Goal: Communication & Community: Answer question/provide support

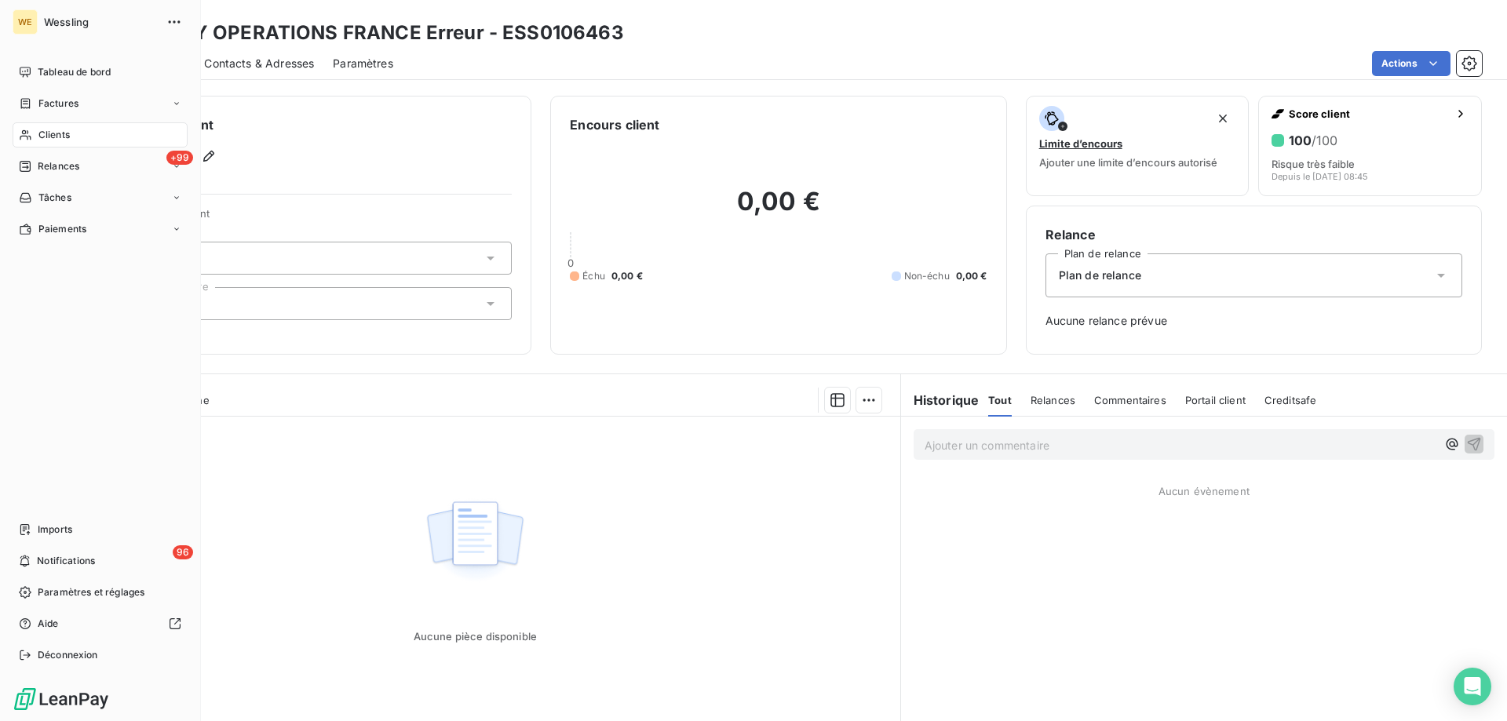
click at [49, 134] on span "Clients" at bounding box center [53, 135] width 31 height 14
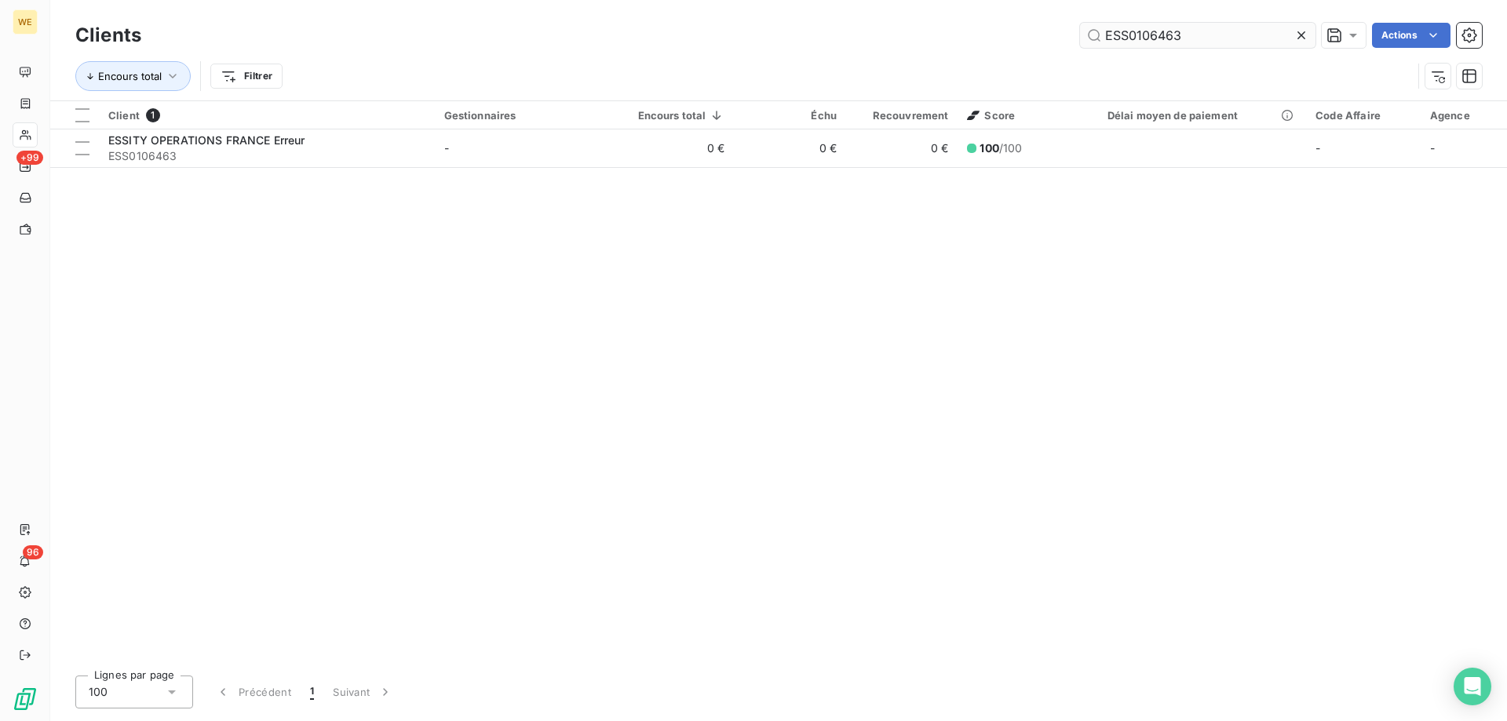
click at [1134, 33] on input "ESS0106463" at bounding box center [1198, 35] width 236 height 25
click at [1136, 33] on input "ESS0106463" at bounding box center [1198, 35] width 236 height 25
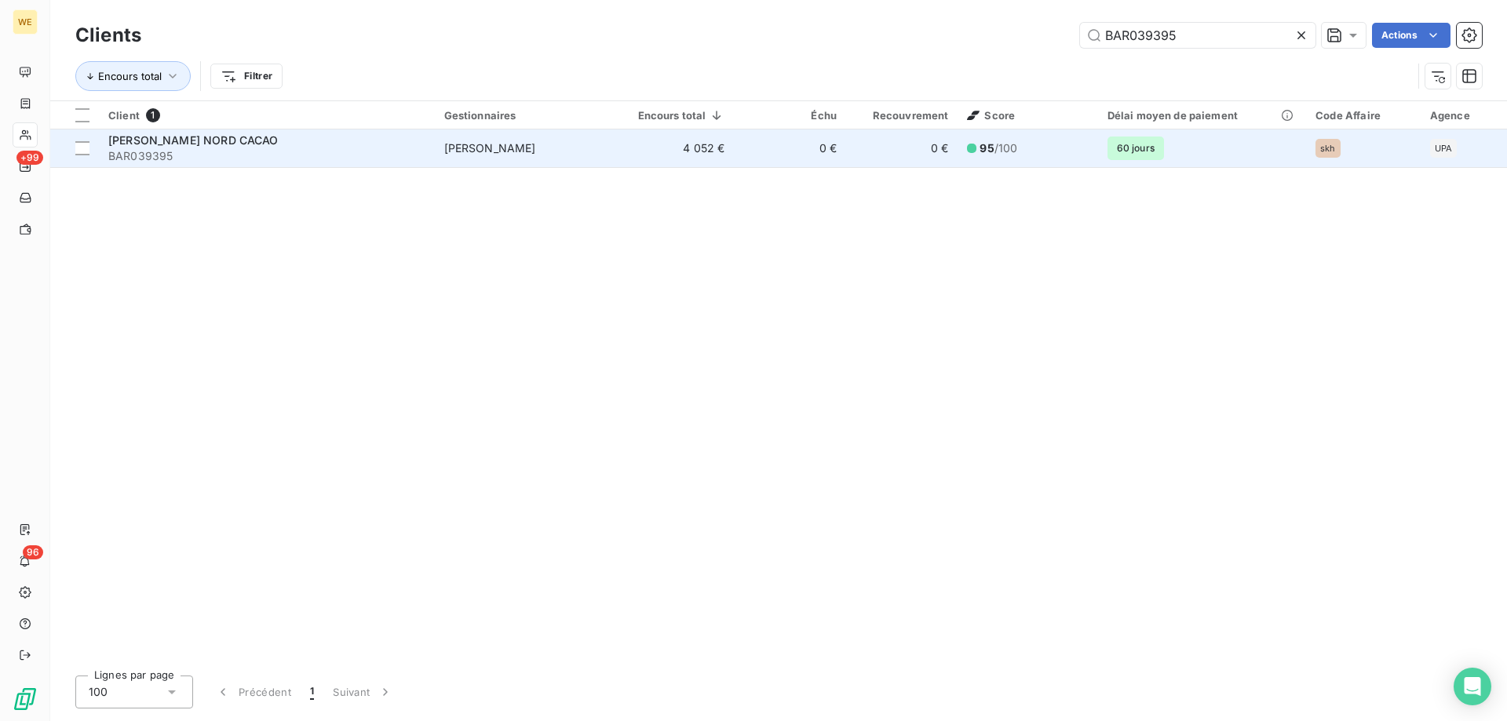
type input "BAR039395"
click at [311, 147] on div "[PERSON_NAME] NORD CACAO" at bounding box center [266, 141] width 317 height 16
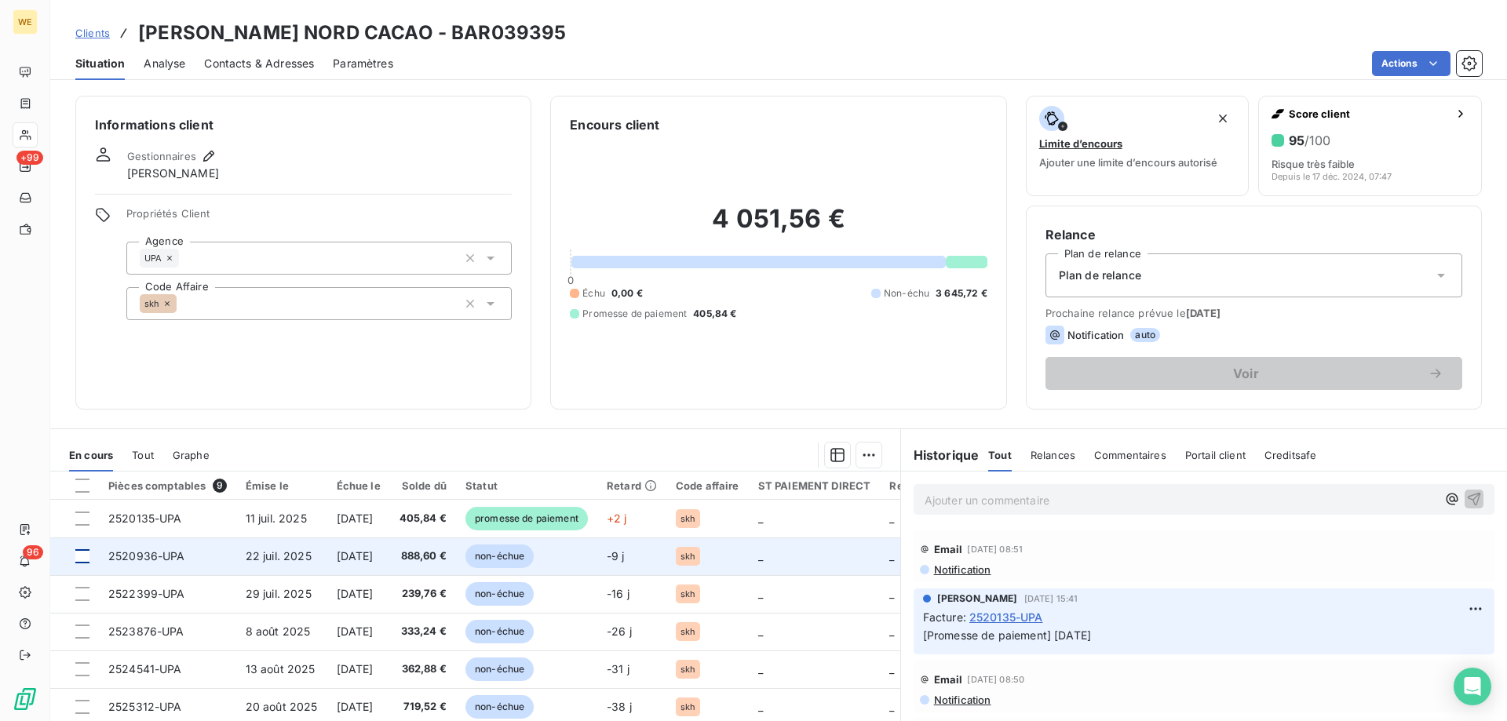
click at [86, 559] on div at bounding box center [82, 557] width 14 height 14
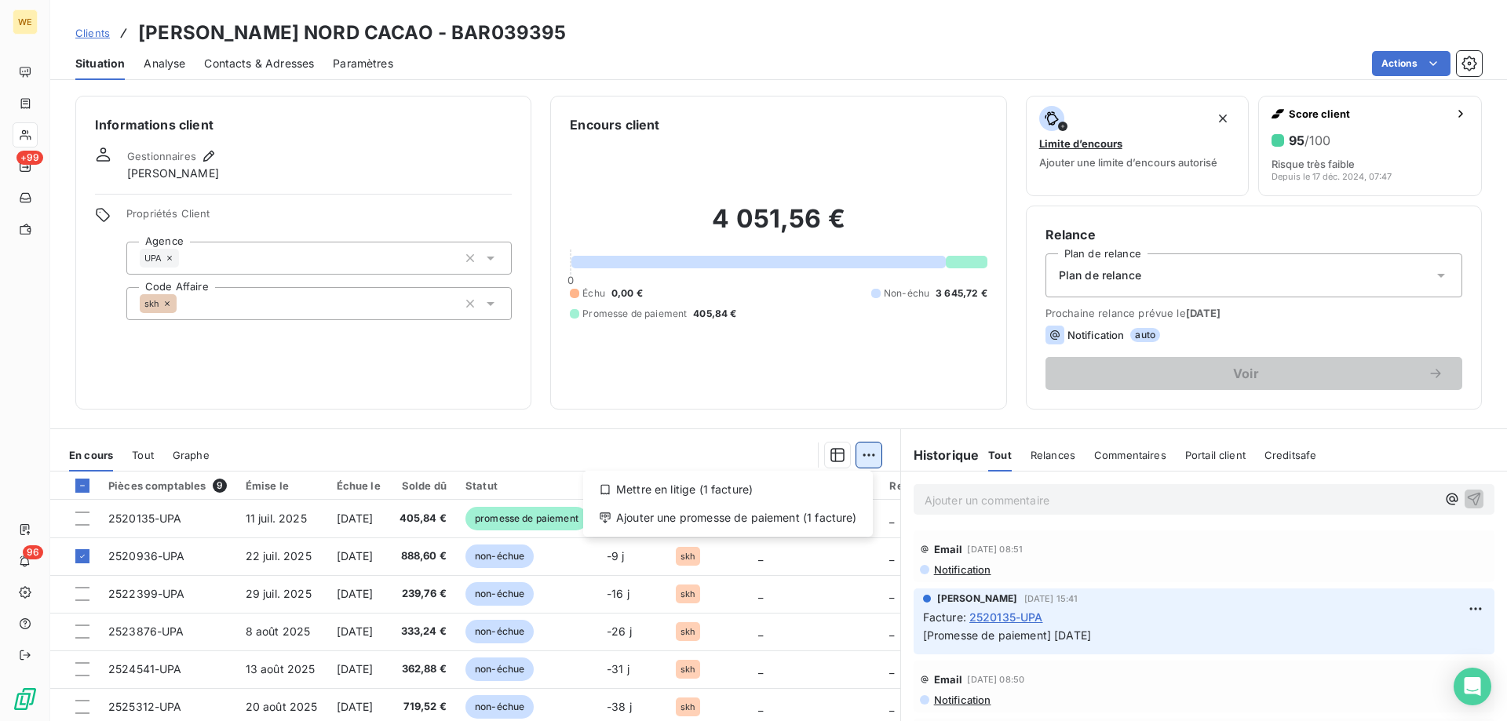
click at [866, 455] on html "WE +99 96 Clients [PERSON_NAME] NORD CACAO - BAR039395 Situation Analyse Contac…" at bounding box center [753, 360] width 1507 height 721
click at [832, 517] on div "Ajouter une promesse de paiement (1 facture)" at bounding box center [728, 518] width 277 height 25
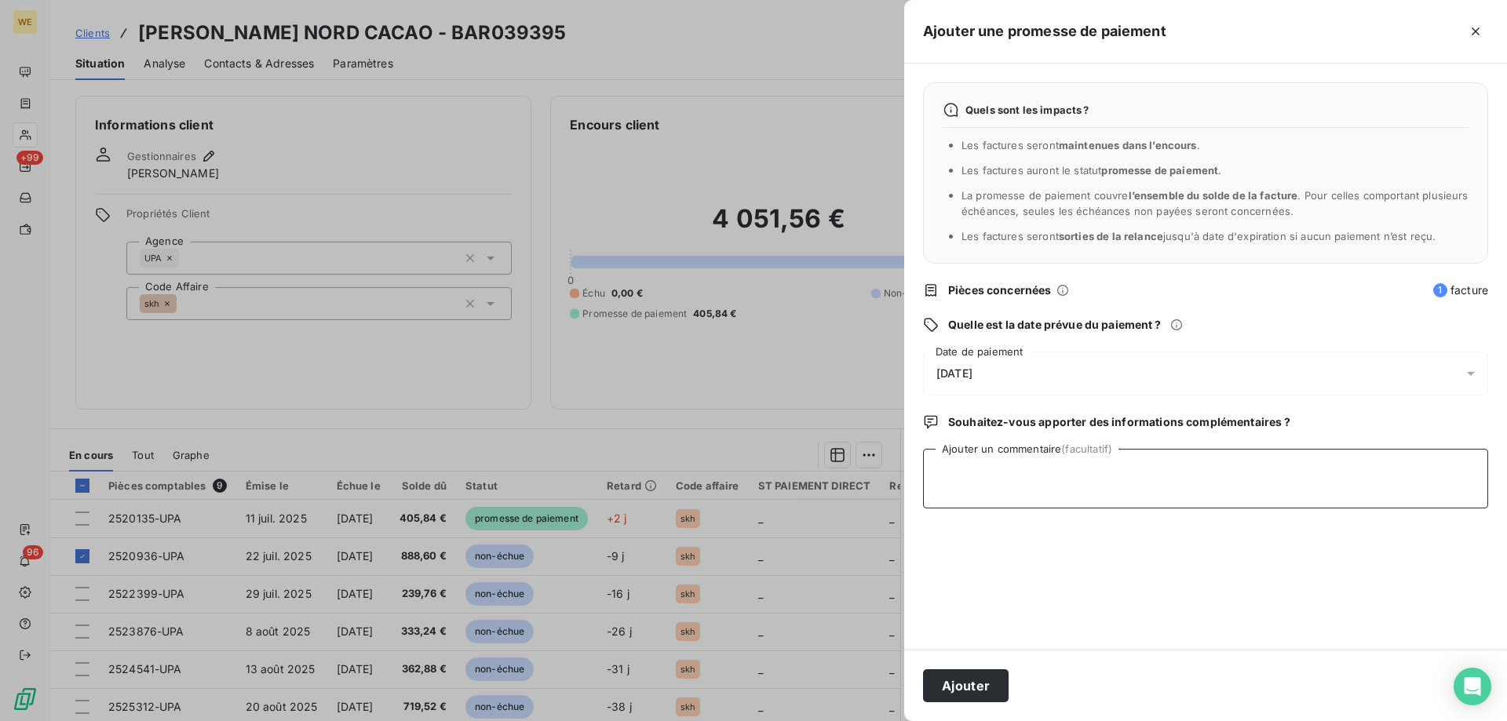
click at [1019, 478] on textarea "Ajouter un commentaire (facultatif)" at bounding box center [1205, 479] width 565 height 60
type textarea "[DATE]"
click at [1050, 381] on div "[DATE]" at bounding box center [1205, 374] width 565 height 44
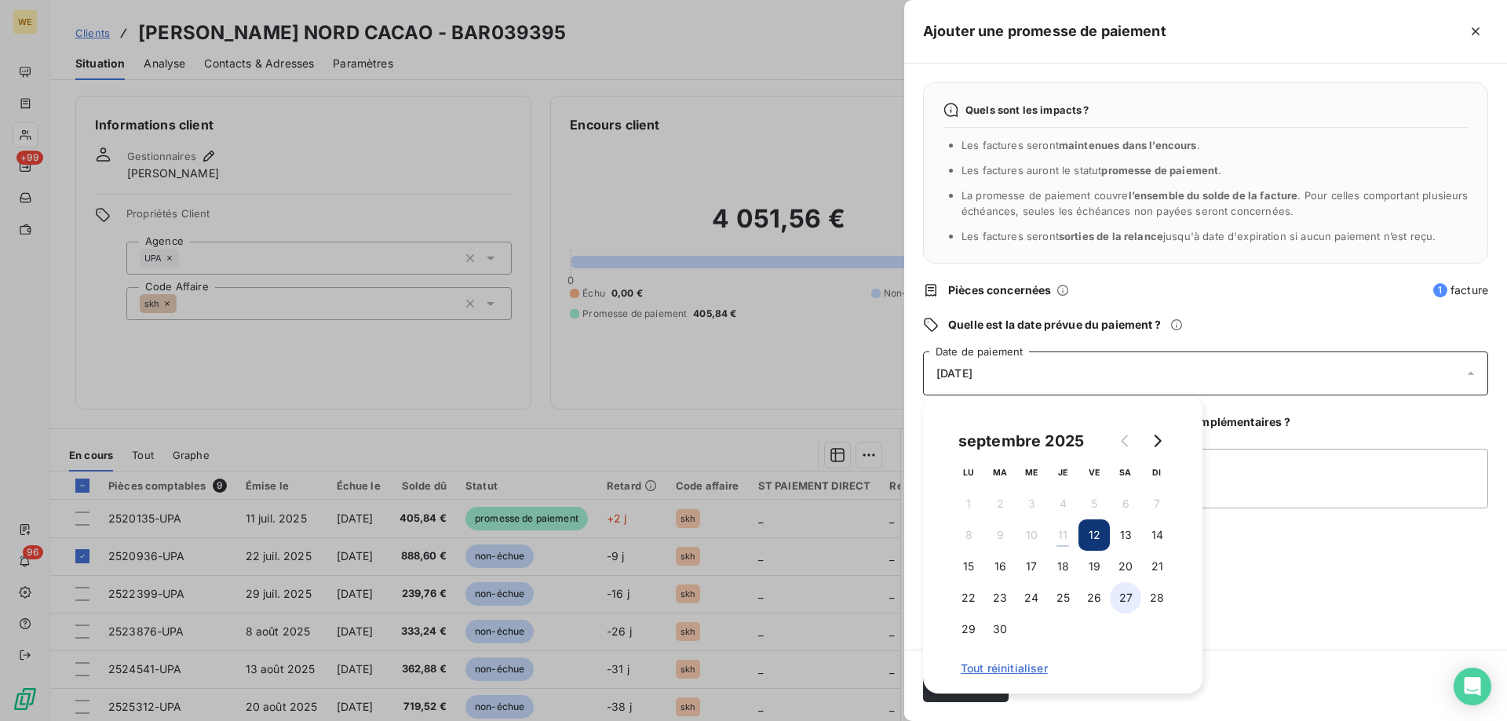
click at [1129, 599] on button "27" at bounding box center [1125, 598] width 31 height 31
click at [1378, 500] on textarea "[DATE]" at bounding box center [1205, 479] width 565 height 60
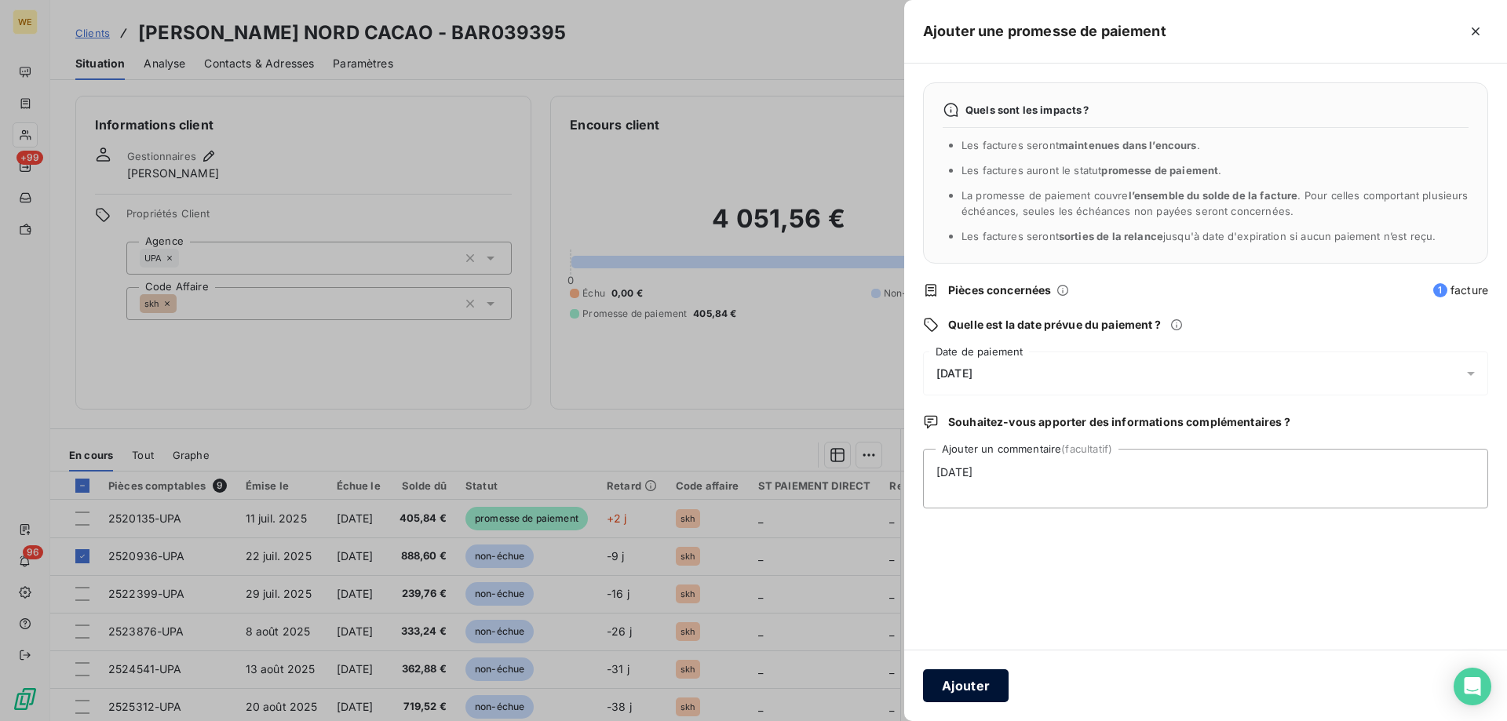
click at [959, 683] on button "Ajouter" at bounding box center [966, 686] width 86 height 33
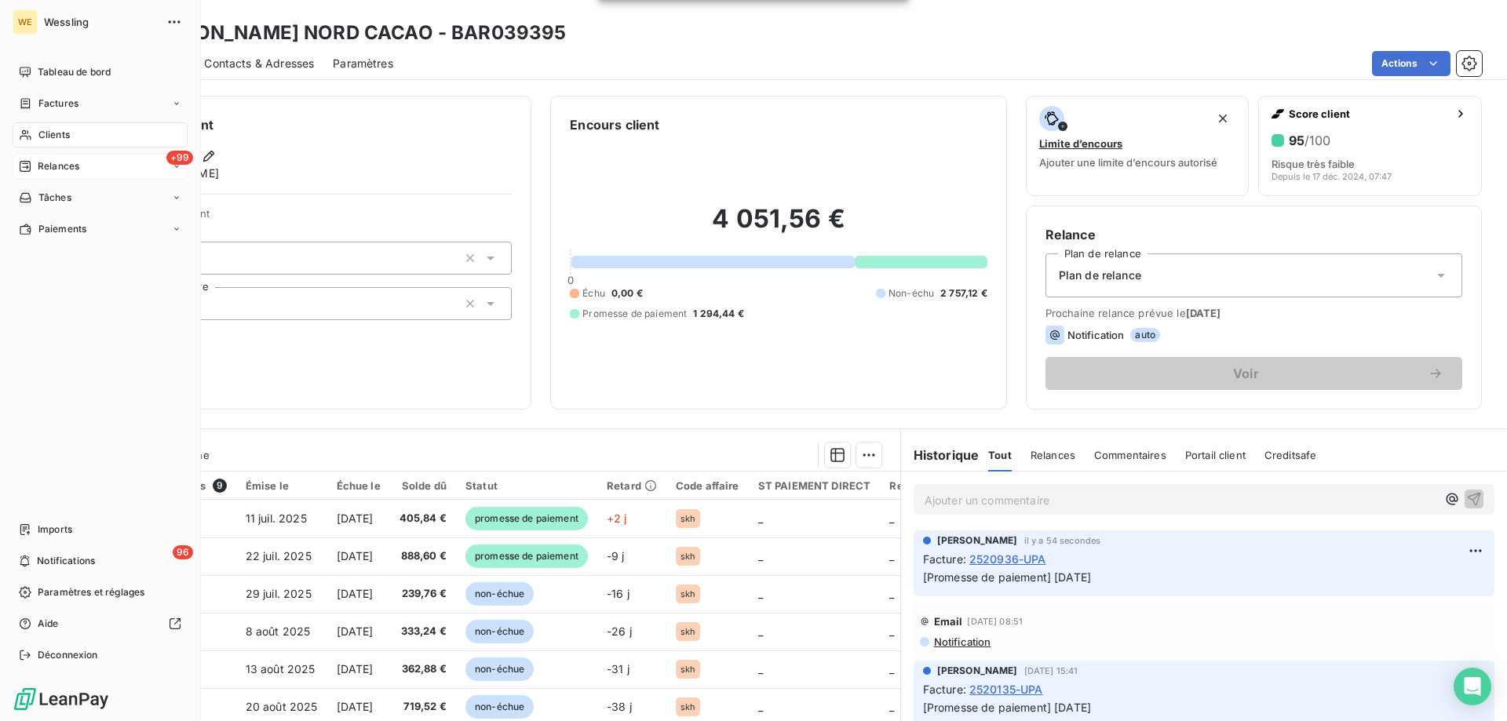
click at [43, 172] on span "Relances" at bounding box center [59, 166] width 42 height 14
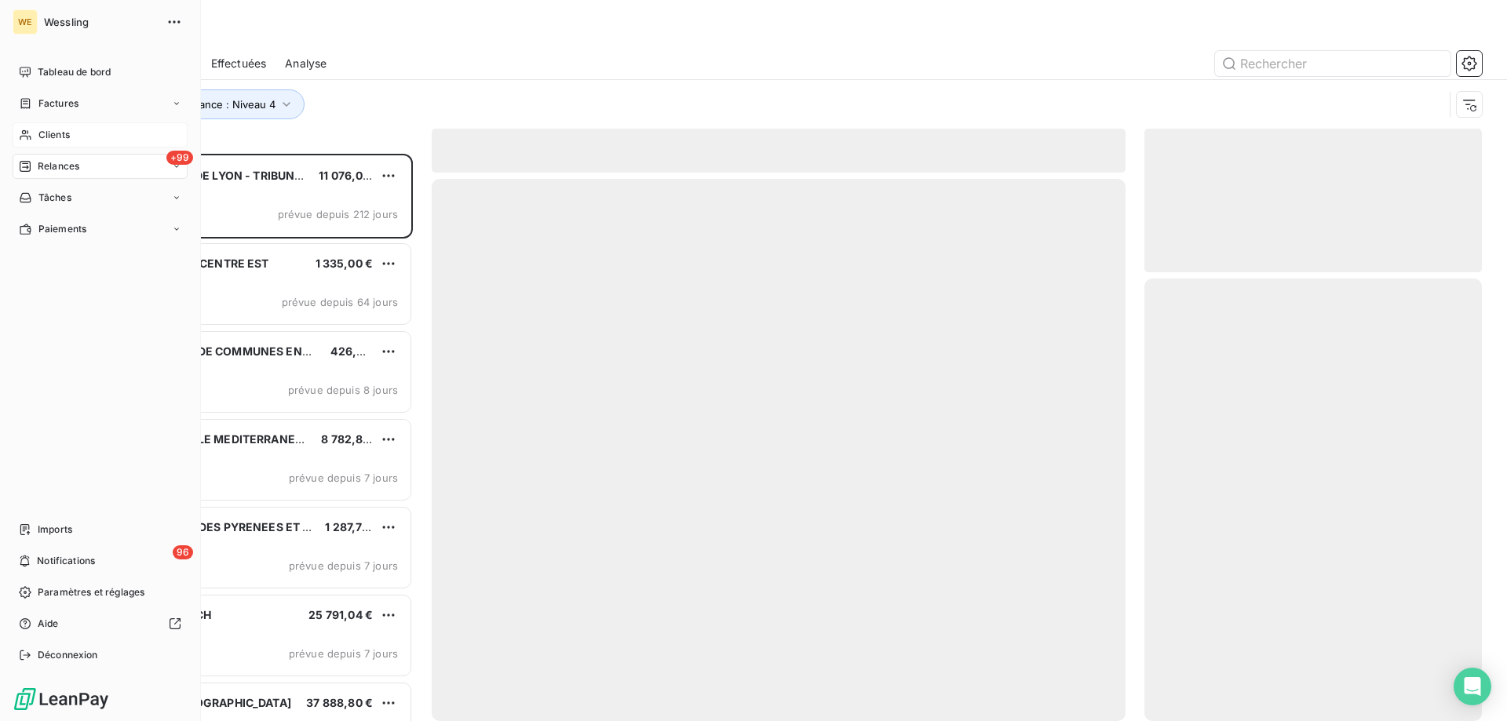
scroll to position [556, 326]
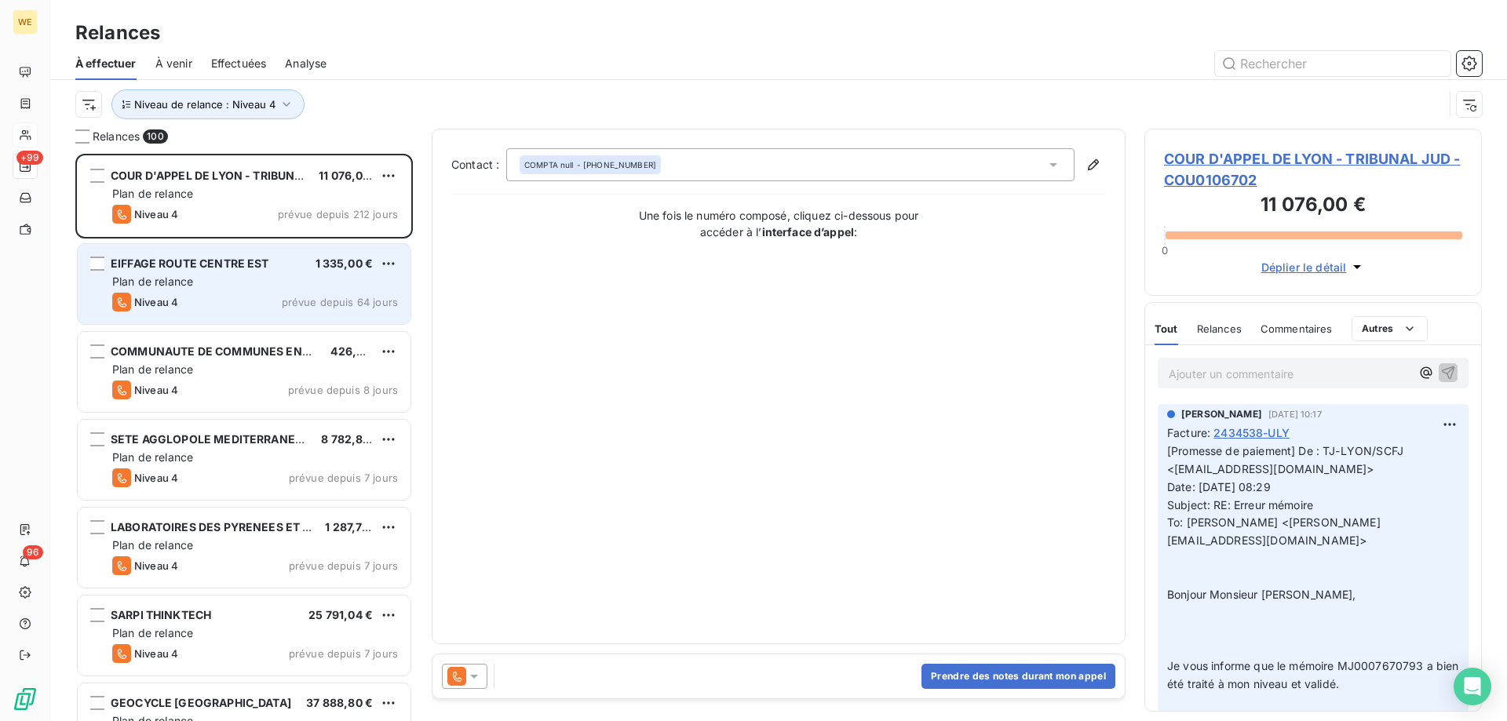
click at [236, 278] on div "Plan de relance" at bounding box center [255, 282] width 286 height 16
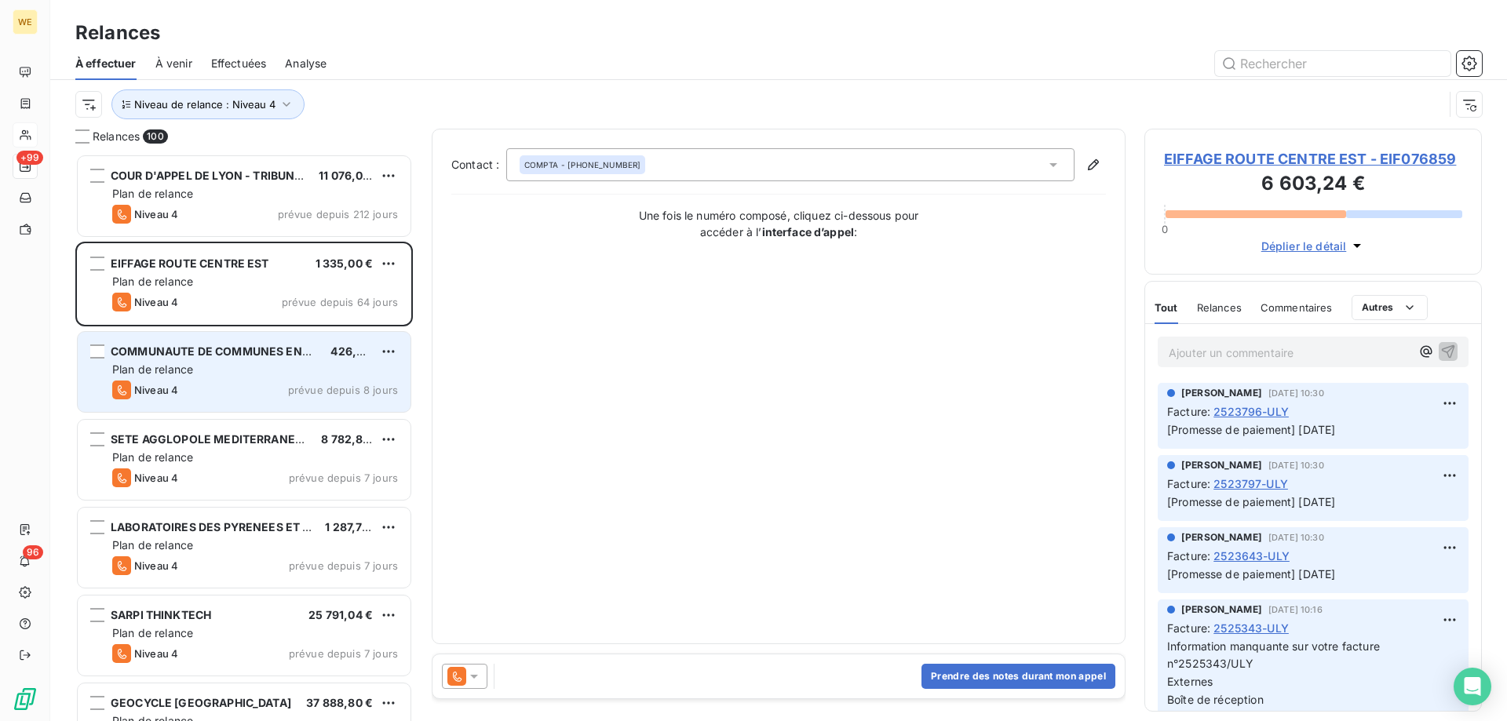
click at [178, 365] on span "Plan de relance" at bounding box center [152, 369] width 81 height 13
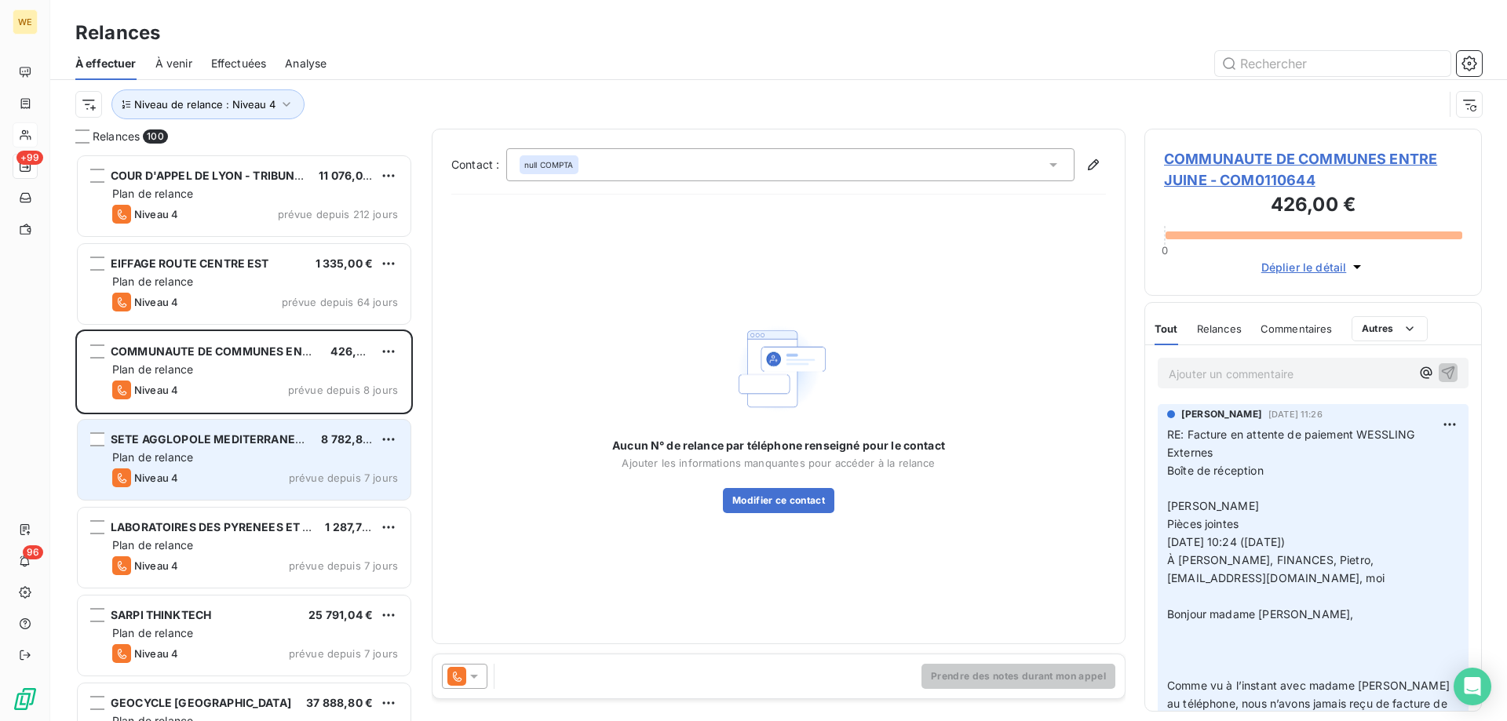
click at [221, 461] on div "Plan de relance" at bounding box center [255, 458] width 286 height 16
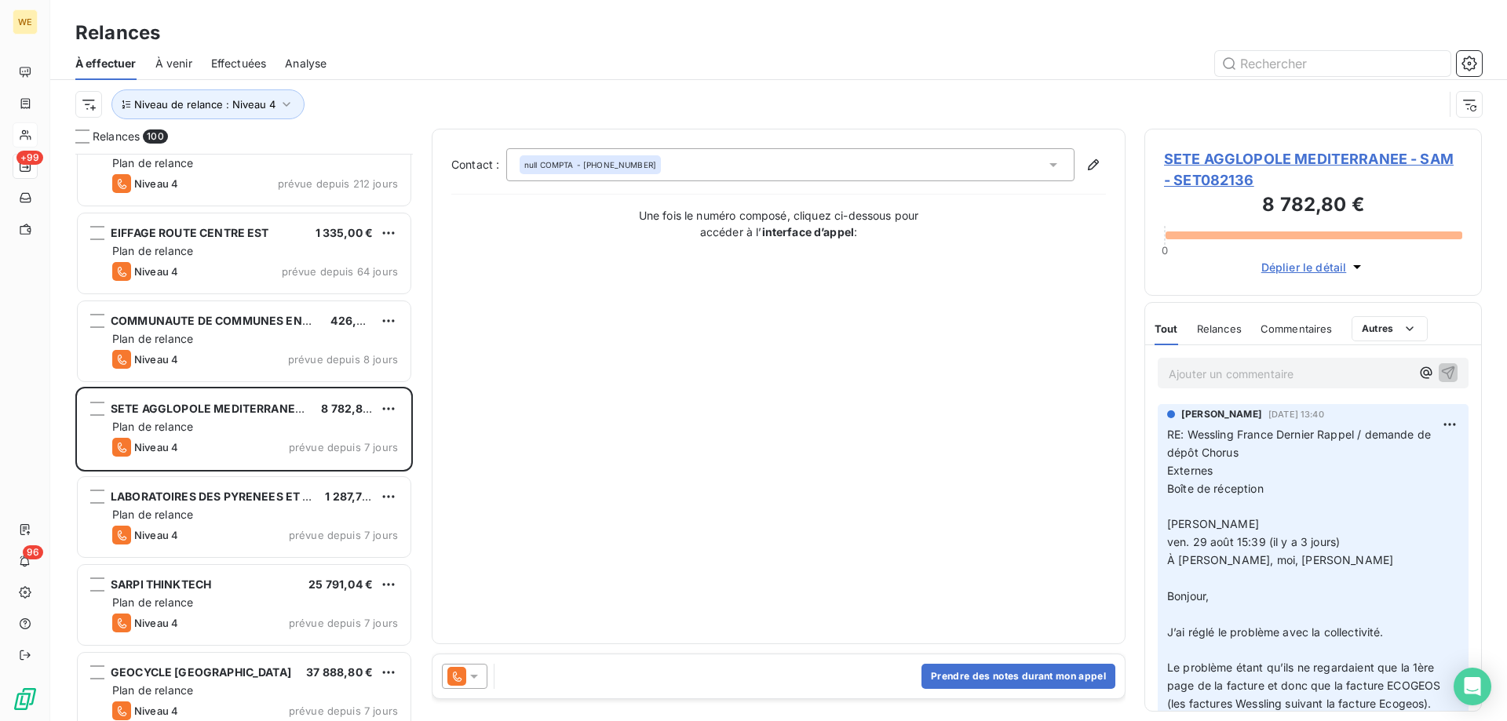
scroll to position [79, 0]
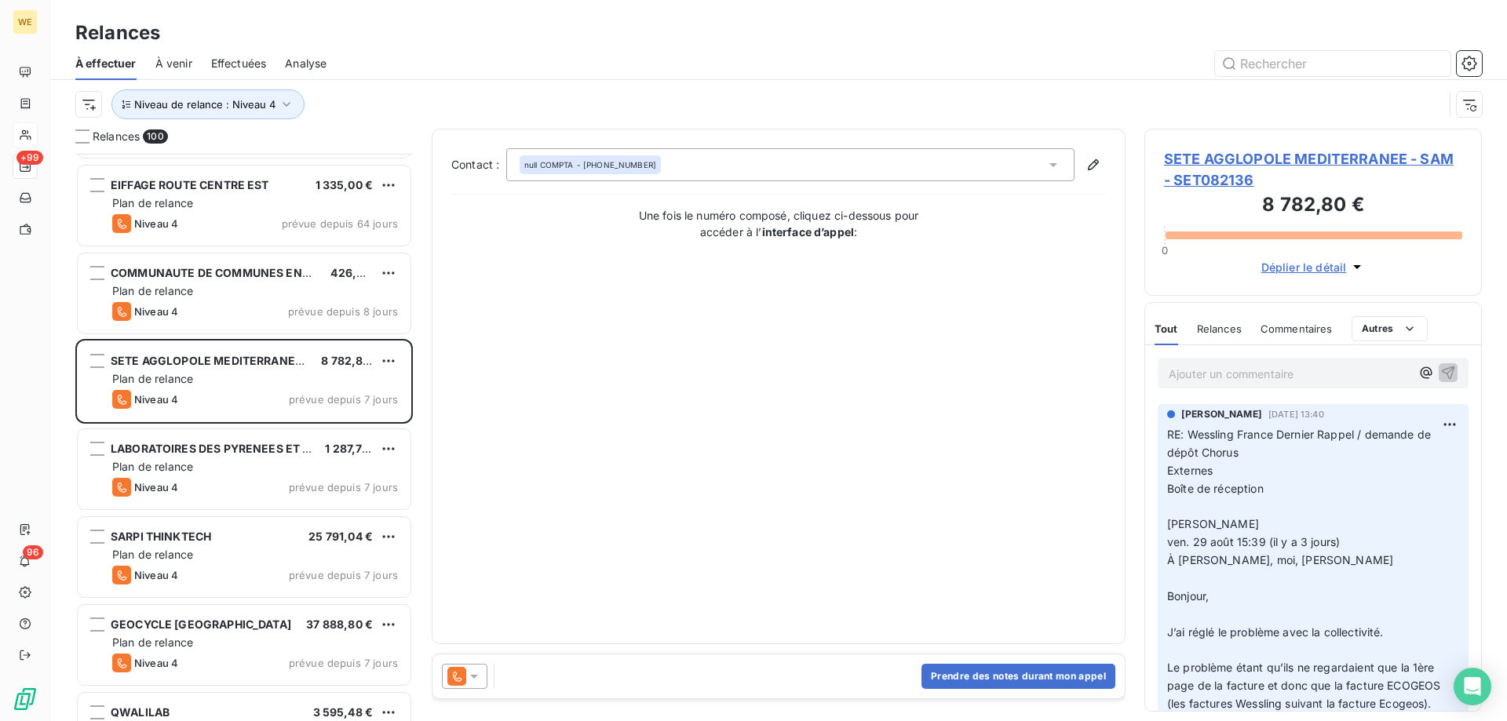
click at [484, 678] on div at bounding box center [465, 676] width 46 height 25
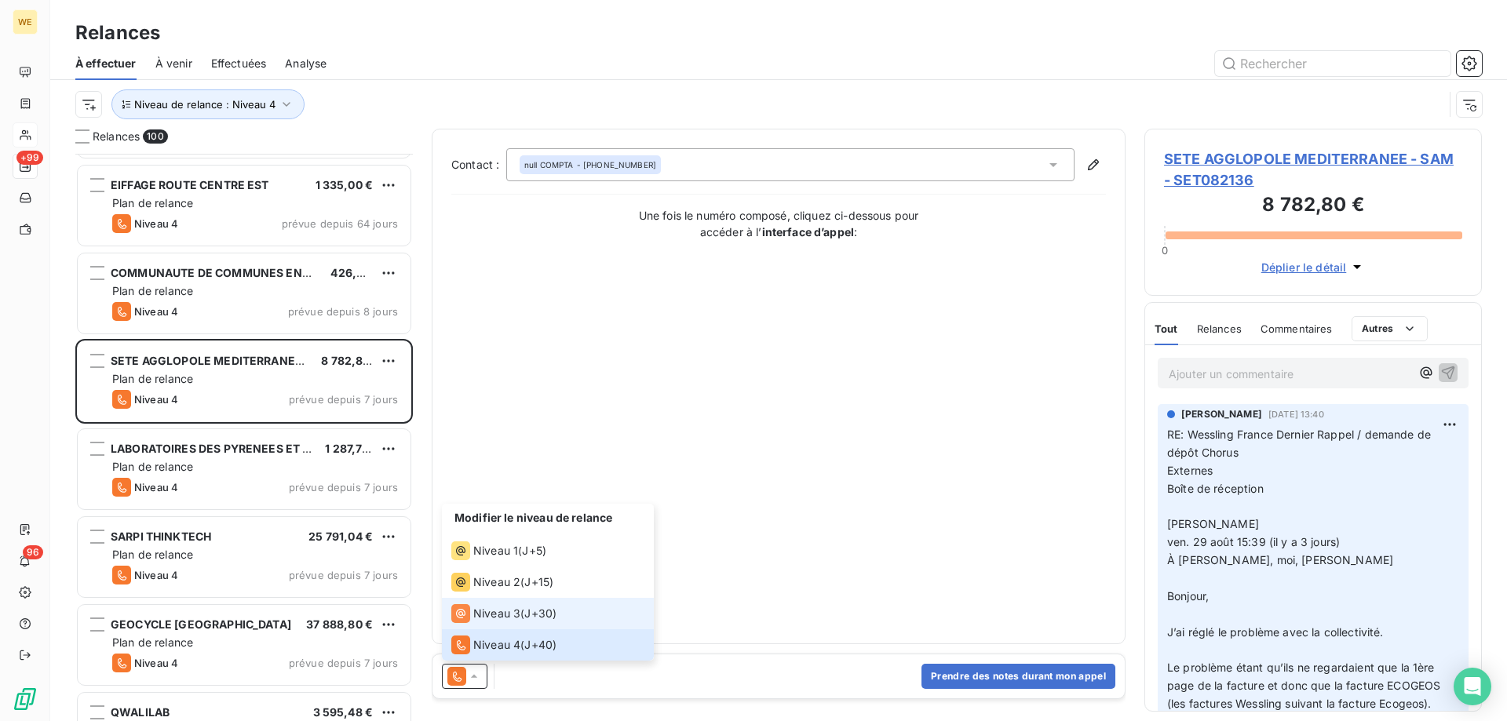
click at [508, 611] on span "Niveau 3" at bounding box center [496, 614] width 47 height 16
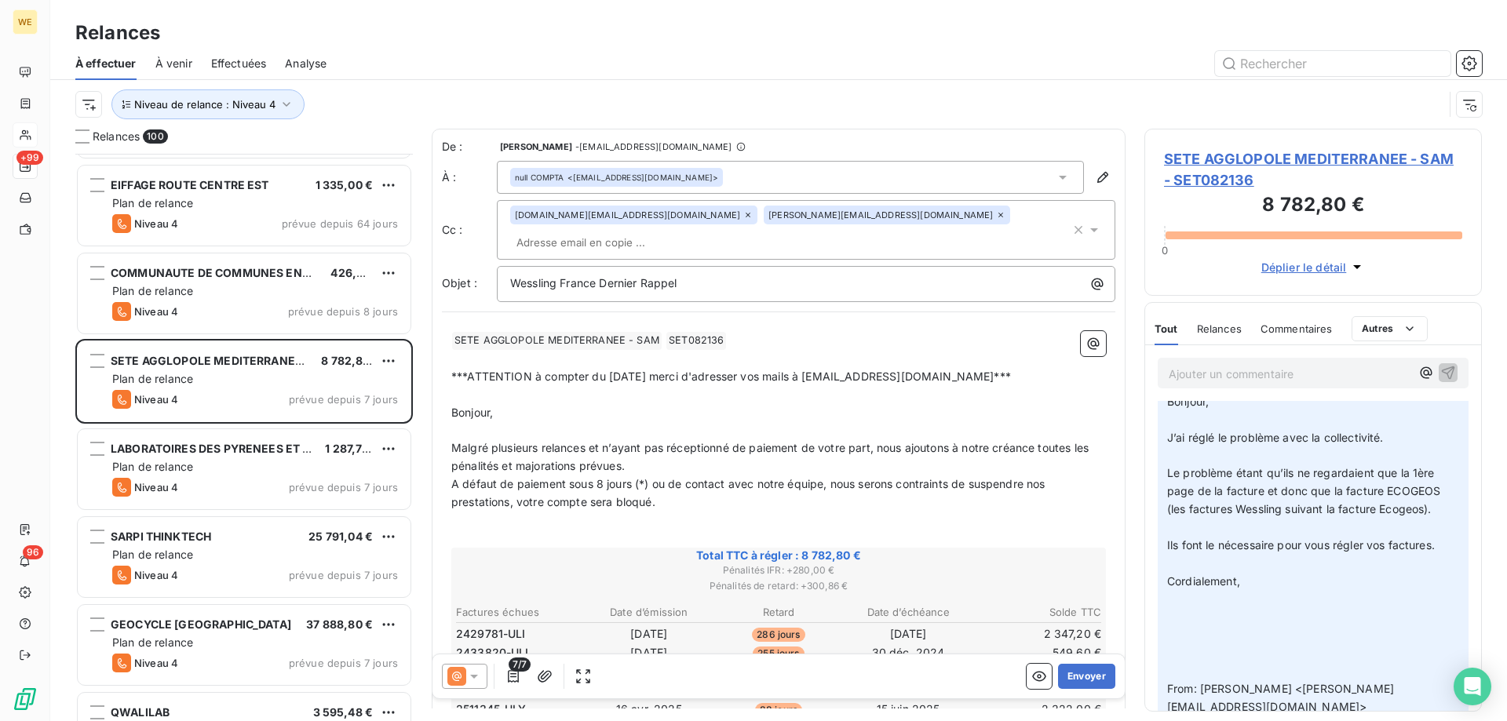
scroll to position [157, 0]
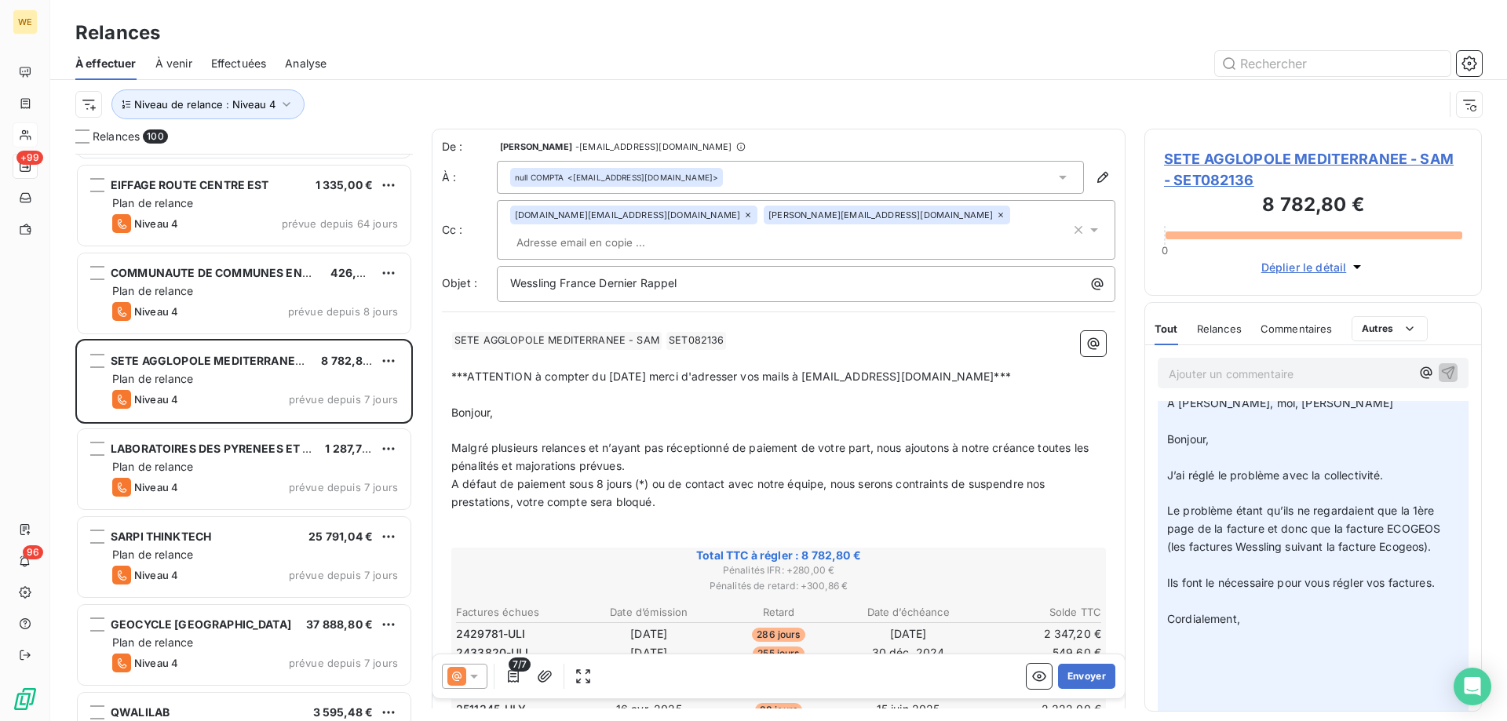
click at [690, 512] on p "﻿" at bounding box center [778, 521] width 655 height 18
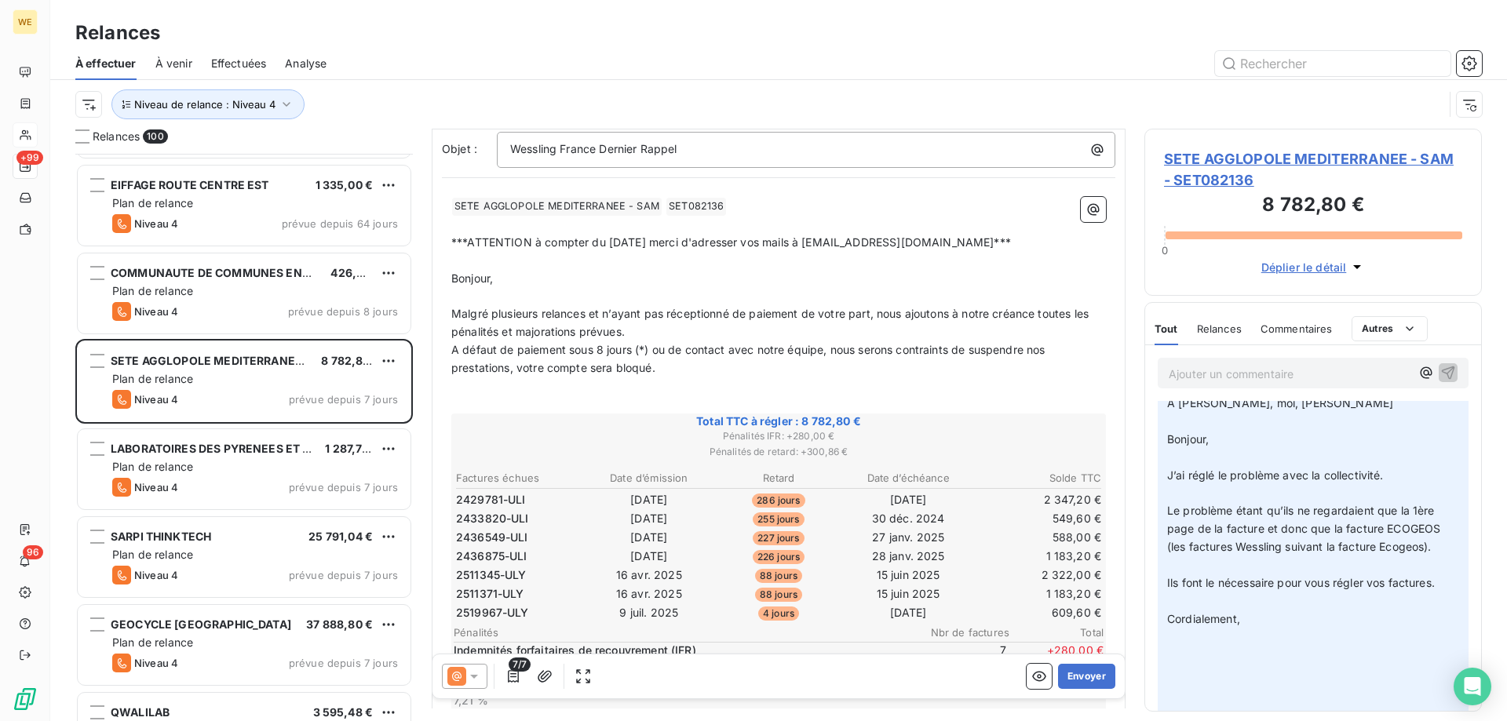
scroll to position [158, 0]
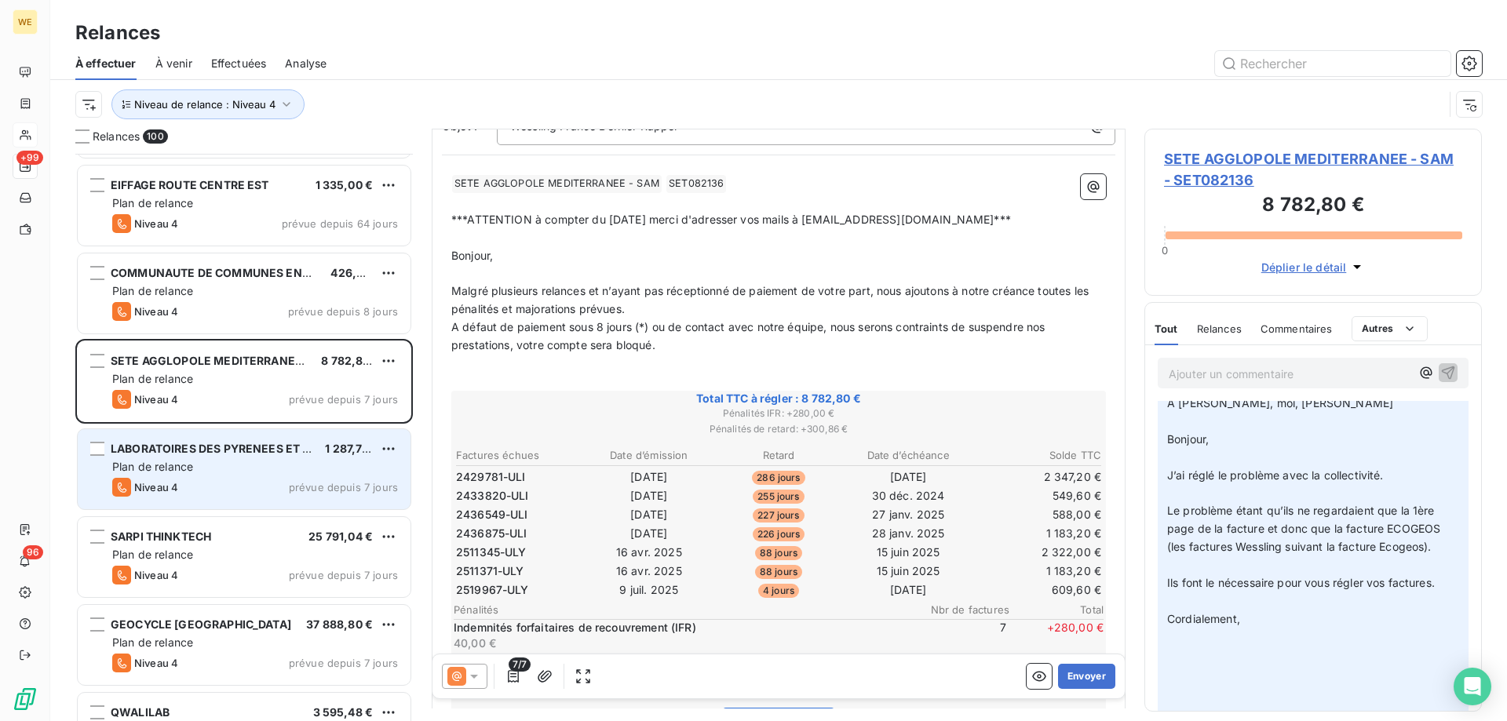
click at [228, 472] on div "Plan de relance" at bounding box center [255, 467] width 286 height 16
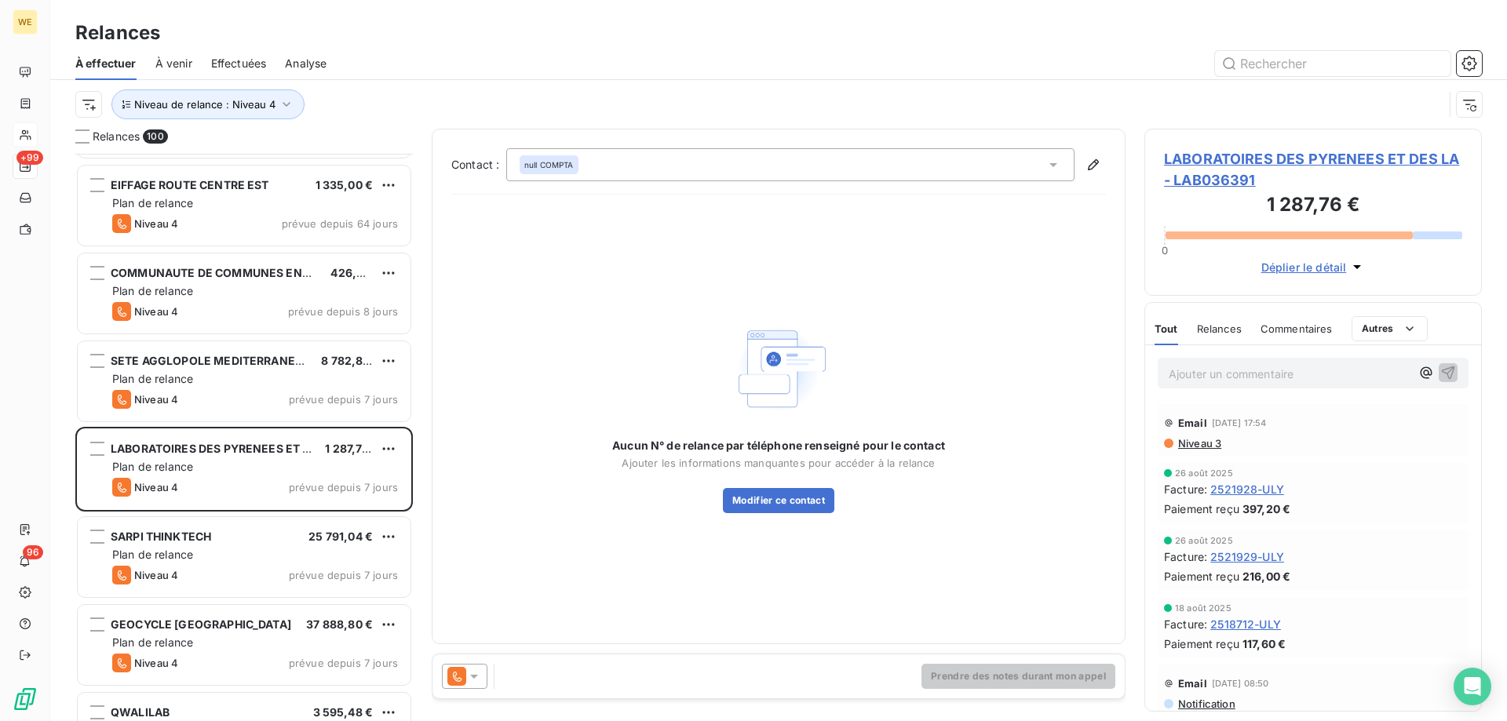
click at [471, 677] on icon at bounding box center [474, 677] width 16 height 16
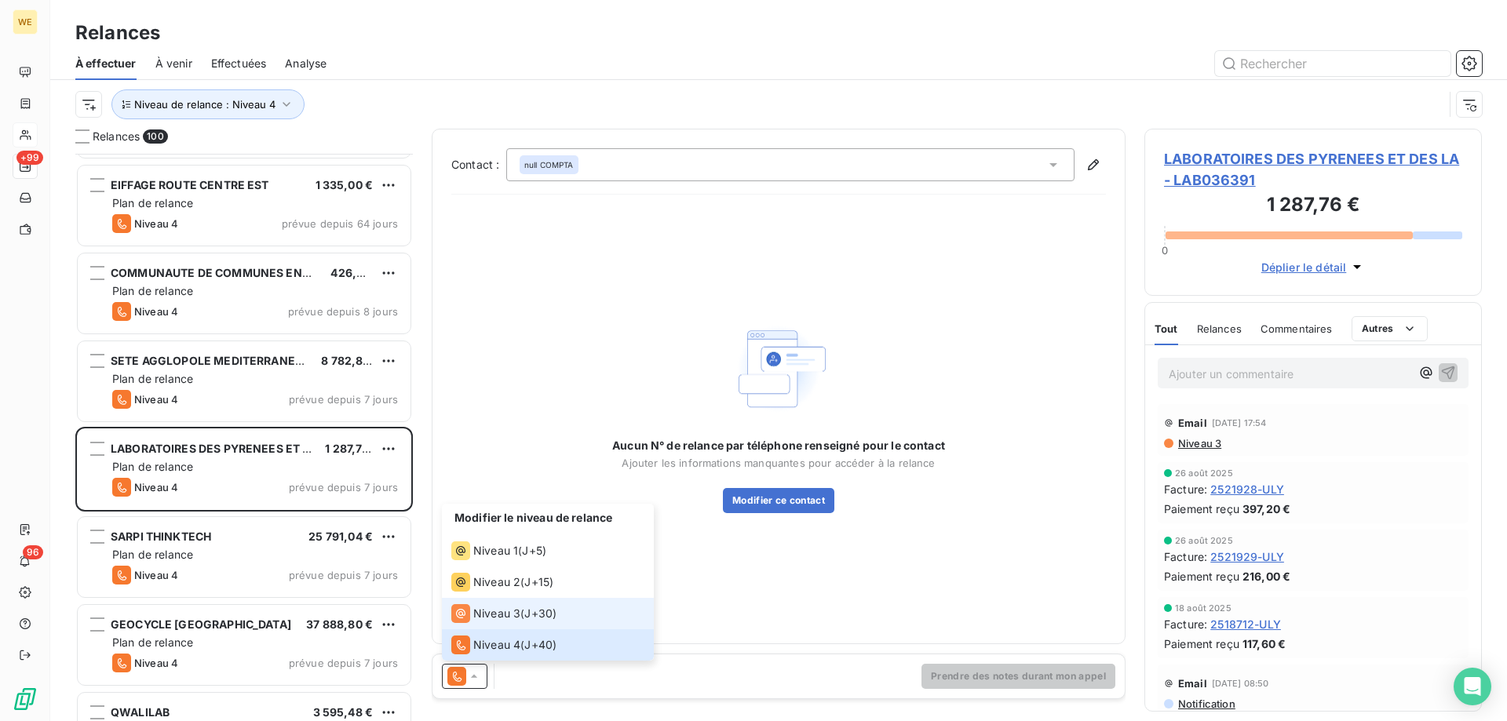
click at [502, 614] on span "Niveau 3" at bounding box center [496, 614] width 47 height 16
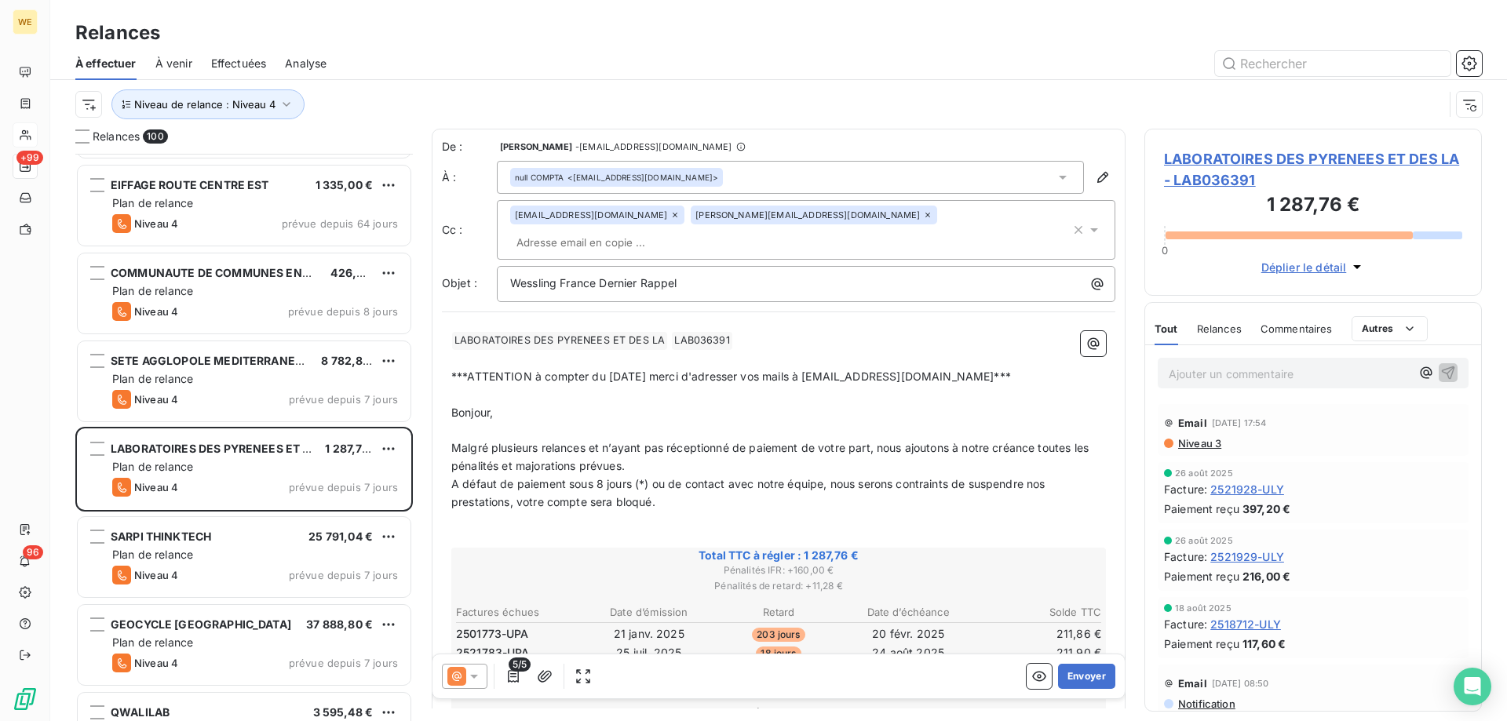
click at [631, 477] on span "A défaut de paiement sous 8 jours (*) ou de contact avec notre équipe, nous ser…" at bounding box center [749, 492] width 597 height 31
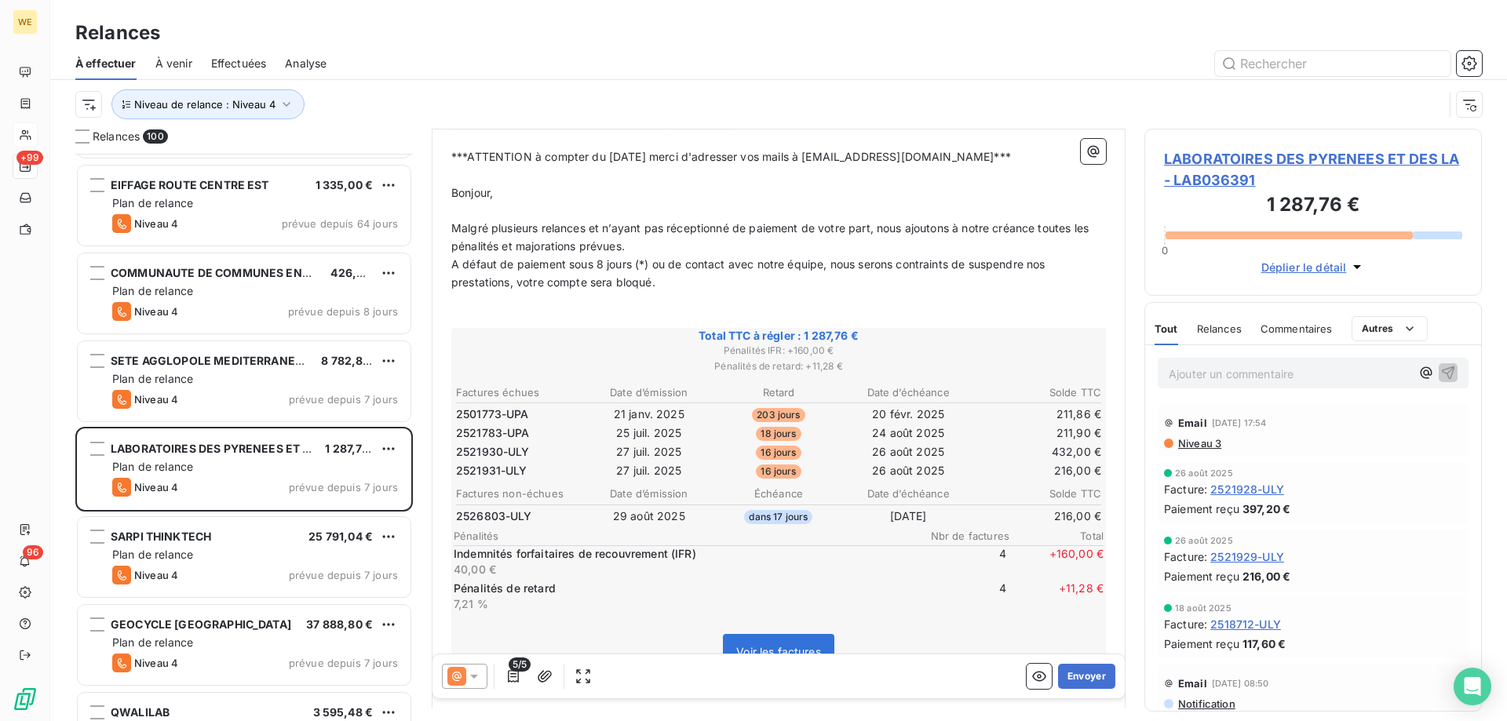
scroll to position [236, 0]
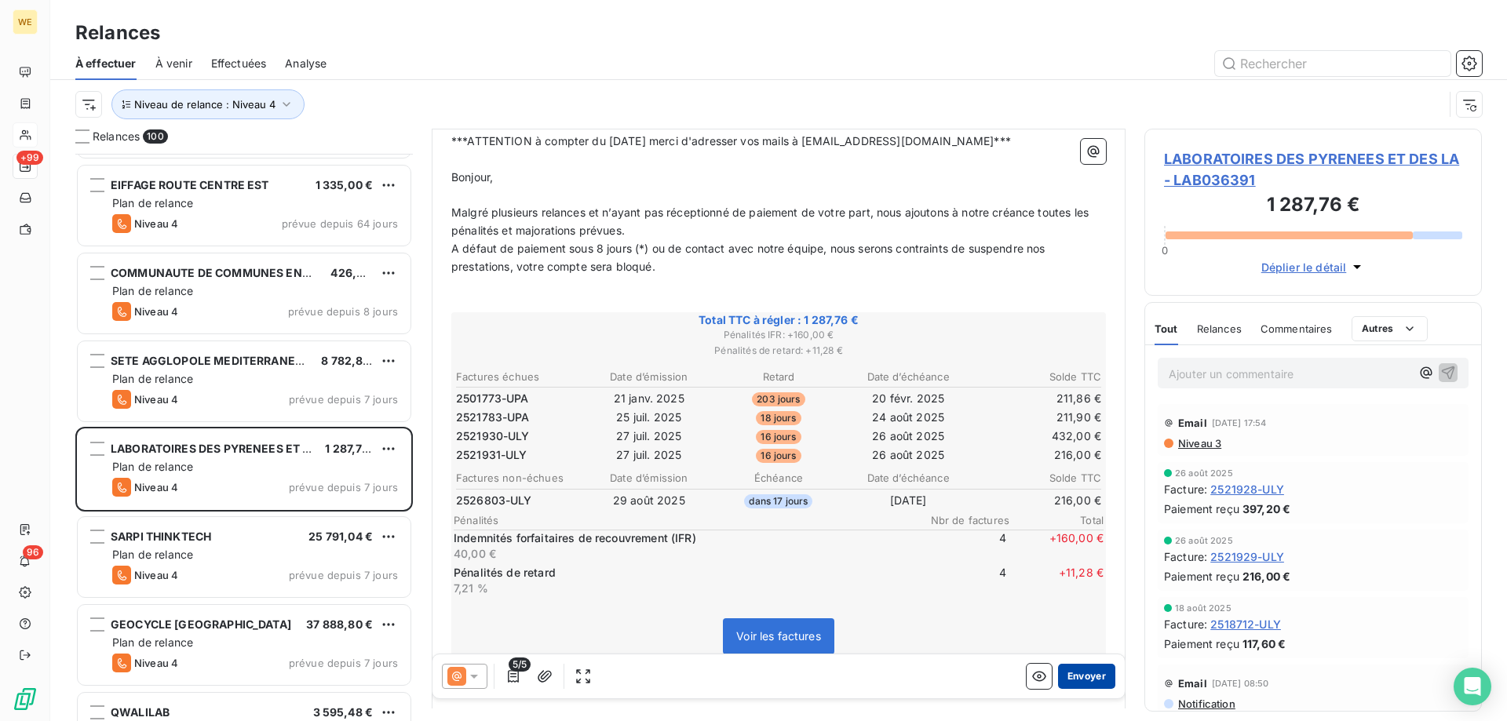
click at [1078, 673] on button "Envoyer" at bounding box center [1086, 676] width 57 height 25
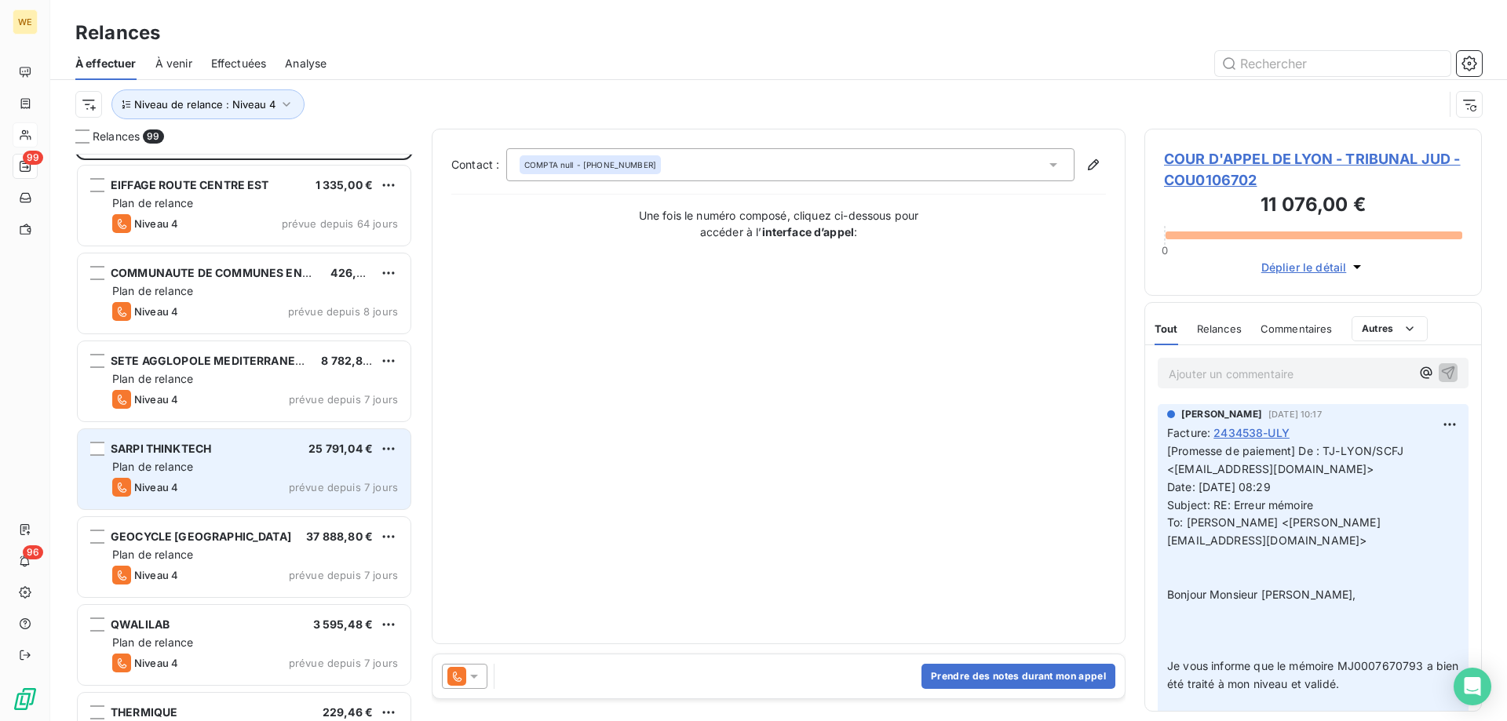
click at [215, 469] on div "Plan de relance" at bounding box center [255, 467] width 286 height 16
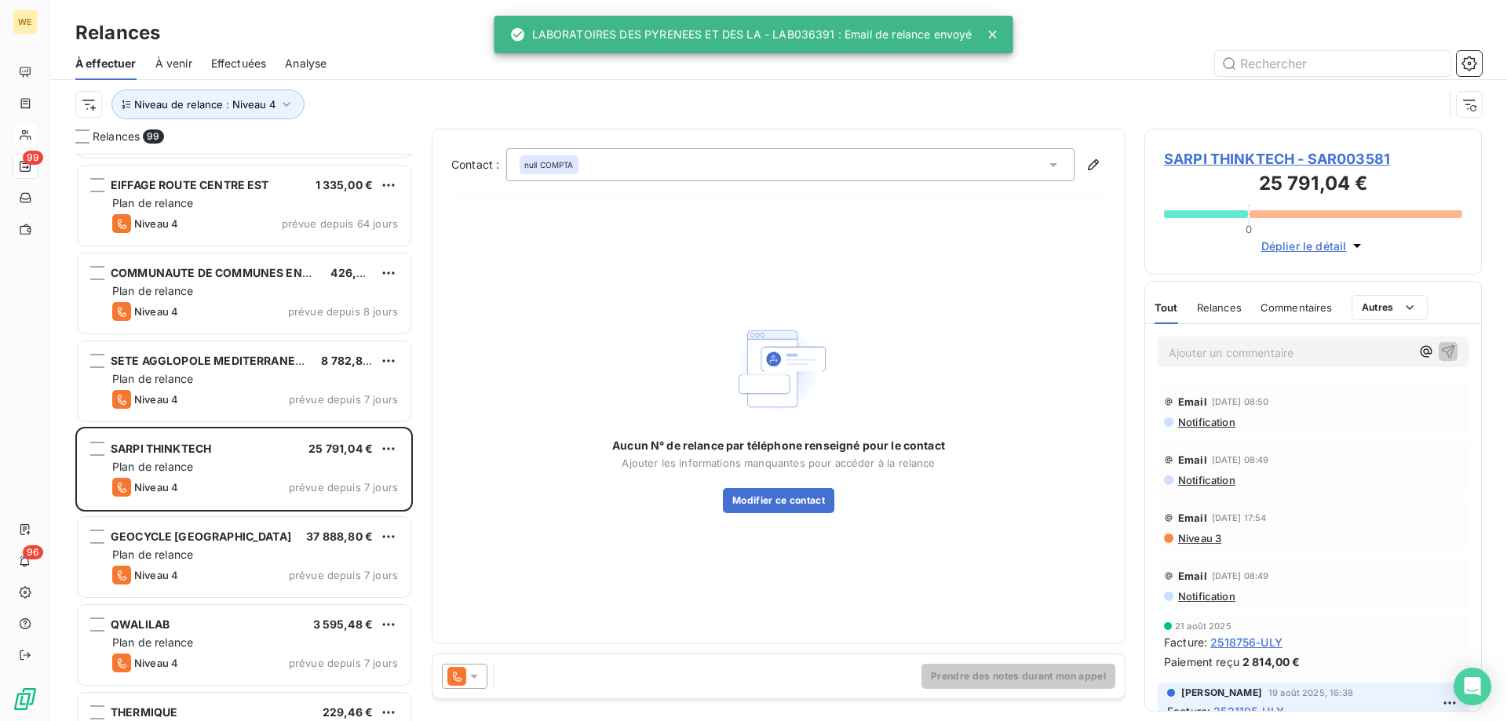
click at [477, 678] on icon at bounding box center [474, 677] width 16 height 16
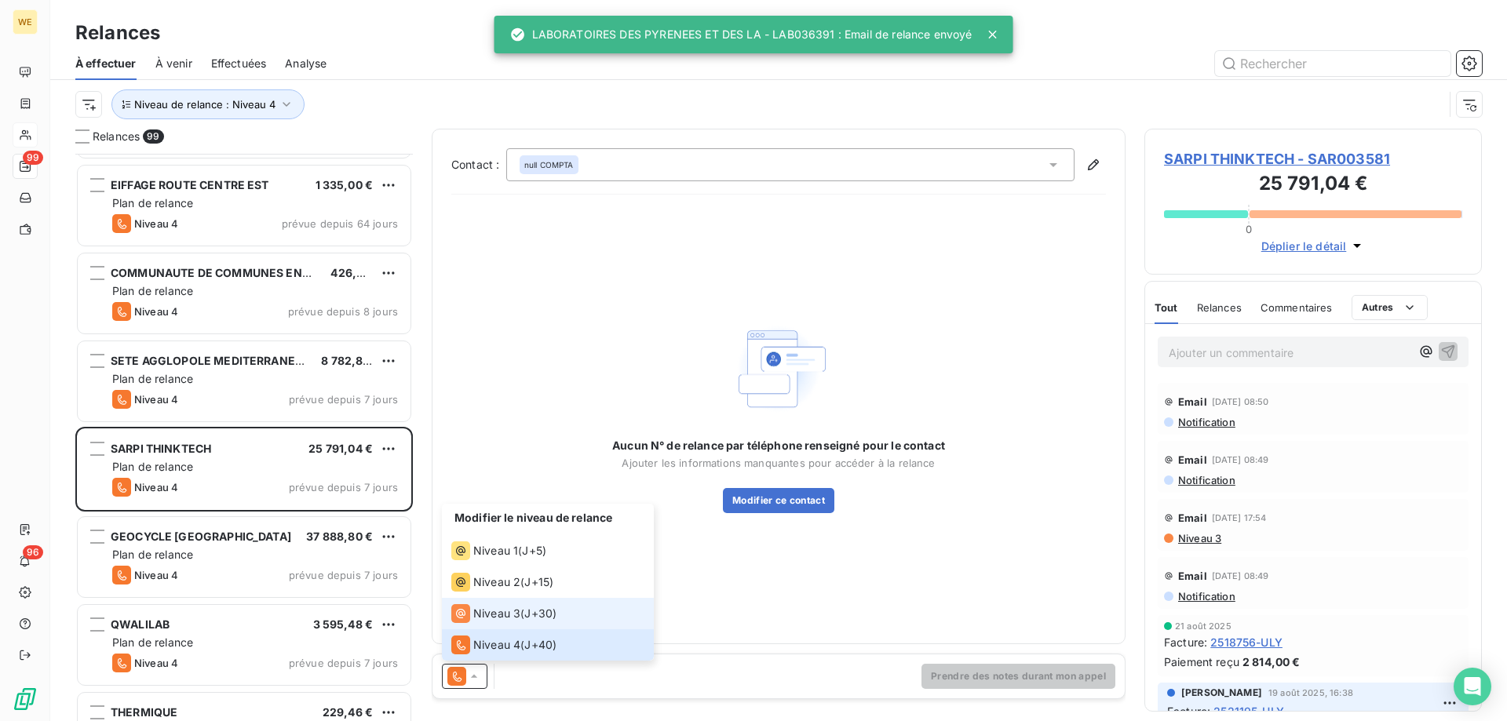
click at [509, 616] on span "Niveau 3" at bounding box center [496, 614] width 47 height 16
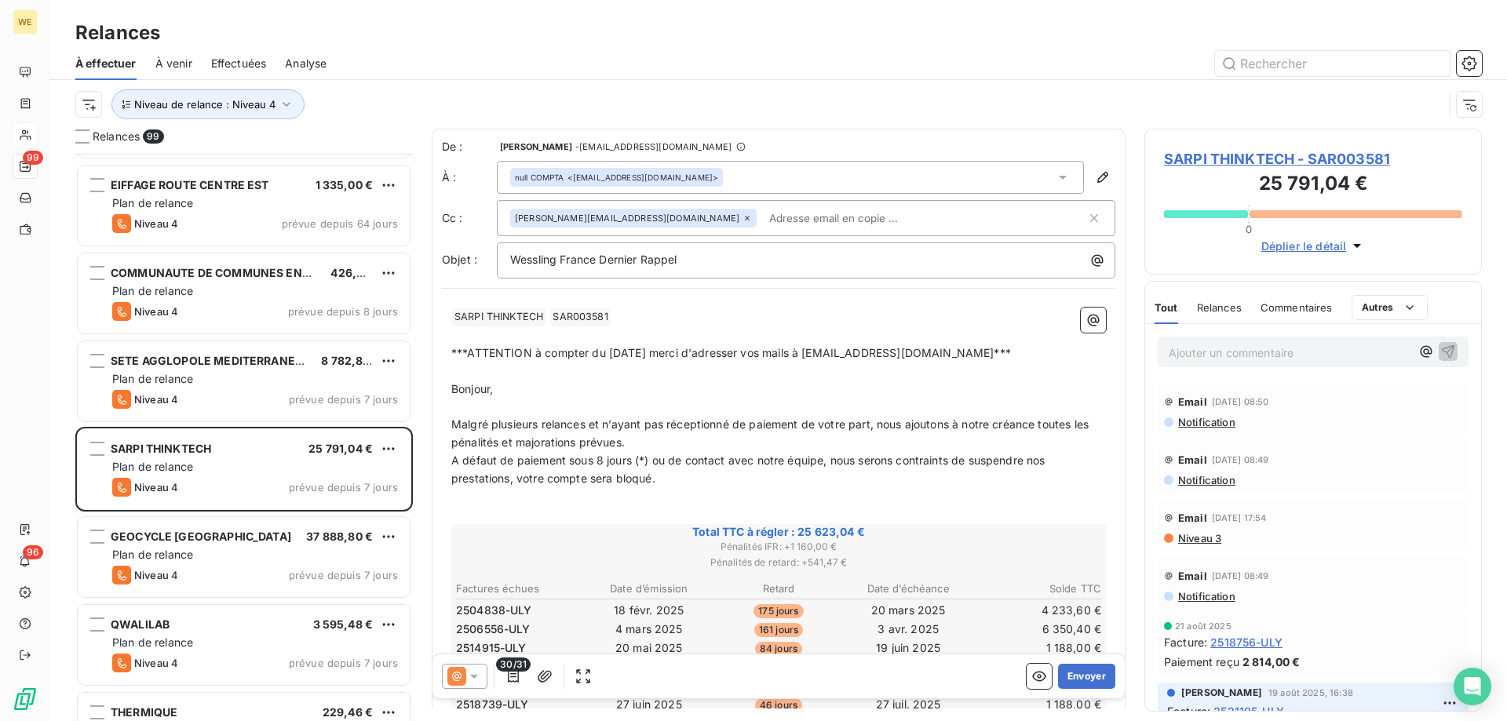
click at [697, 398] on p "﻿" at bounding box center [778, 407] width 655 height 18
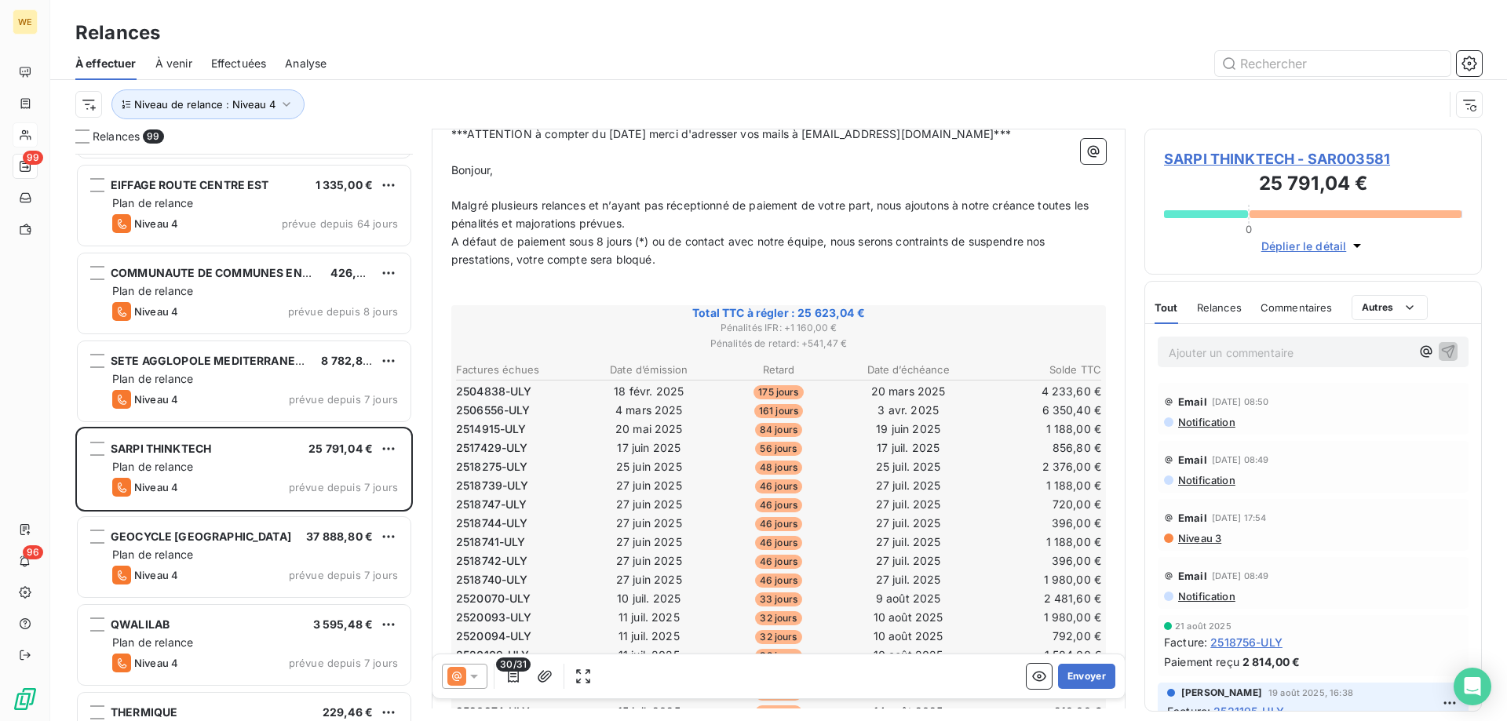
scroll to position [1, 0]
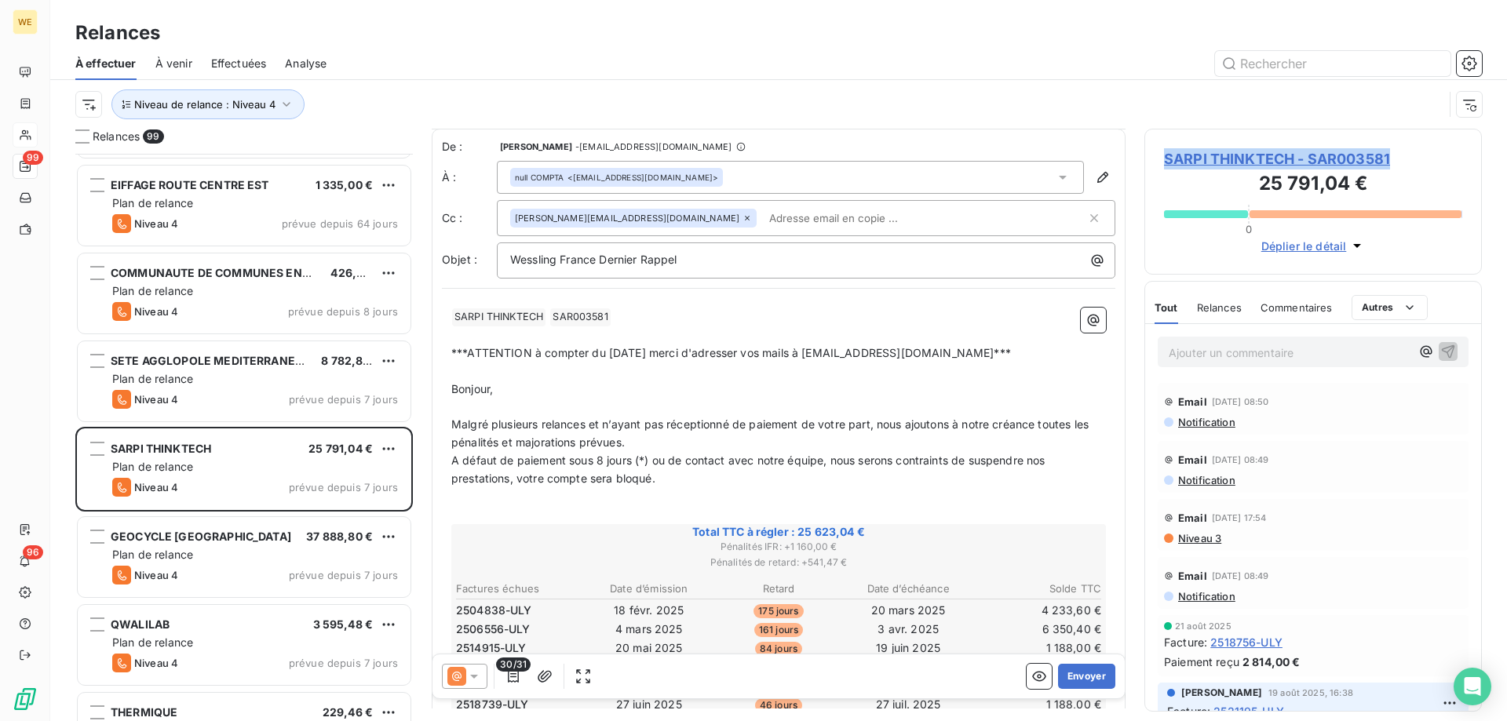
drag, startPoint x: 1408, startPoint y: 166, endPoint x: 1159, endPoint y: 167, distance: 249.7
click at [1159, 167] on div "SARPI THINKTECH - SAR003581 25 791,04 € 0 Déplier le détail" at bounding box center [1314, 202] width 338 height 146
copy span "SARPI THINKTECH - SAR003581"
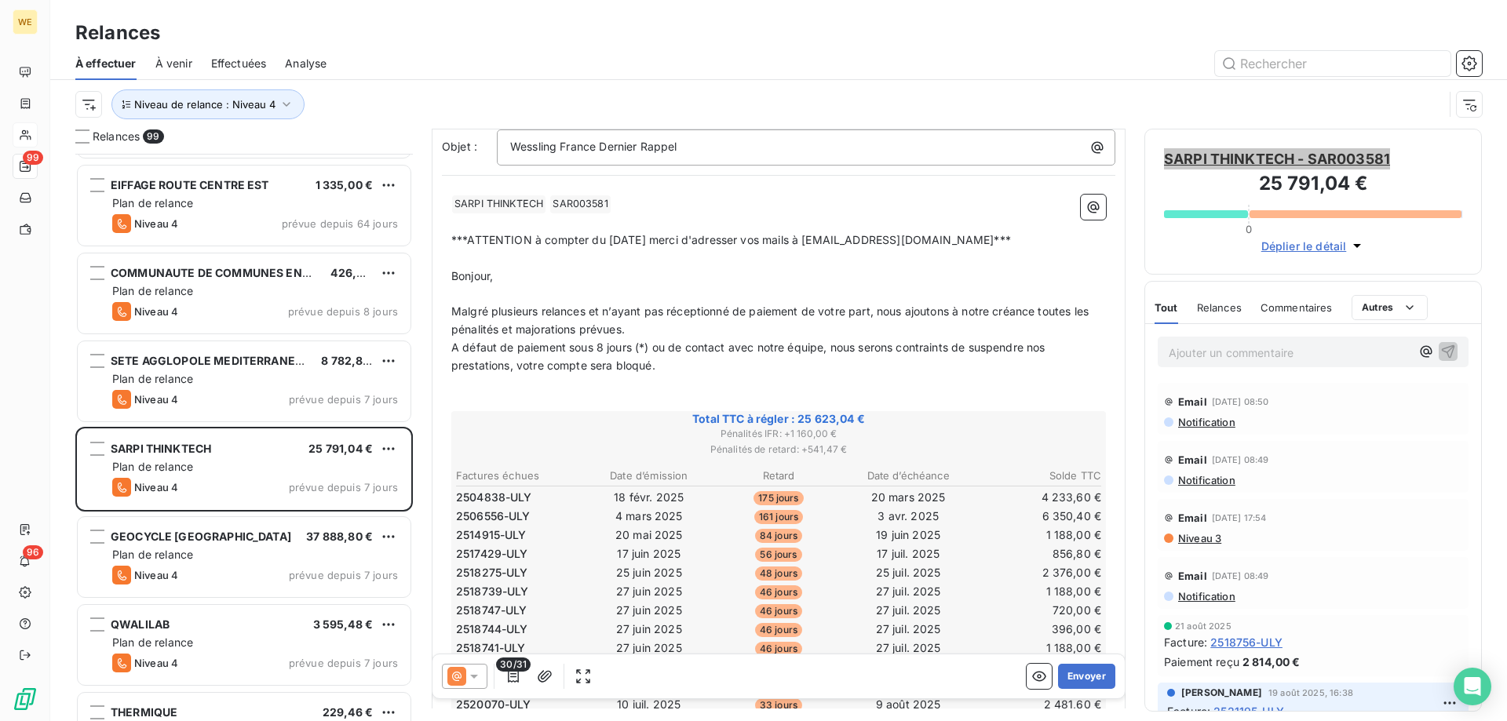
scroll to position [315, 0]
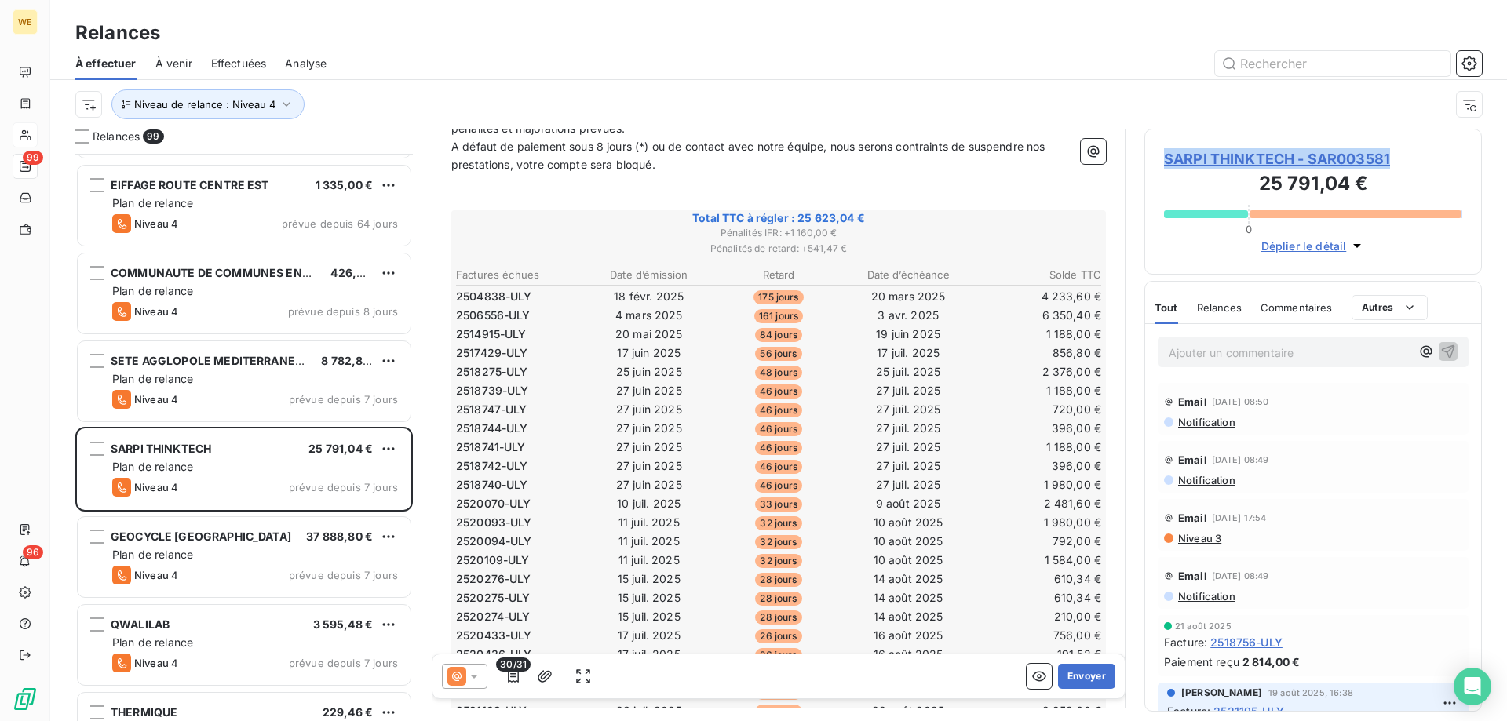
click at [1275, 163] on span "SARPI THINKTECH - SAR003581" at bounding box center [1313, 158] width 298 height 21
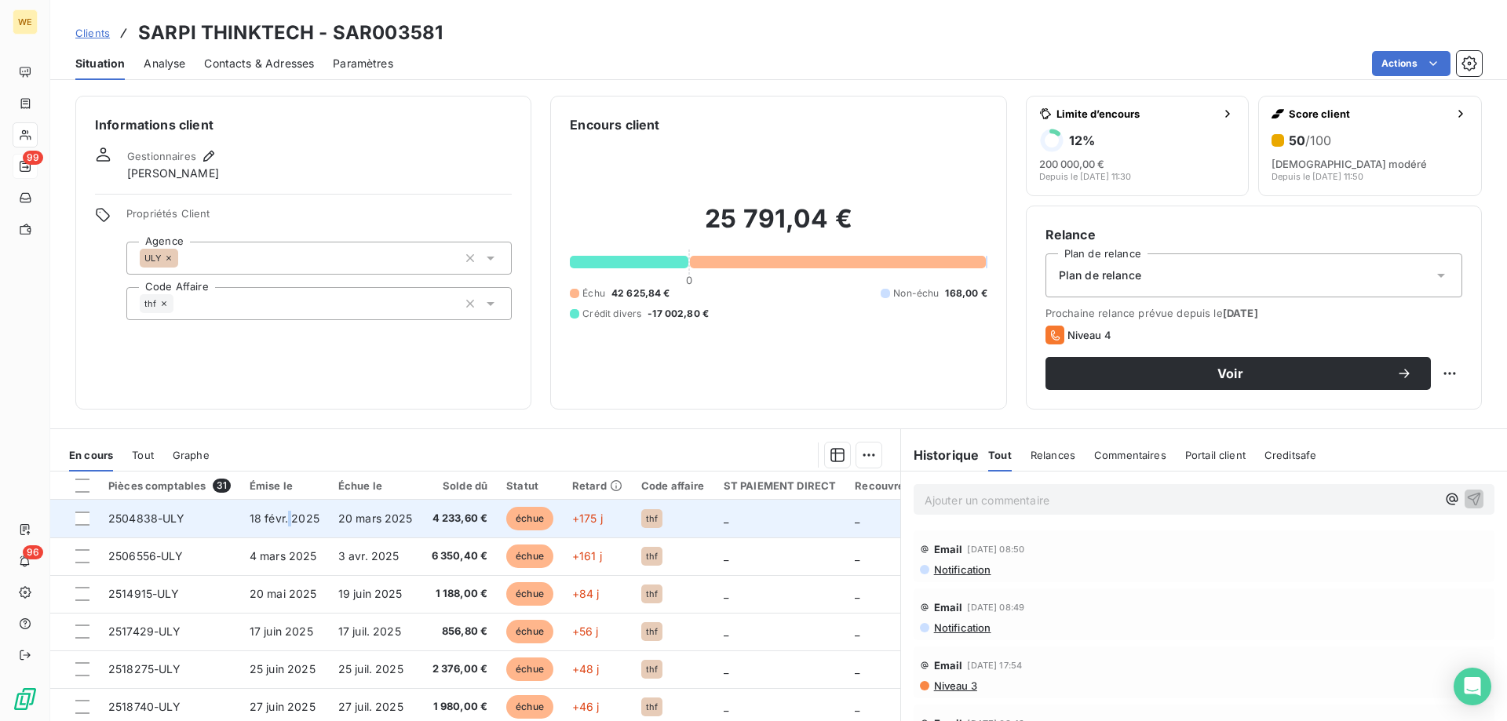
click at [287, 517] on span "18 févr. 2025" at bounding box center [285, 518] width 70 height 13
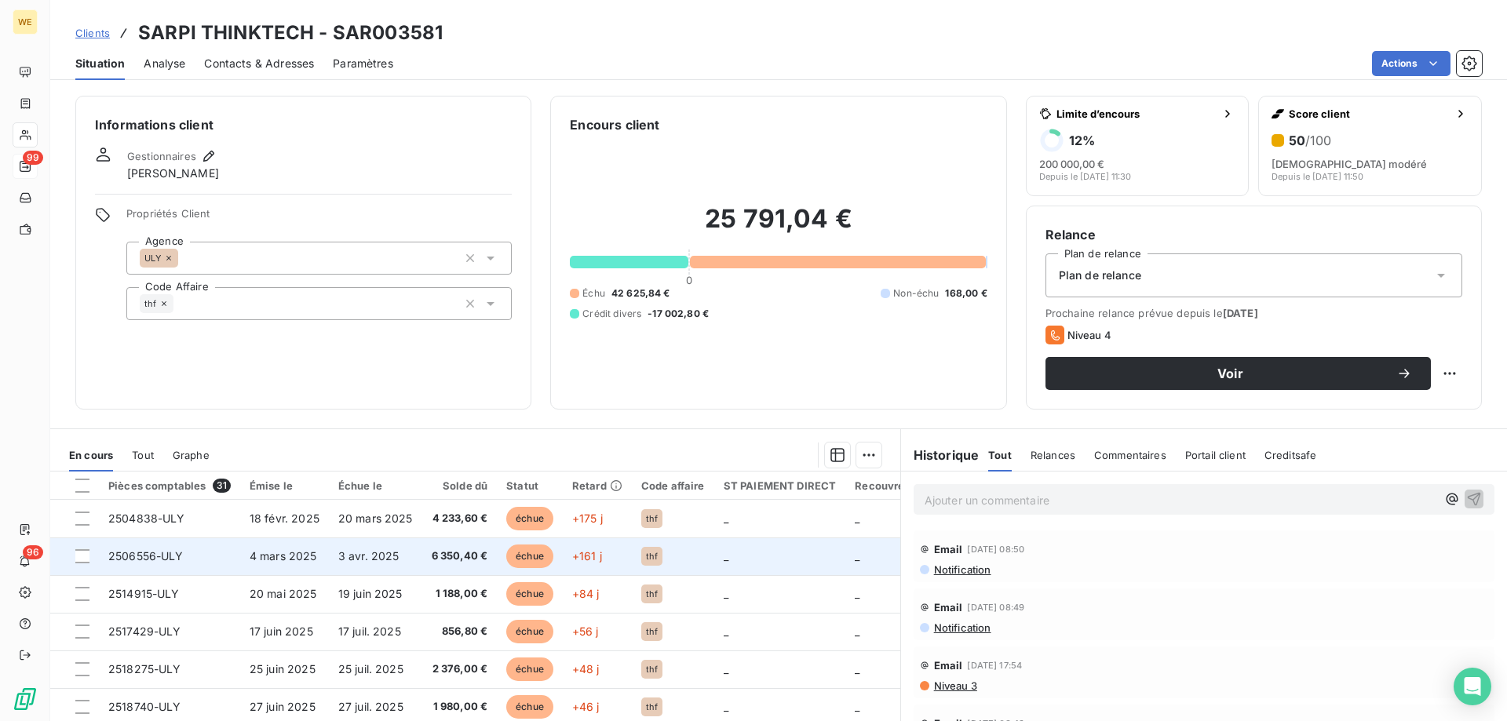
click at [367, 550] on span "3 avr. 2025" at bounding box center [368, 556] width 61 height 13
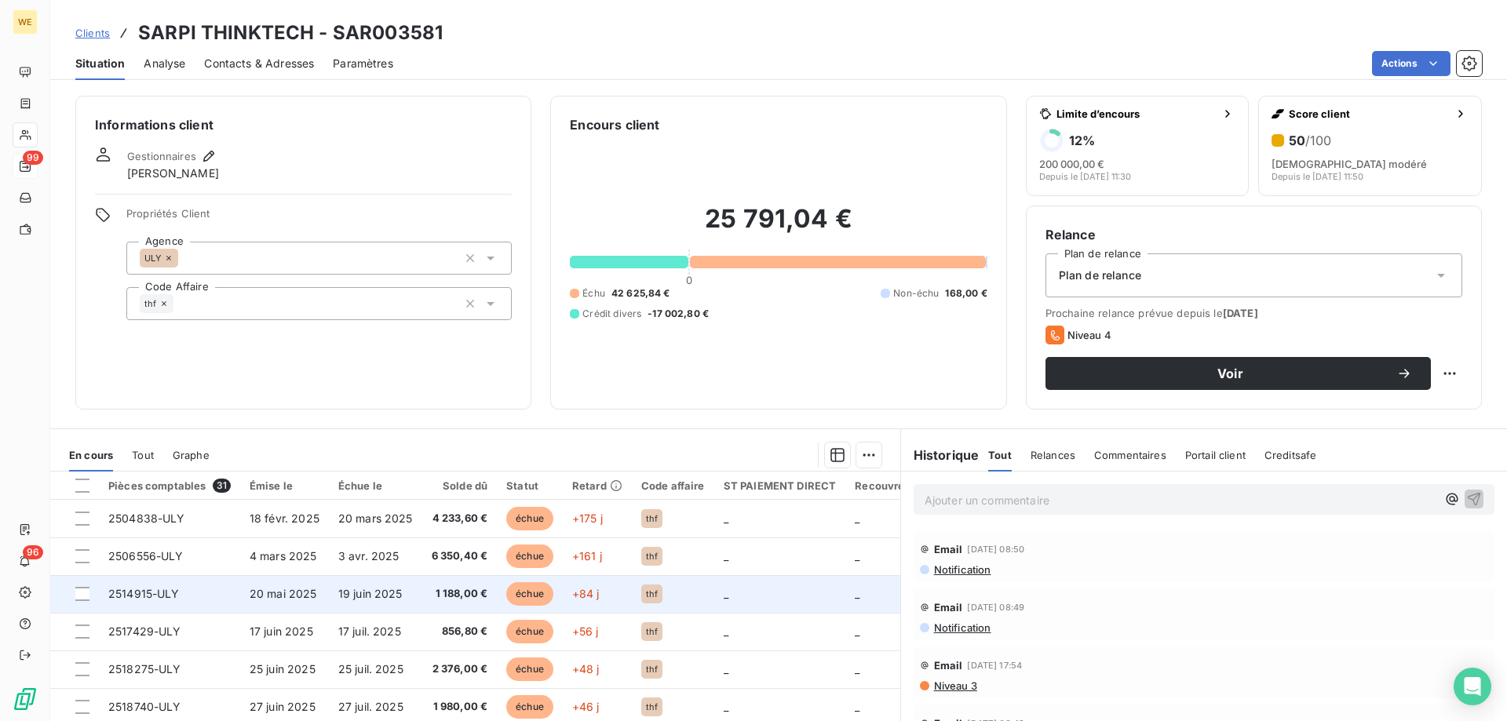
click at [397, 592] on span "19 juin 2025" at bounding box center [370, 593] width 64 height 13
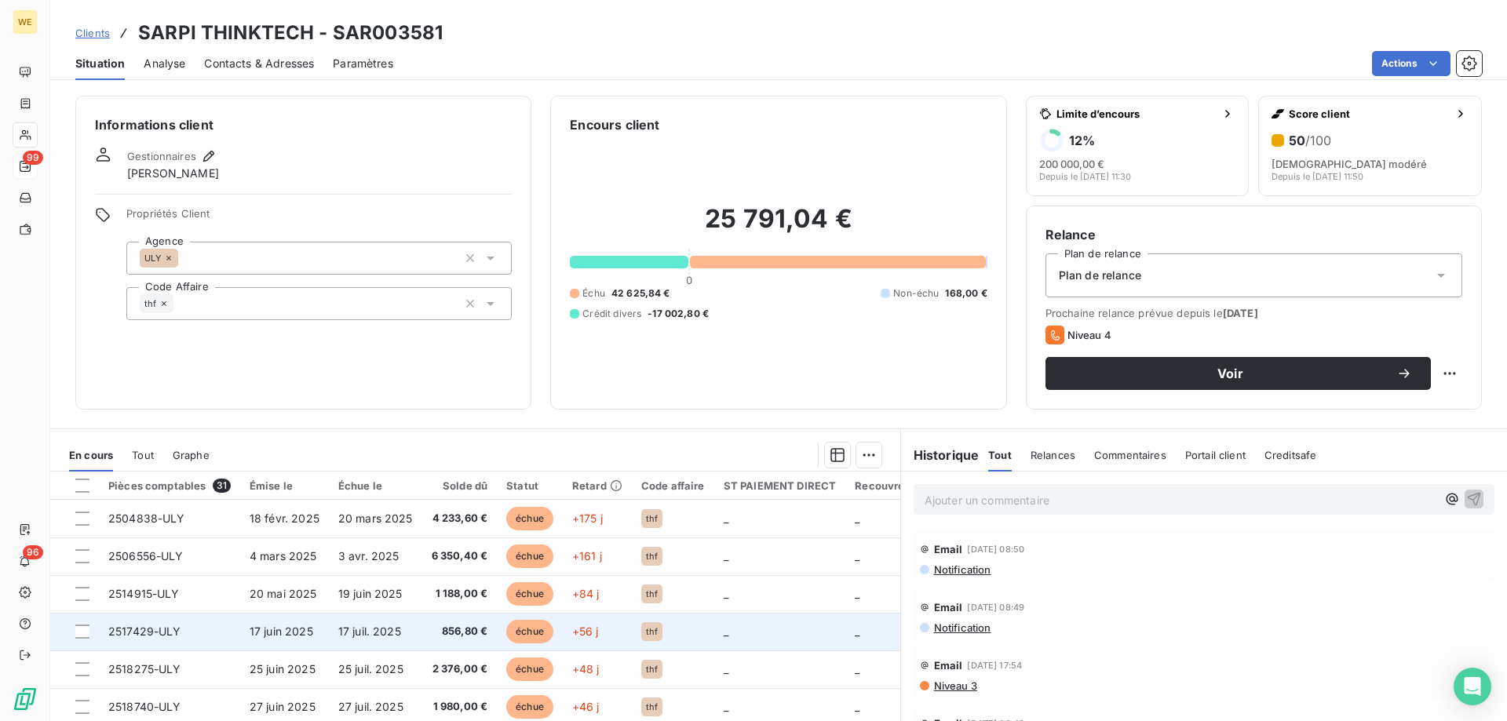
click at [338, 637] on span "17 juil. 2025" at bounding box center [369, 631] width 63 height 13
click at [347, 631] on span "17 juil. 2025" at bounding box center [369, 631] width 63 height 13
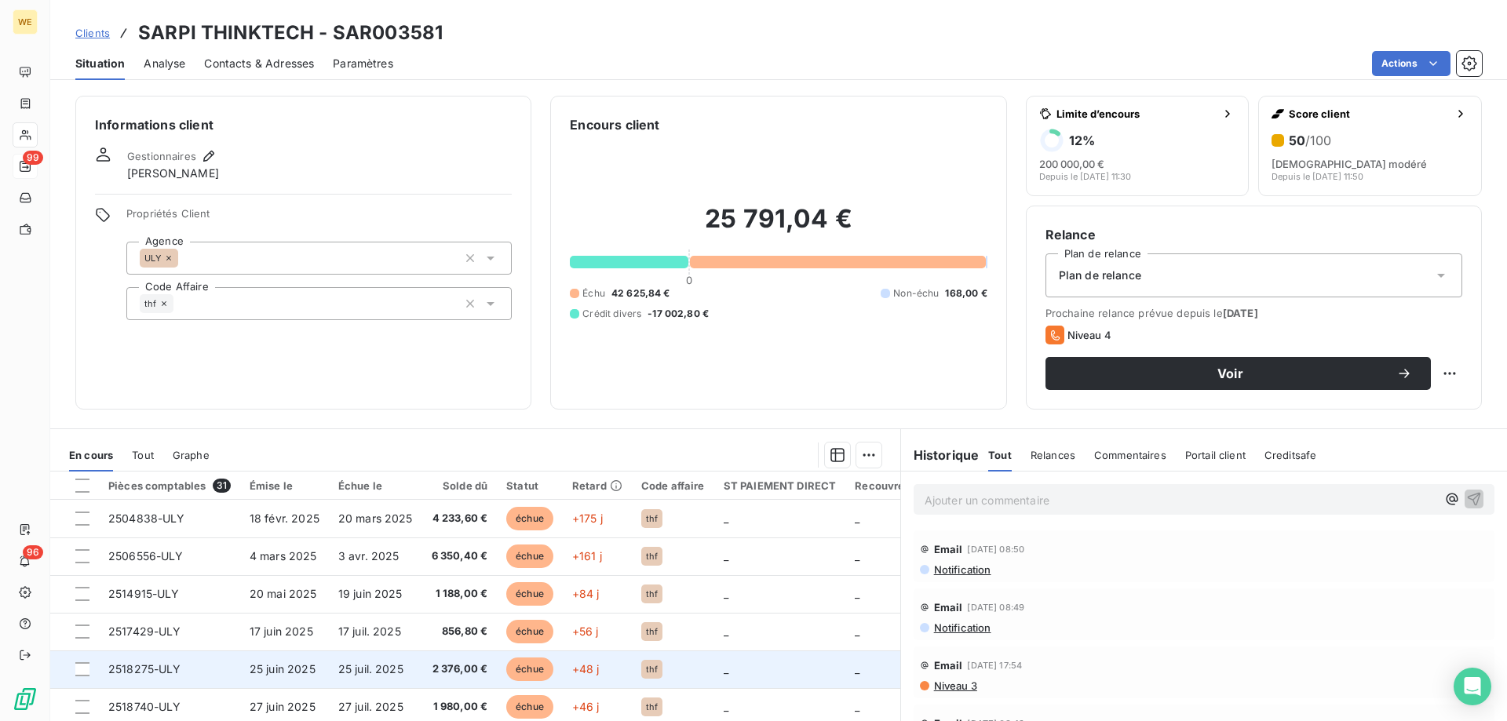
click at [362, 676] on td "25 juil. 2025" at bounding box center [375, 670] width 93 height 38
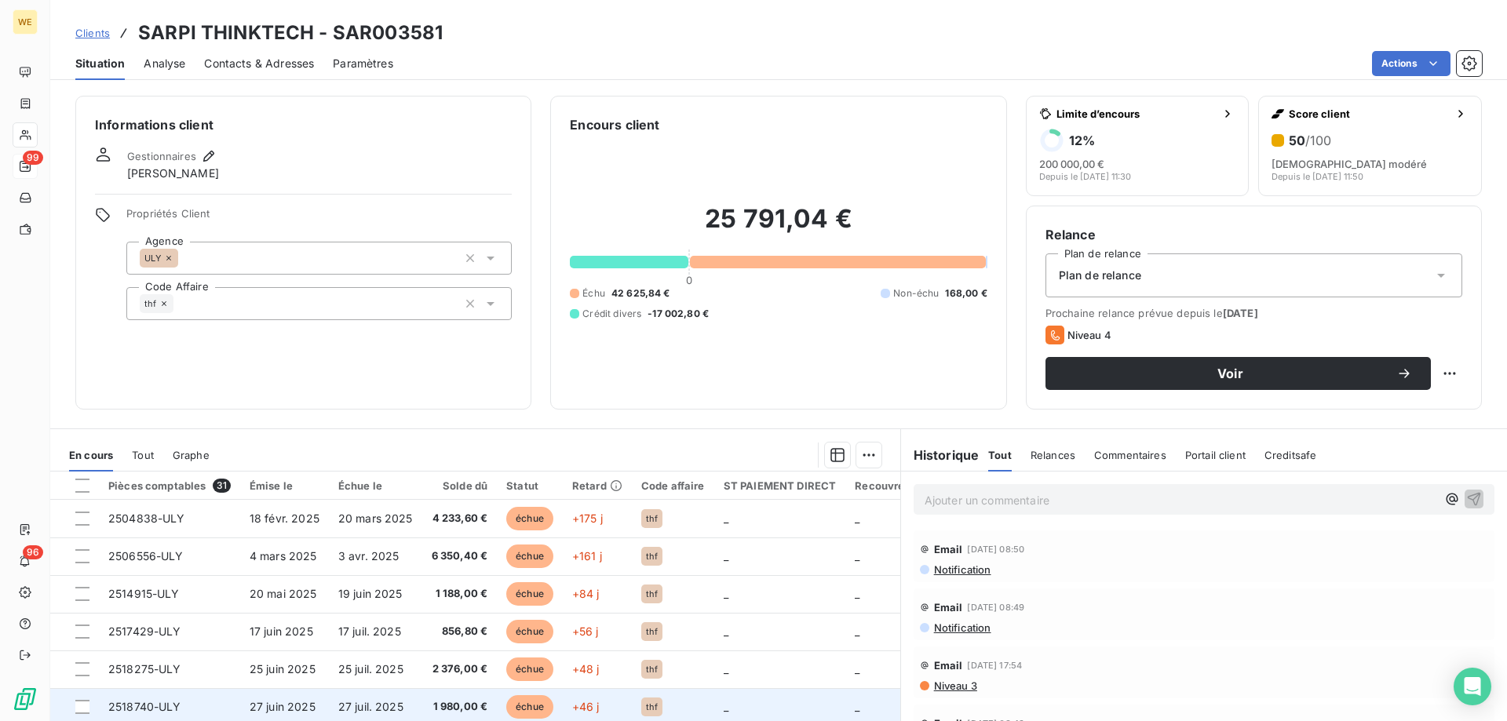
click at [320, 695] on td "27 juin 2025" at bounding box center [284, 708] width 89 height 38
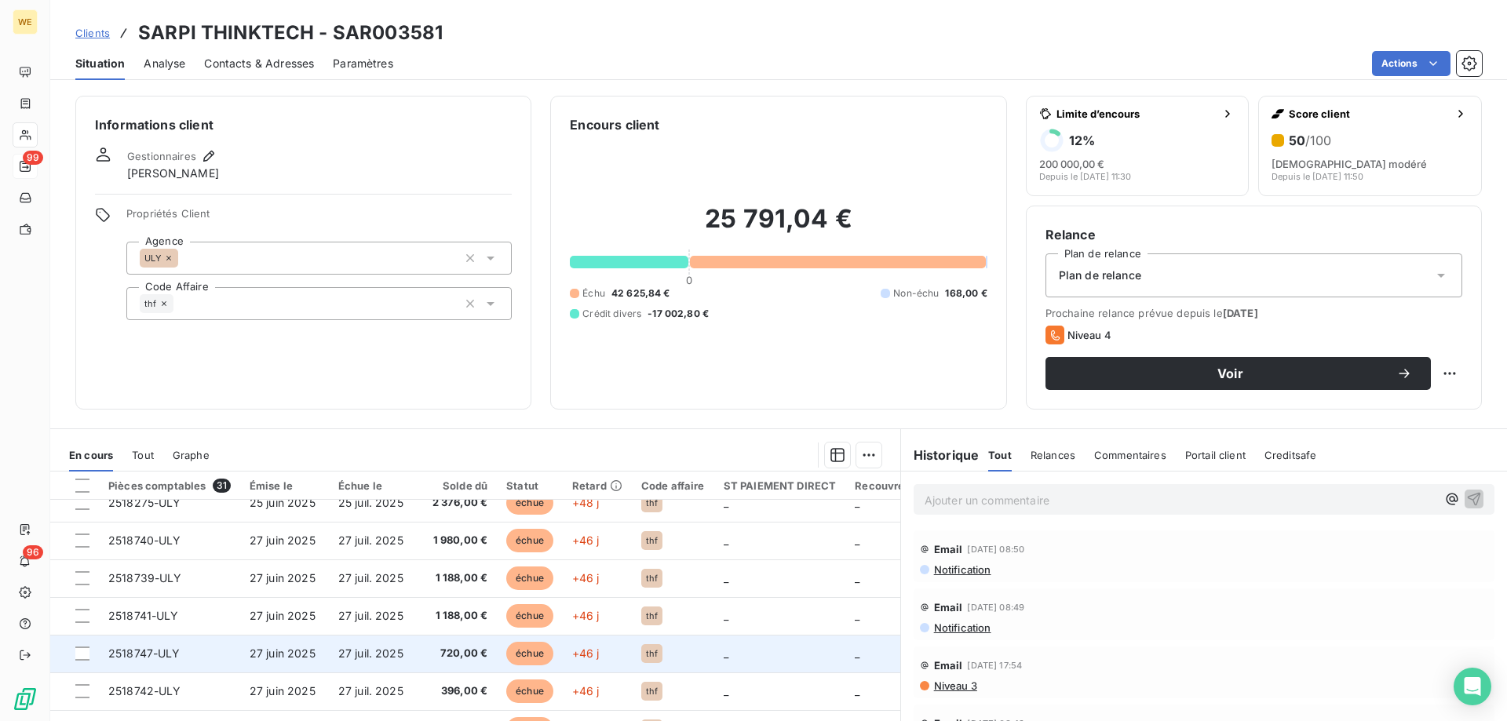
scroll to position [157, 0]
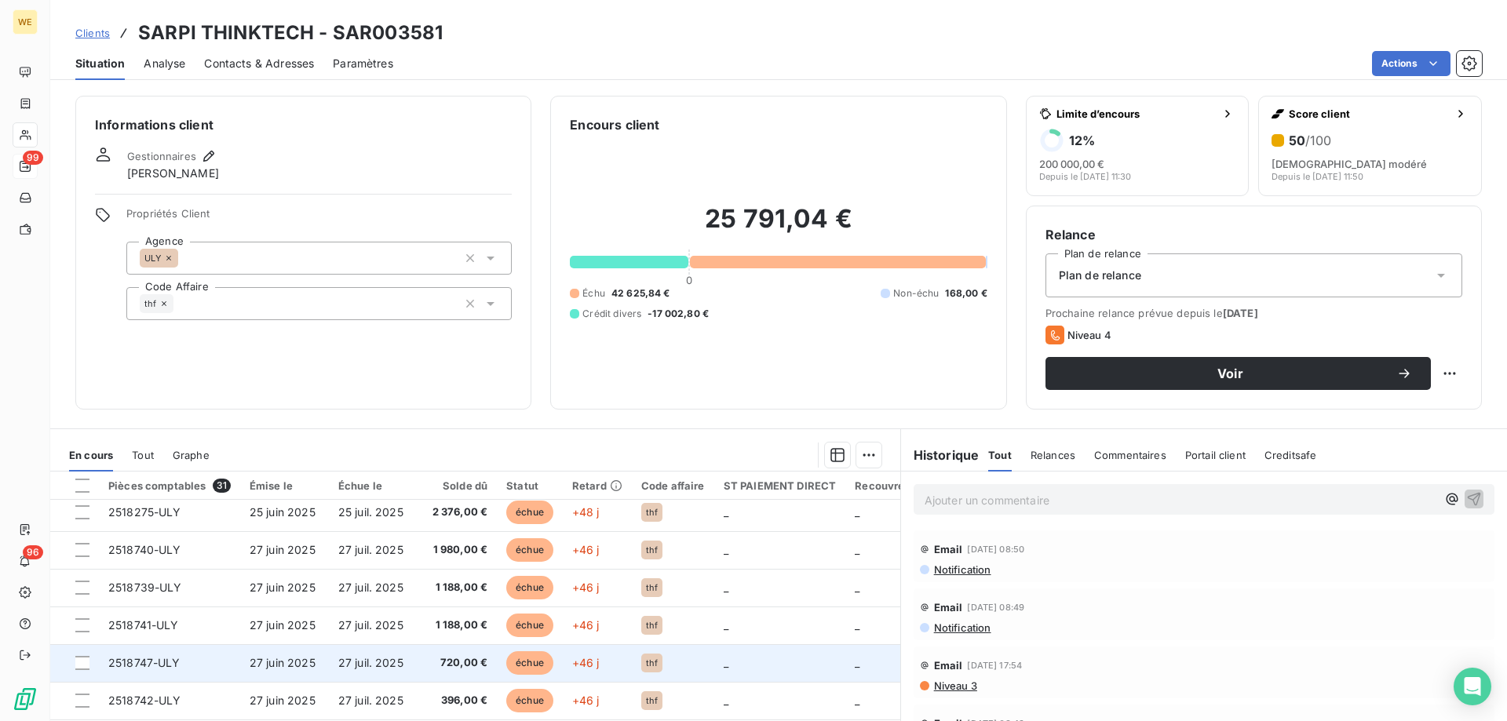
click at [369, 663] on span "27 juil. 2025" at bounding box center [370, 662] width 65 height 13
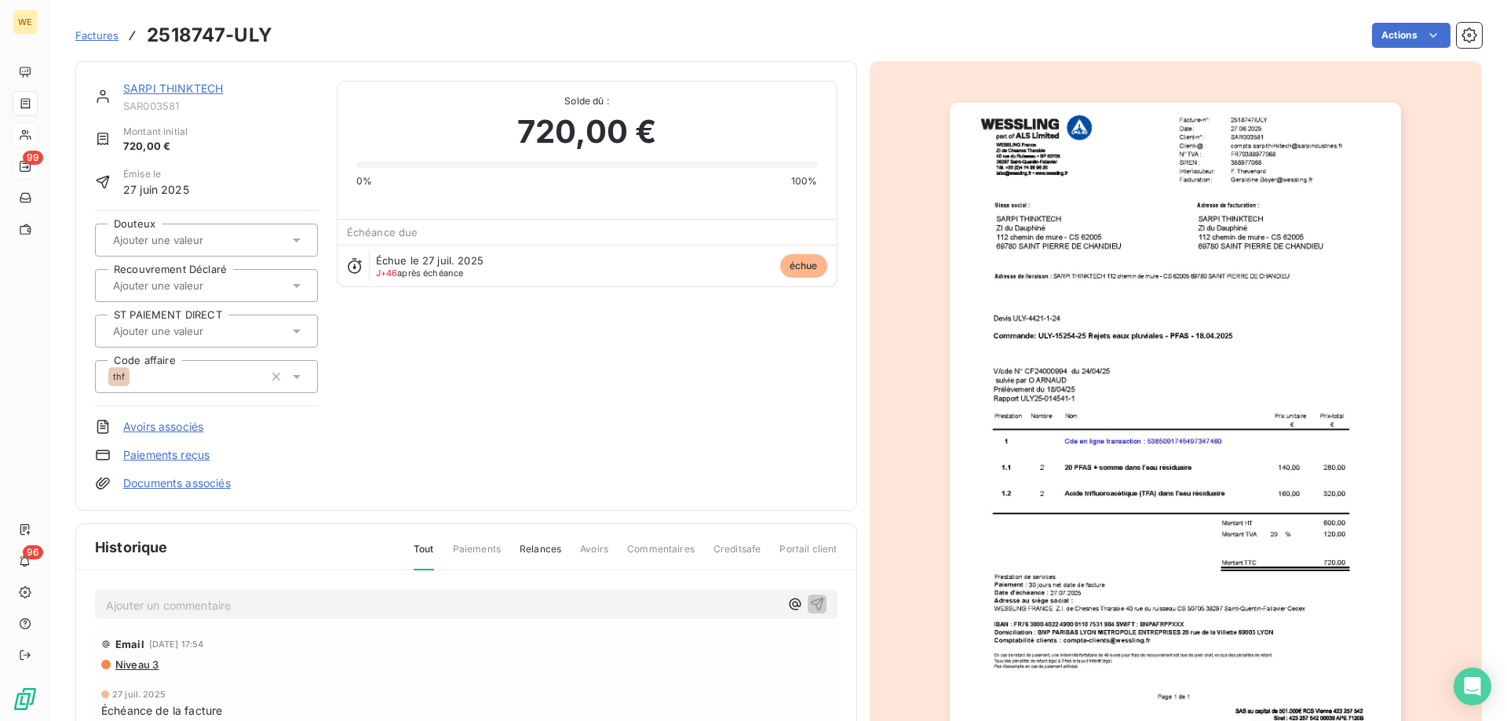
click at [1114, 411] on img "button" at bounding box center [1175, 422] width 451 height 639
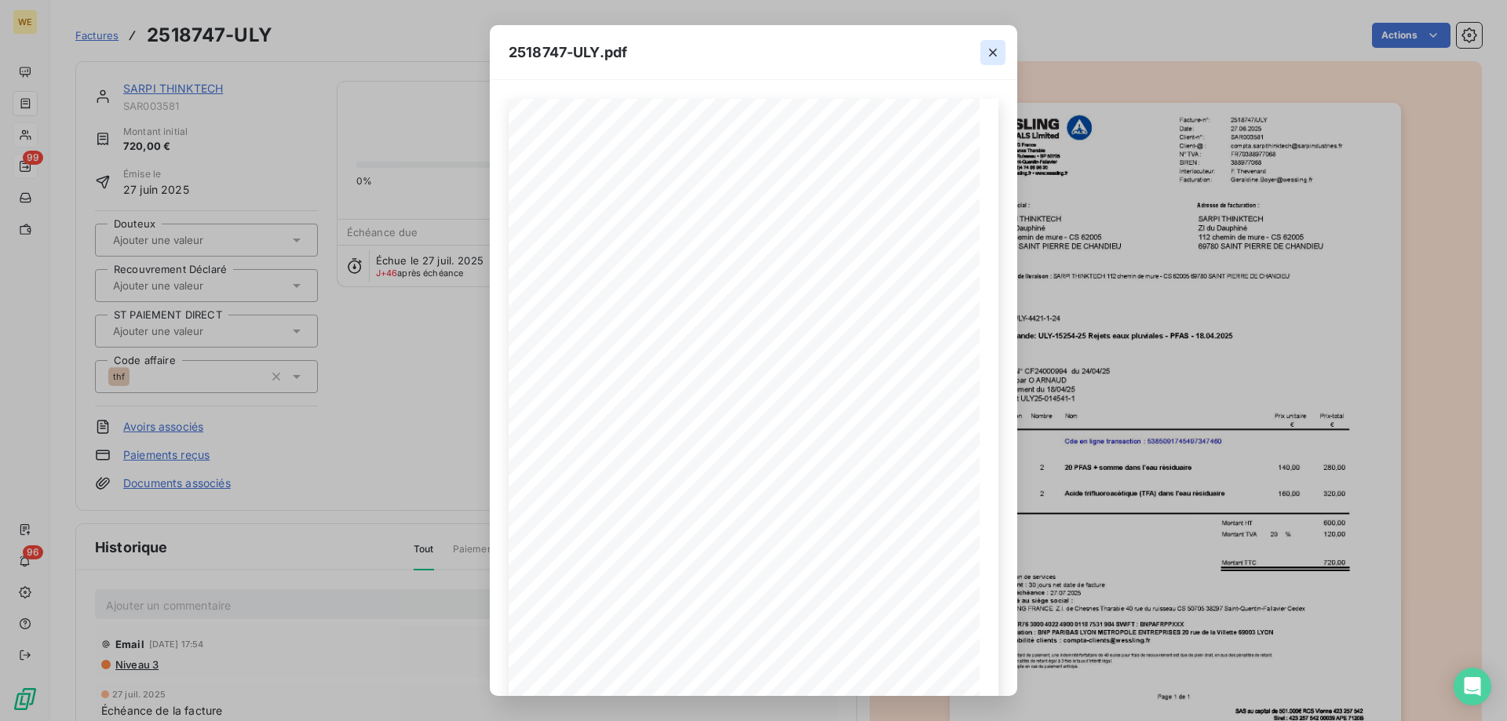
click at [991, 53] on icon "button" at bounding box center [993, 53] width 16 height 16
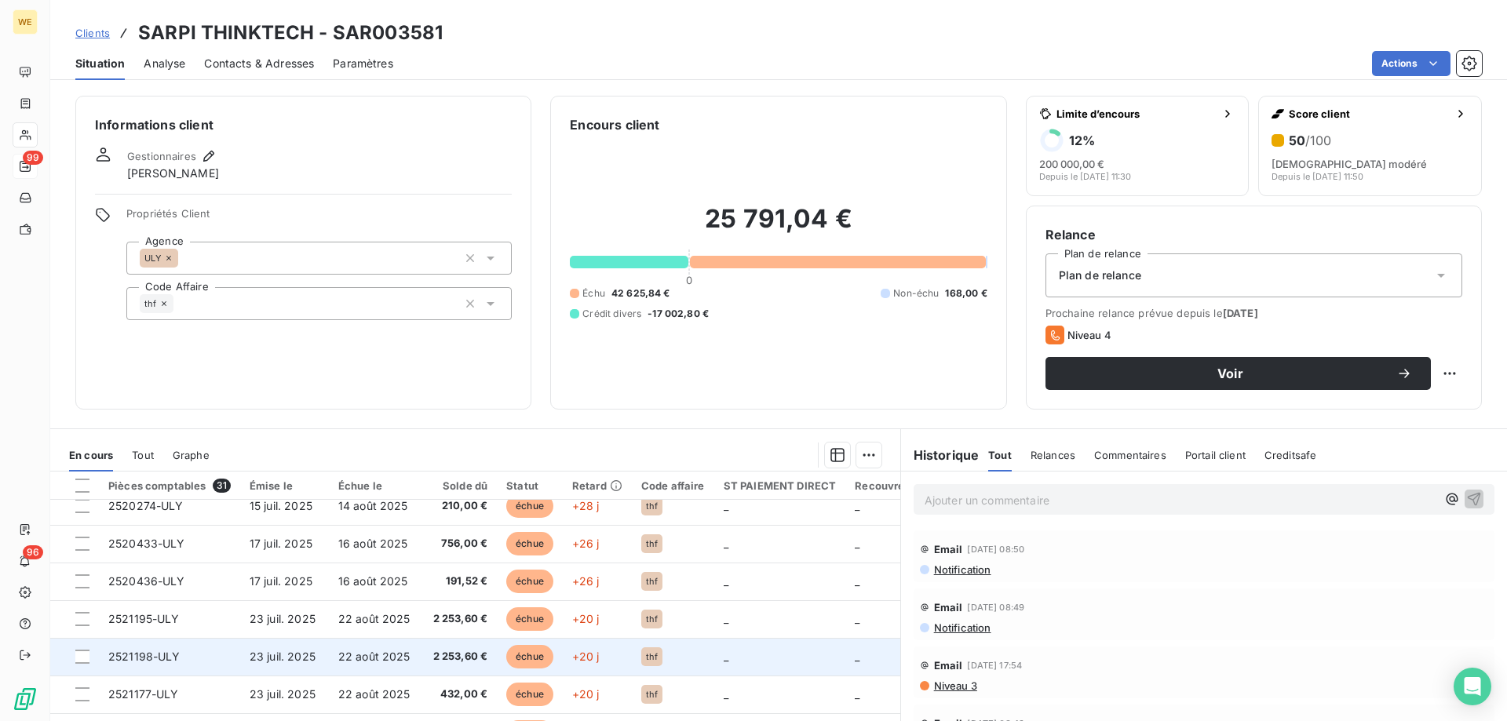
scroll to position [675, 0]
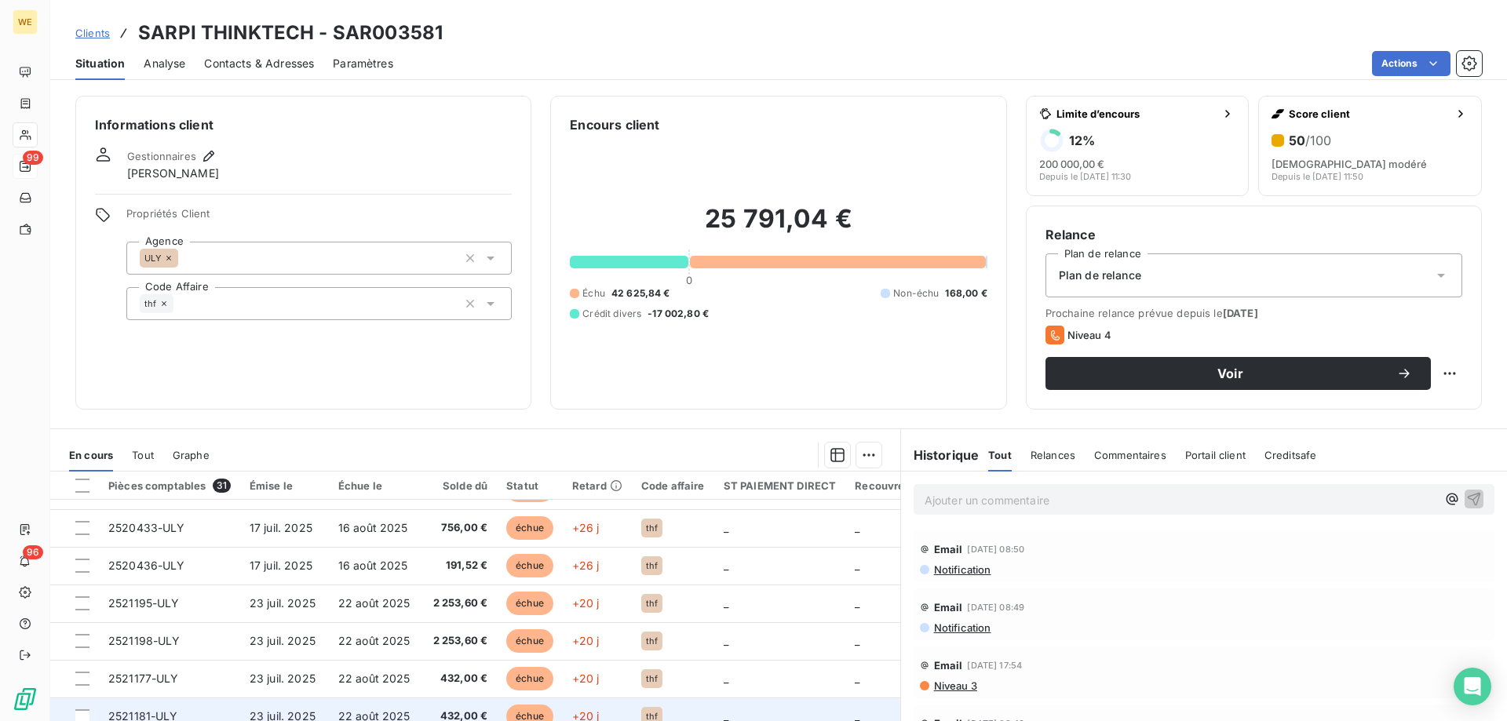
click at [472, 702] on td "432,00 €" at bounding box center [459, 717] width 75 height 38
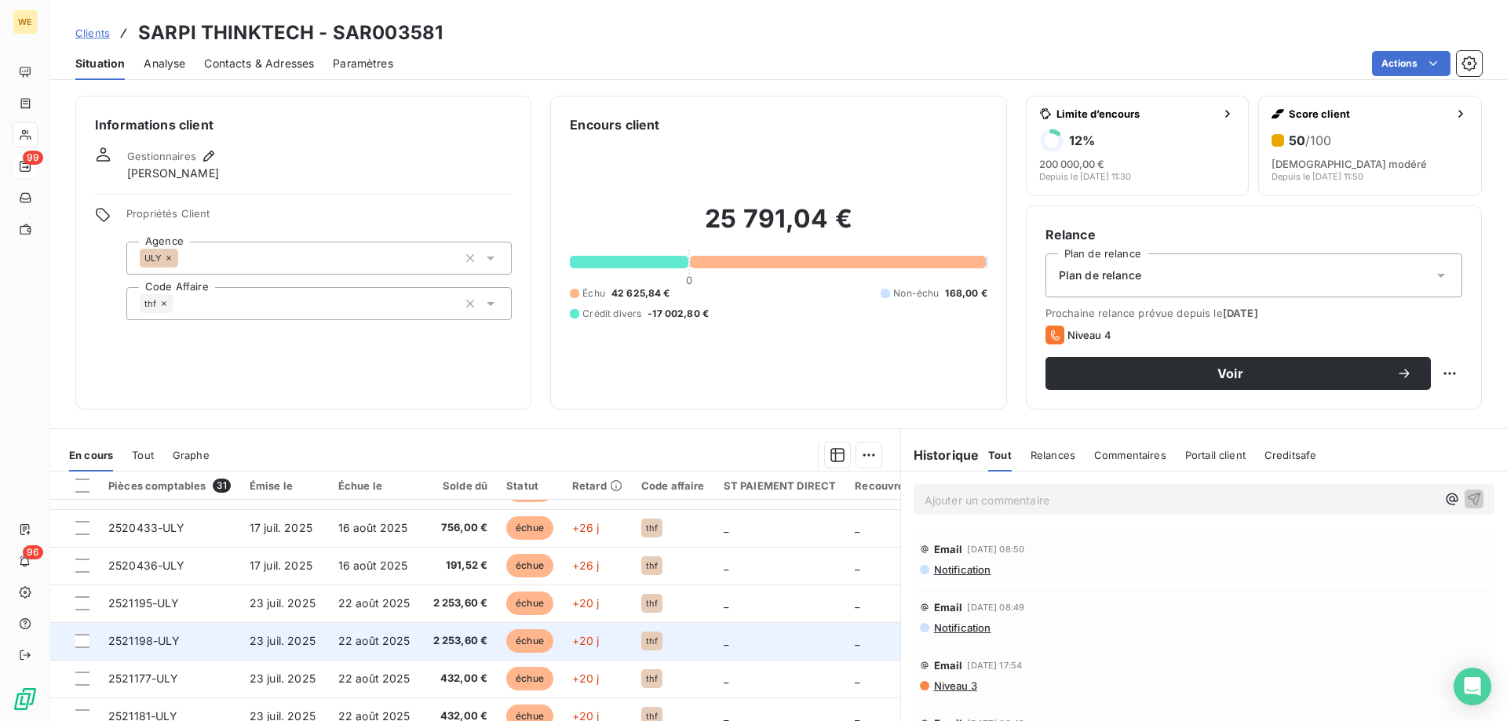
scroll to position [675, 0]
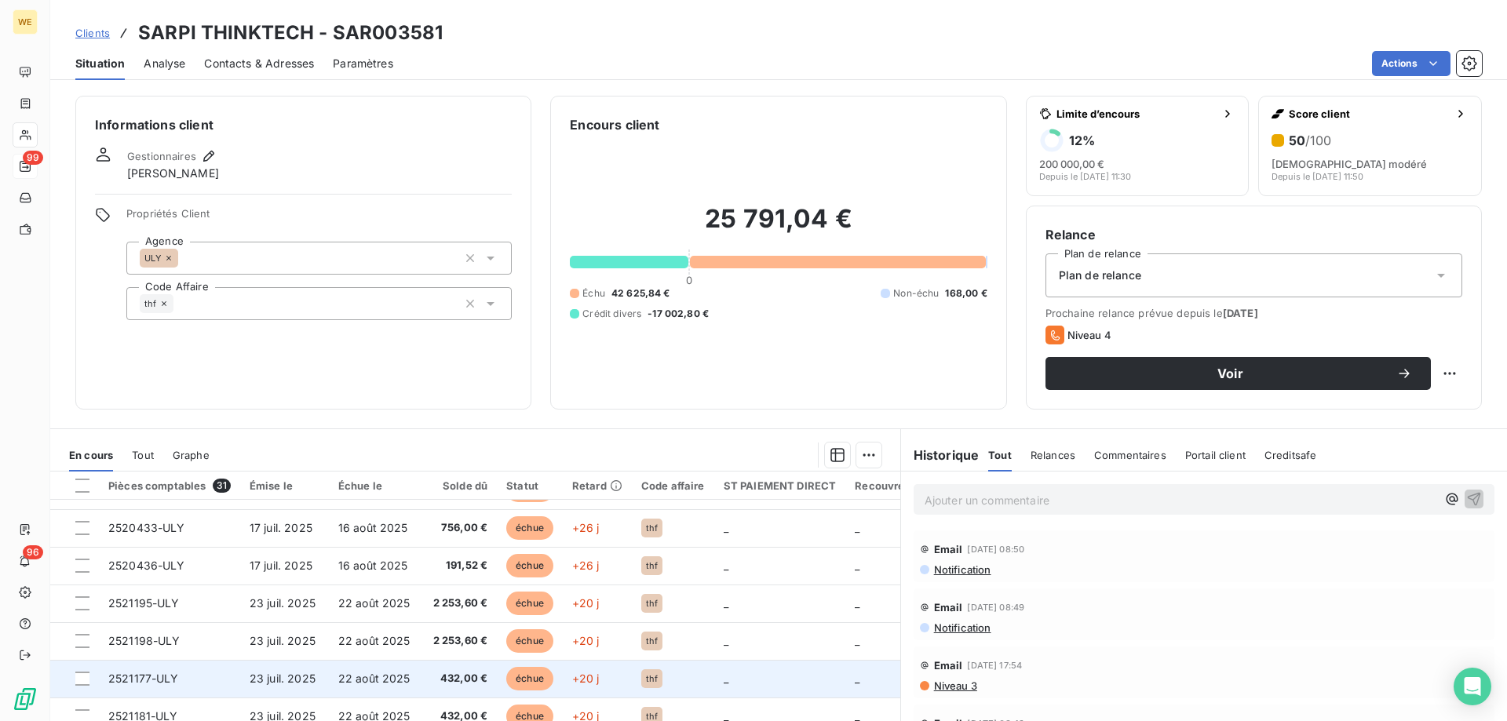
click at [373, 672] on span "22 août 2025" at bounding box center [374, 678] width 72 height 13
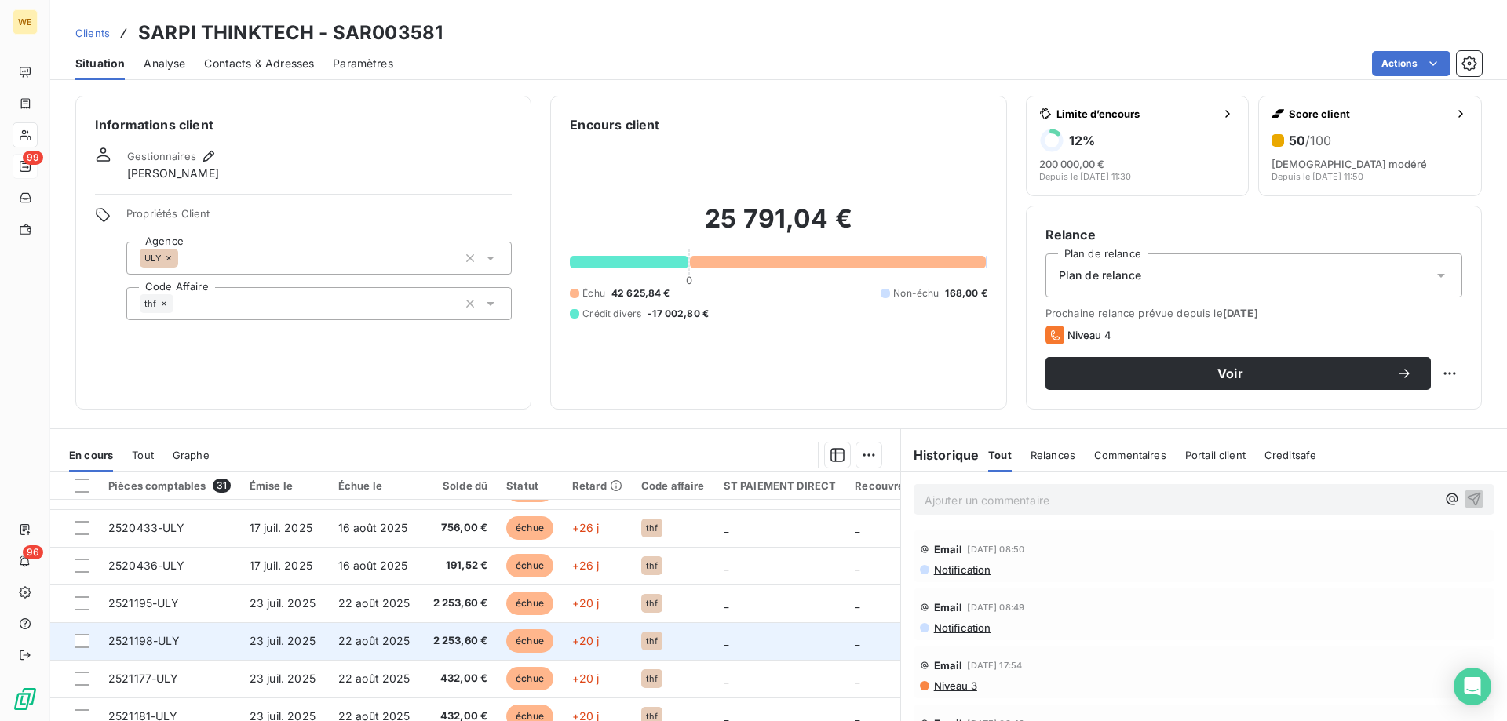
click at [341, 634] on span "22 août 2025" at bounding box center [374, 640] width 72 height 13
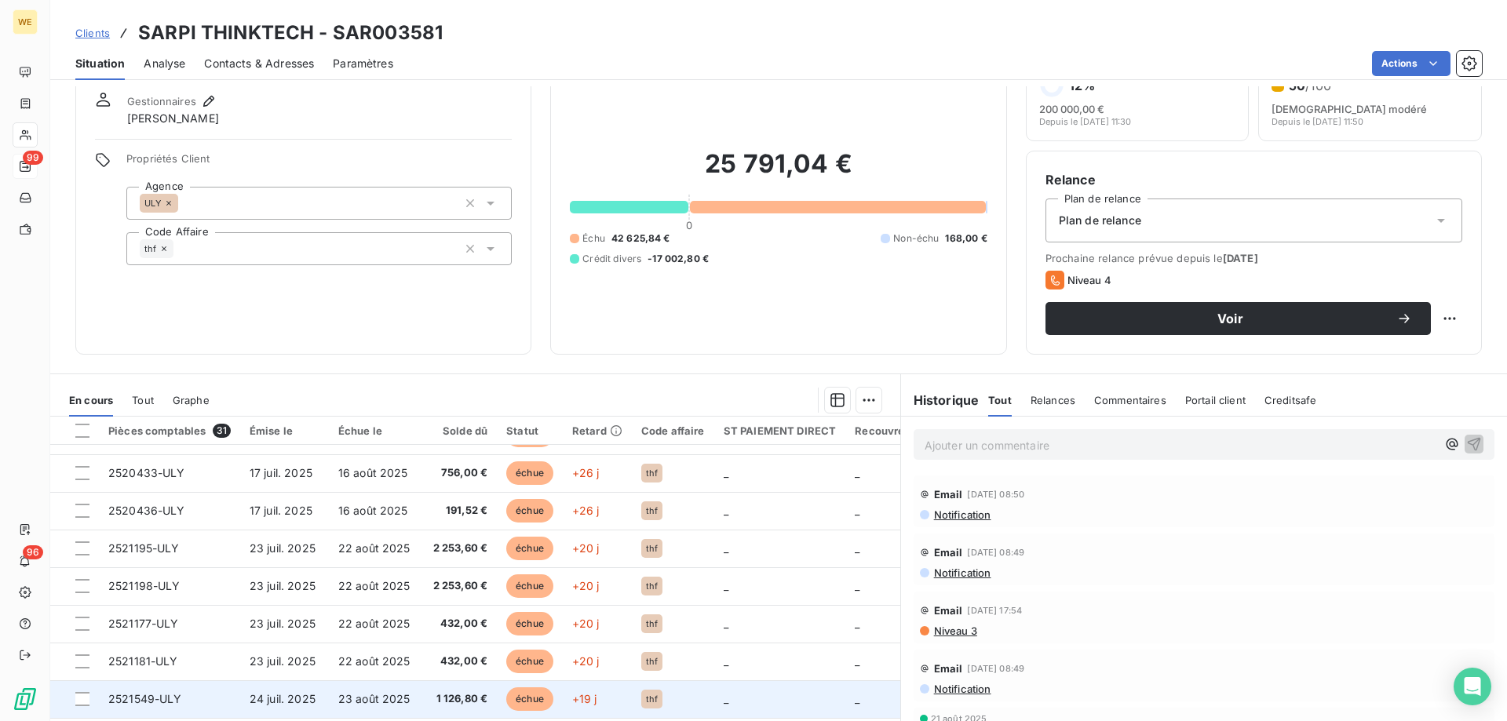
scroll to position [100, 0]
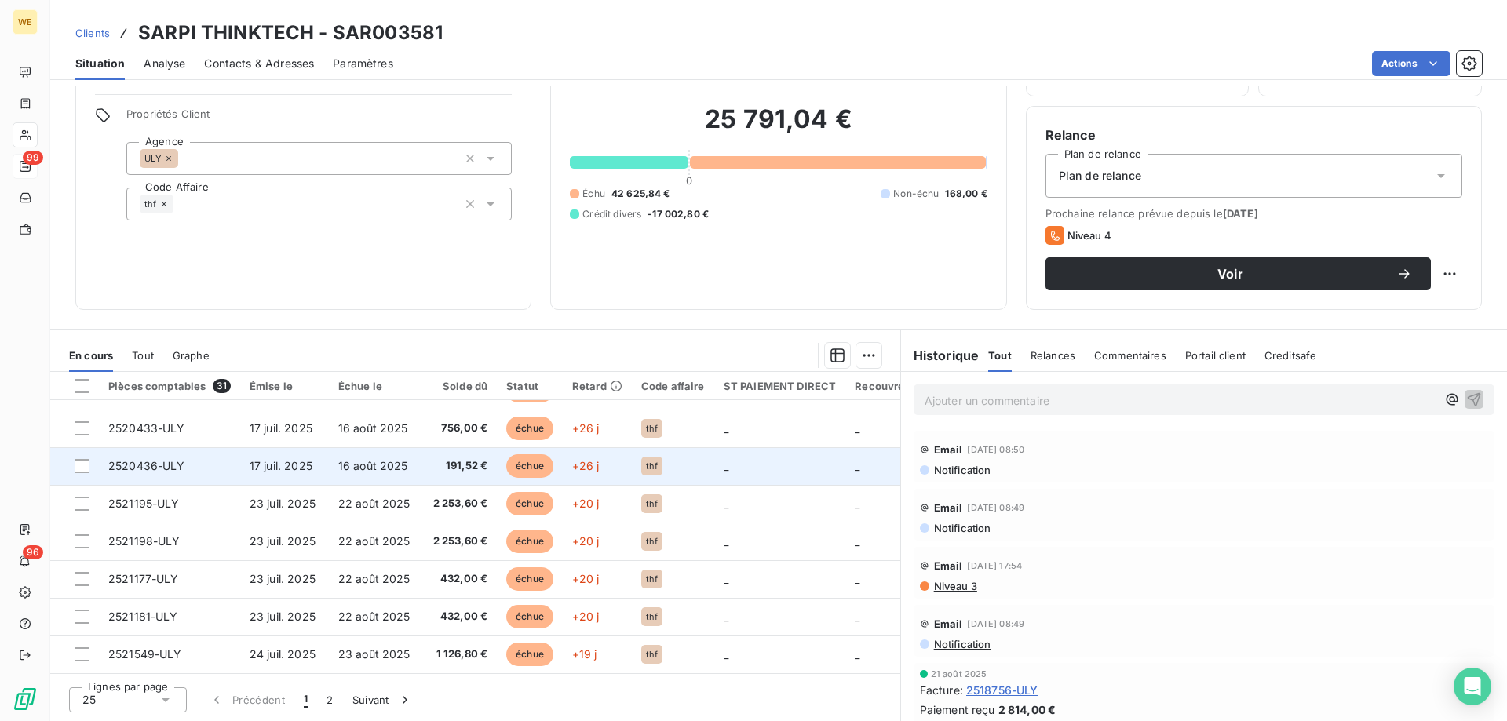
click at [379, 459] on span "16 août 2025" at bounding box center [373, 465] width 70 height 13
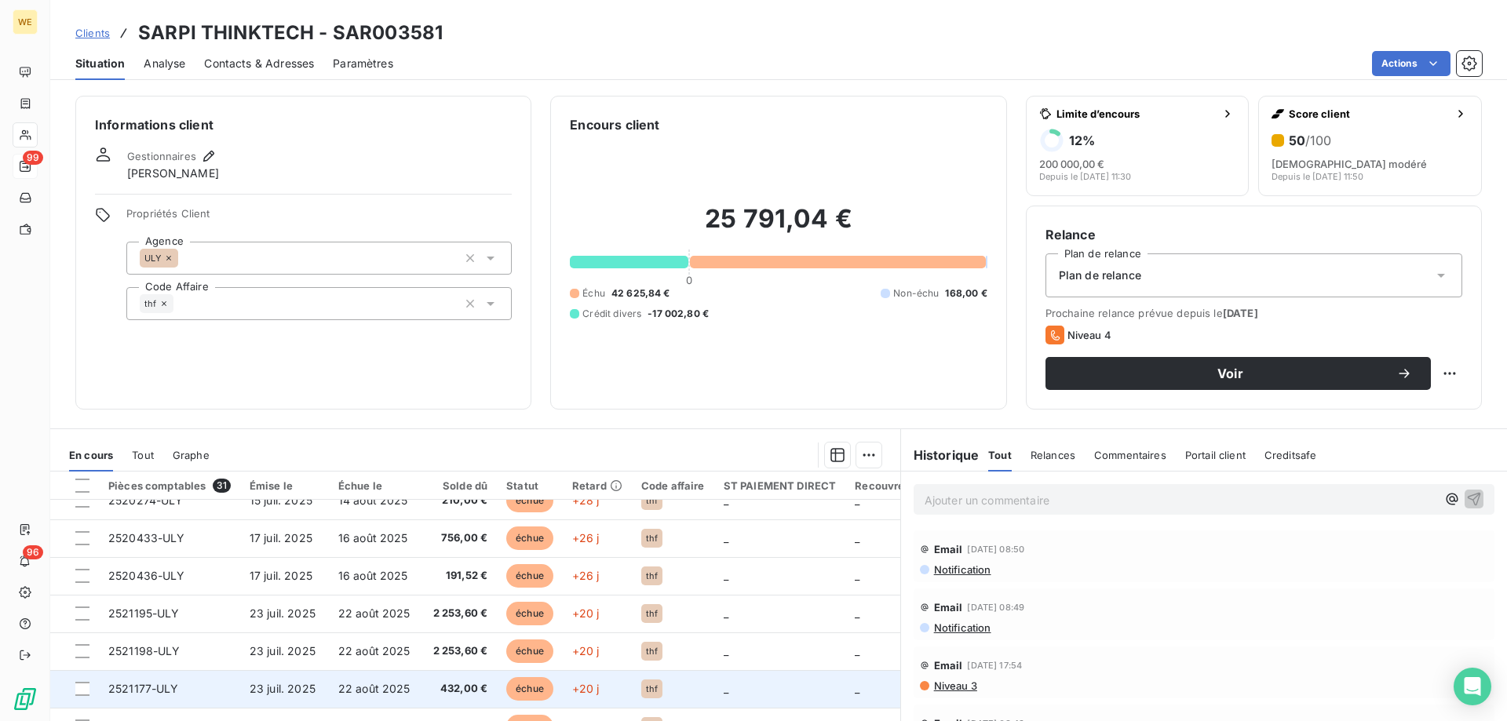
scroll to position [675, 0]
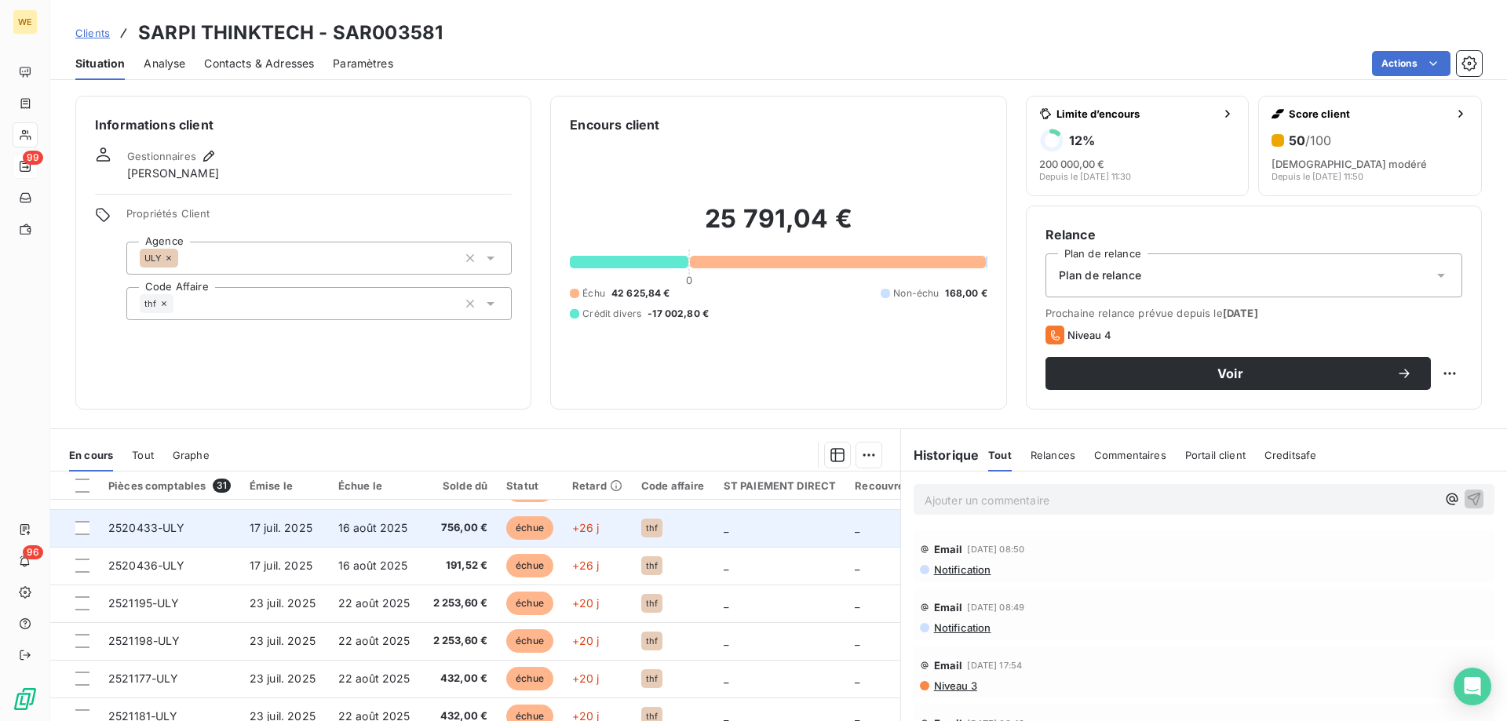
click at [358, 521] on span "16 août 2025" at bounding box center [373, 527] width 70 height 13
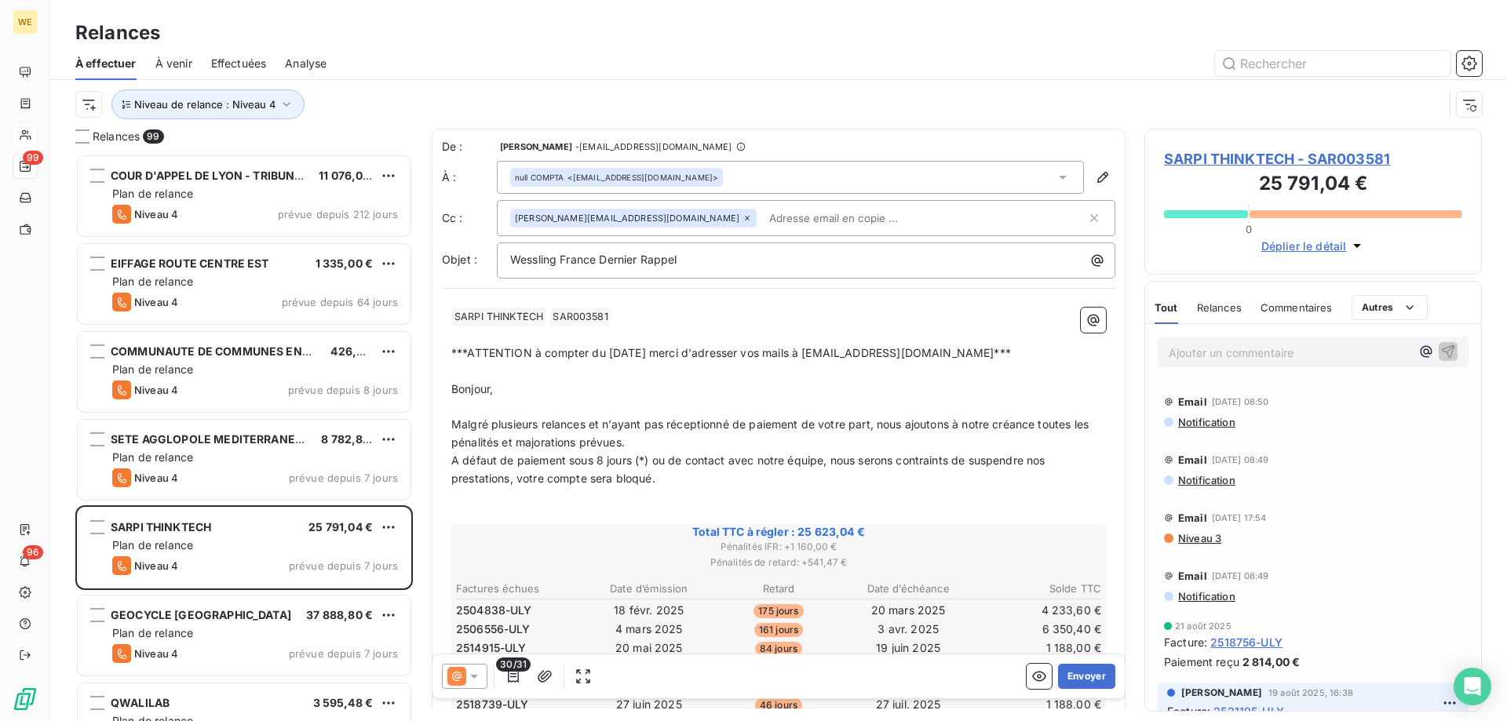
scroll to position [556, 326]
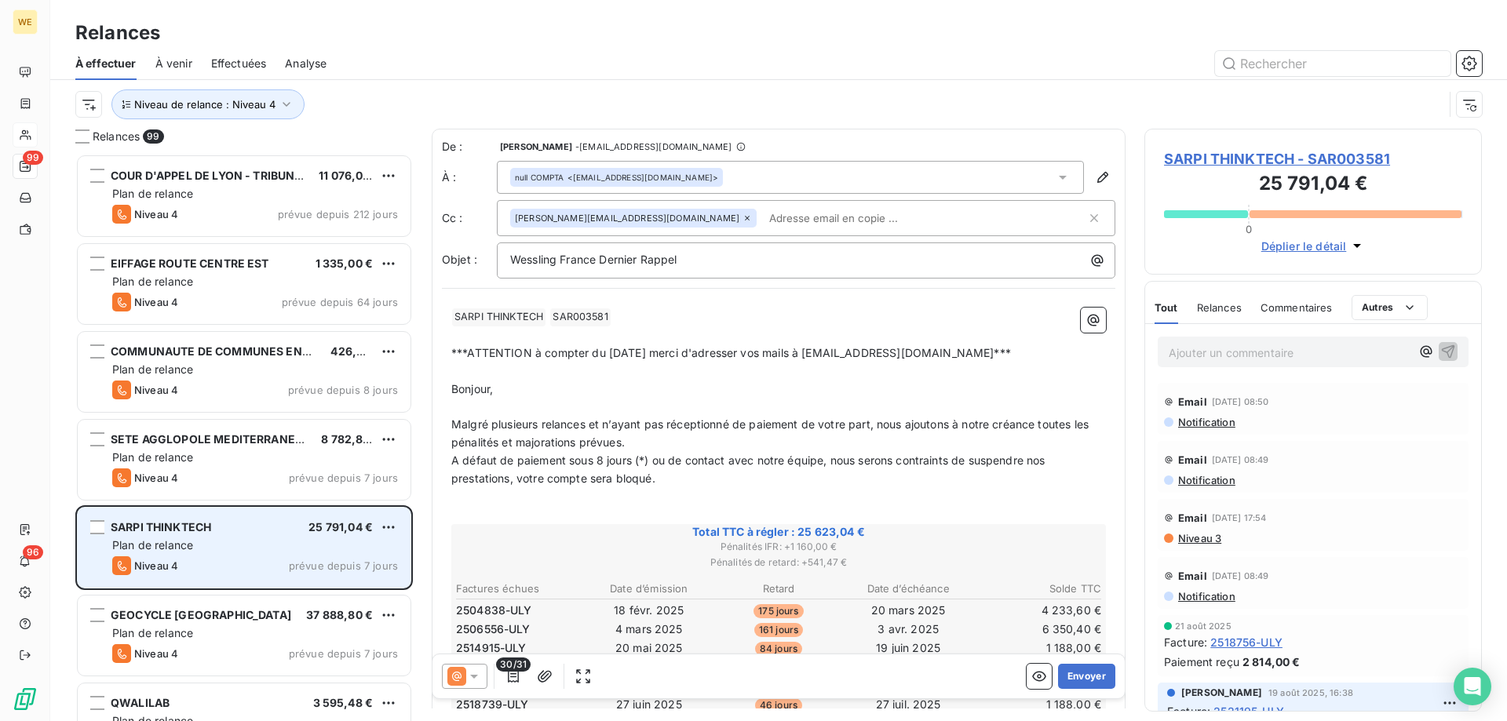
click at [245, 539] on div "Plan de relance" at bounding box center [255, 546] width 286 height 16
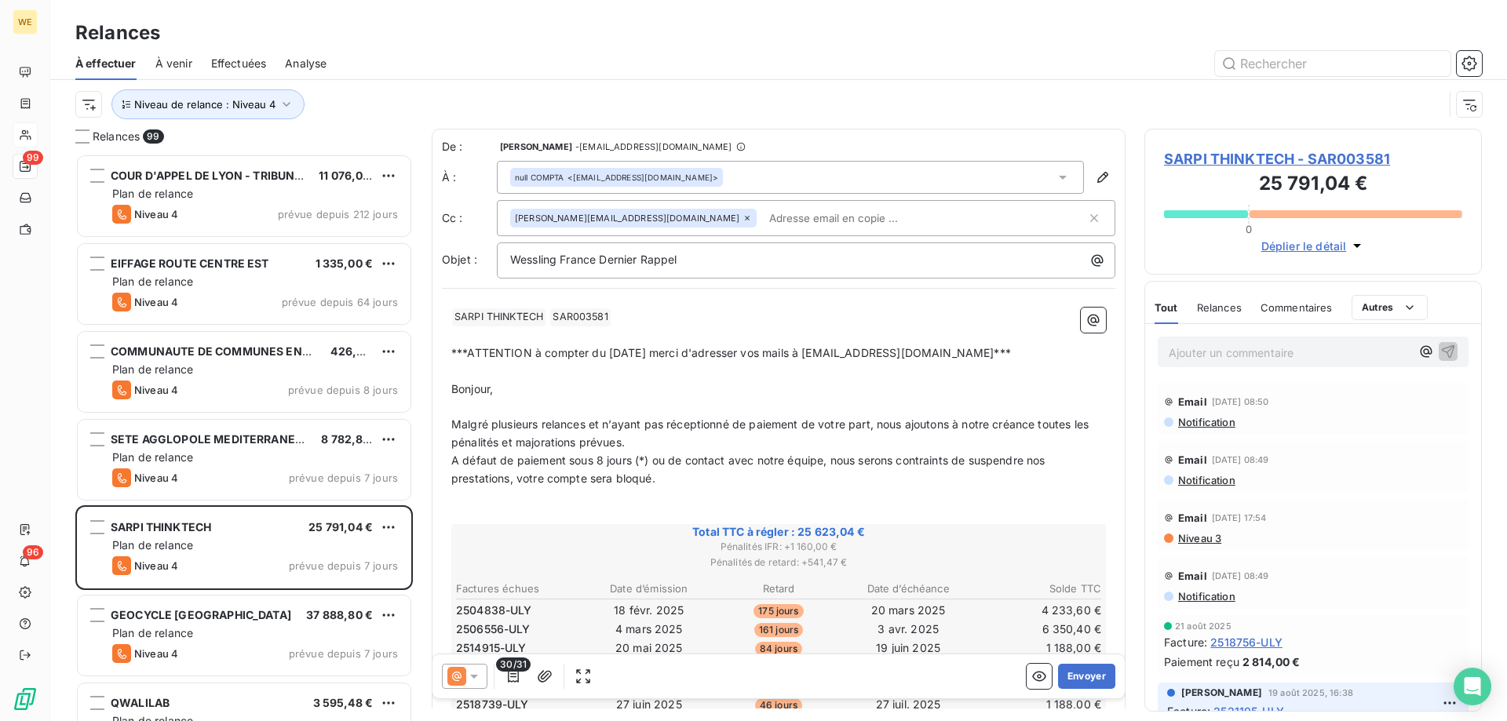
click at [1381, 104] on div "Niveau de relance : Niveau 4" at bounding box center [759, 104] width 1368 height 30
drag, startPoint x: 1298, startPoint y: 162, endPoint x: 1164, endPoint y: 165, distance: 133.5
click at [1164, 165] on span "SARPI THINKTECH - SAR003581" at bounding box center [1313, 158] width 298 height 21
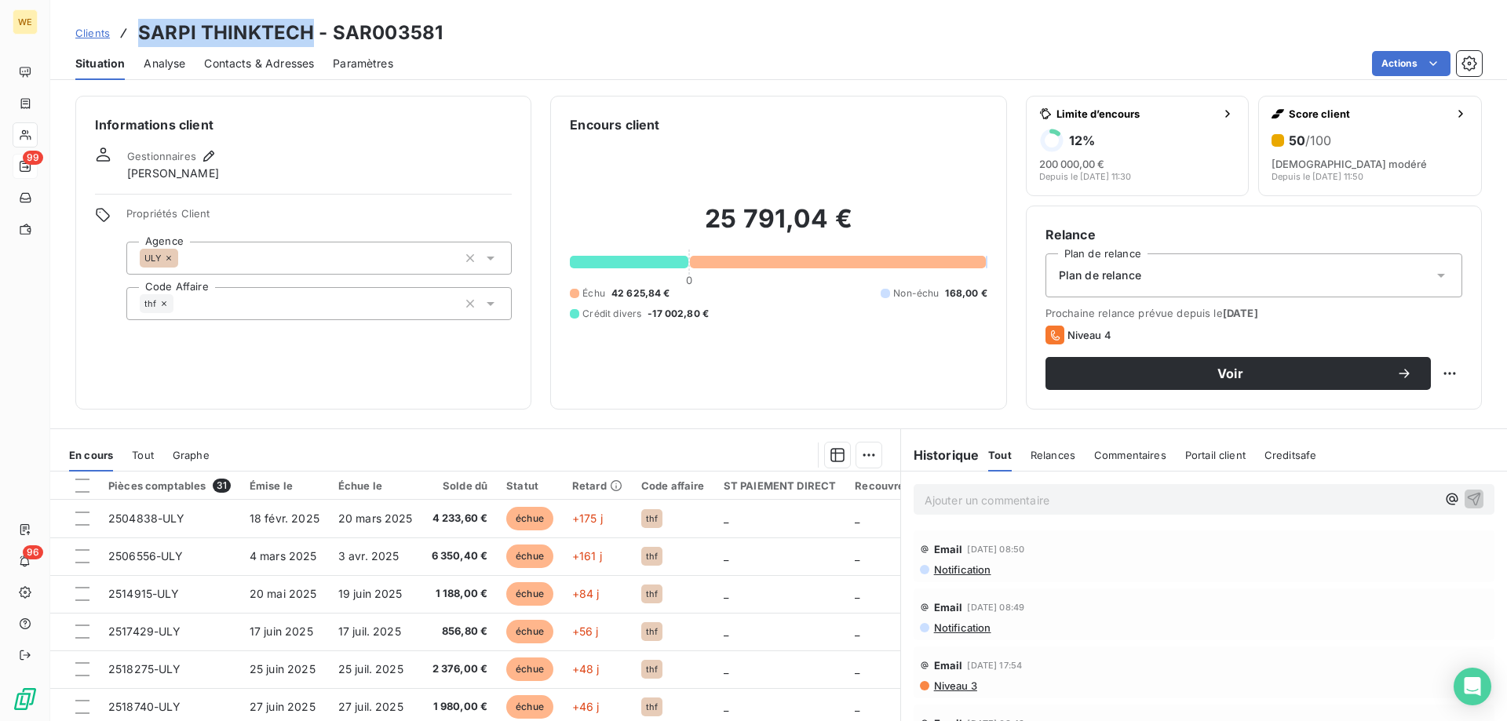
drag, startPoint x: 1167, startPoint y: 165, endPoint x: 141, endPoint y: 35, distance: 1035.1
click at [141, 35] on h3 "SARPI THINKTECH - SAR003581" at bounding box center [290, 33] width 305 height 28
copy h3 "SARPI THINKTECH"
click at [312, 369] on div "Informations client Gestionnaires [PERSON_NAME] Propriétés Client Agence ULY Co…" at bounding box center [303, 253] width 456 height 314
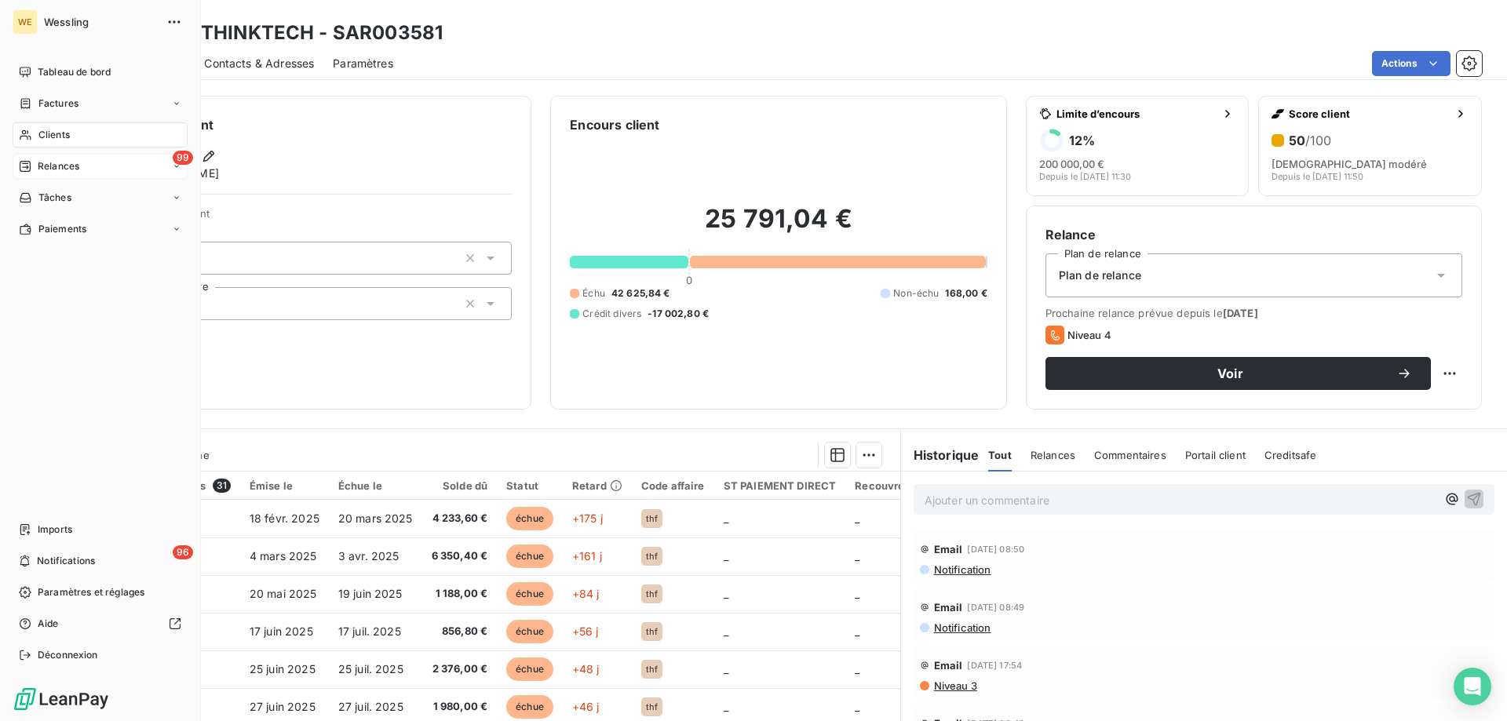
click at [49, 169] on span "Relances" at bounding box center [59, 166] width 42 height 14
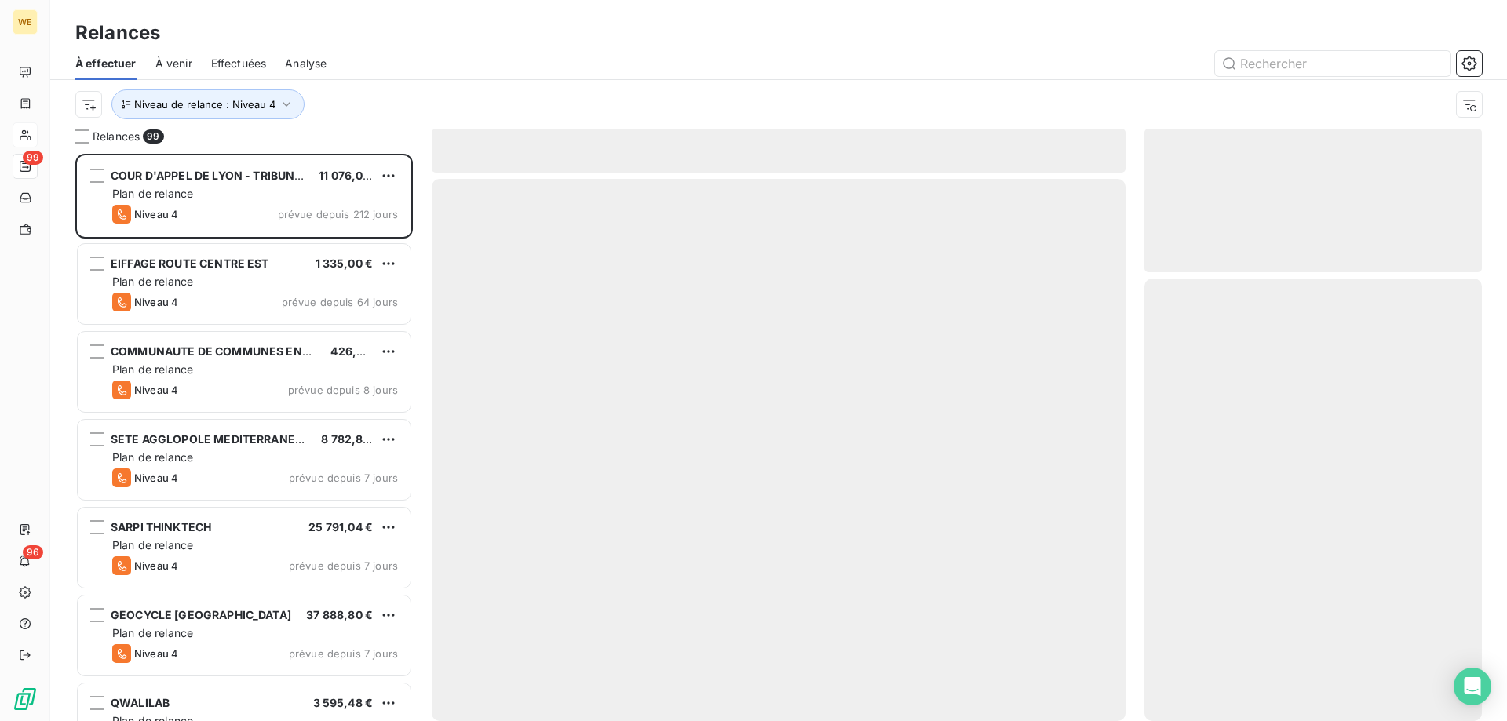
scroll to position [556, 326]
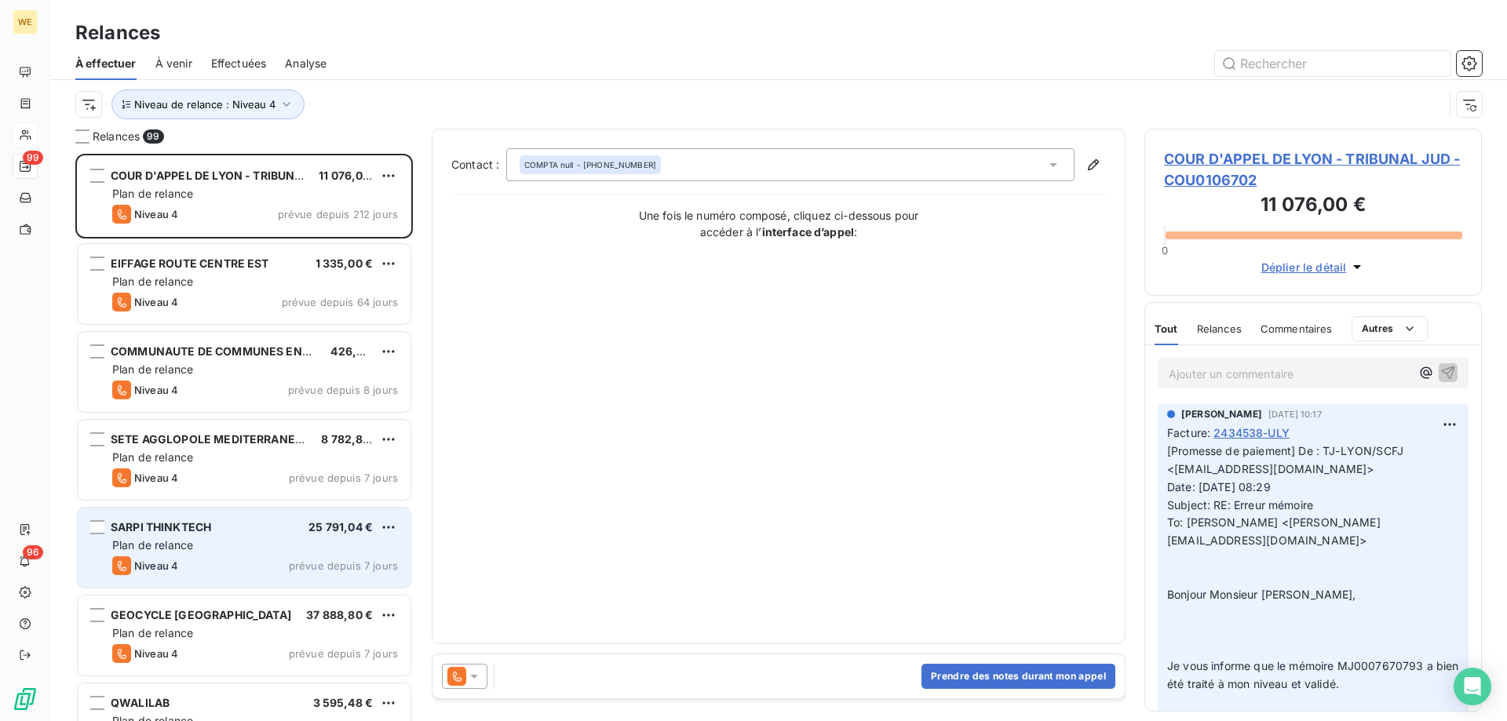
click at [197, 557] on div "Niveau 4 prévue depuis 7 jours" at bounding box center [255, 566] width 286 height 19
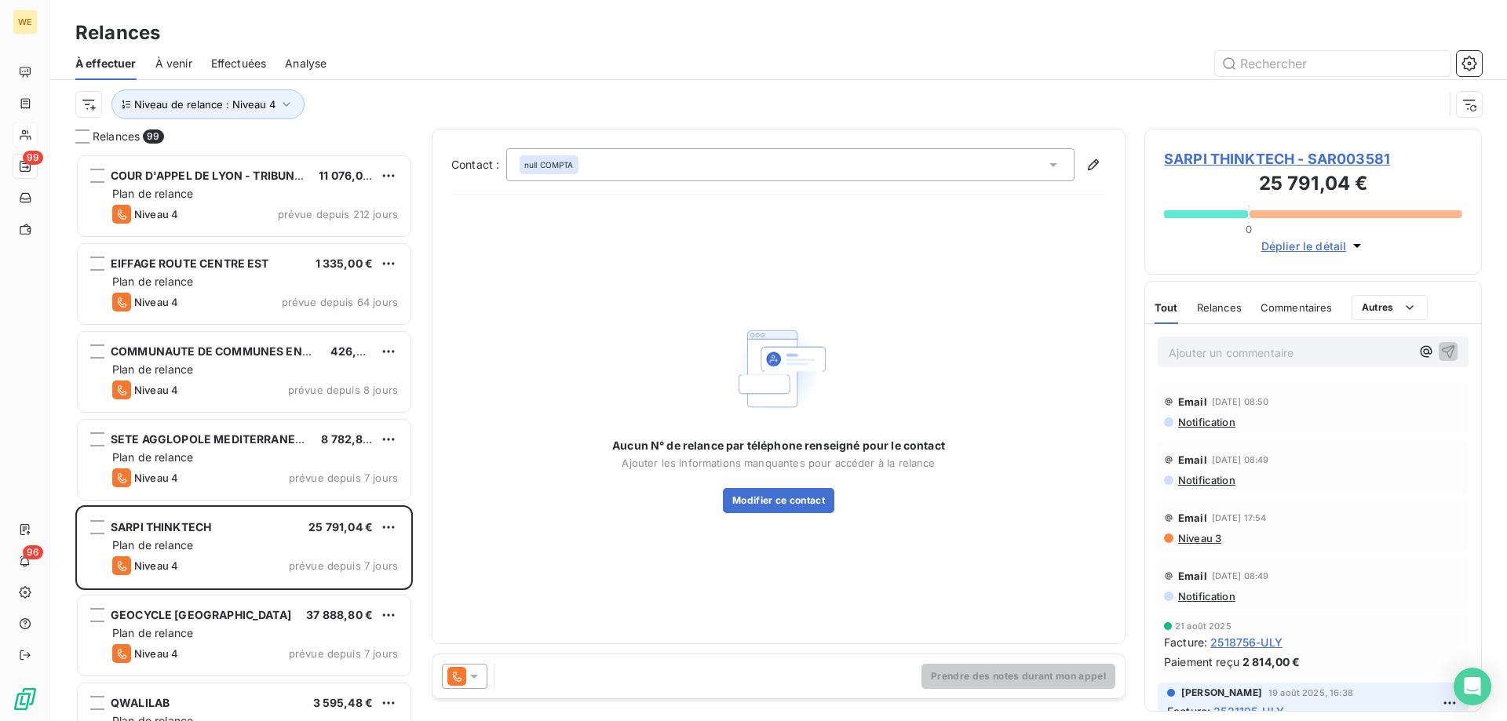
click at [483, 676] on div at bounding box center [465, 676] width 46 height 25
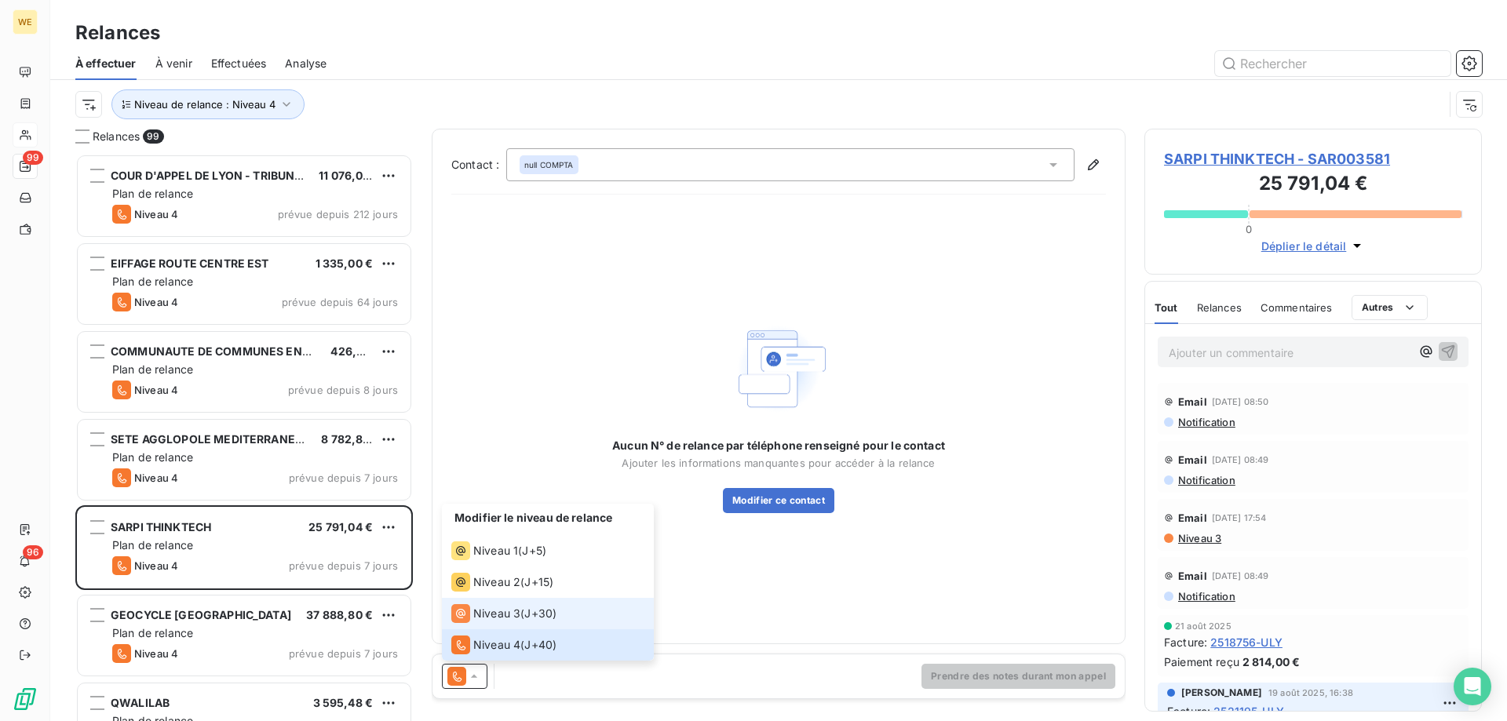
click at [513, 616] on span "Niveau 3" at bounding box center [496, 614] width 47 height 16
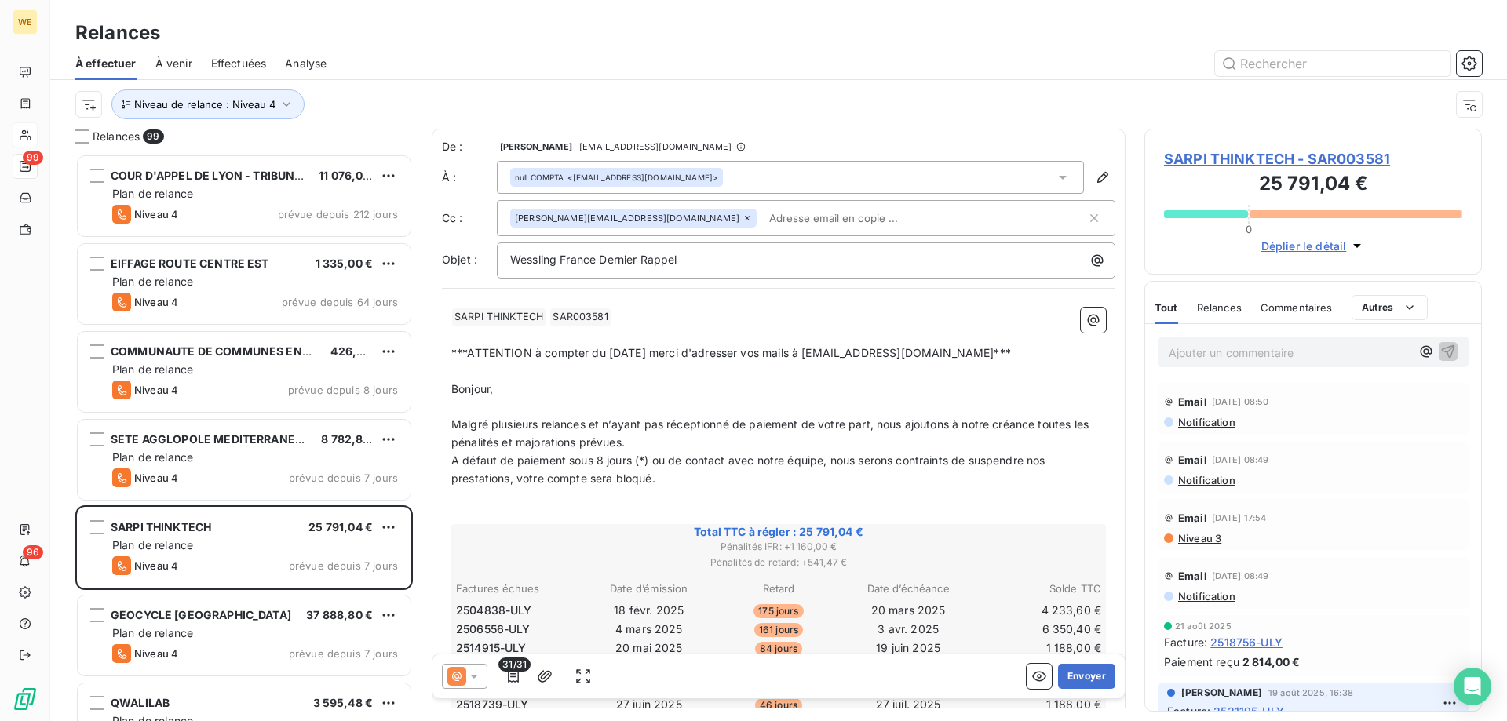
click at [763, 218] on input "text" at bounding box center [853, 218] width 181 height 24
paste input "[EMAIL_ADDRESS][DOMAIN_NAME]"
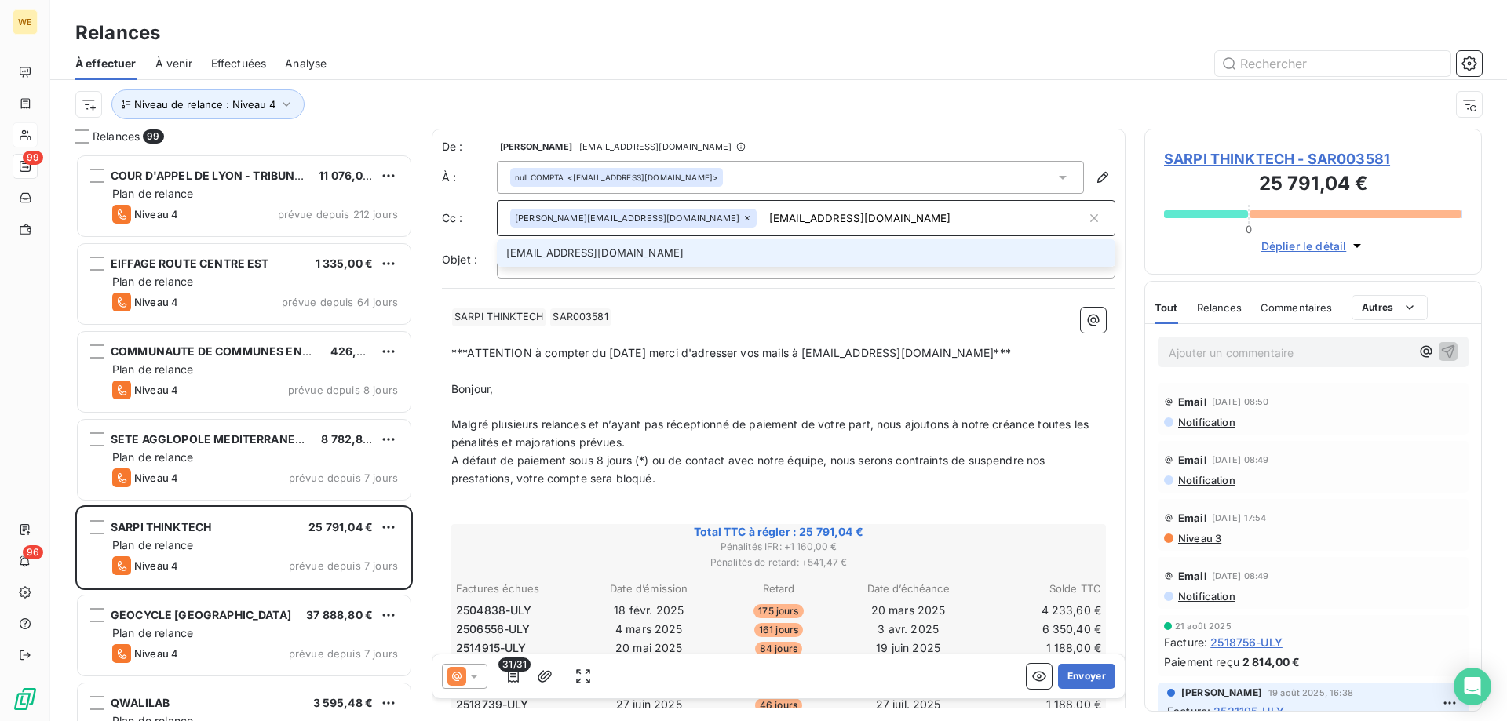
type input "[EMAIL_ADDRESS][DOMAIN_NAME]"
drag, startPoint x: 601, startPoint y: 255, endPoint x: 605, endPoint y: 264, distance: 9.5
click at [600, 256] on li "[EMAIL_ADDRESS][DOMAIN_NAME]" at bounding box center [806, 252] width 619 height 27
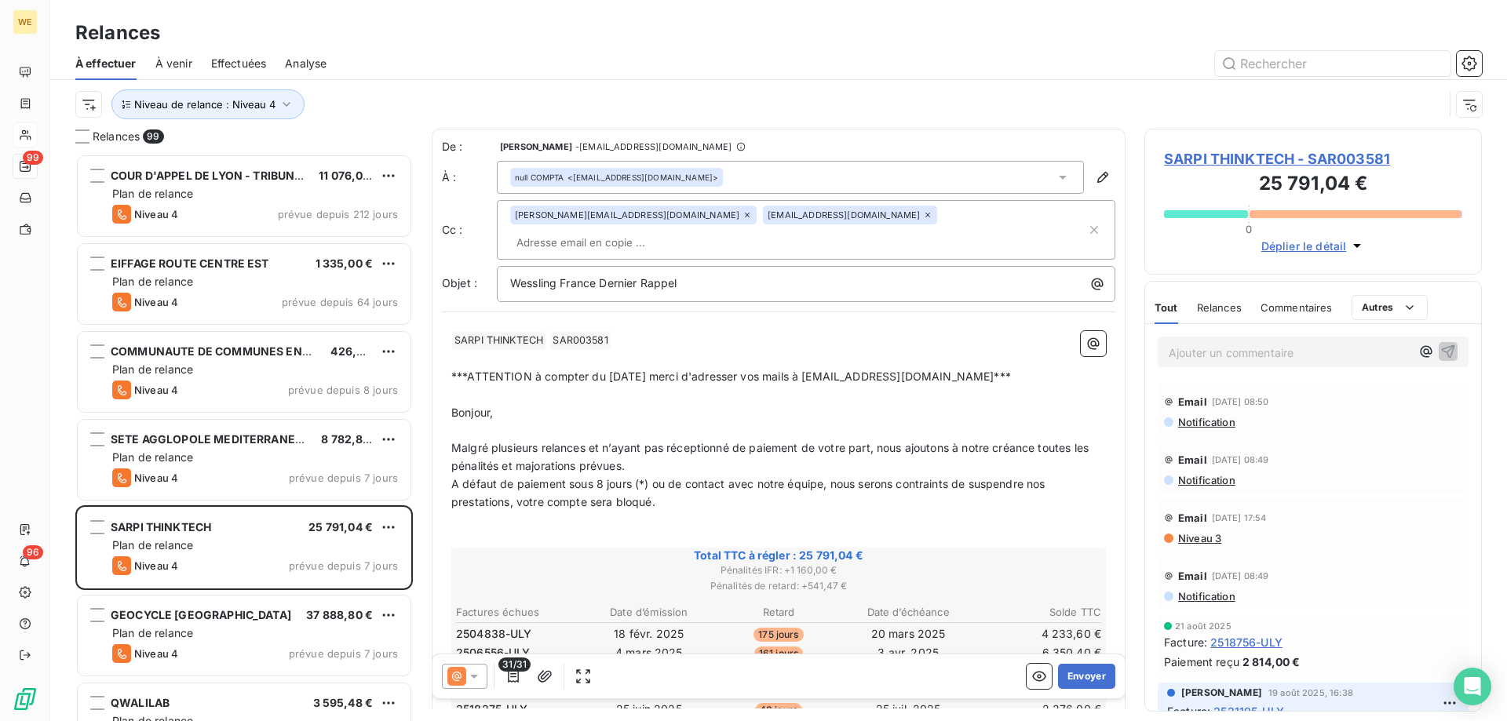
click at [578, 645] on td "2506556-ULY" at bounding box center [519, 653] width 128 height 17
click at [692, 231] on input "text" at bounding box center [600, 243] width 181 height 24
paste input "[EMAIL_ADDRESS][DOMAIN_NAME]"
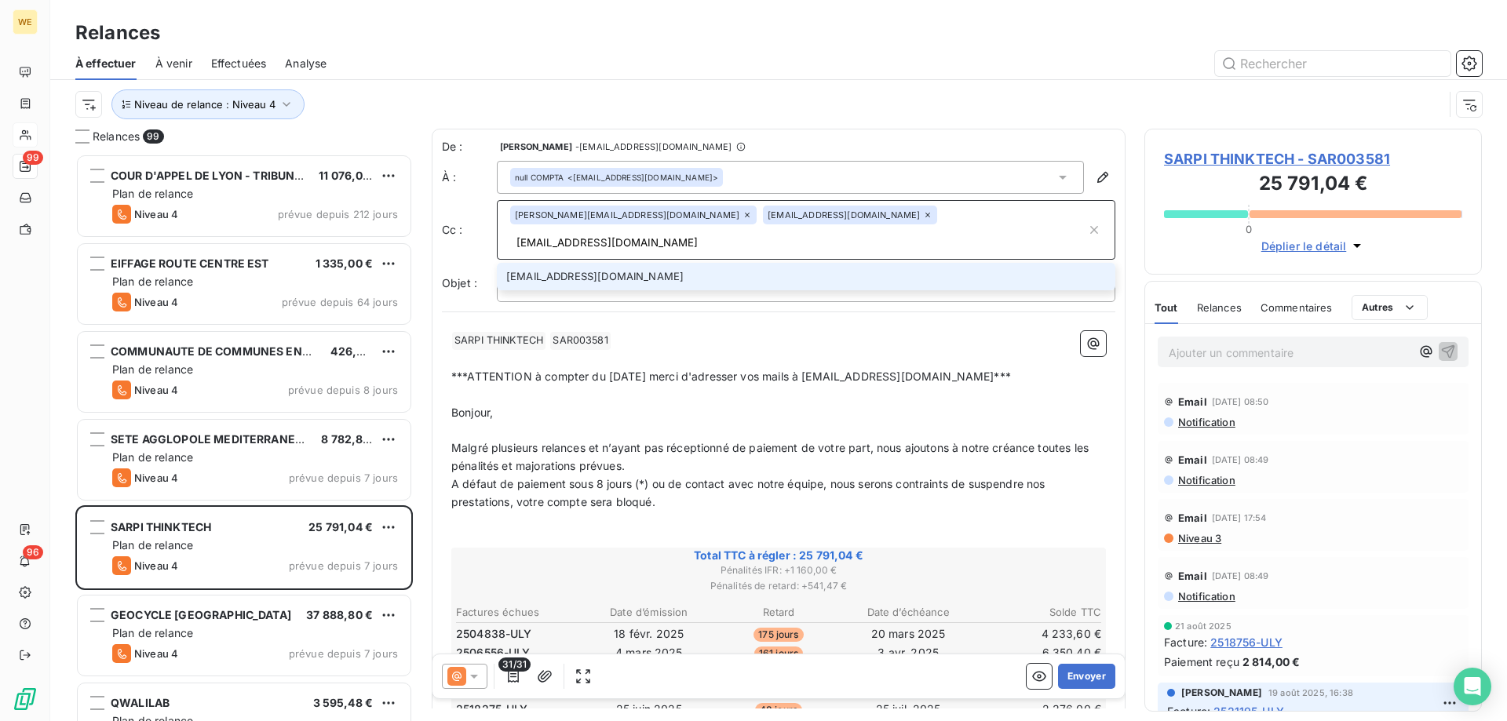
type input "[EMAIL_ADDRESS][DOMAIN_NAME]"
click at [551, 263] on li "[EMAIL_ADDRESS][DOMAIN_NAME]" at bounding box center [806, 276] width 619 height 27
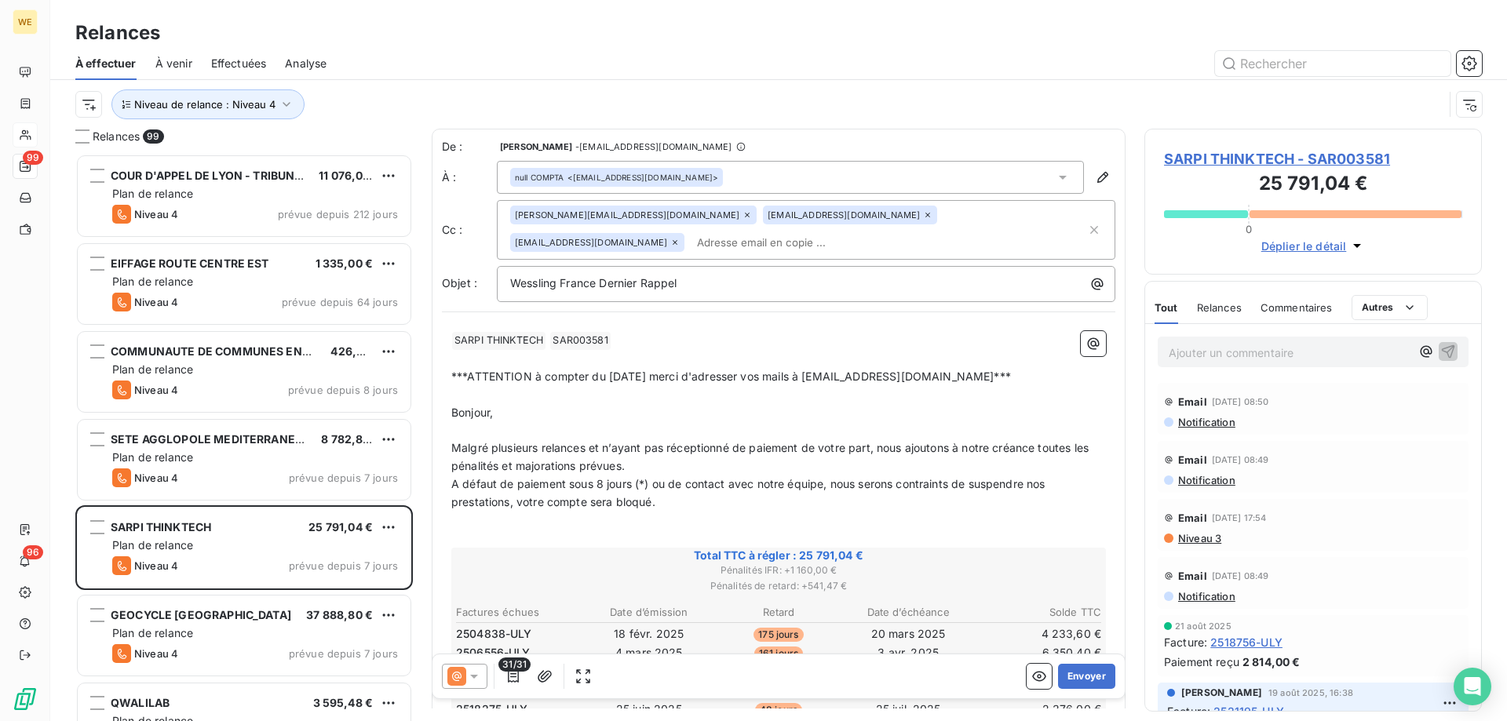
click at [696, 692] on div "31/31 Envoyer" at bounding box center [779, 677] width 692 height 44
click at [984, 217] on div "[PERSON_NAME][EMAIL_ADDRESS][DOMAIN_NAME] [EMAIL_ADDRESS][DOMAIN_NAME] [EMAIL_A…" at bounding box center [798, 230] width 576 height 49
paste input "[EMAIL_ADDRESS][DOMAIN_NAME]"
click at [631, 682] on div "31/31 Envoyer" at bounding box center [779, 677] width 692 height 44
click at [691, 244] on input "[EMAIL_ADDRESS][DOMAIN_NAME]" at bounding box center [781, 243] width 181 height 24
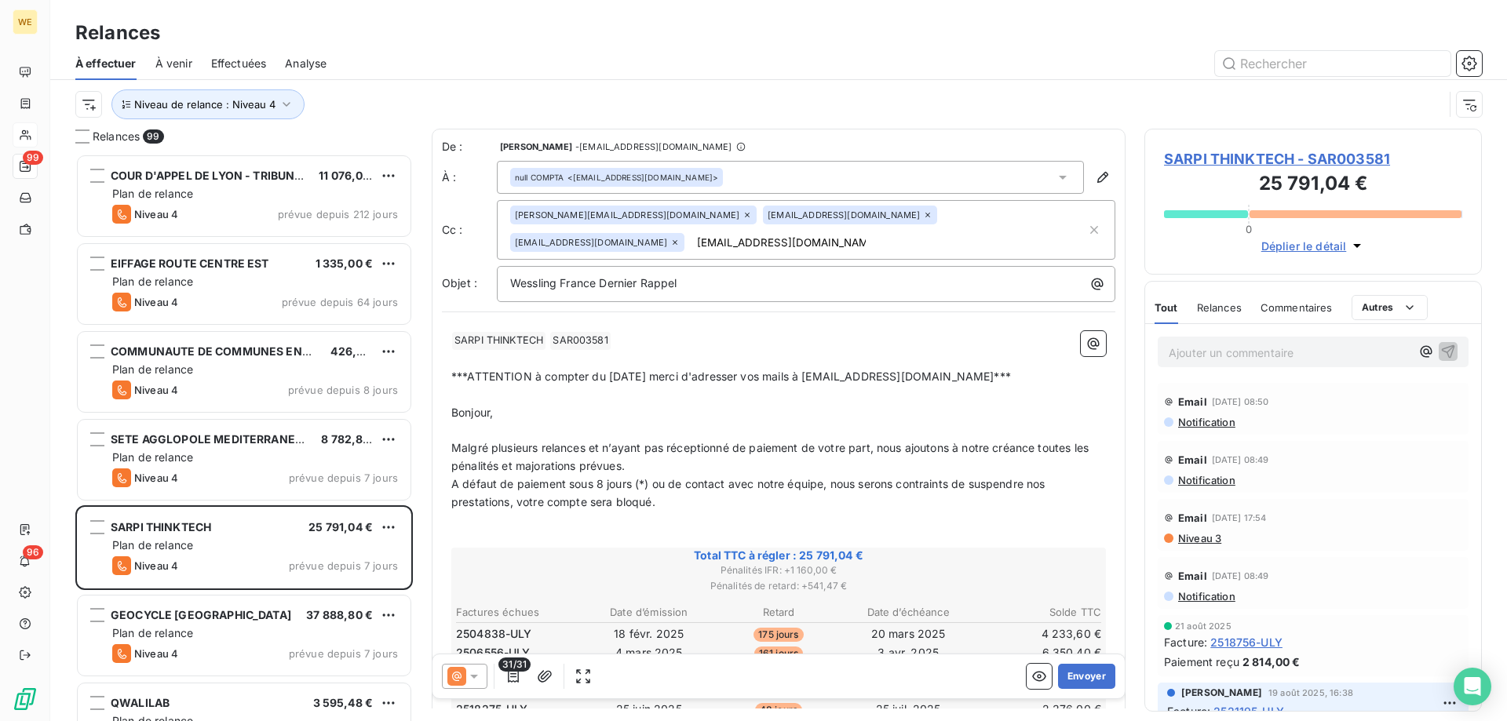
type input "[EMAIL_ADDRESS][DOMAIN_NAME]"
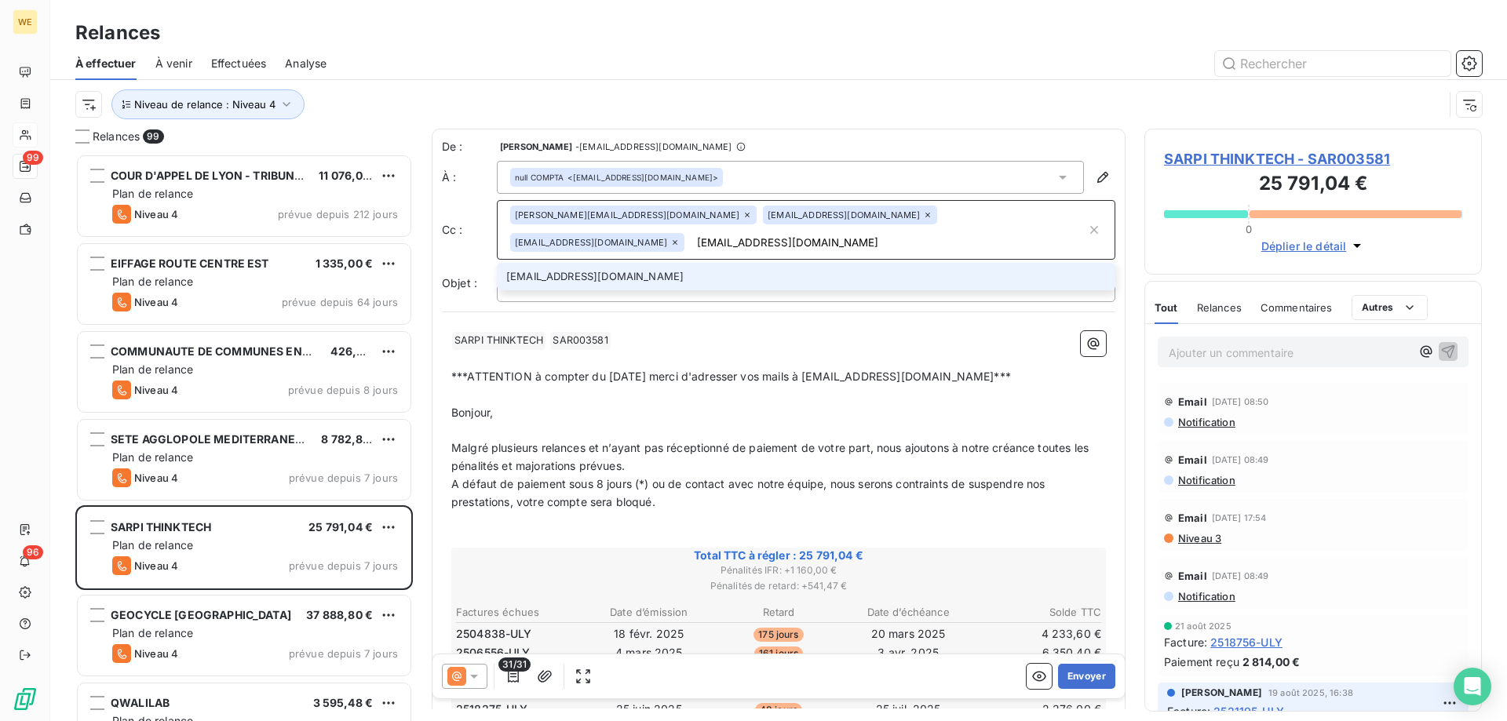
click at [567, 279] on li "[EMAIL_ADDRESS][DOMAIN_NAME]" at bounding box center [806, 276] width 619 height 27
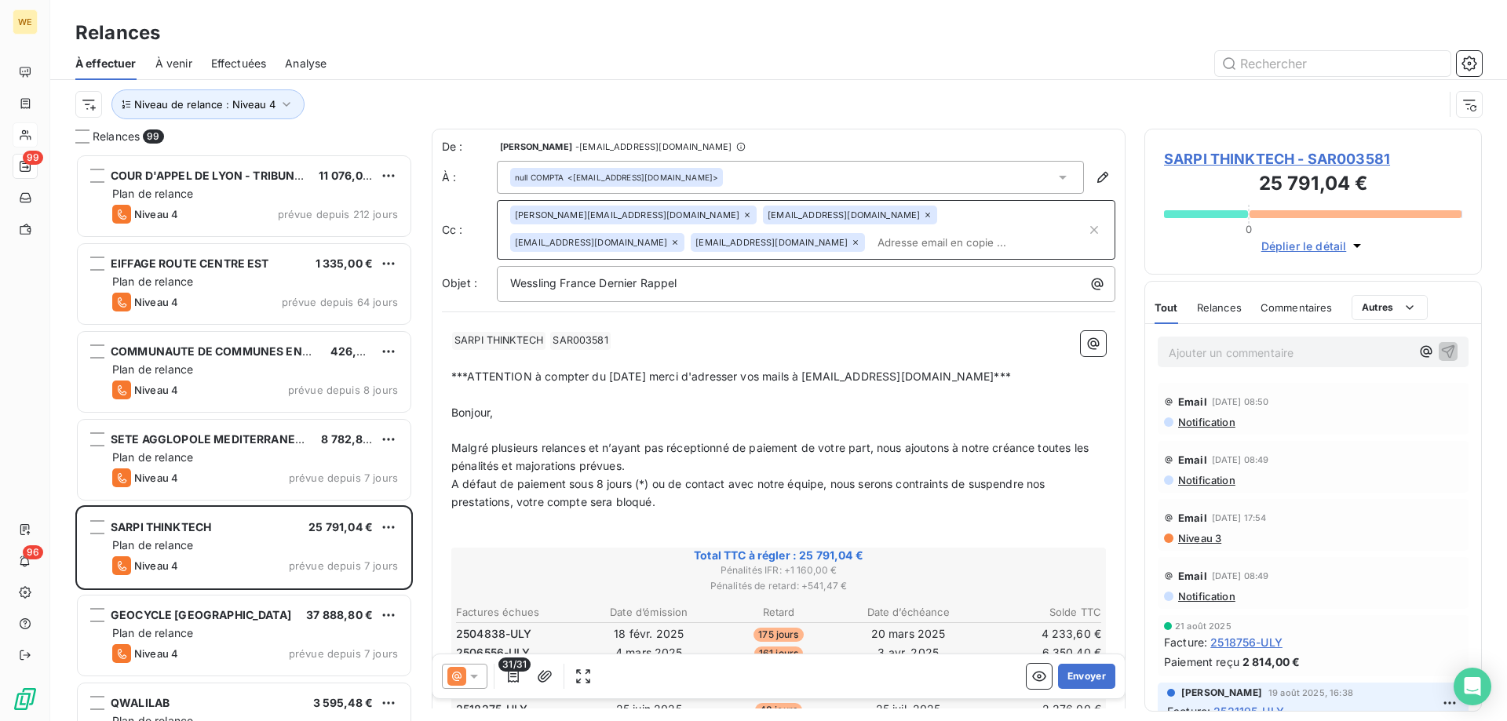
paste input "[EMAIL_ADDRESS][DOMAIN_NAME]"
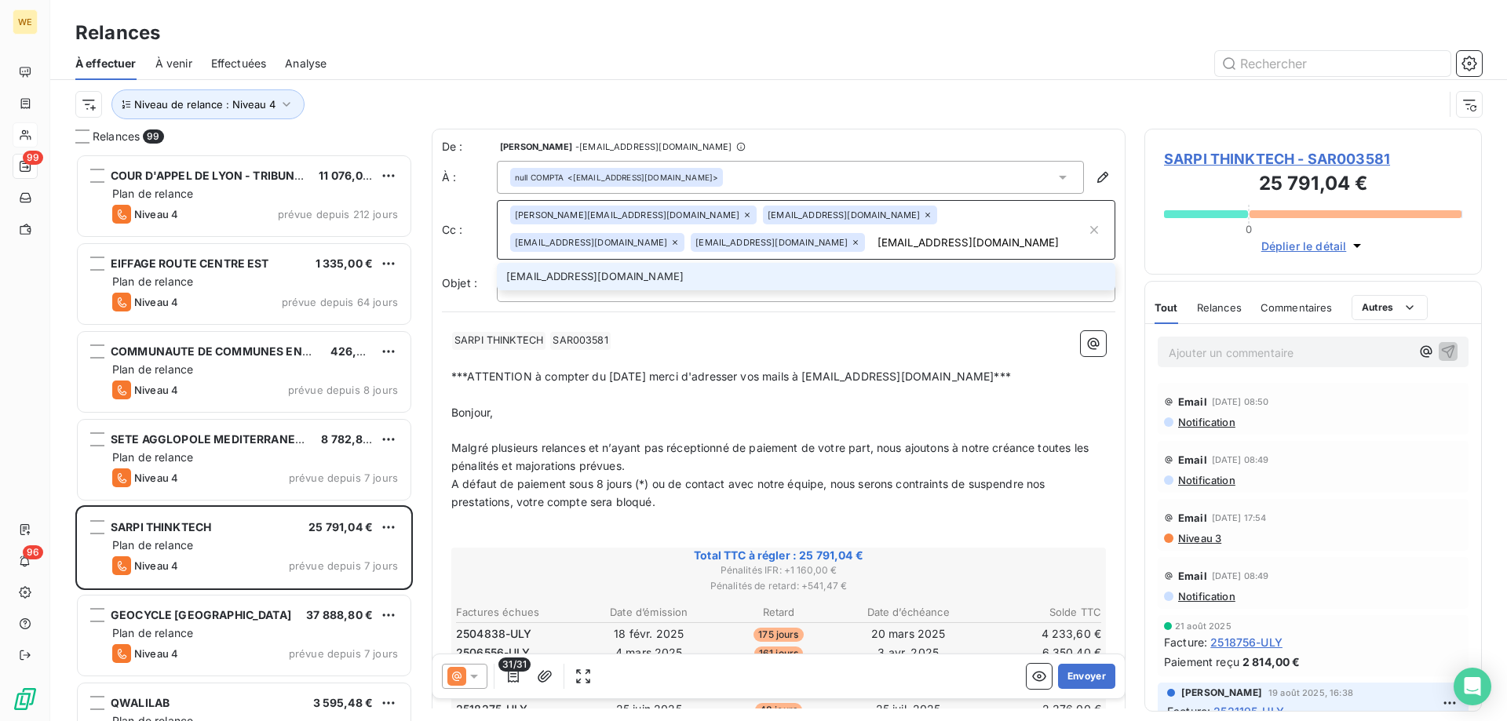
type input "[EMAIL_ADDRESS][DOMAIN_NAME]"
click at [629, 282] on li "[EMAIL_ADDRESS][DOMAIN_NAME]" at bounding box center [806, 276] width 619 height 27
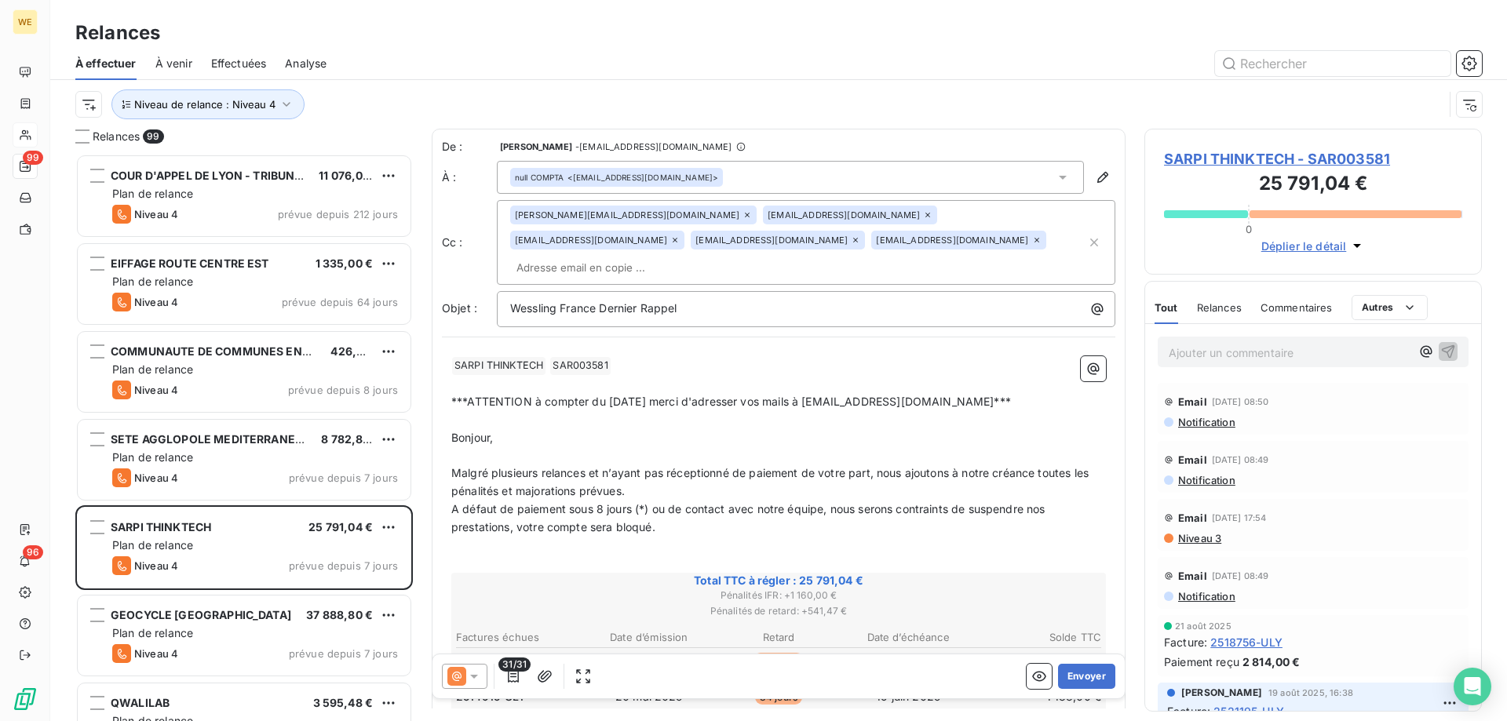
click at [883, 685] on div "31/31 Envoyer" at bounding box center [779, 677] width 692 height 44
click at [692, 256] on input "text" at bounding box center [600, 268] width 181 height 24
paste input "[EMAIL_ADDRESS][DOMAIN_NAME]"
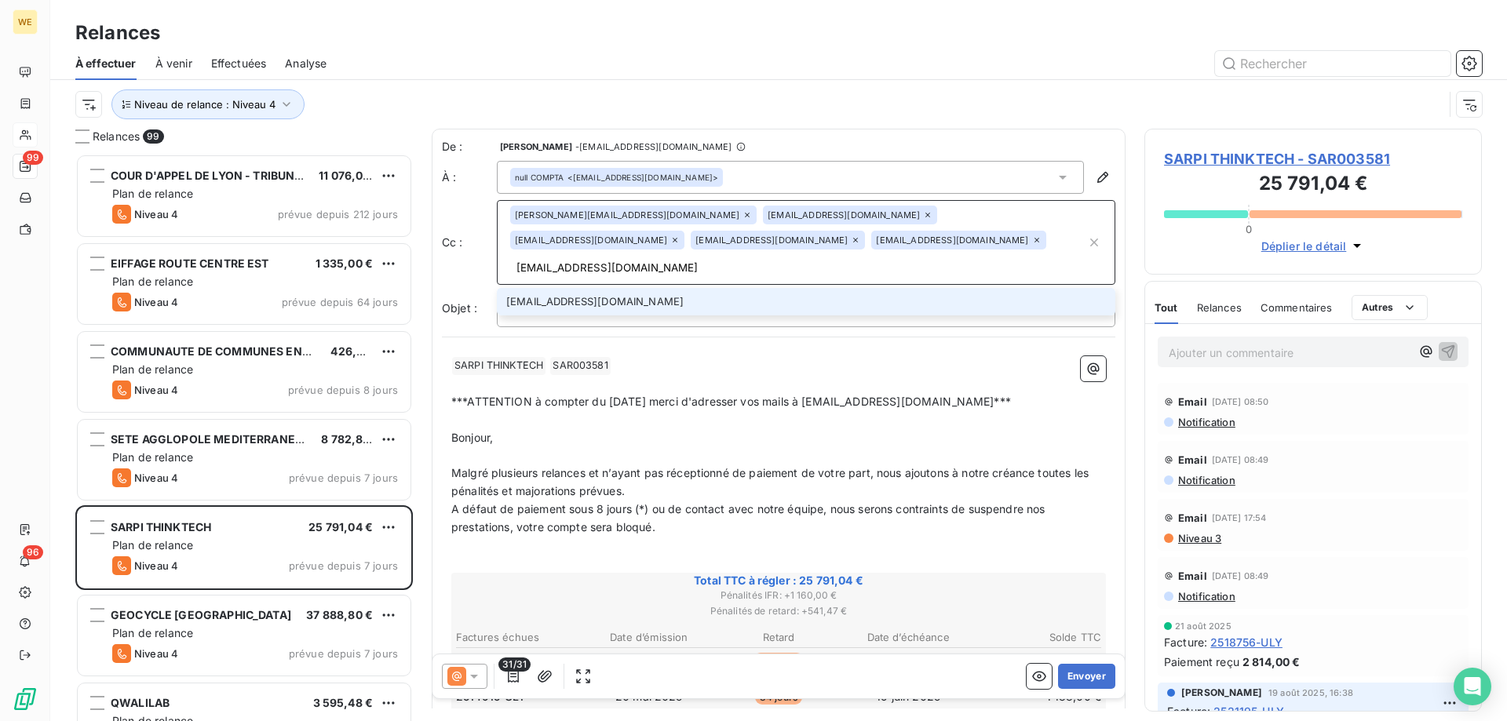
type input "[EMAIL_ADDRESS][DOMAIN_NAME]"
click at [619, 288] on li "[EMAIL_ADDRESS][DOMAIN_NAME]" at bounding box center [806, 301] width 619 height 27
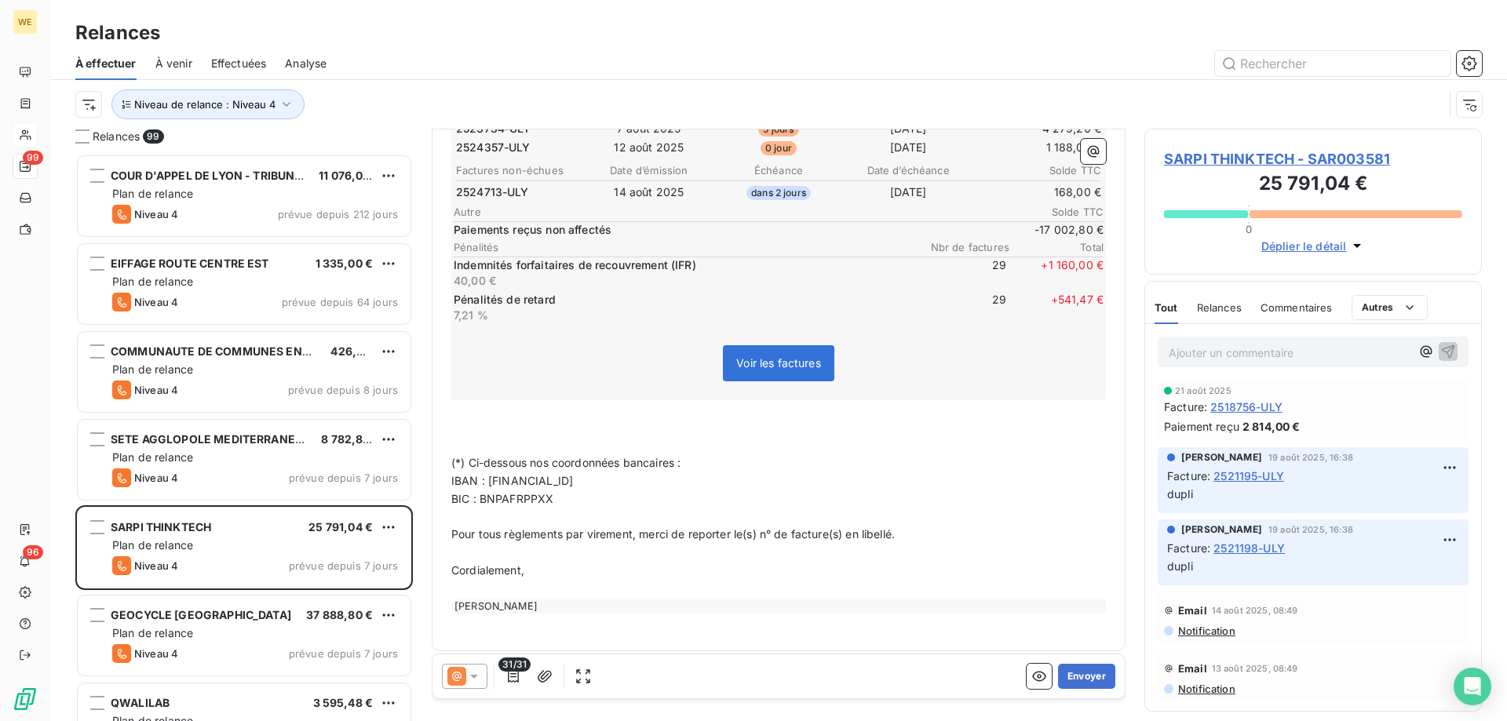
scroll to position [1048, 0]
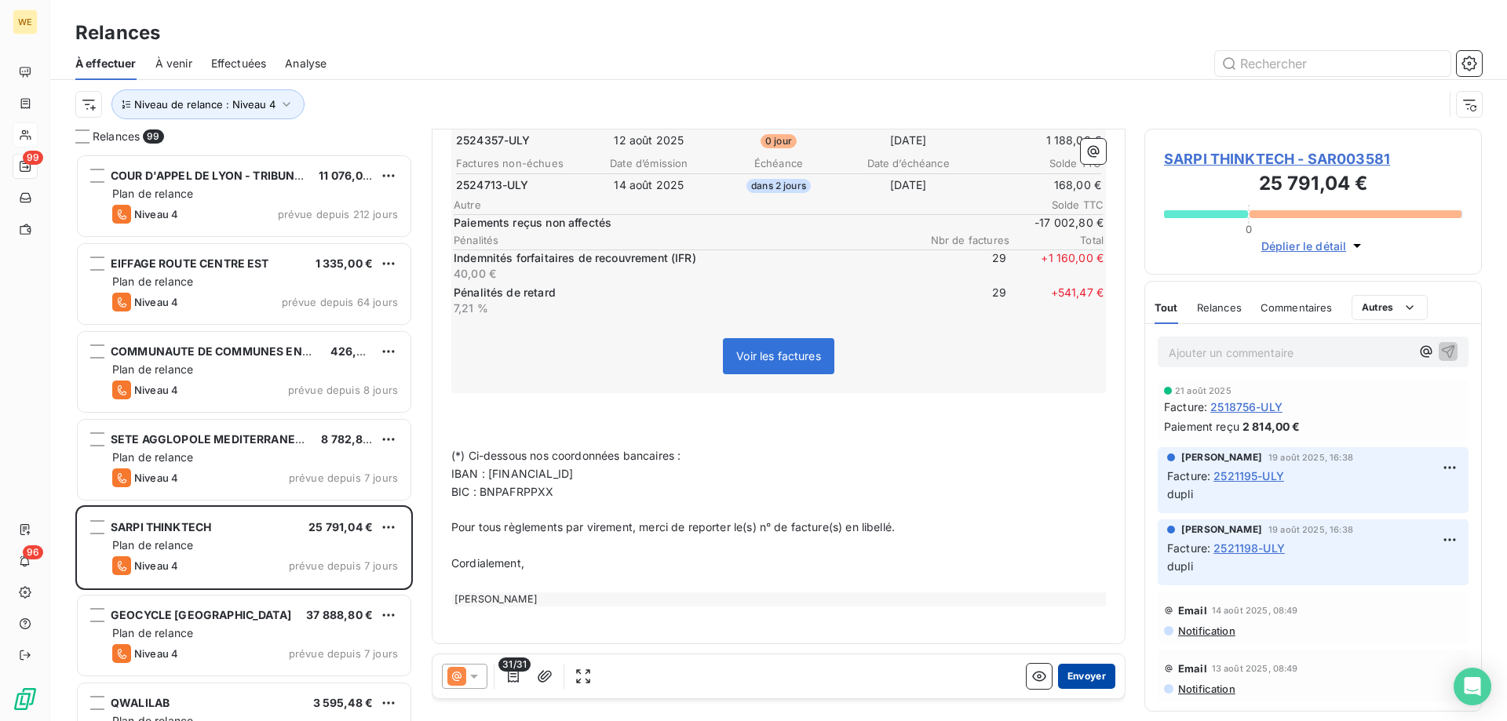
click at [1075, 683] on button "Envoyer" at bounding box center [1086, 676] width 57 height 25
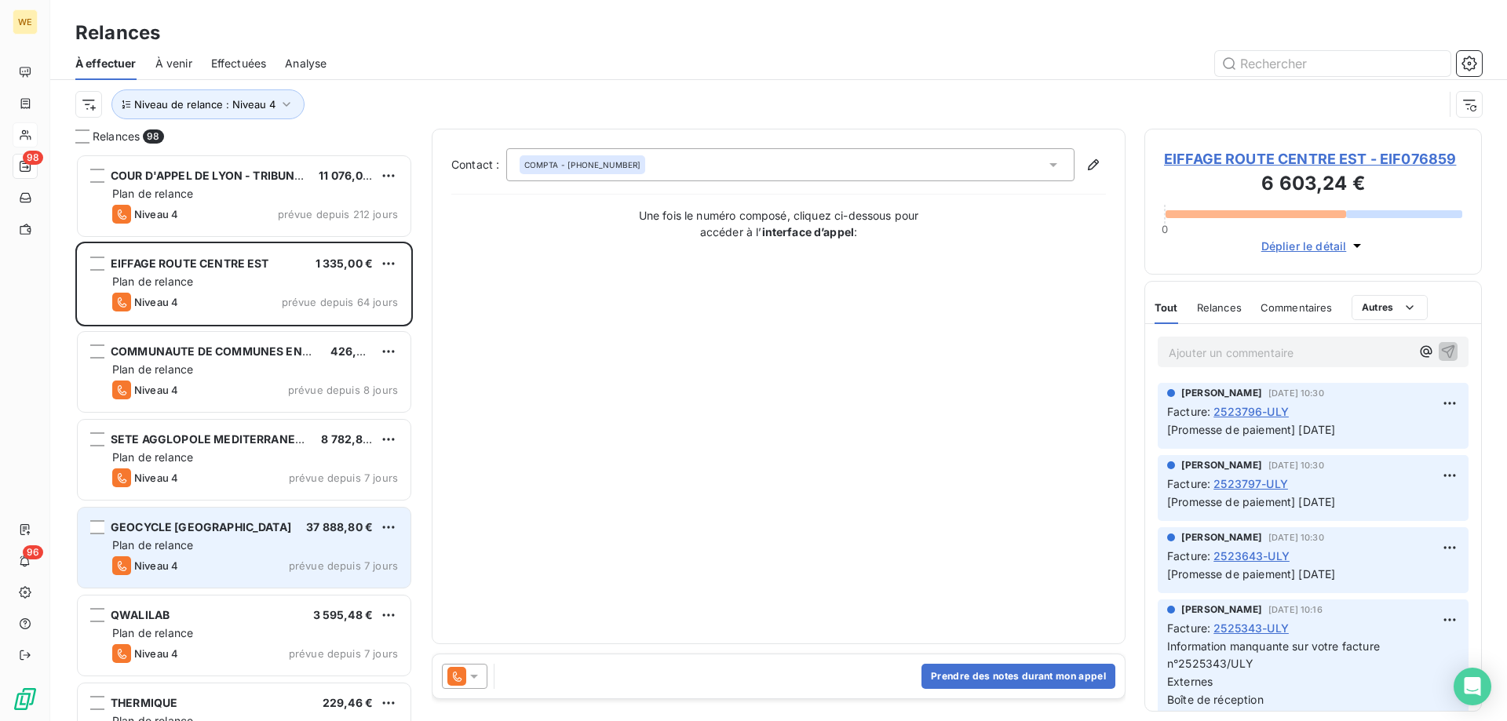
click at [263, 560] on div "Niveau 4 prévue depuis 7 jours" at bounding box center [255, 566] width 286 height 19
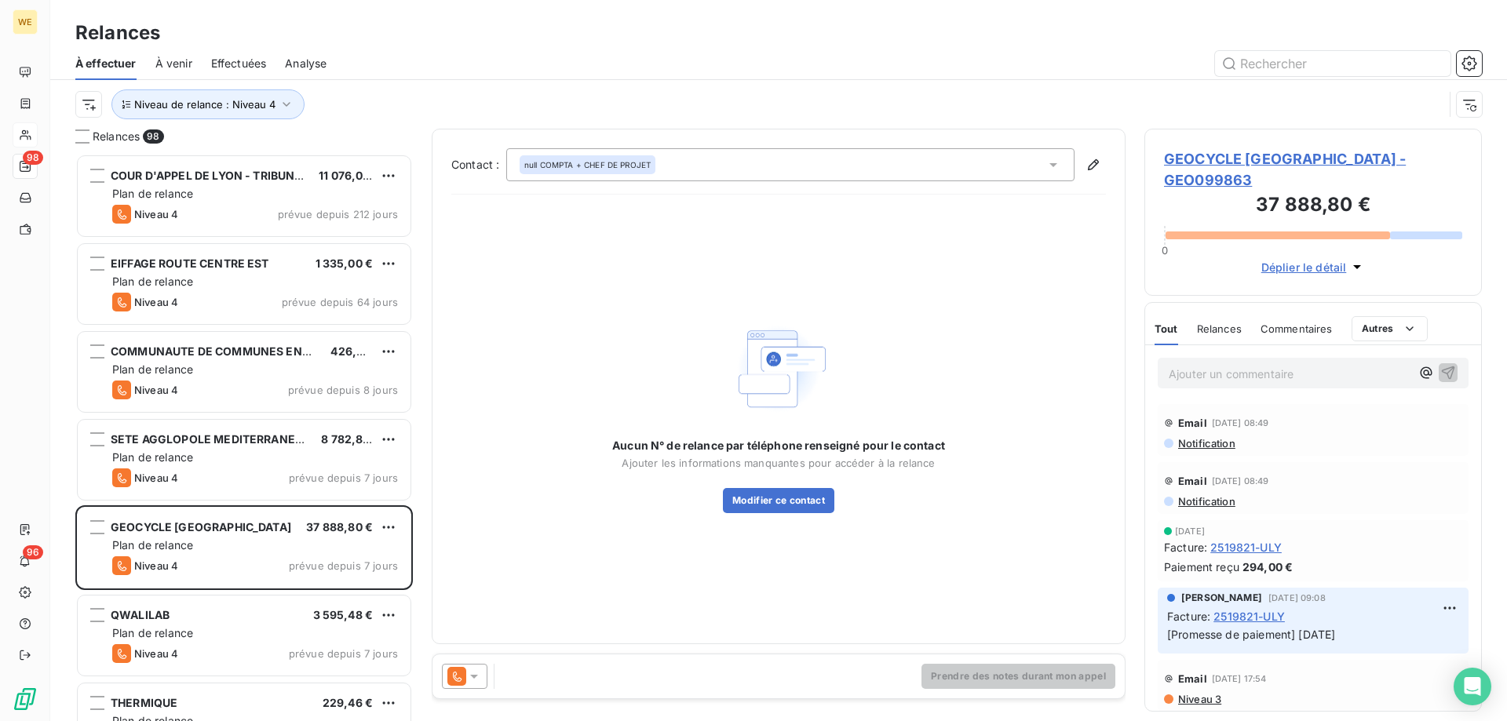
click at [480, 681] on icon at bounding box center [474, 677] width 16 height 16
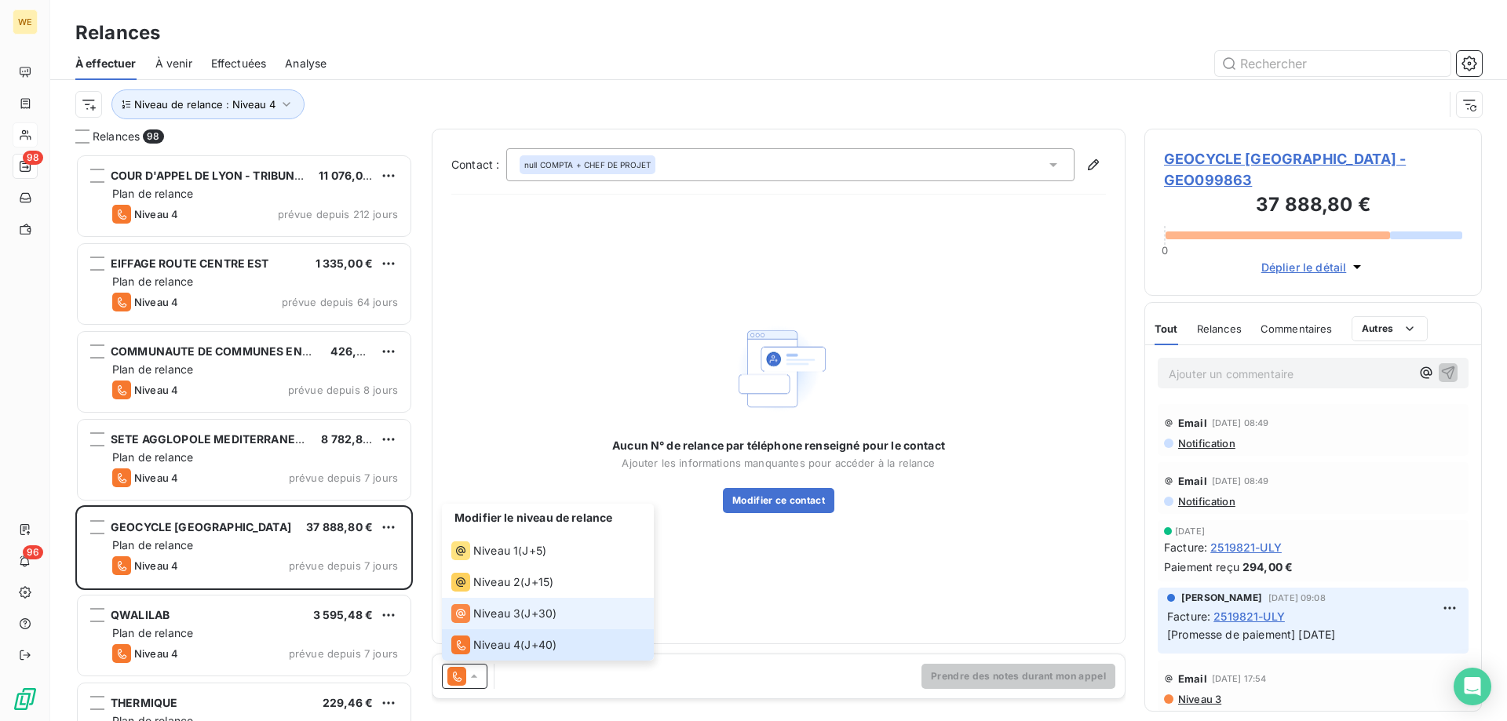
click at [521, 619] on div "Niveau 3 ( J+30 )" at bounding box center [503, 614] width 105 height 19
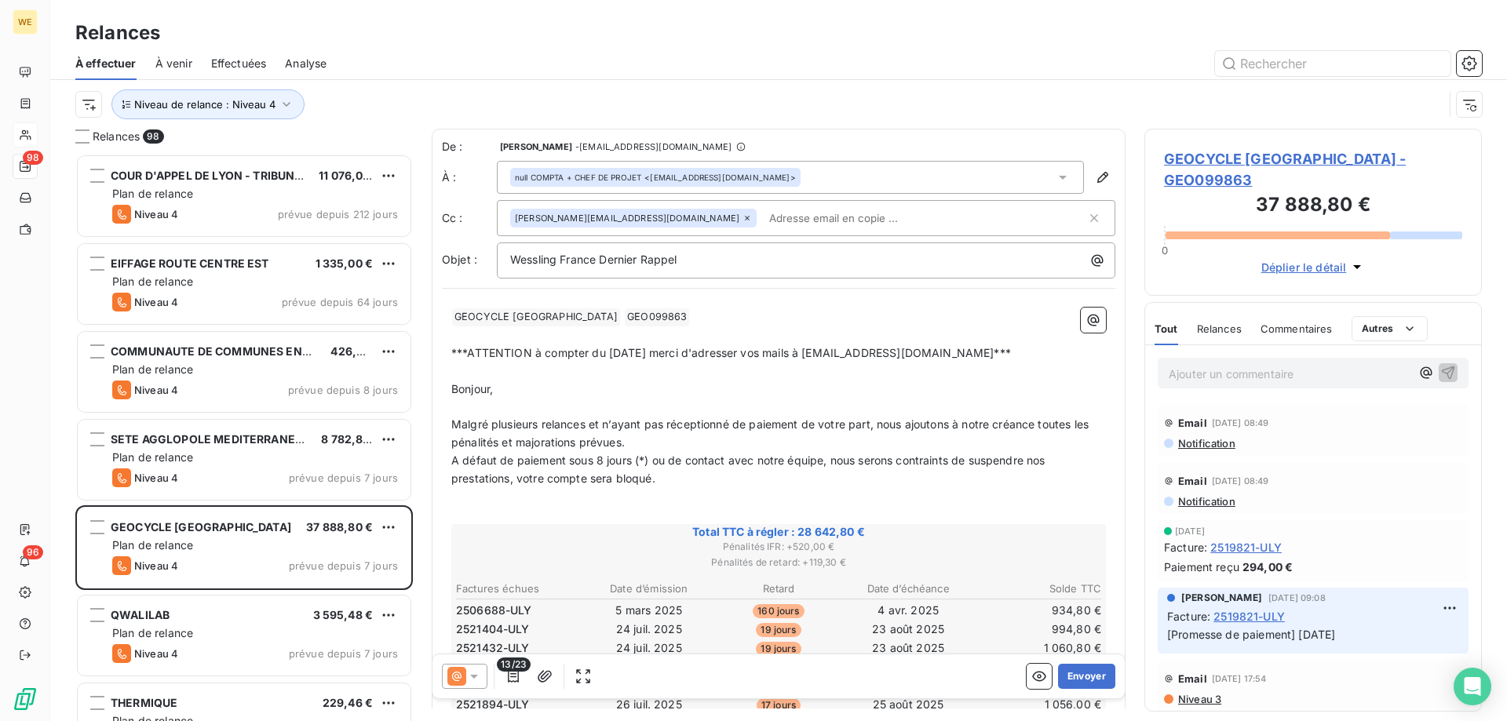
click at [729, 371] on p "﻿" at bounding box center [778, 372] width 655 height 18
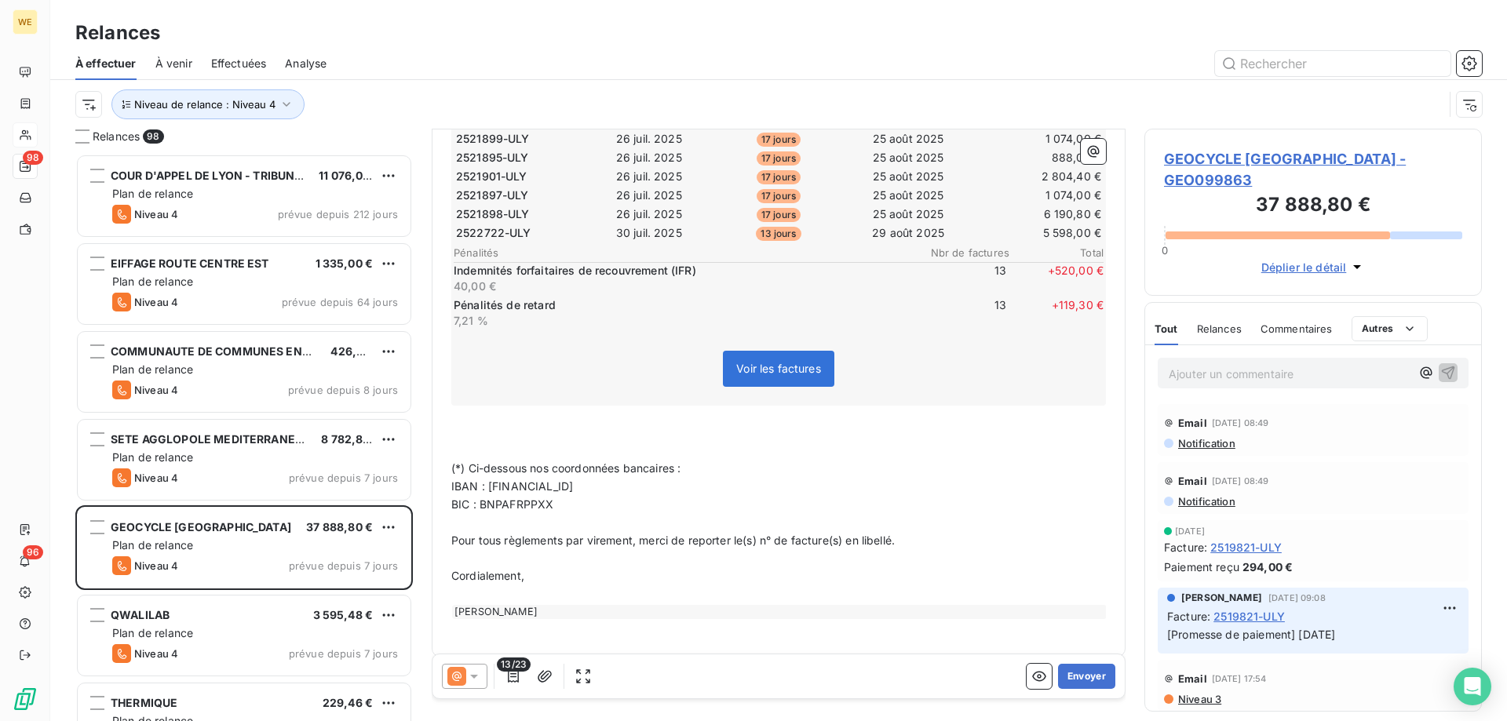
scroll to position [617, 0]
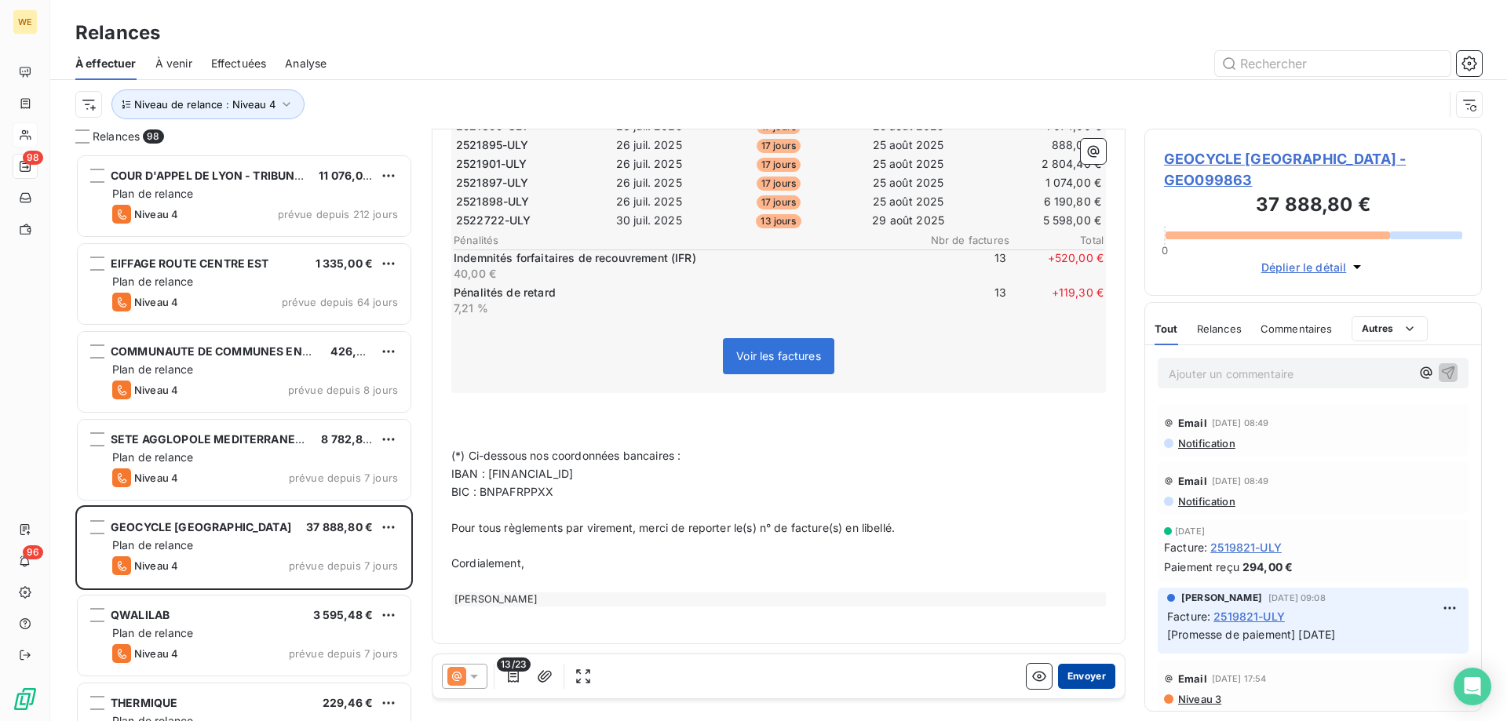
click at [1076, 683] on button "Envoyer" at bounding box center [1086, 676] width 57 height 25
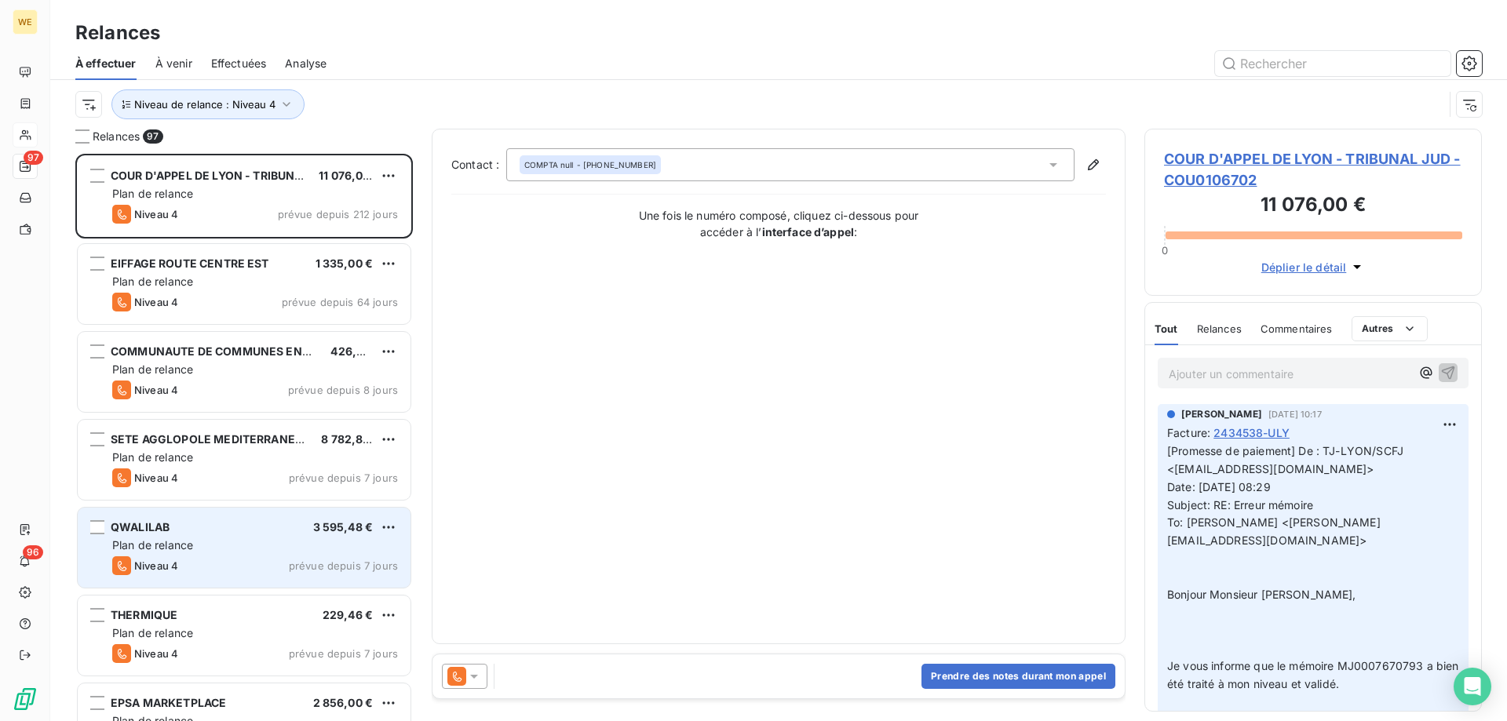
click at [247, 553] on div "QWALILAB 3 595,48 € Plan de relance Niveau 4 prévue depuis 7 jours" at bounding box center [244, 548] width 333 height 80
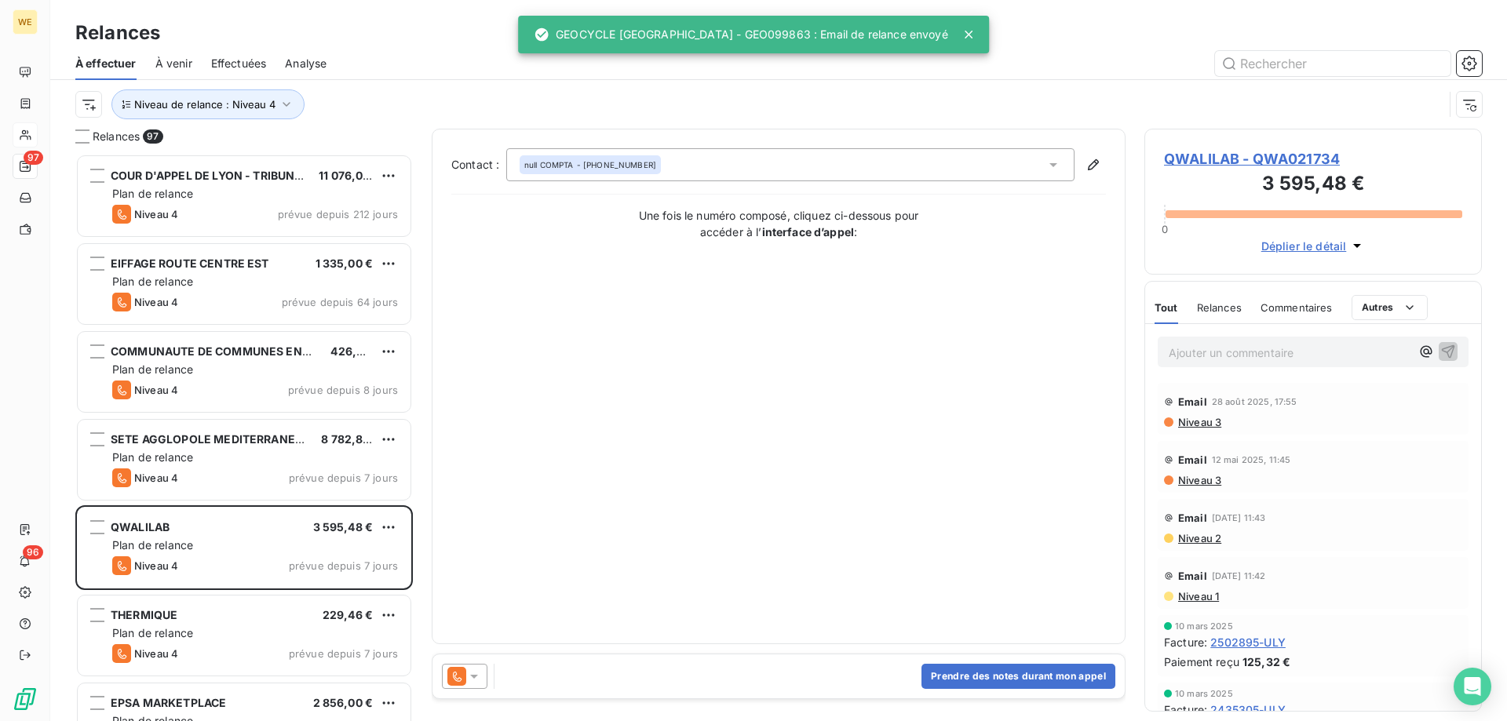
click at [477, 679] on icon at bounding box center [474, 677] width 16 height 16
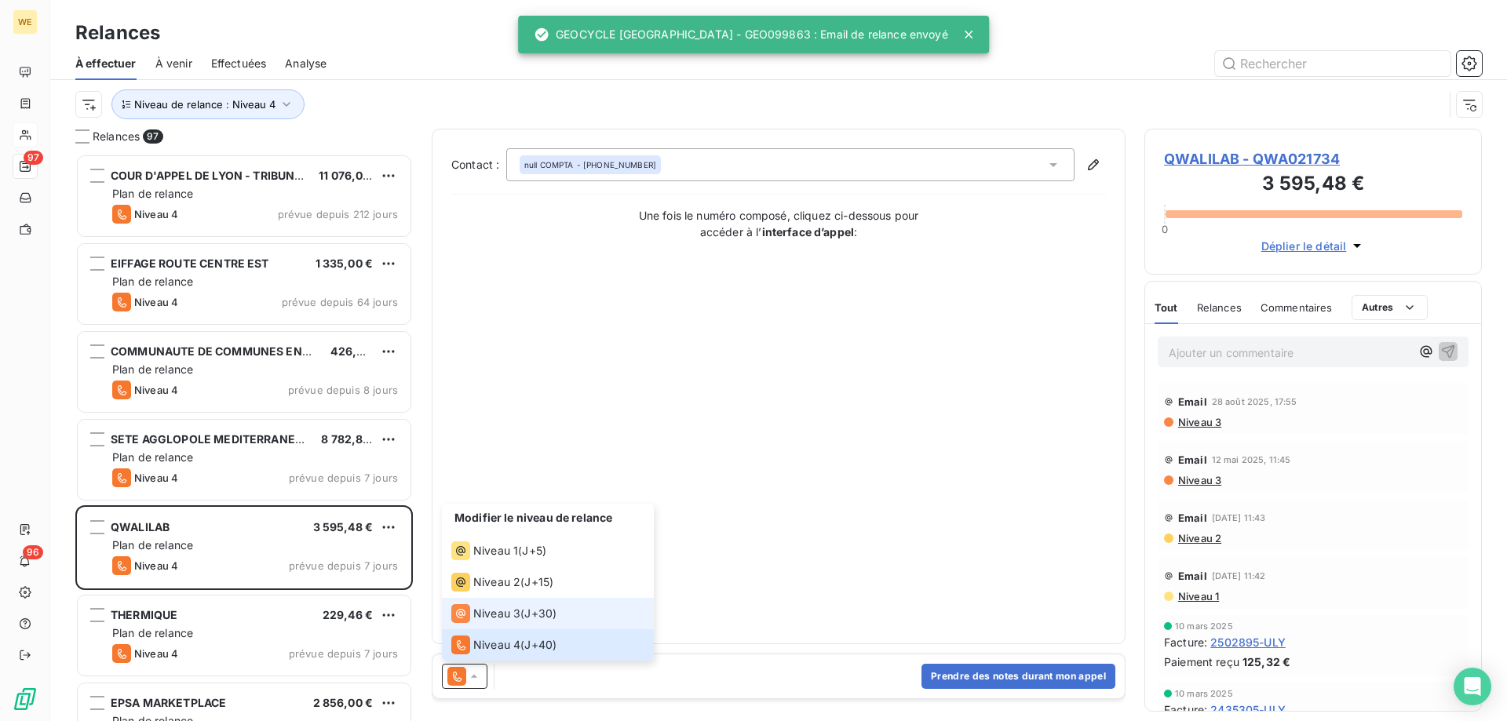
click at [528, 611] on span "J+30 )" at bounding box center [540, 614] width 32 height 16
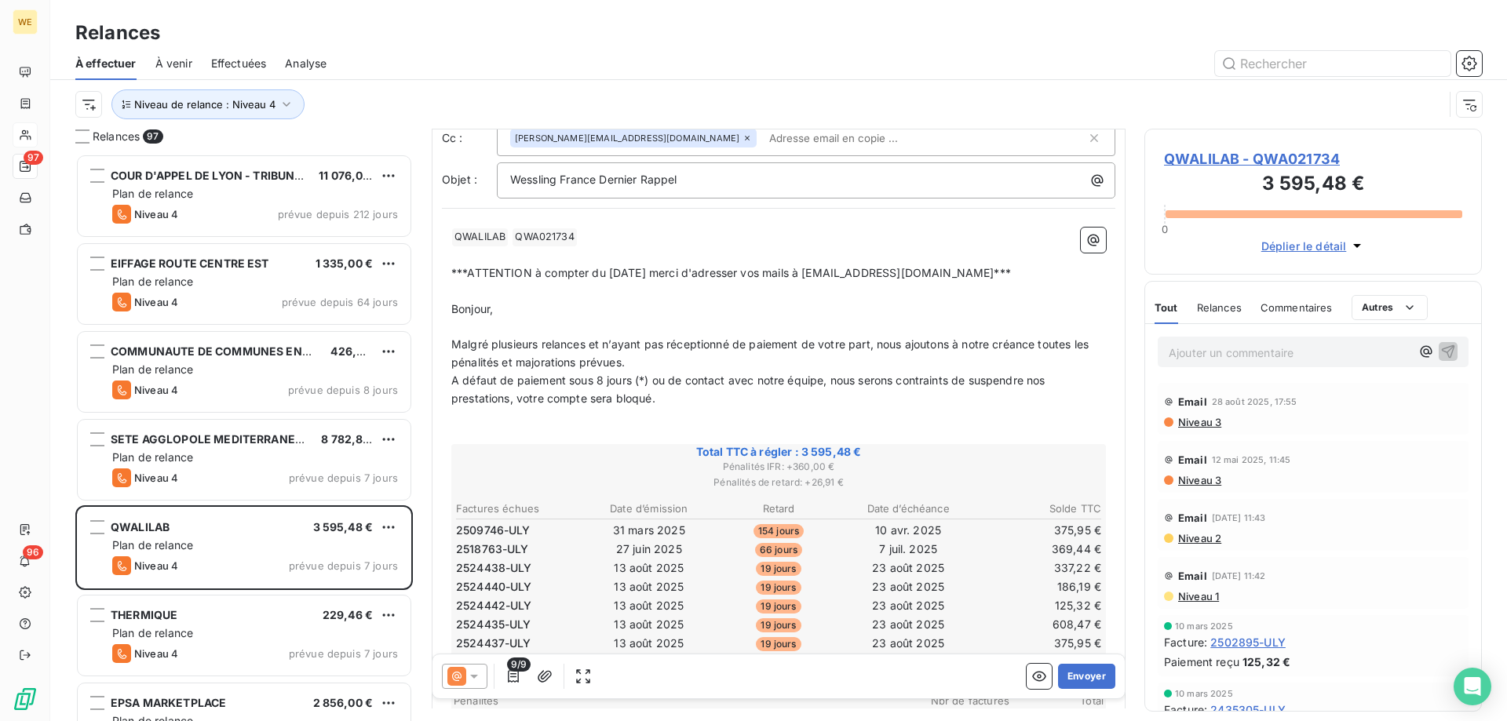
scroll to position [79, 0]
drag, startPoint x: 612, startPoint y: 402, endPoint x: 593, endPoint y: 400, distance: 18.9
click at [593, 400] on span "A défaut de paiement sous 8 jours (*) ou de contact avec notre équipe, nous ser…" at bounding box center [749, 390] width 597 height 31
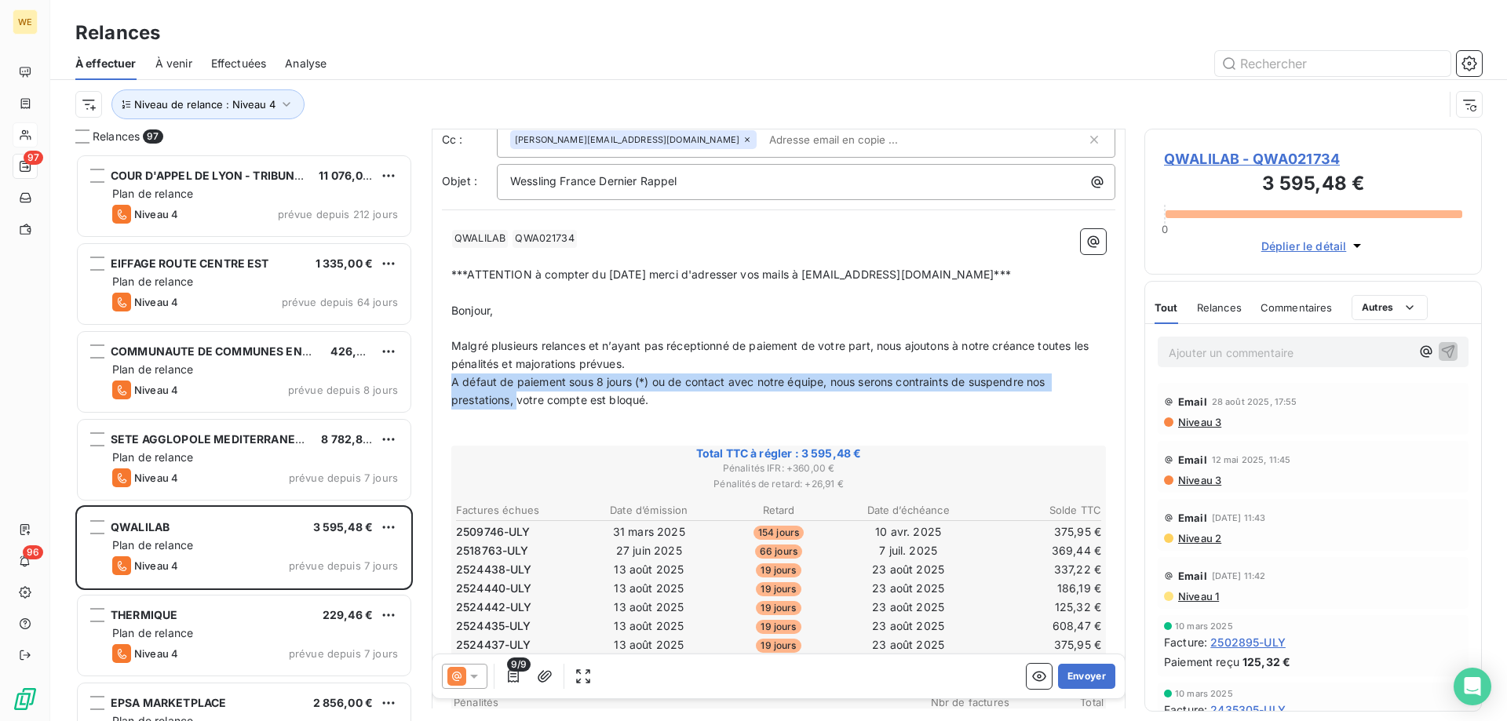
drag, startPoint x: 516, startPoint y: 402, endPoint x: 444, endPoint y: 388, distance: 72.8
click at [444, 388] on div "﻿ QWALILAB ﻿ QWA021734 ﻿ ﻿ ﻿ ***ATTENTION à compter du [DATE] merci d'adresser …" at bounding box center [779, 658] width 674 height 877
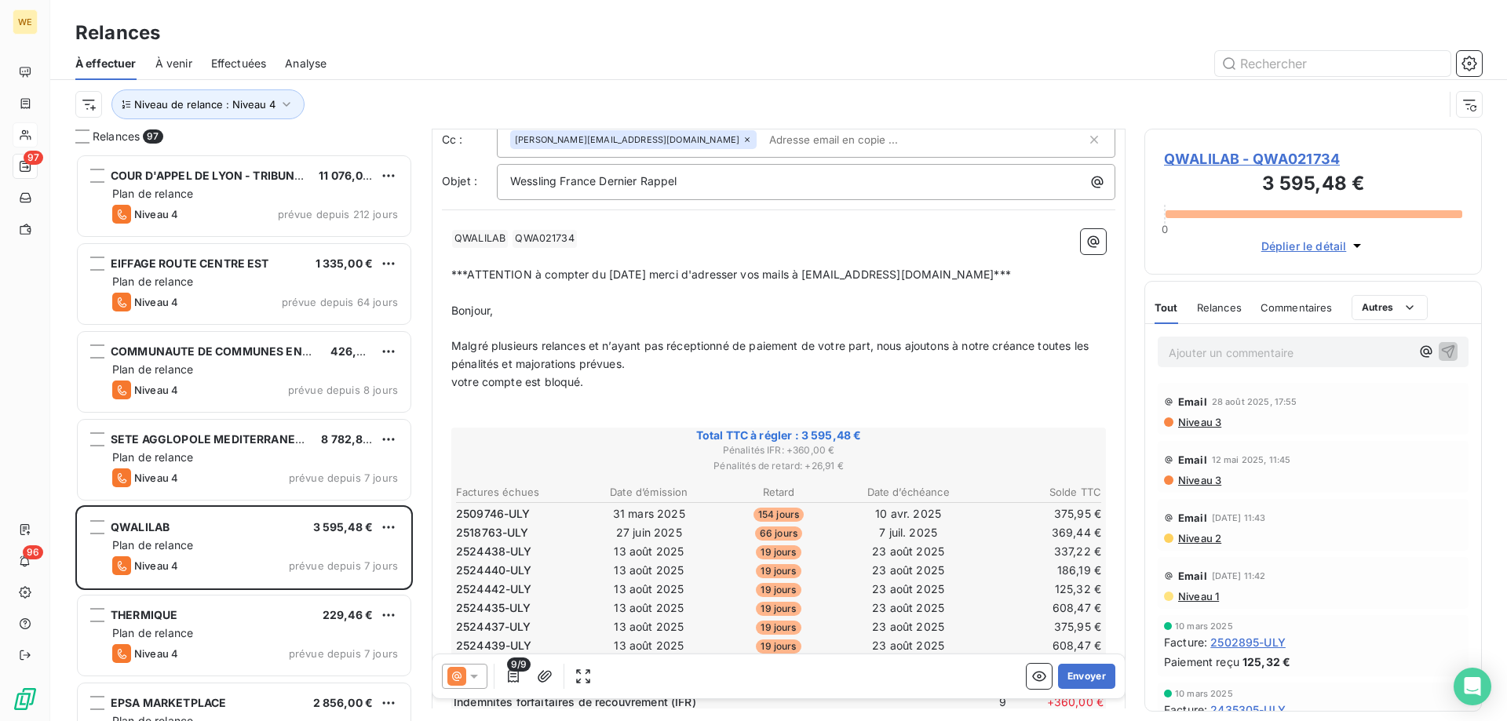
click at [460, 383] on span "votre compte est bloqué." at bounding box center [517, 381] width 133 height 13
click at [725, 367] on p "Malgré plusieurs relances et n’ayant pas réceptionné de paiement de votre part,…" at bounding box center [778, 356] width 655 height 36
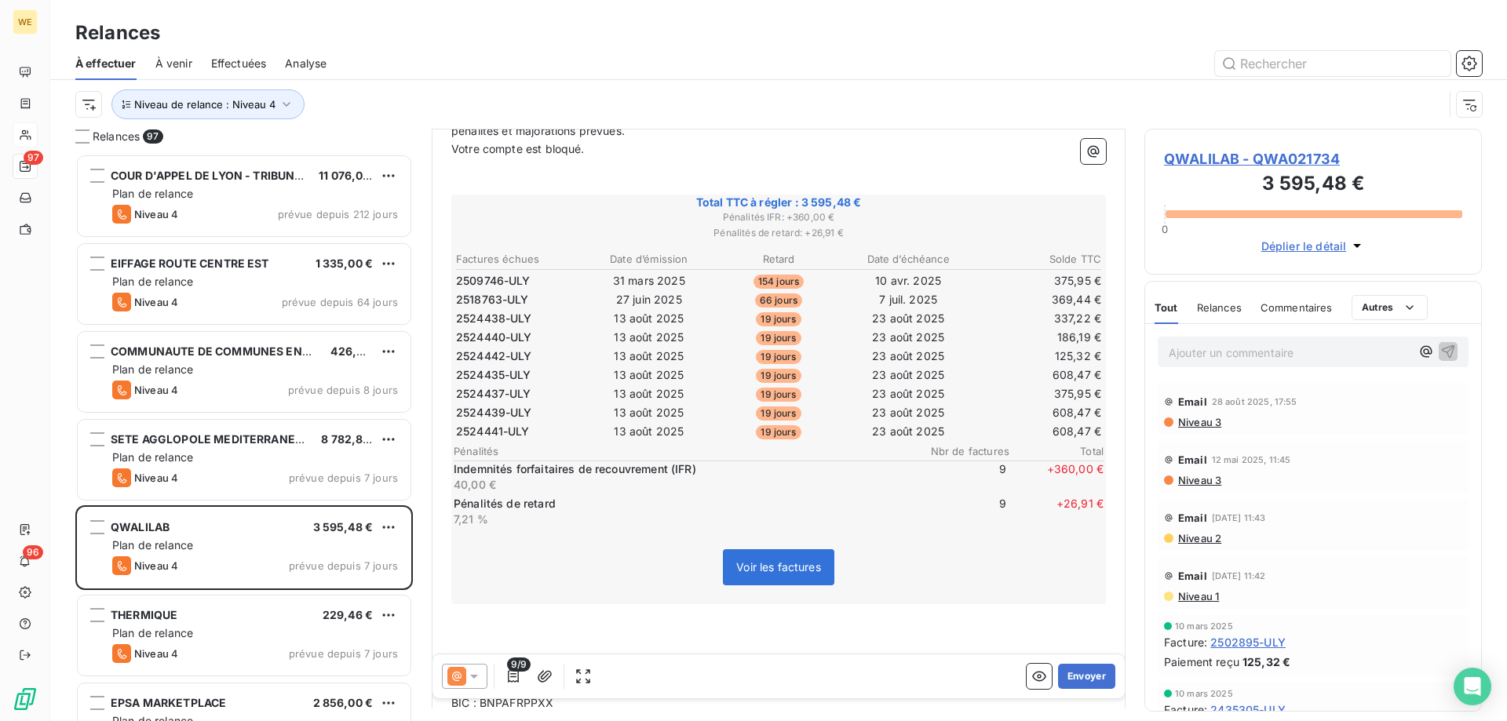
scroll to position [315, 0]
click at [1076, 678] on button "Envoyer" at bounding box center [1086, 676] width 57 height 25
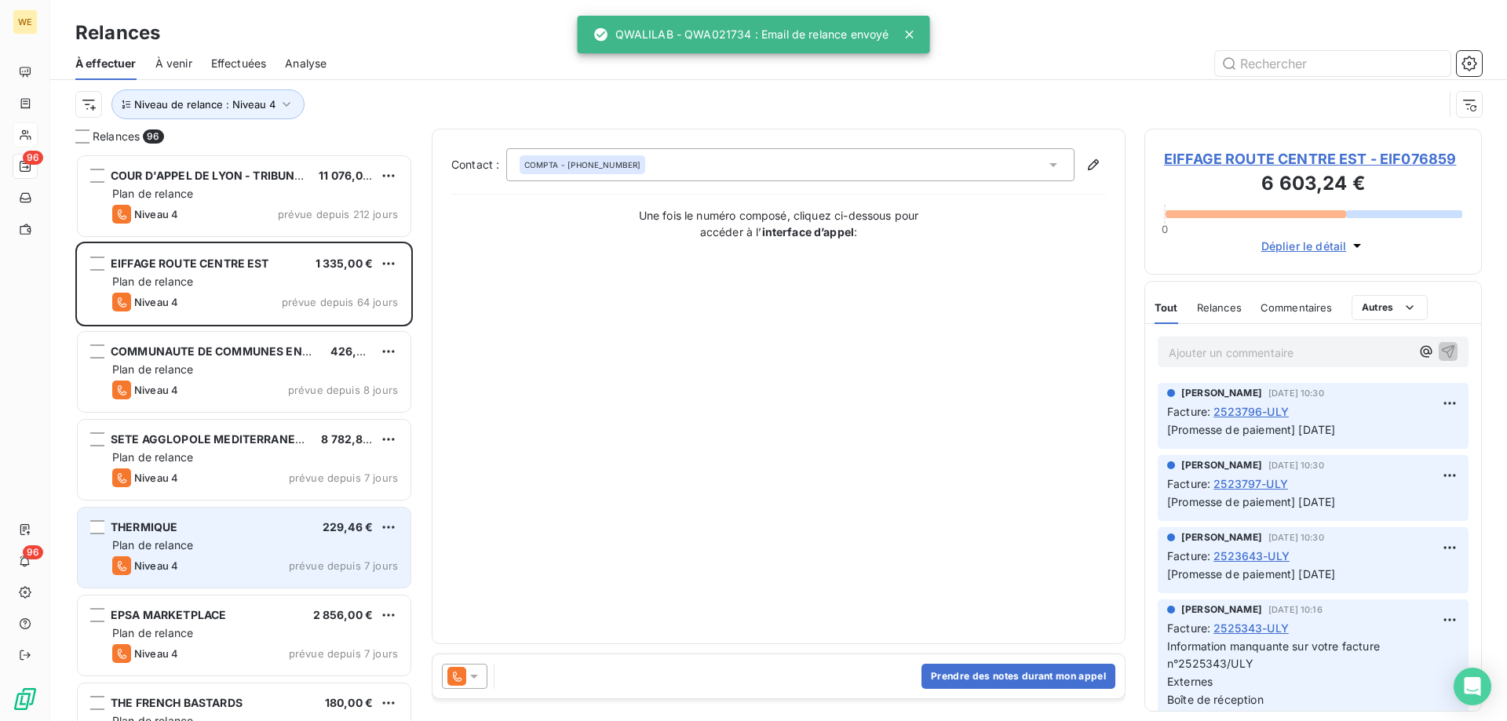
click at [210, 528] on div "THERMIQUE 229,46 €" at bounding box center [255, 528] width 286 height 14
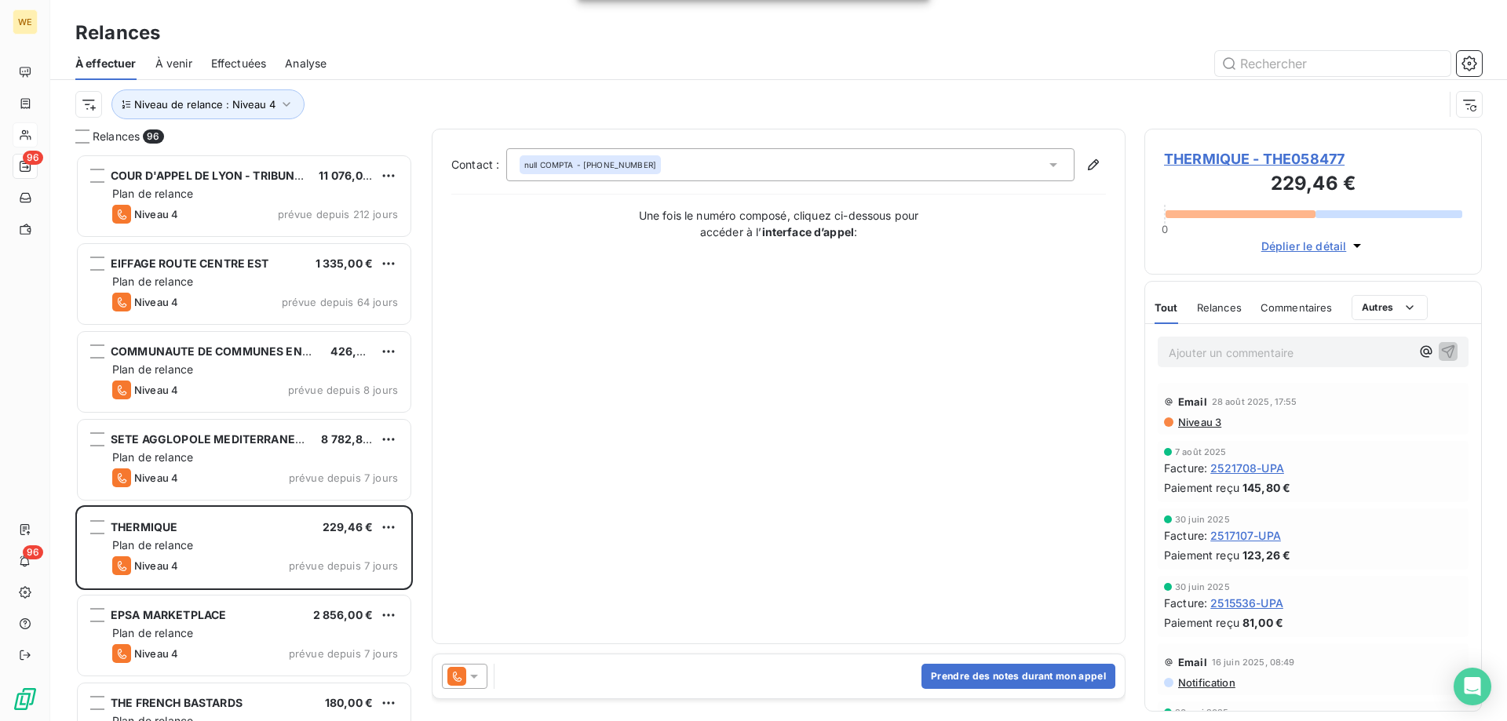
click at [478, 678] on icon at bounding box center [474, 677] width 16 height 16
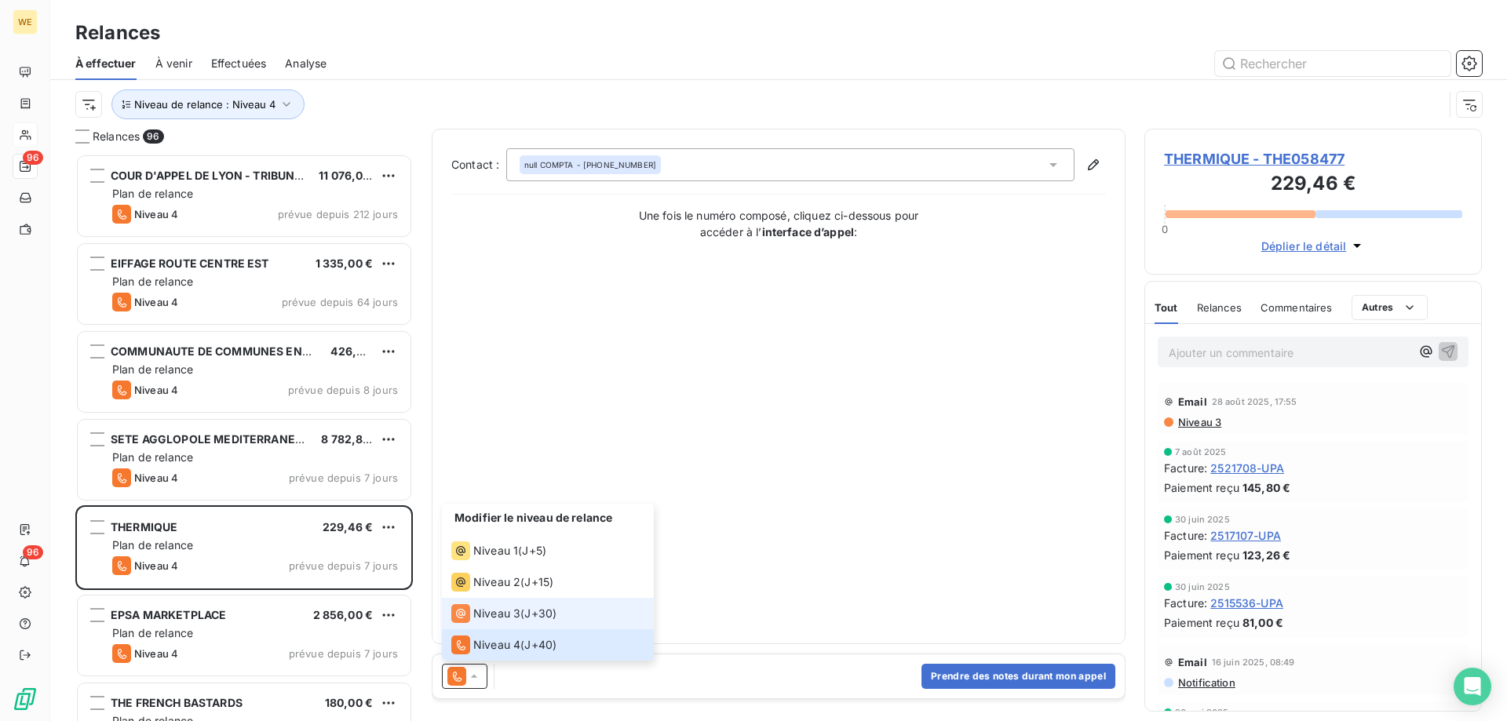
click at [506, 614] on span "Niveau 3" at bounding box center [496, 614] width 47 height 16
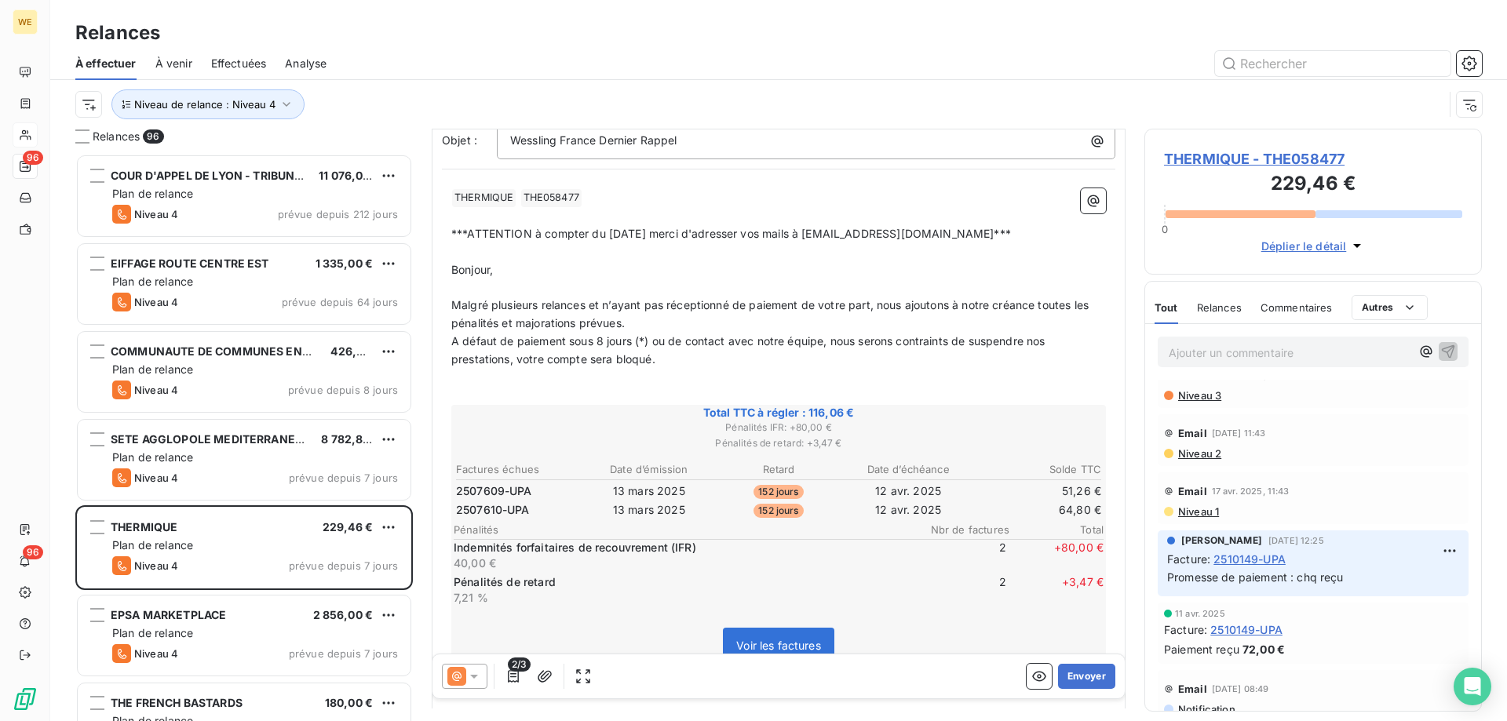
scroll to position [158, 0]
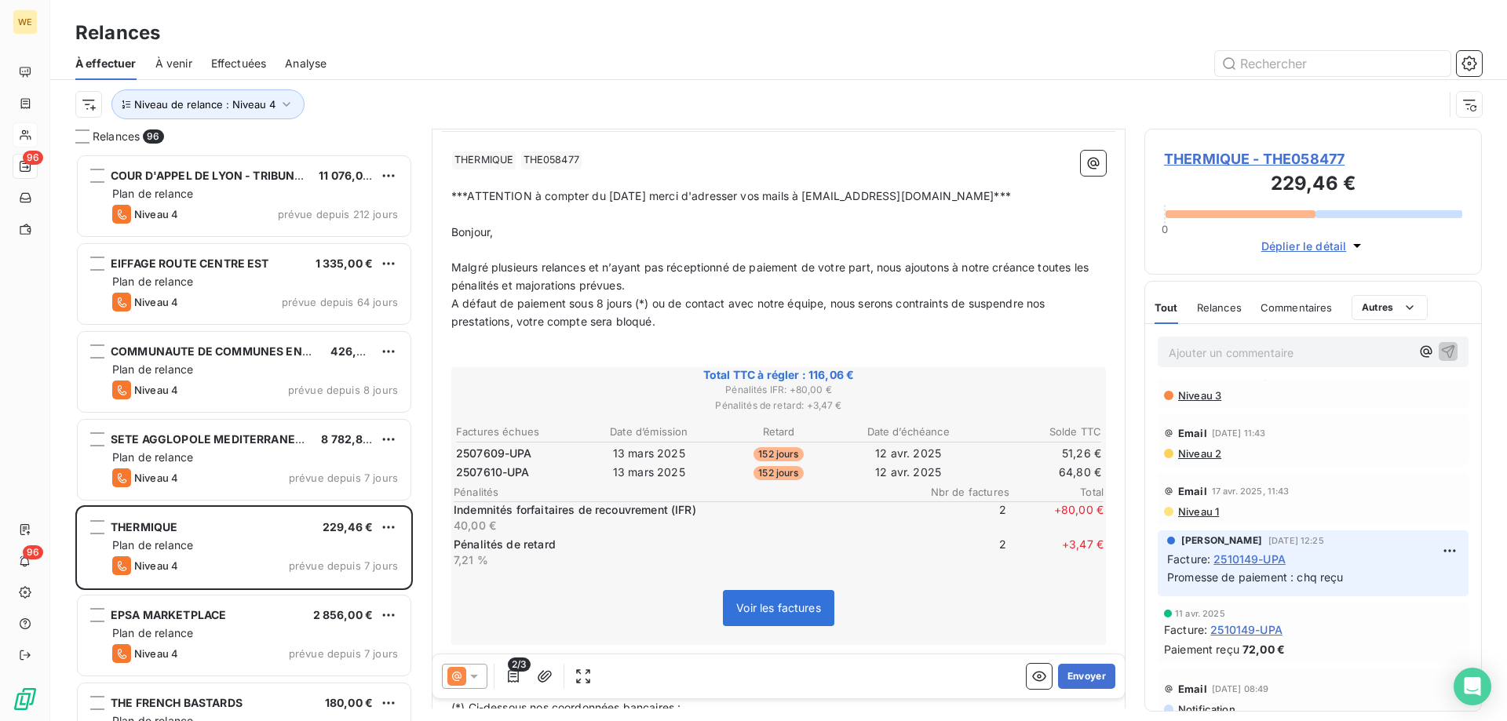
click at [499, 327] on span "A défaut de paiement sous 8 jours (*) ou de contact avec notre équipe, nous ser…" at bounding box center [749, 312] width 597 height 31
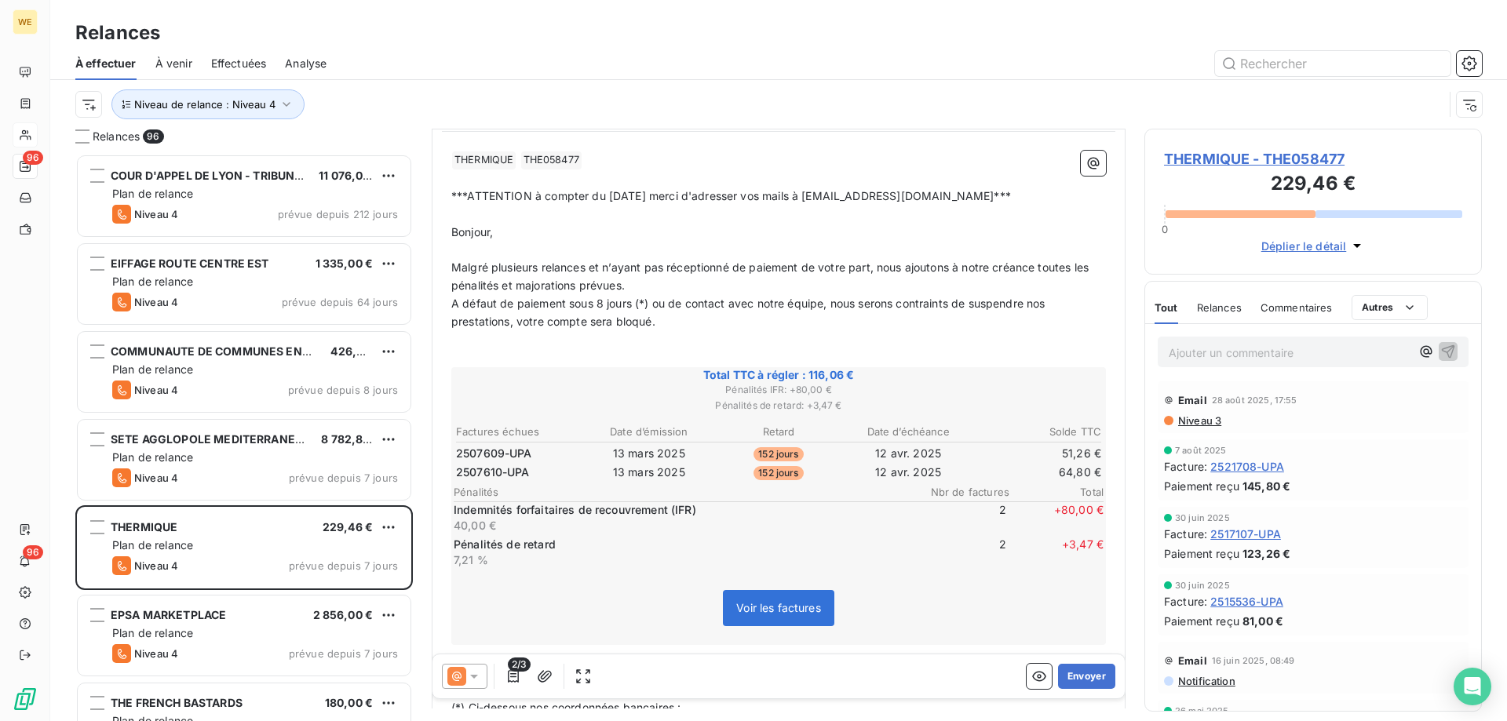
scroll to position [0, 0]
click at [590, 243] on p "﻿" at bounding box center [778, 250] width 655 height 18
drag, startPoint x: 611, startPoint y: 327, endPoint x: 591, endPoint y: 328, distance: 19.7
click at [591, 328] on p "A défaut de paiement sous 8 jours (*) ou de contact avec notre équipe, nous ser…" at bounding box center [778, 313] width 655 height 36
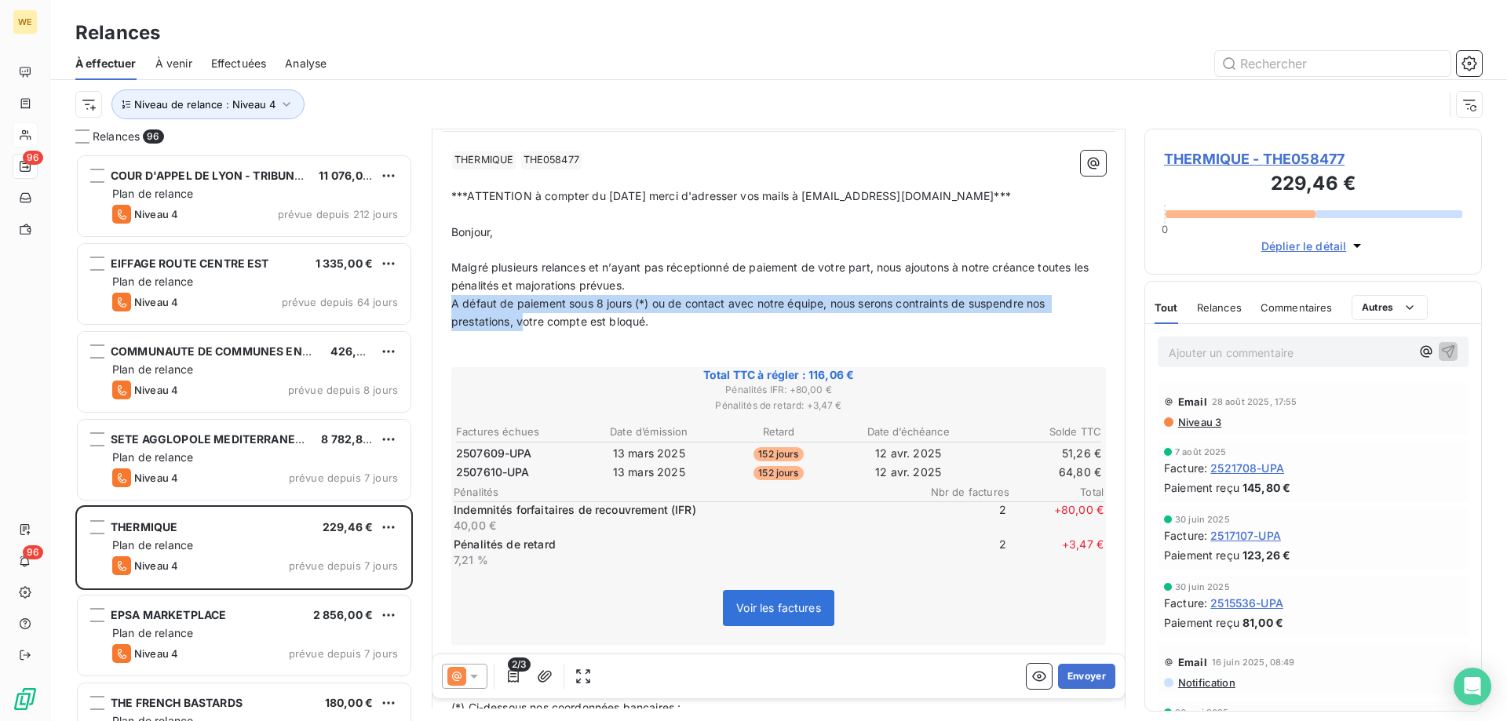
drag, startPoint x: 523, startPoint y: 323, endPoint x: 449, endPoint y: 312, distance: 74.7
click at [449, 312] on div "﻿ THERMIQUE ﻿ THE058477 ﻿ ﻿ ﻿ ***ATTENTION à compter du [DATE] merci d'adresser…" at bounding box center [779, 513] width 674 height 745
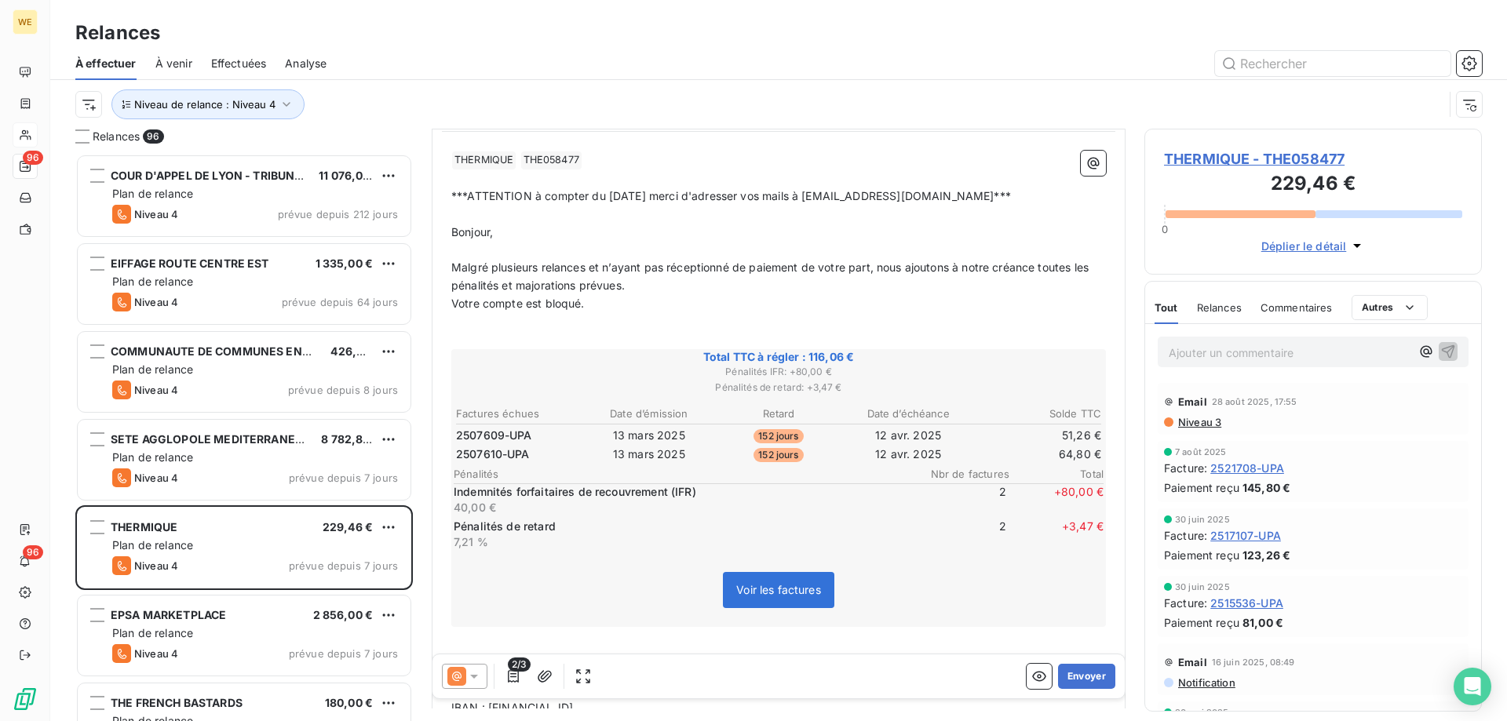
click at [642, 301] on p "Votre compte est bloqué." at bounding box center [778, 304] width 655 height 18
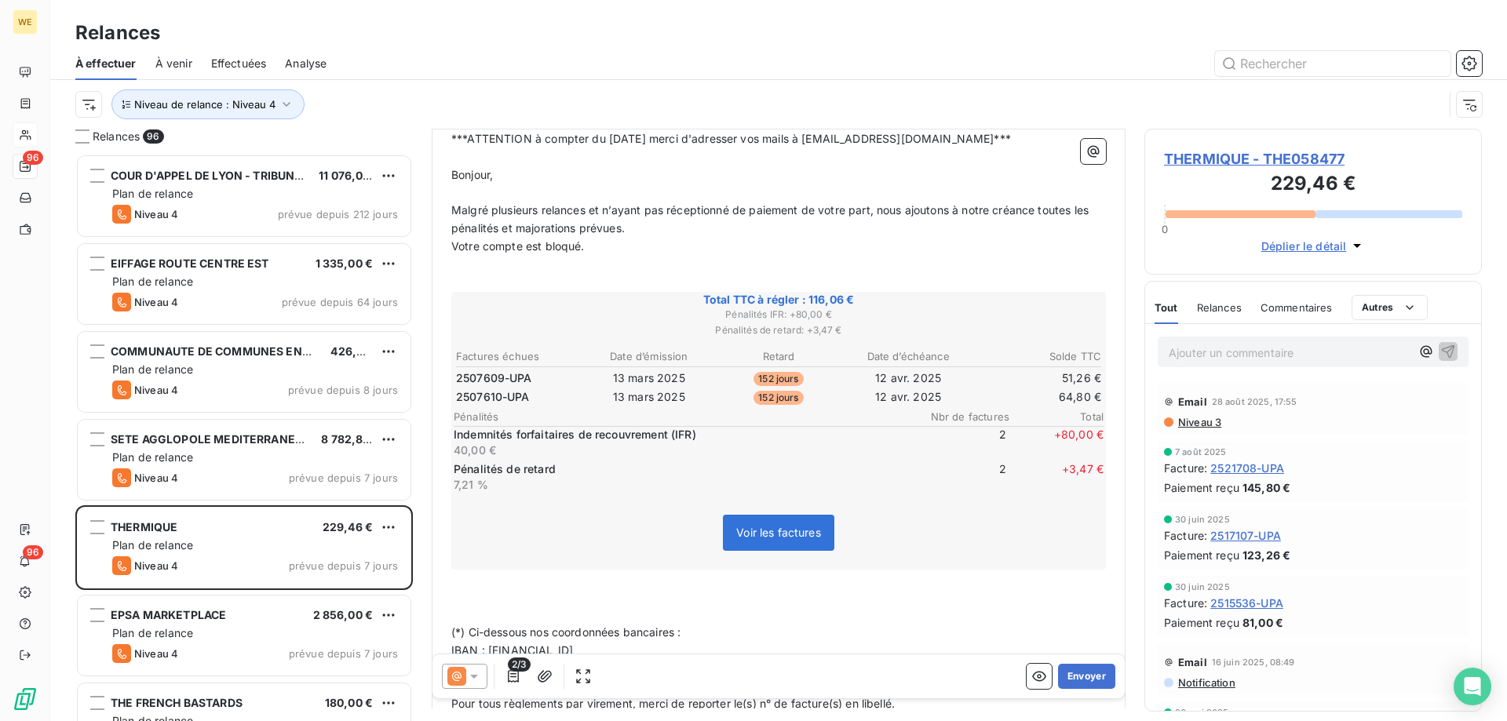
scroll to position [392, 0]
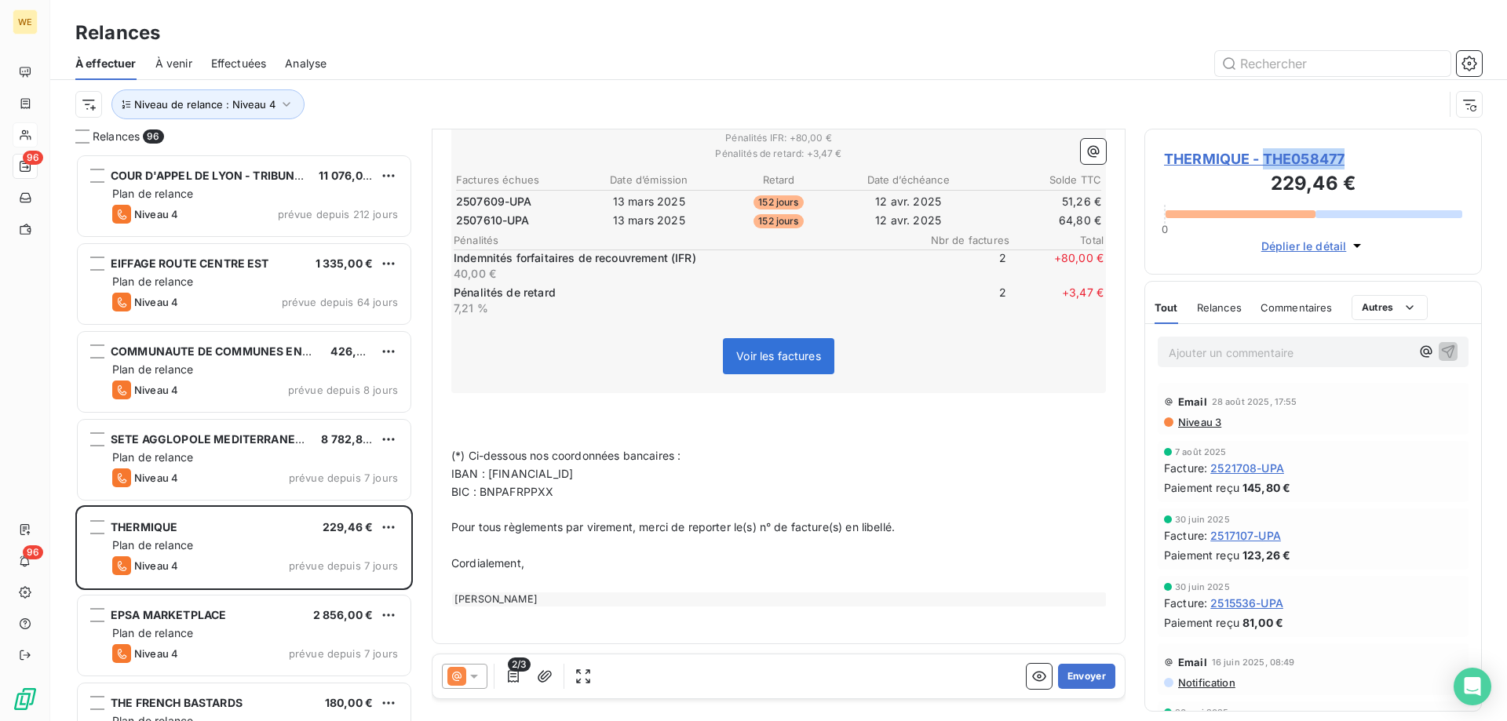
drag, startPoint x: 1361, startPoint y: 159, endPoint x: 1267, endPoint y: 159, distance: 94.2
click at [1267, 159] on span "THERMIQUE - THE058477" at bounding box center [1313, 158] width 298 height 21
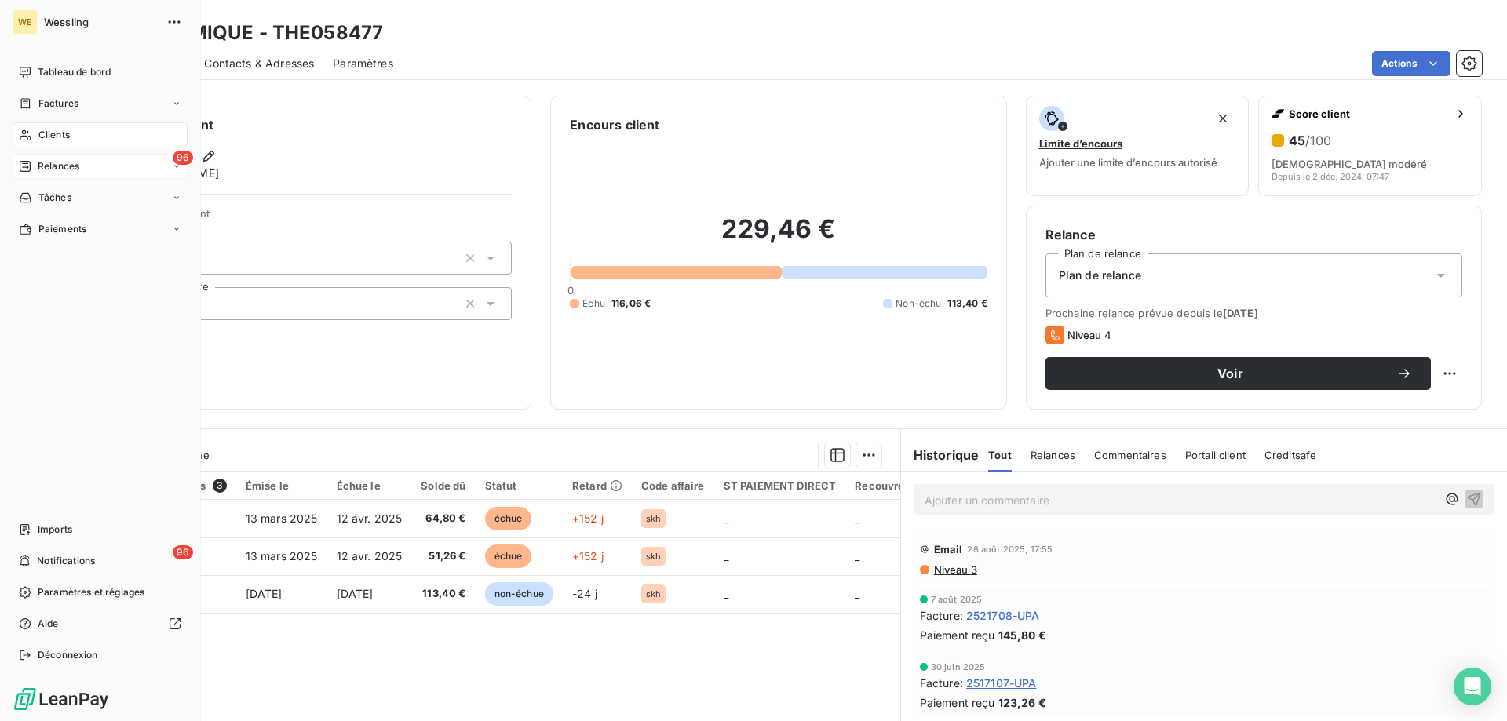
drag, startPoint x: 1267, startPoint y: 159, endPoint x: 24, endPoint y: 169, distance: 1242.8
click at [24, 169] on icon at bounding box center [25, 166] width 13 height 13
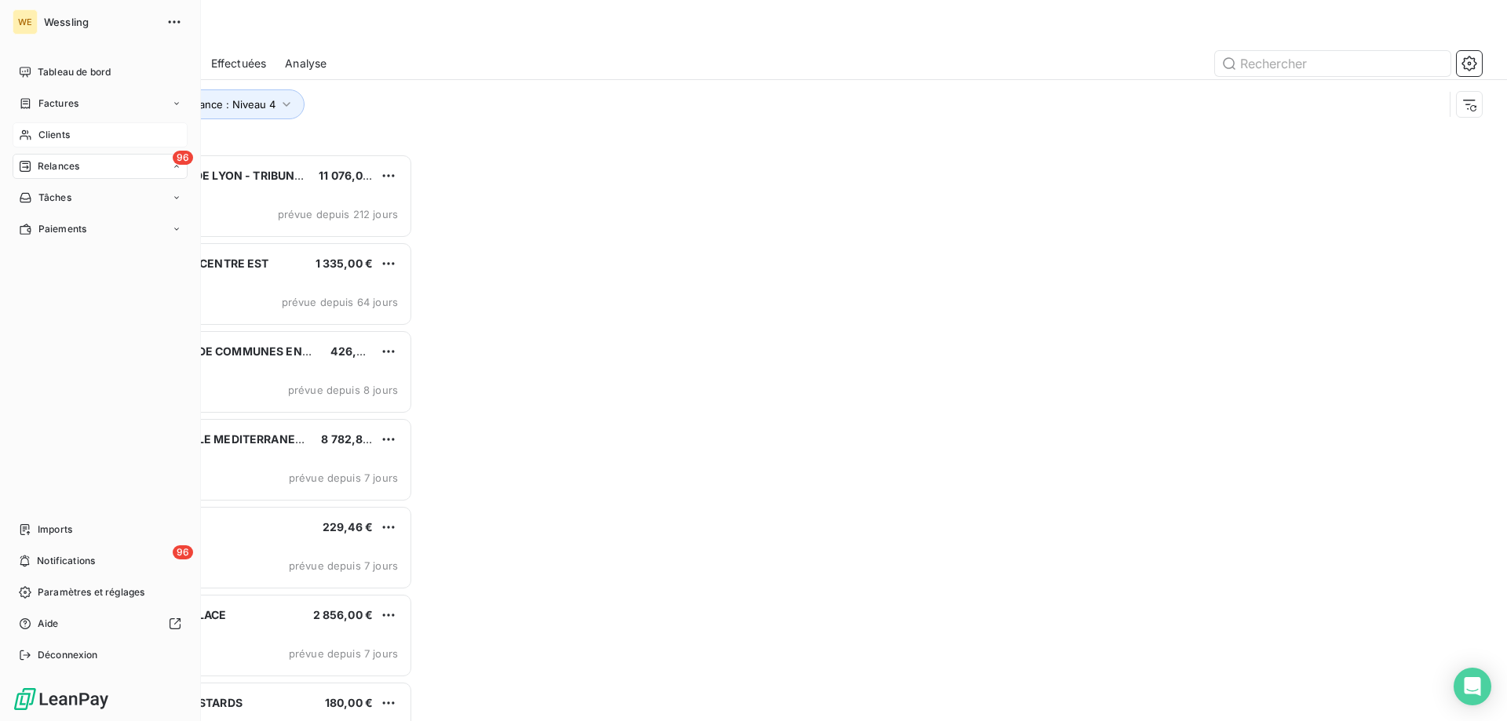
scroll to position [556, 326]
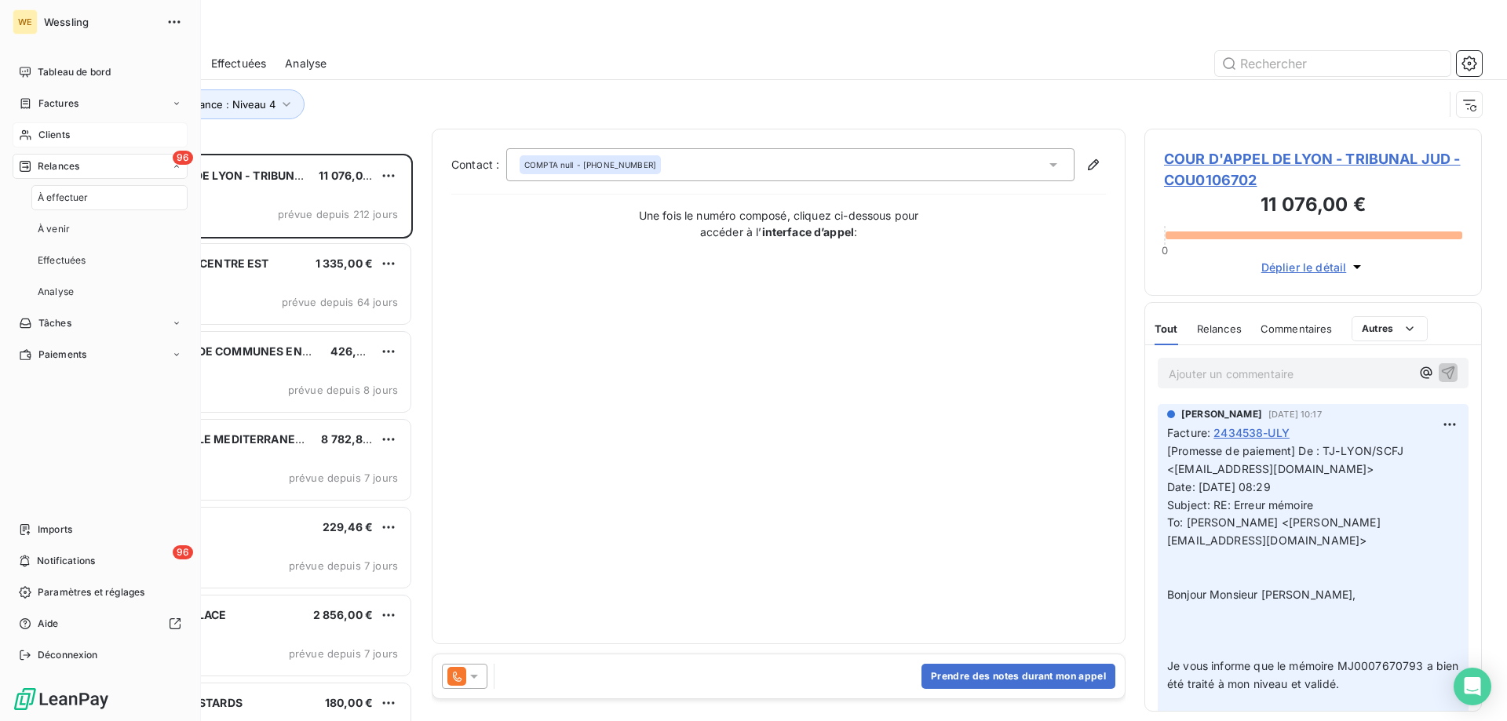
click at [48, 164] on span "Relances" at bounding box center [59, 166] width 42 height 14
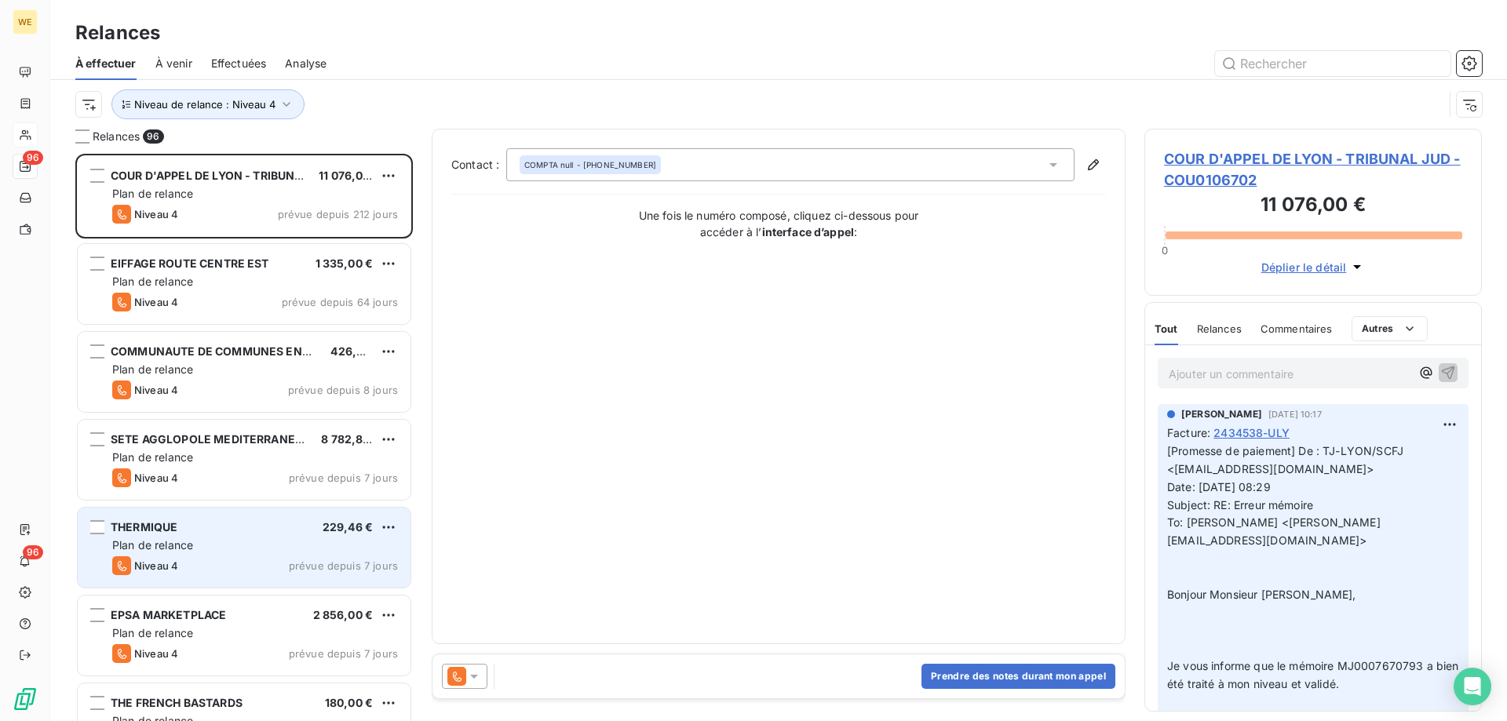
click at [250, 555] on div "THERMIQUE 229,46 € Plan de relance Niveau 4 prévue depuis 7 jours" at bounding box center [244, 548] width 333 height 80
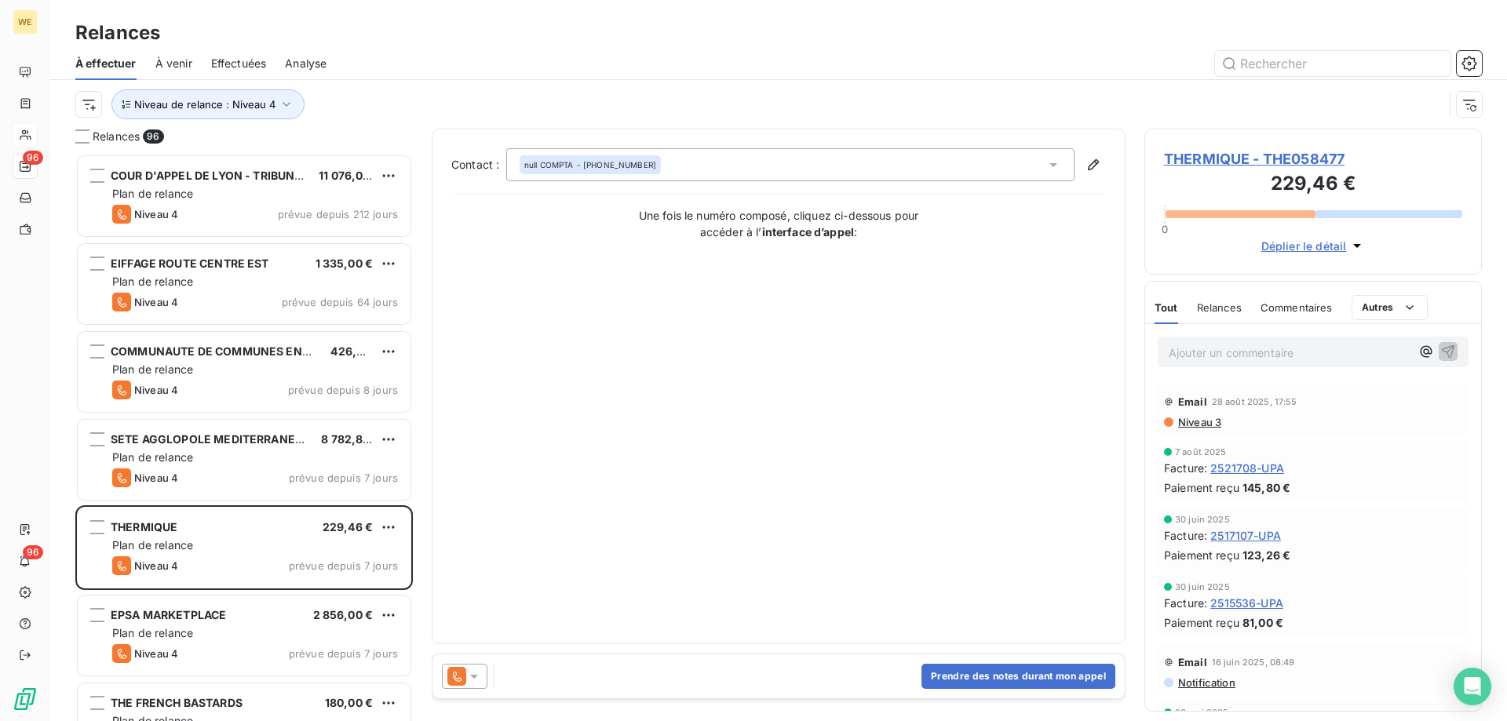
click at [475, 684] on icon at bounding box center [474, 677] width 16 height 16
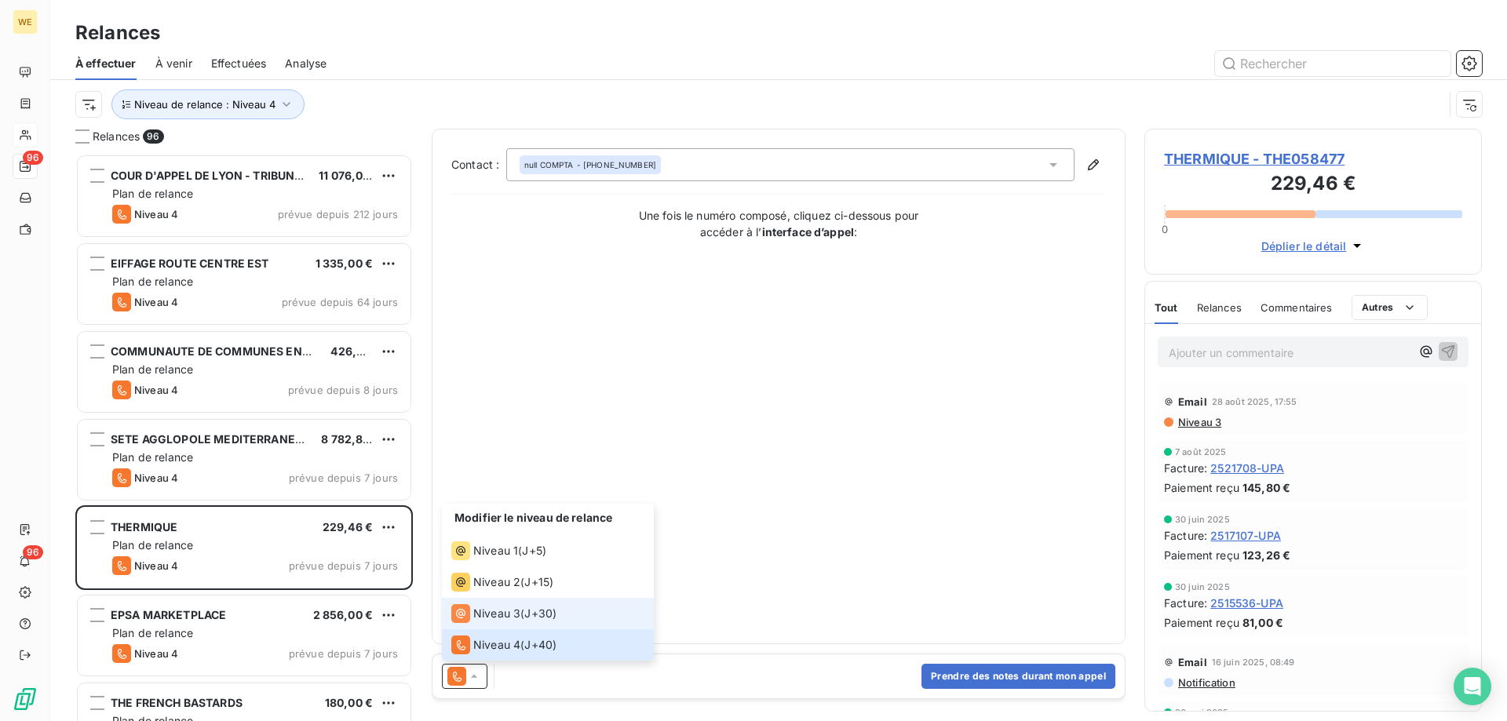
click at [542, 615] on span "J+30 )" at bounding box center [540, 614] width 32 height 16
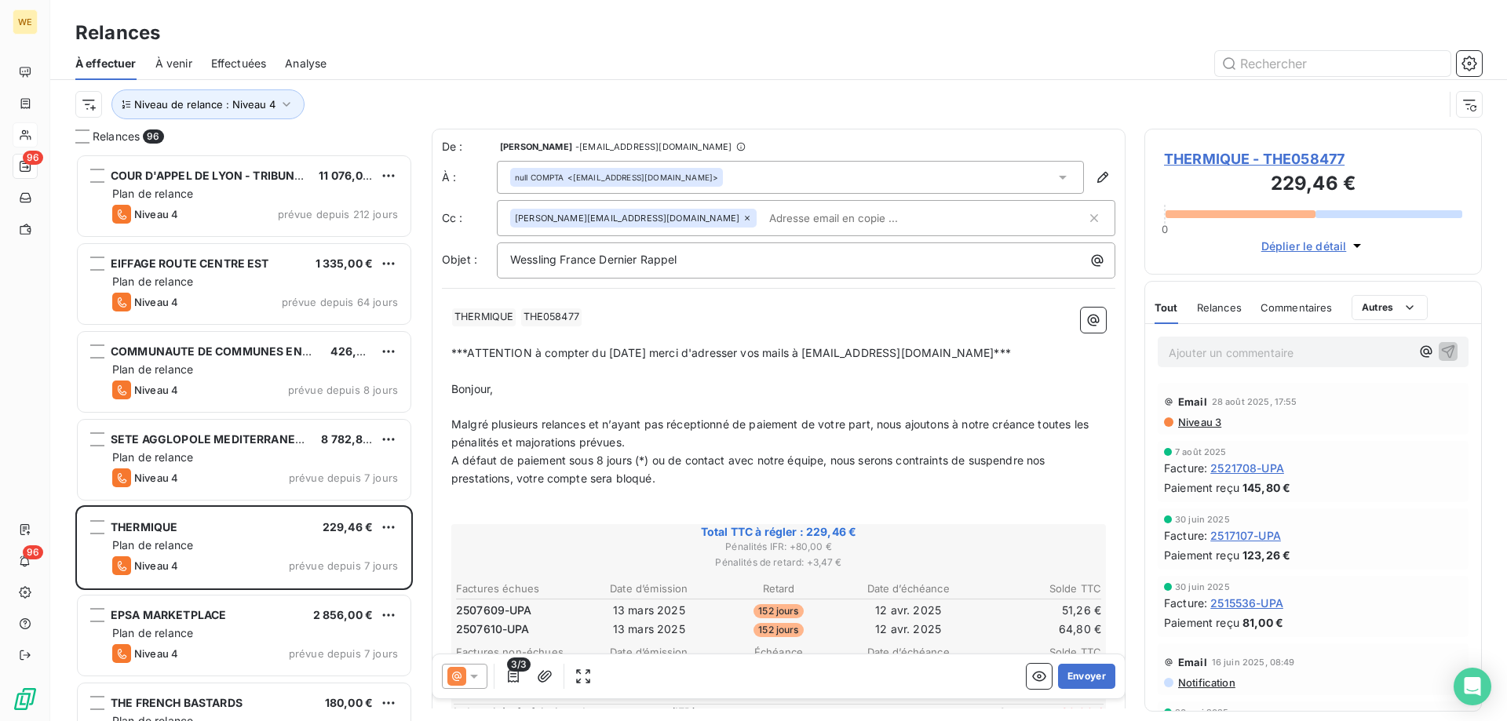
click at [513, 463] on span "A défaut de paiement sous 8 jours (*) ou de contact avec notre équipe, nous ser…" at bounding box center [749, 469] width 597 height 31
click at [475, 673] on icon at bounding box center [474, 677] width 16 height 16
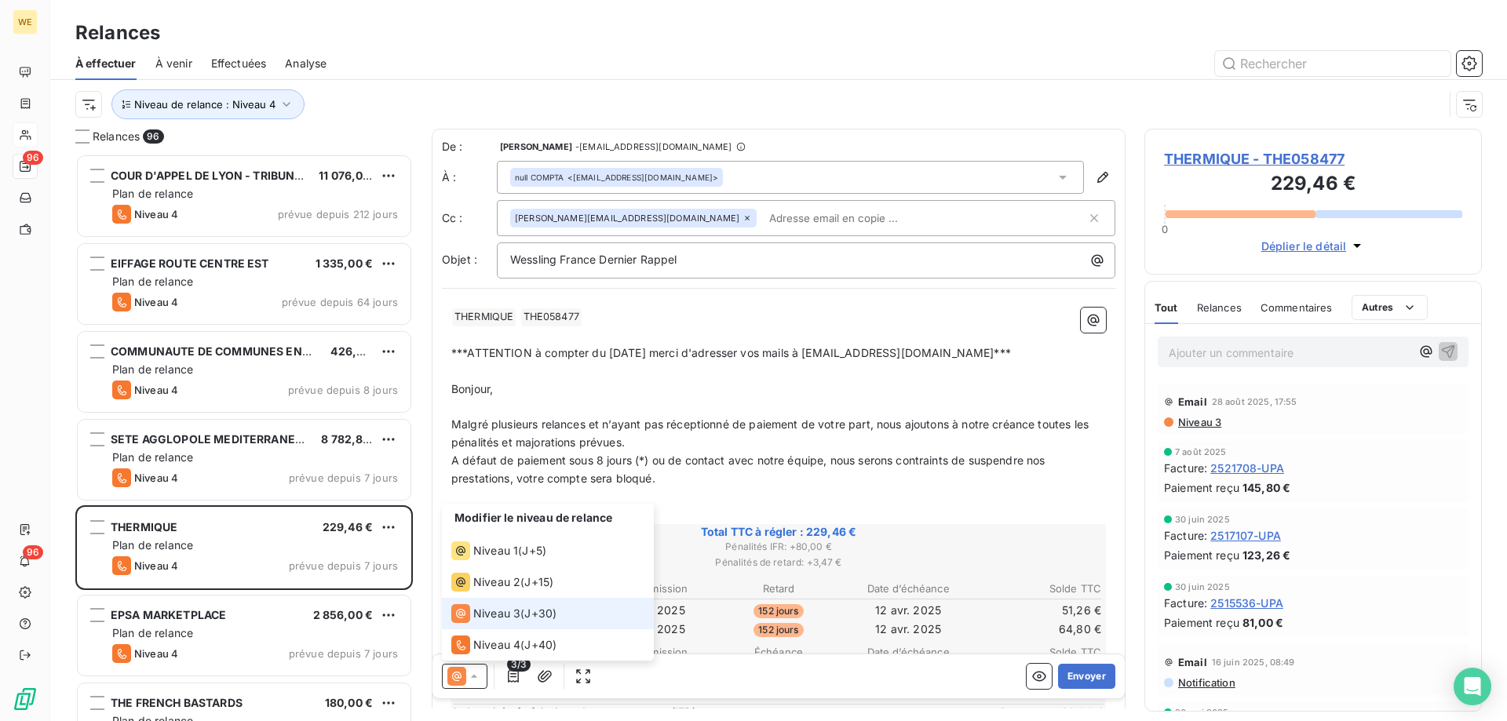
click at [506, 615] on span "Niveau 3" at bounding box center [496, 614] width 47 height 16
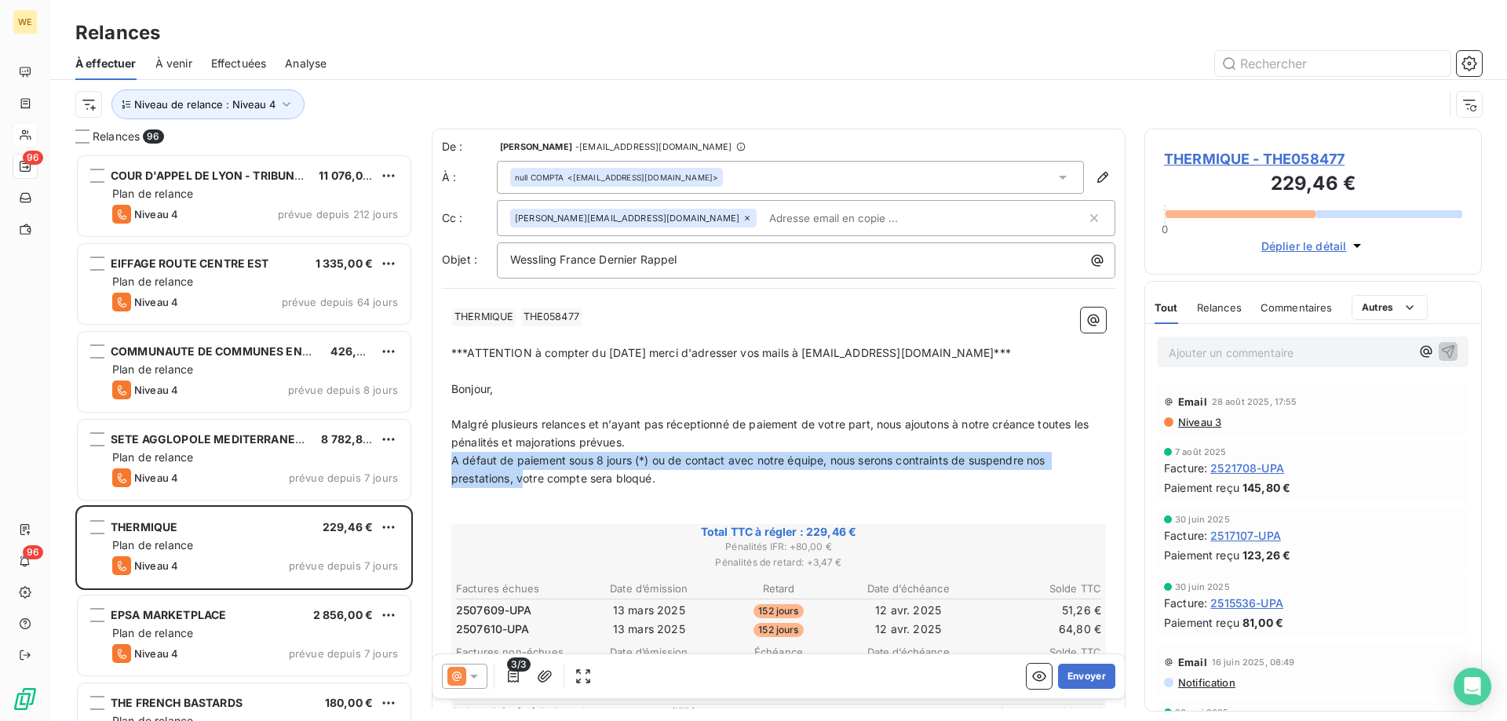
drag, startPoint x: 522, startPoint y: 480, endPoint x: 438, endPoint y: 467, distance: 85.1
click at [438, 467] on div "De : [PERSON_NAME] - [EMAIL_ADDRESS][DOMAIN_NAME] À : null COMPTA <[EMAIL_ADDRE…" at bounding box center [779, 614] width 694 height 970
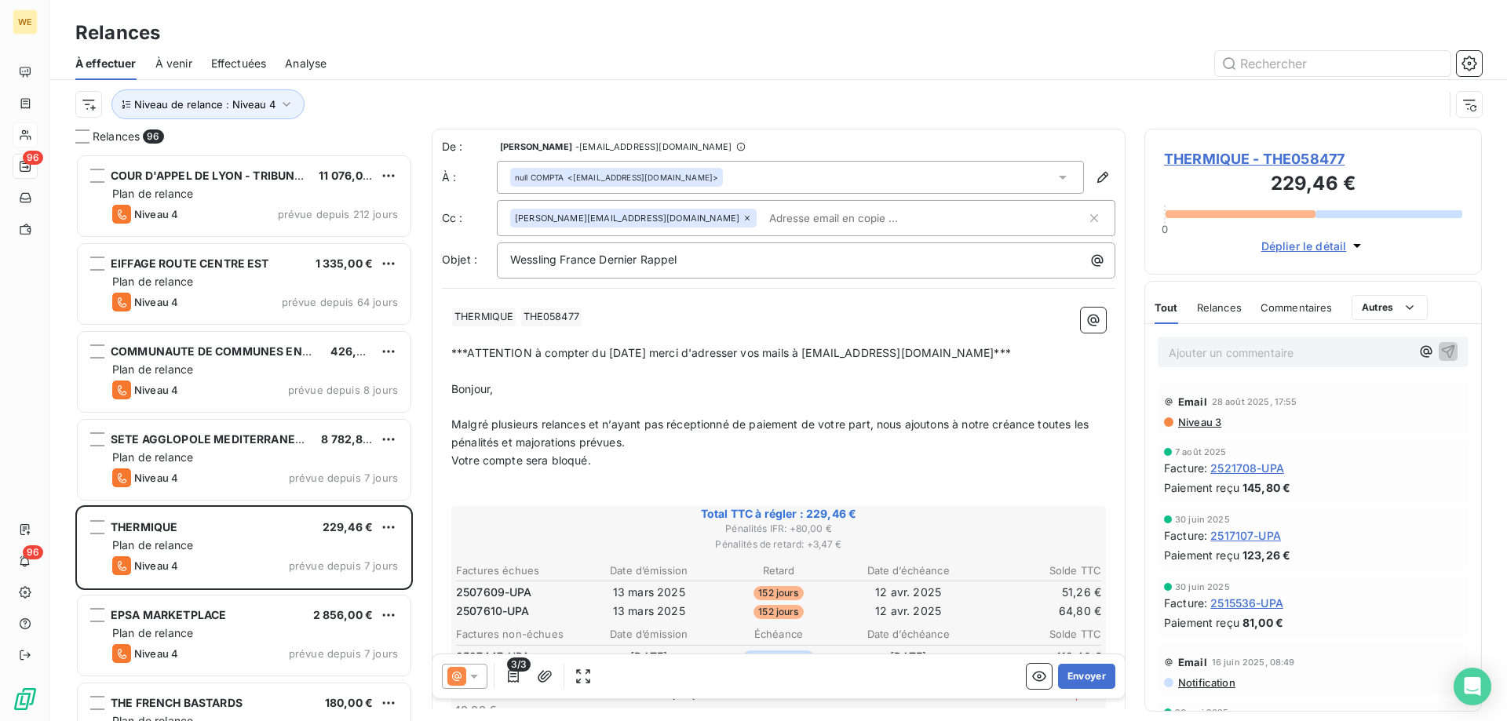
click at [686, 463] on p "Votre compte sera bloqué." at bounding box center [778, 461] width 655 height 18
click at [1063, 676] on button "Envoyer" at bounding box center [1086, 676] width 57 height 25
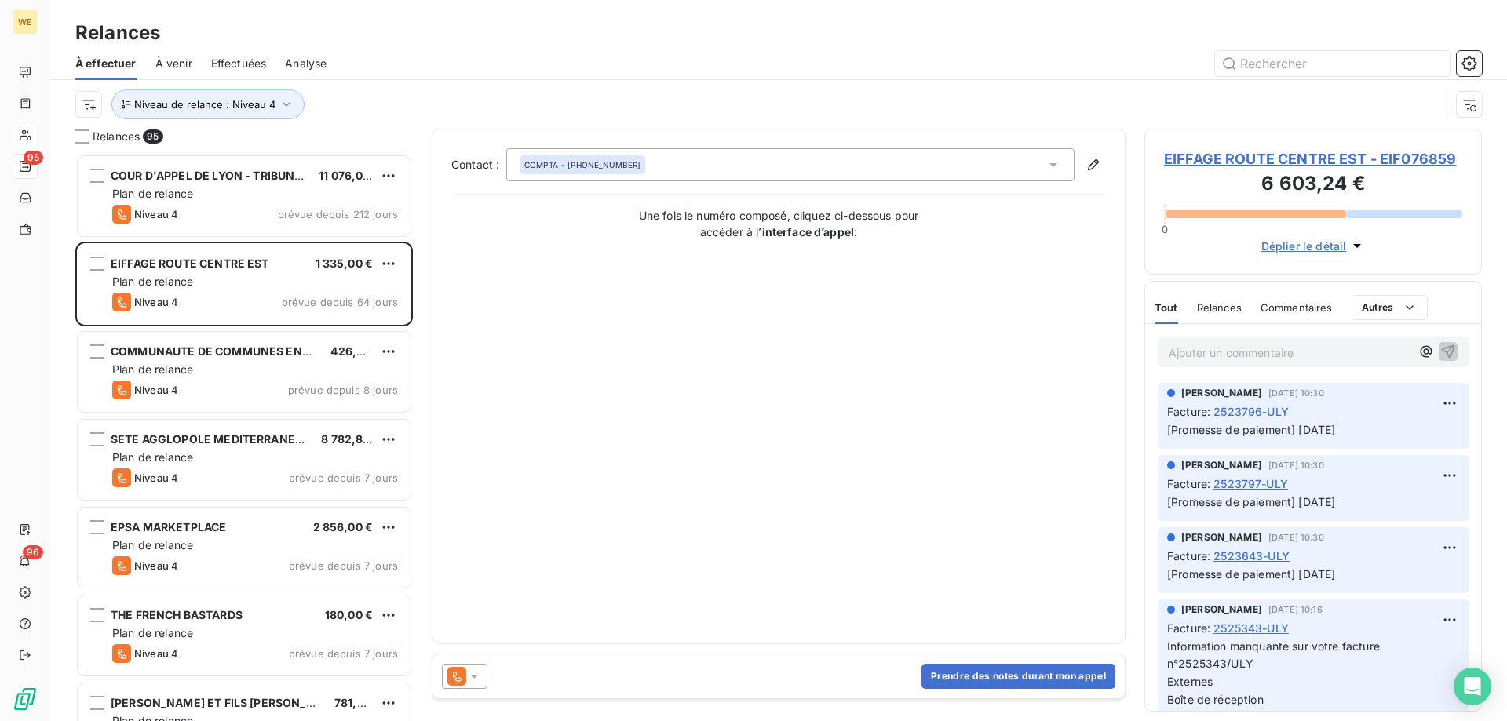
click at [1490, 13] on div "Relances À effectuer À venir Effectuées Analyse Niveau de relance : Niveau 4" at bounding box center [778, 64] width 1457 height 129
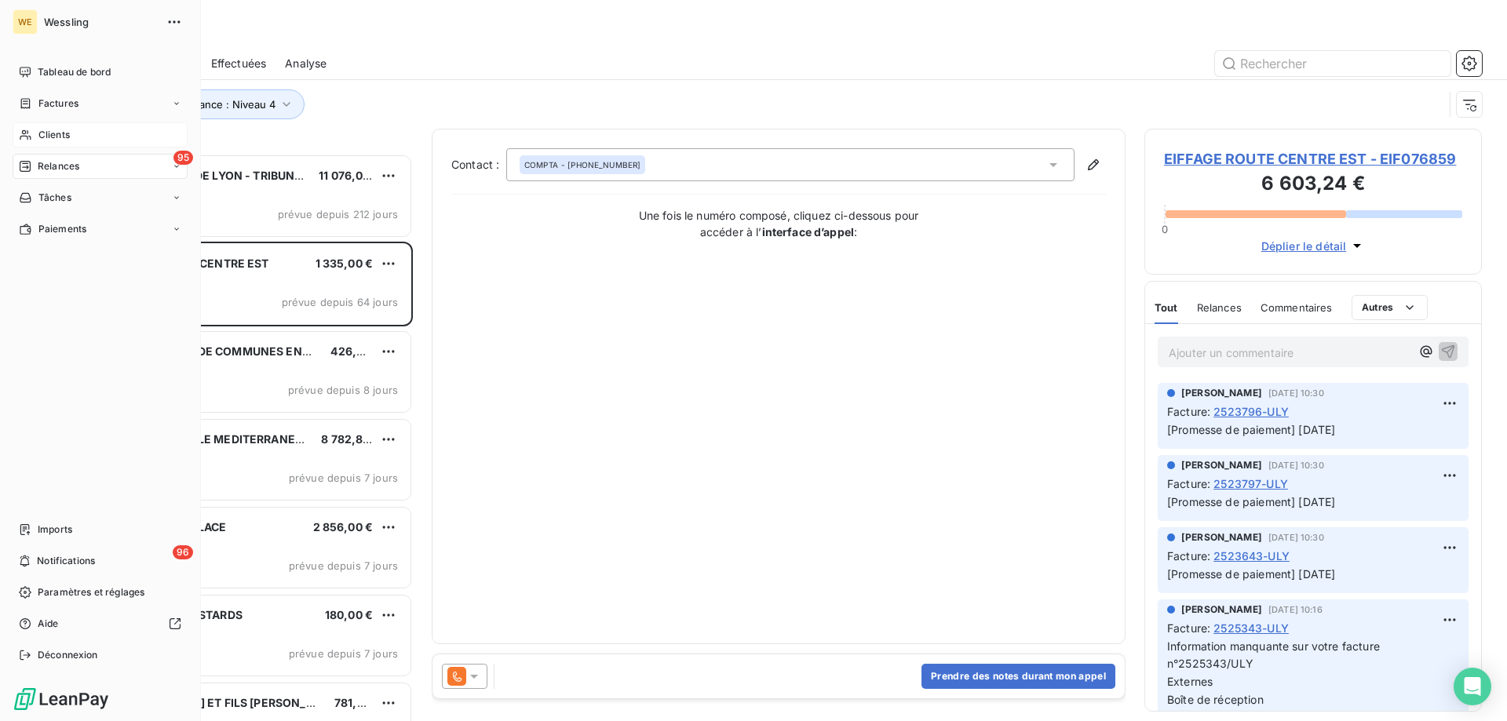
click at [66, 139] on span "Clients" at bounding box center [53, 135] width 31 height 14
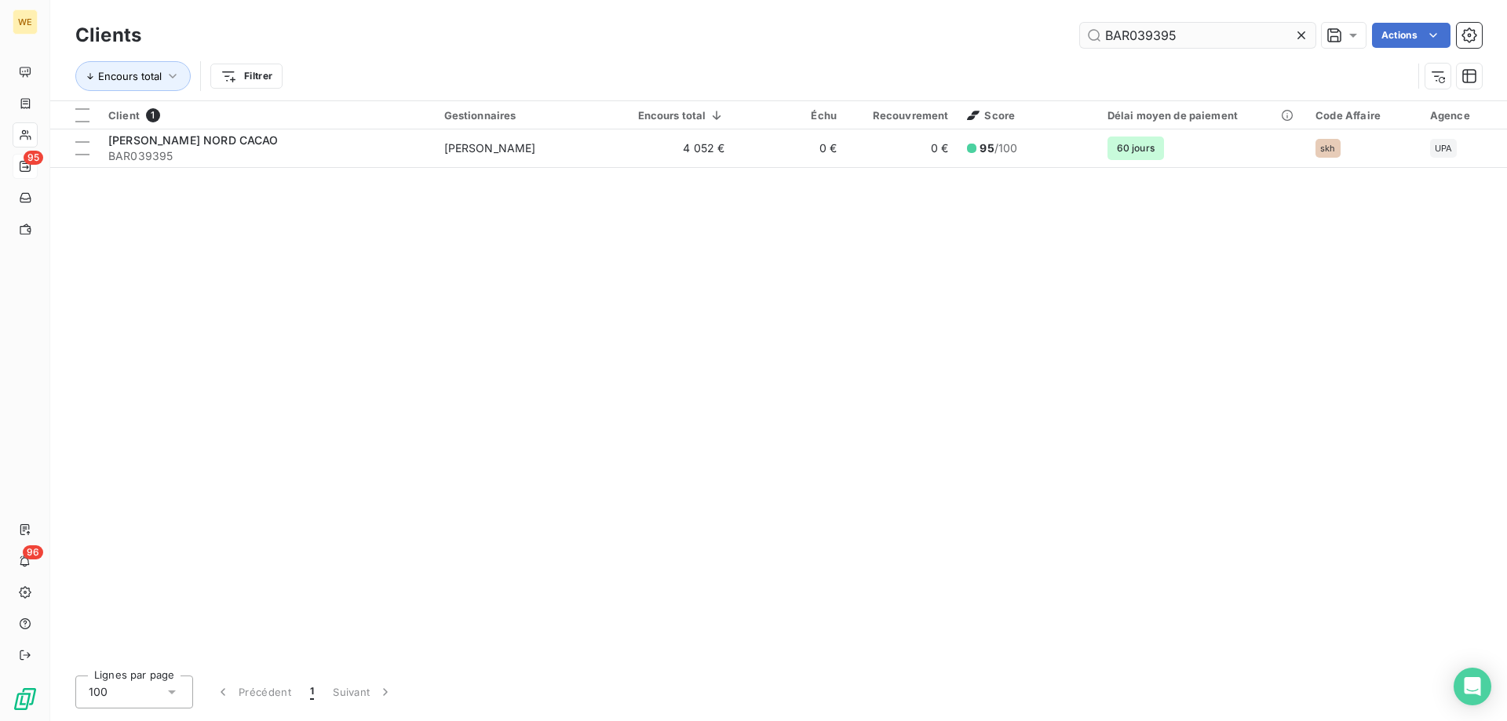
click at [1186, 36] on input "BAR039395" at bounding box center [1198, 35] width 236 height 25
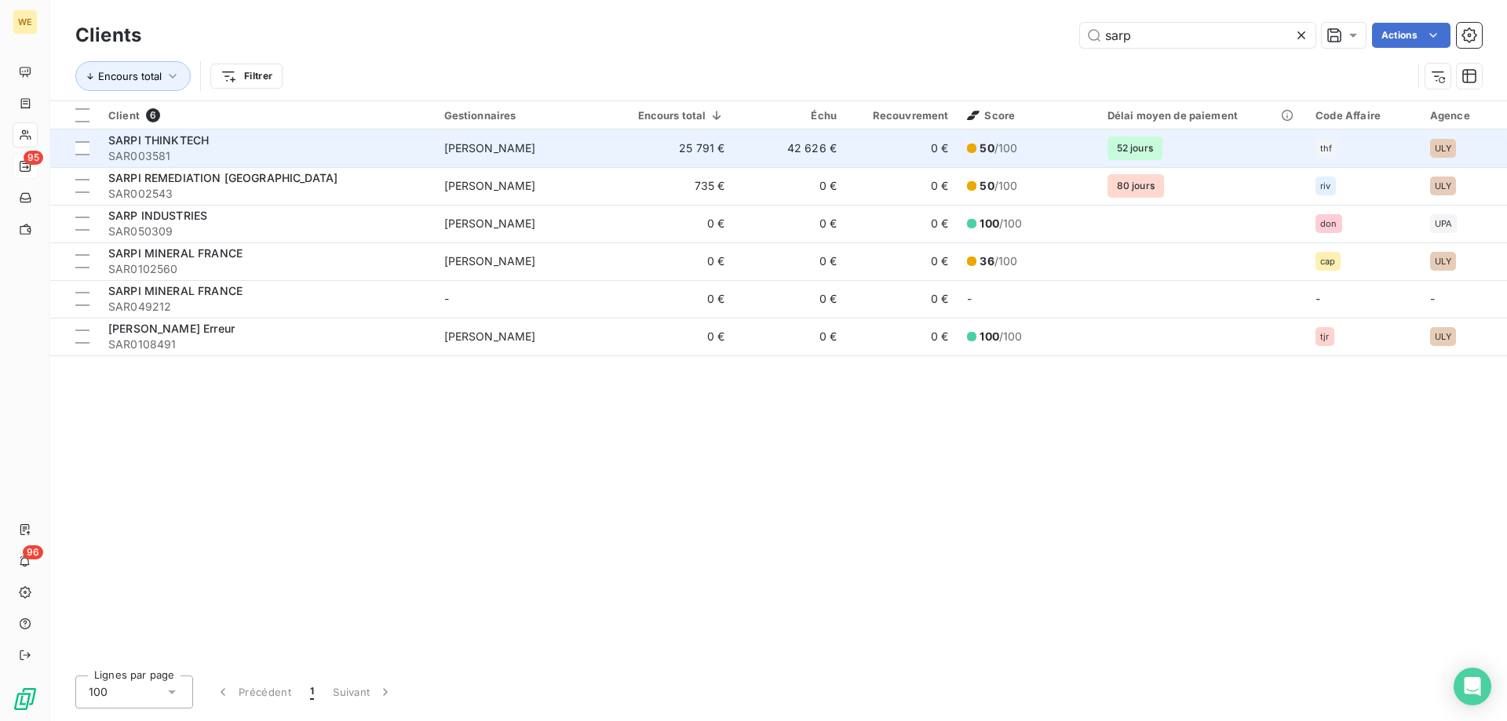
type input "sarp"
click at [220, 135] on div "SARPI THINKTECH" at bounding box center [266, 141] width 317 height 16
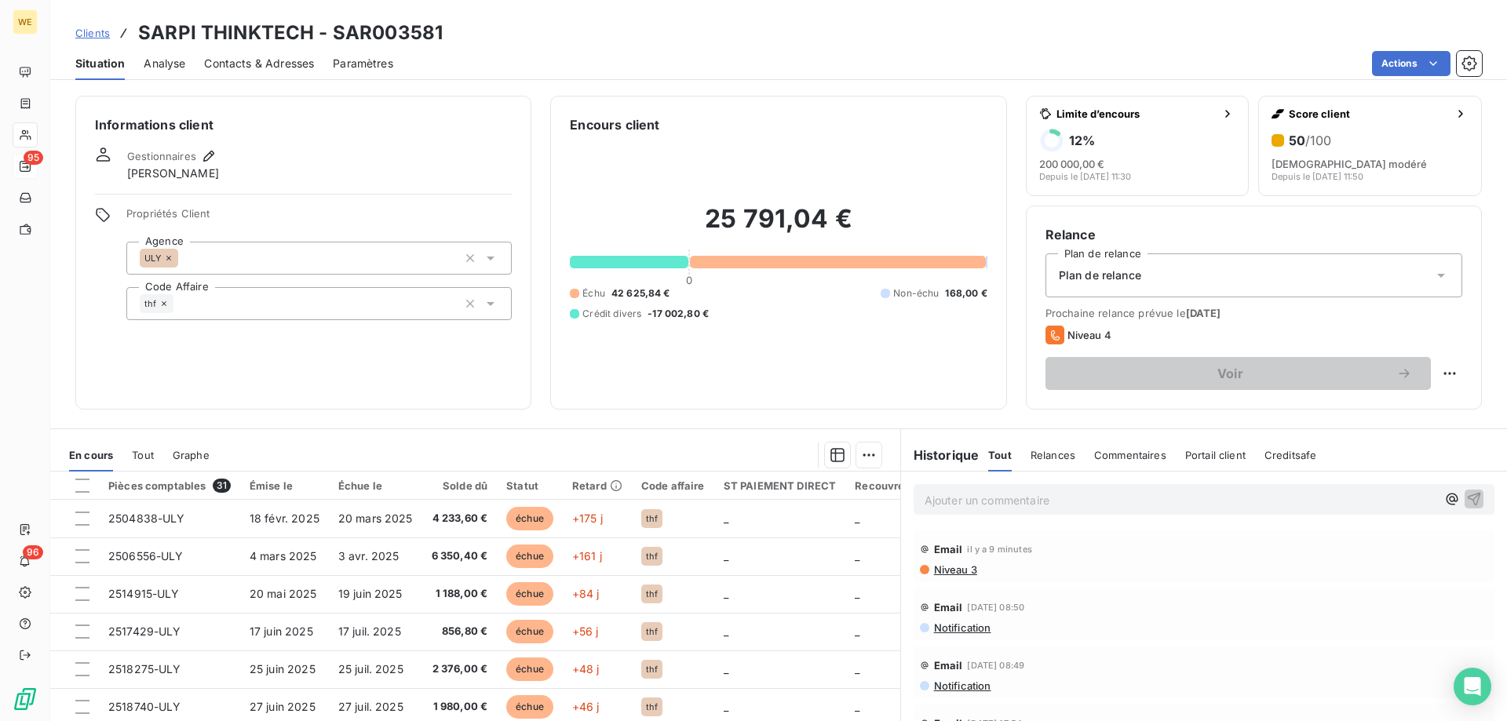
click at [391, 135] on div "Informations client Gestionnaires [PERSON_NAME] Propriétés Client Agence ULY Co…" at bounding box center [303, 253] width 456 height 314
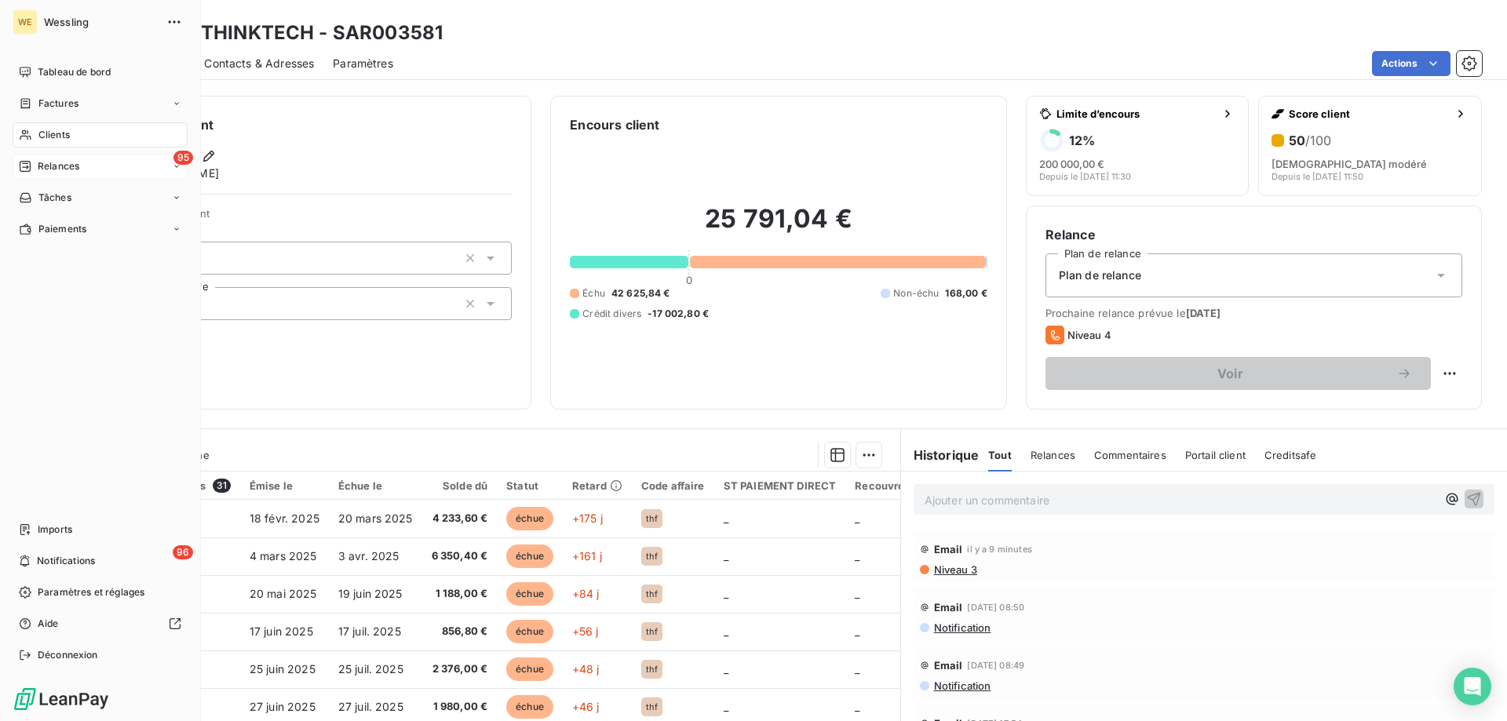
click at [41, 165] on span "Relances" at bounding box center [59, 166] width 42 height 14
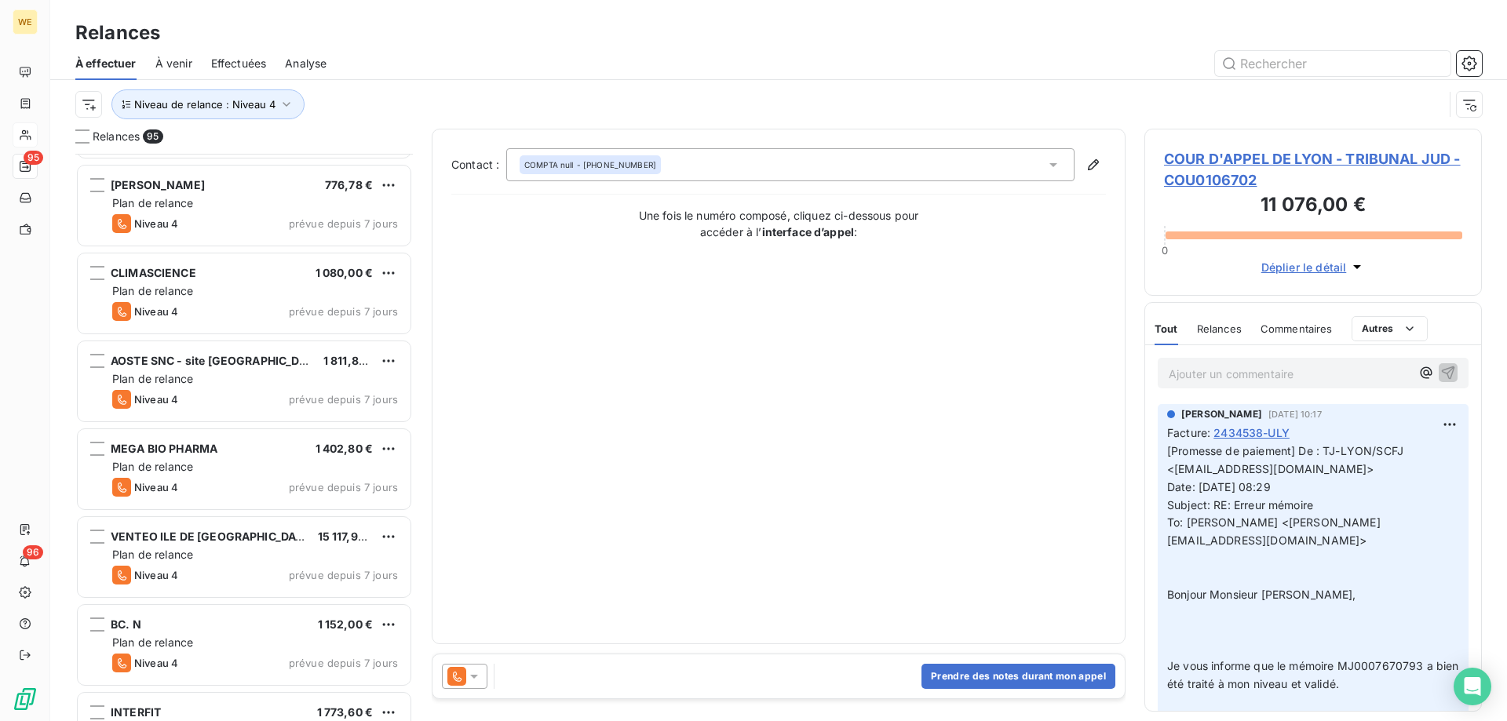
scroll to position [4790, 0]
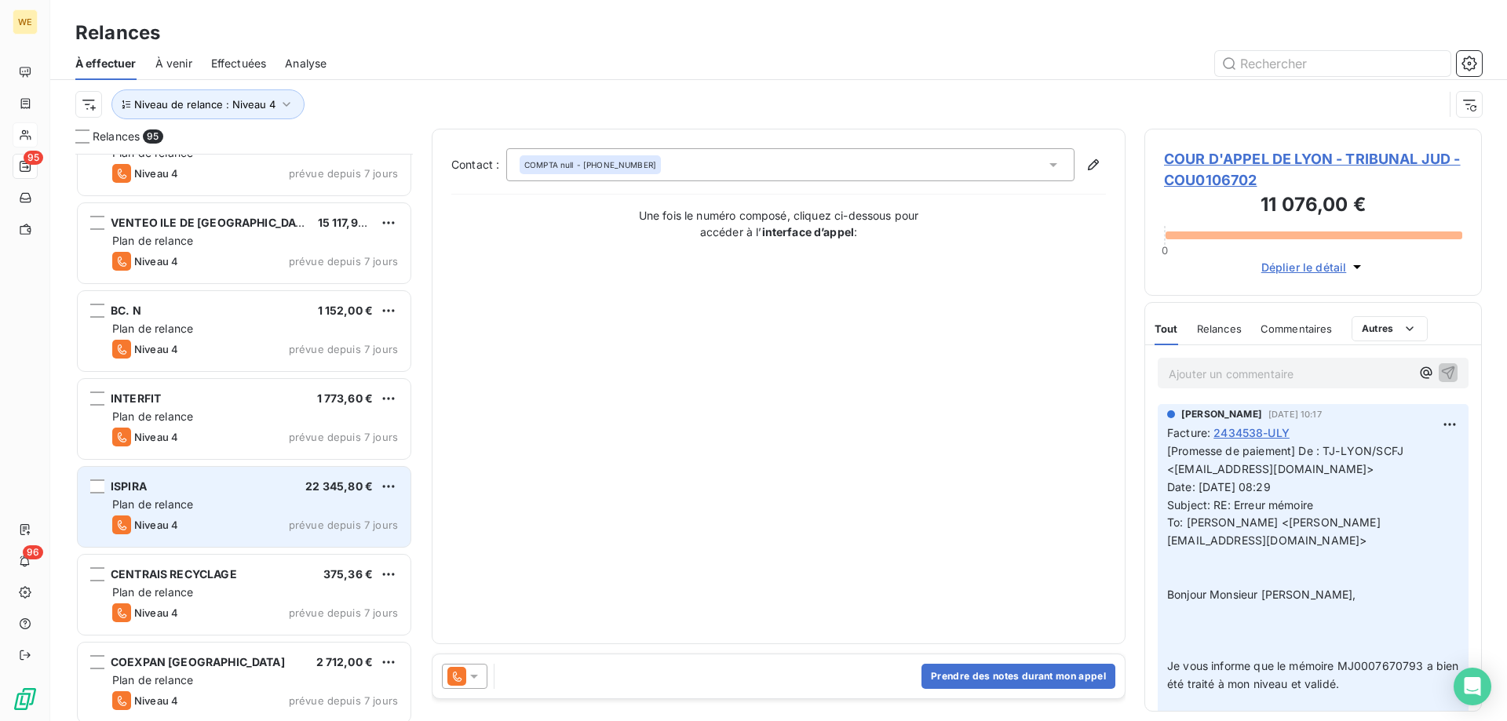
click at [254, 486] on div "ISPIRA 22 345,80 €" at bounding box center [255, 487] width 286 height 14
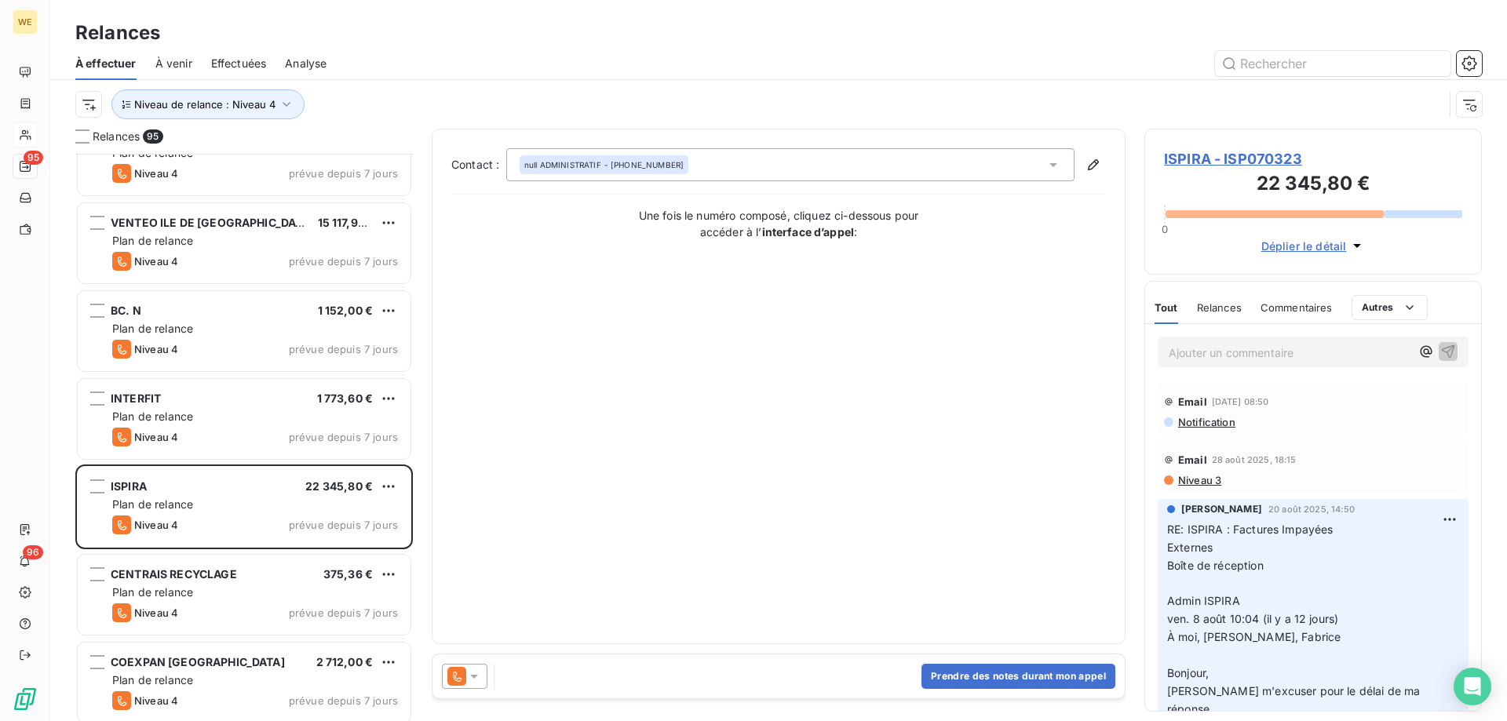
click at [475, 675] on icon at bounding box center [474, 677] width 8 height 4
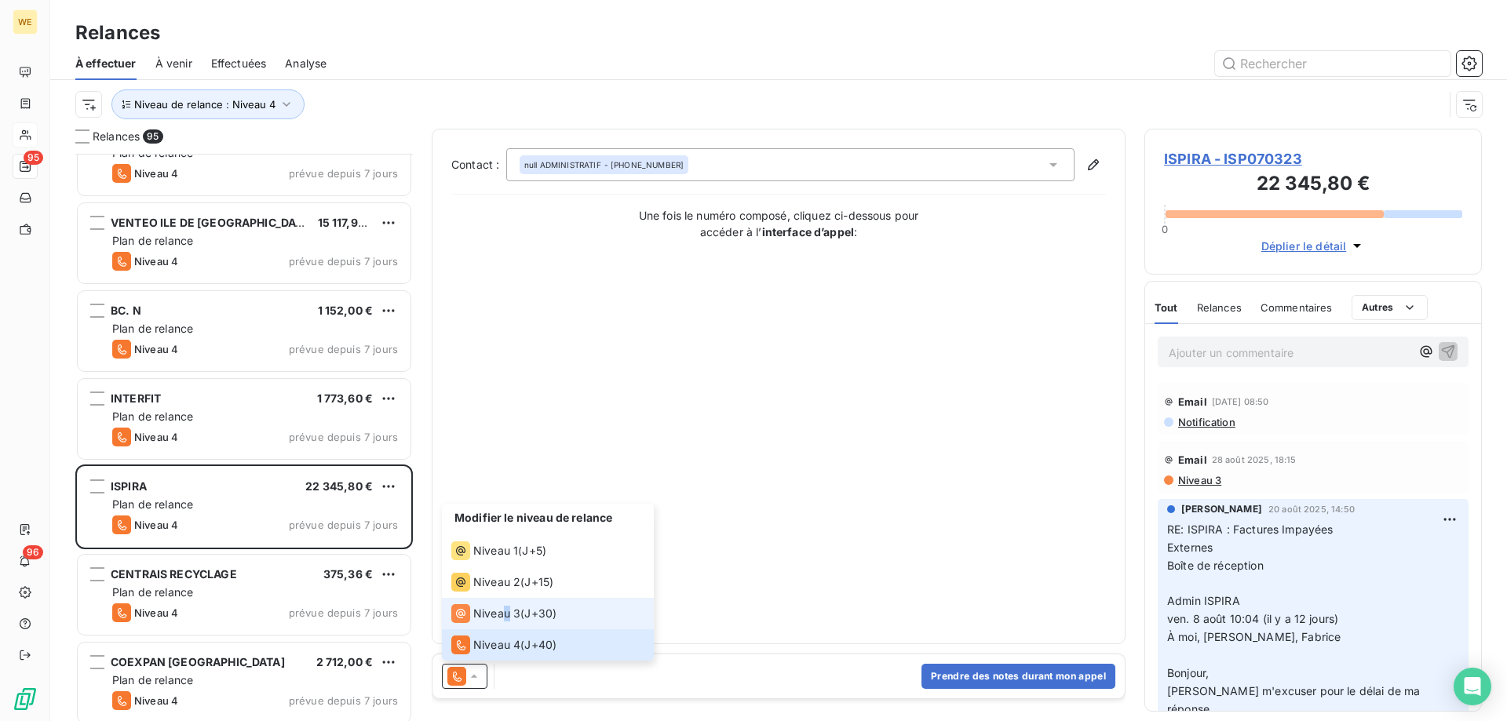
click at [506, 619] on span "Niveau 3" at bounding box center [496, 614] width 47 height 16
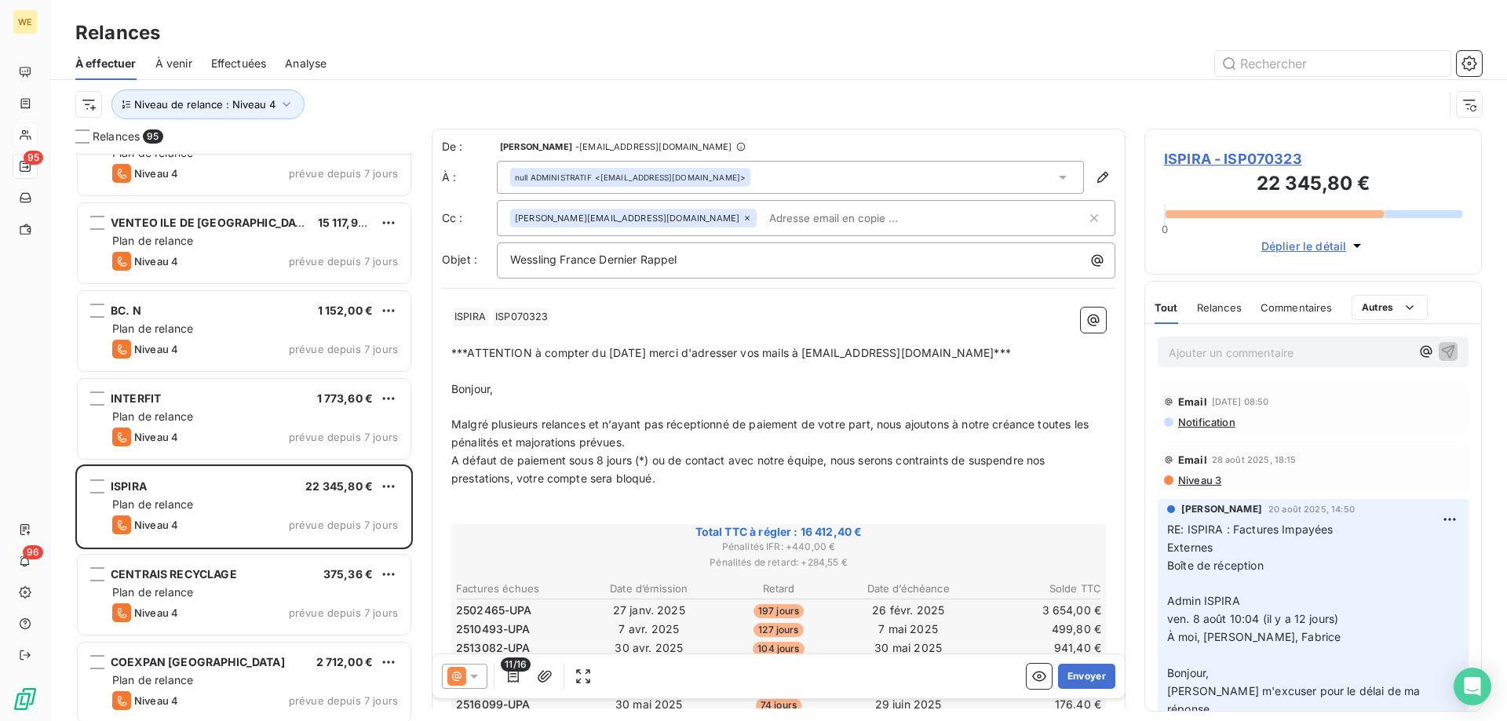
click at [630, 348] on span "***ATTENTION à compter du [DATE] merci d'adresser vos mails à [EMAIL_ADDRESS][D…" at bounding box center [731, 352] width 560 height 13
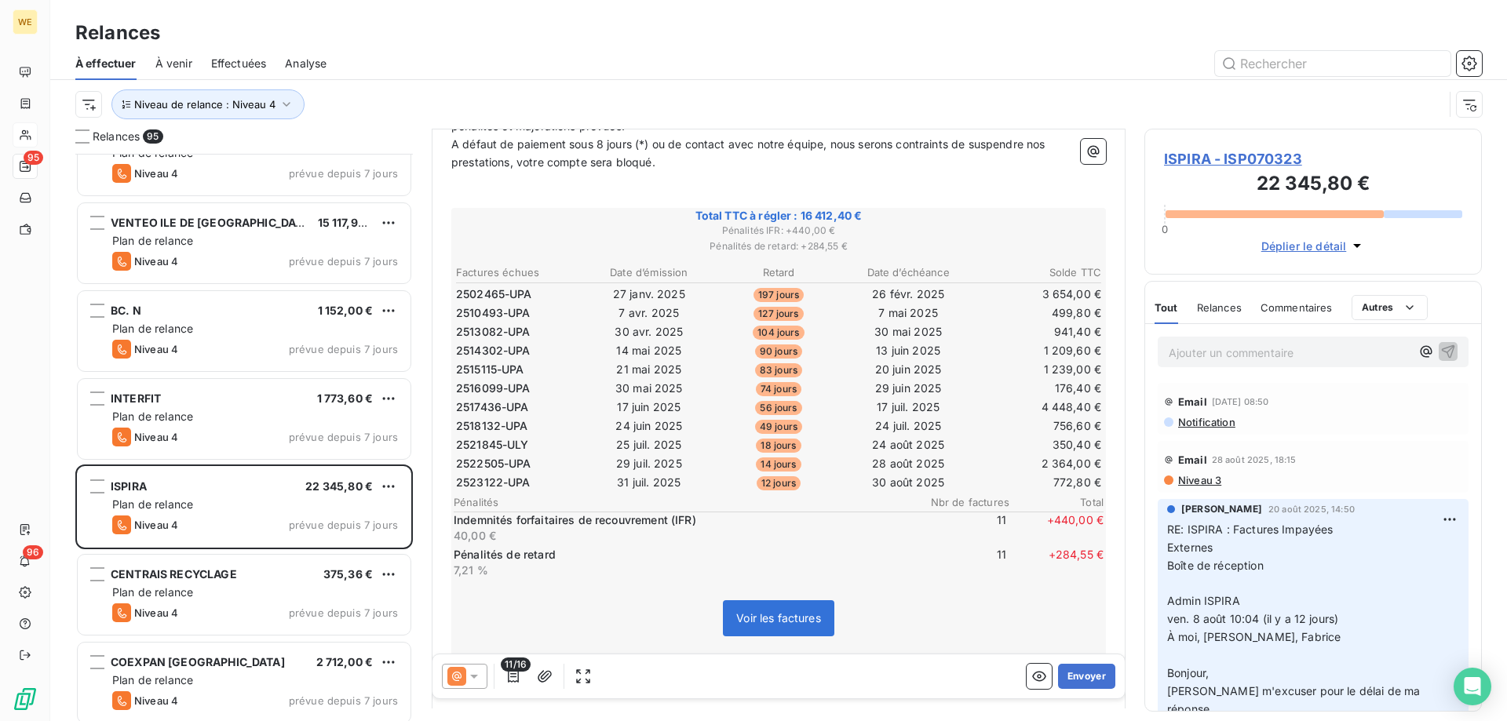
click at [1229, 160] on span "ISPIRA - ISP070323" at bounding box center [1313, 158] width 298 height 21
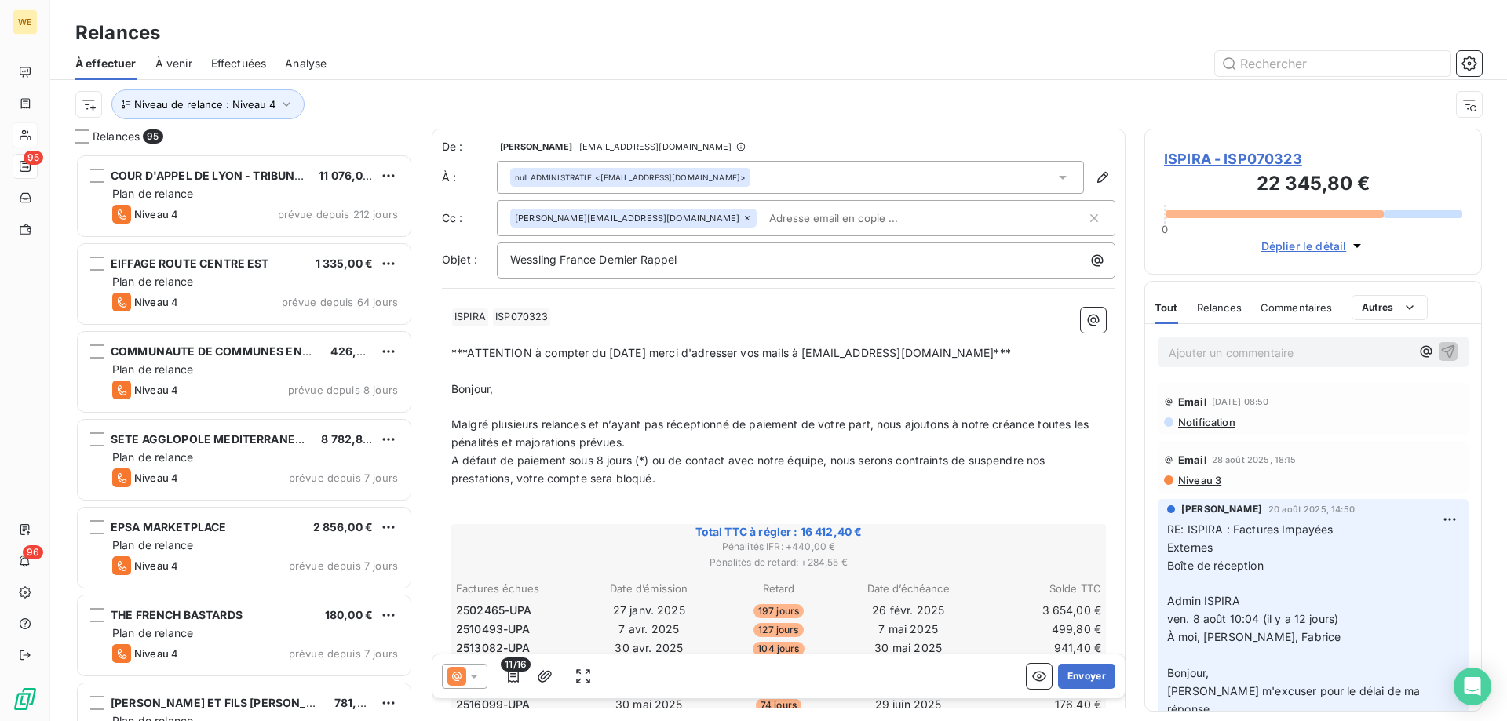
scroll to position [556, 326]
click at [610, 477] on span "A défaut de paiement sous 8 jours (*) ou de contact avec notre équipe, nous ser…" at bounding box center [749, 469] width 597 height 31
drag, startPoint x: 613, startPoint y: 485, endPoint x: 593, endPoint y: 482, distance: 20.7
click at [592, 481] on p "A défaut de paiement sous 8 jours (*) ou de contact avec notre équipe, nous ser…" at bounding box center [778, 470] width 655 height 36
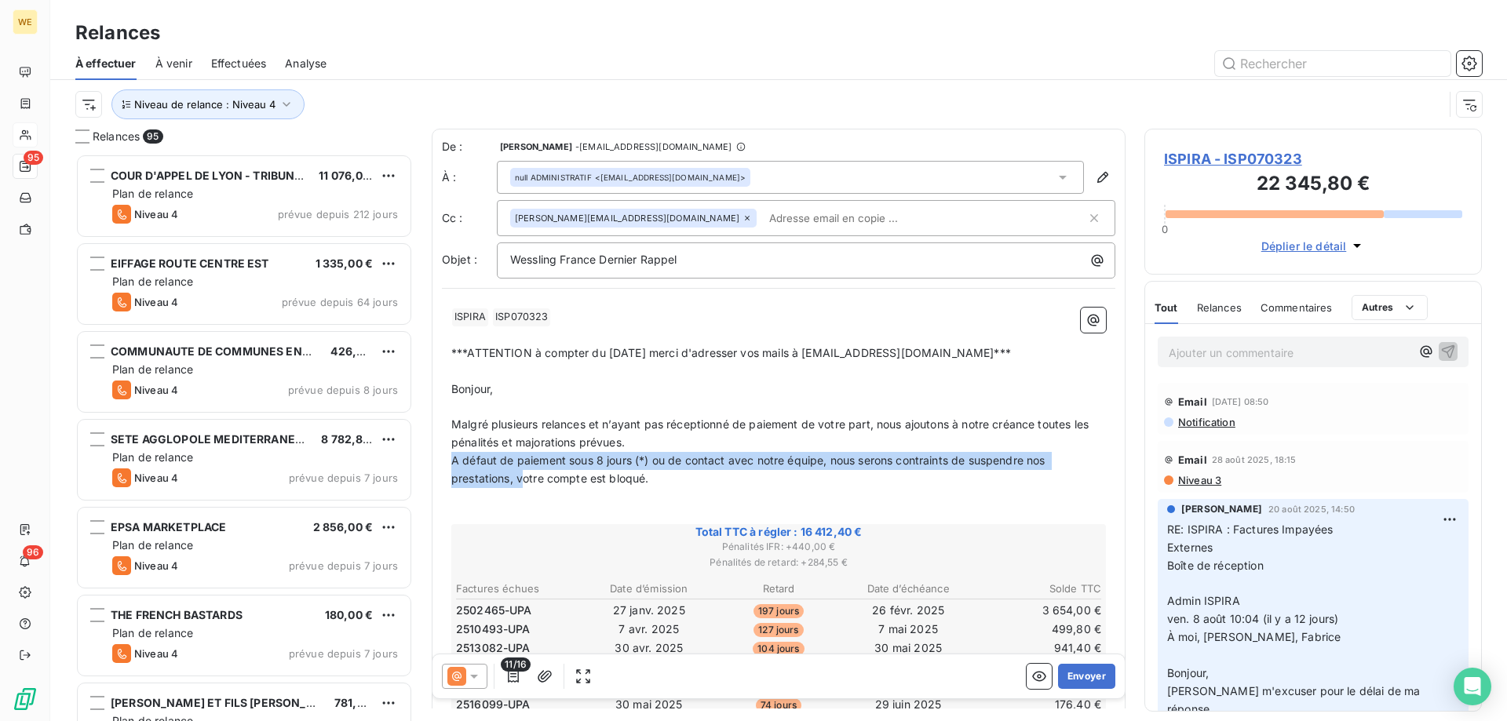
drag, startPoint x: 521, startPoint y: 480, endPoint x: 432, endPoint y: 459, distance: 92.0
click at [436, 459] on div "De : [PERSON_NAME] - [EMAIL_ADDRESS][DOMAIN_NAME] À : null ADMINISTRATIF <[EMAI…" at bounding box center [779, 676] width 694 height 1094
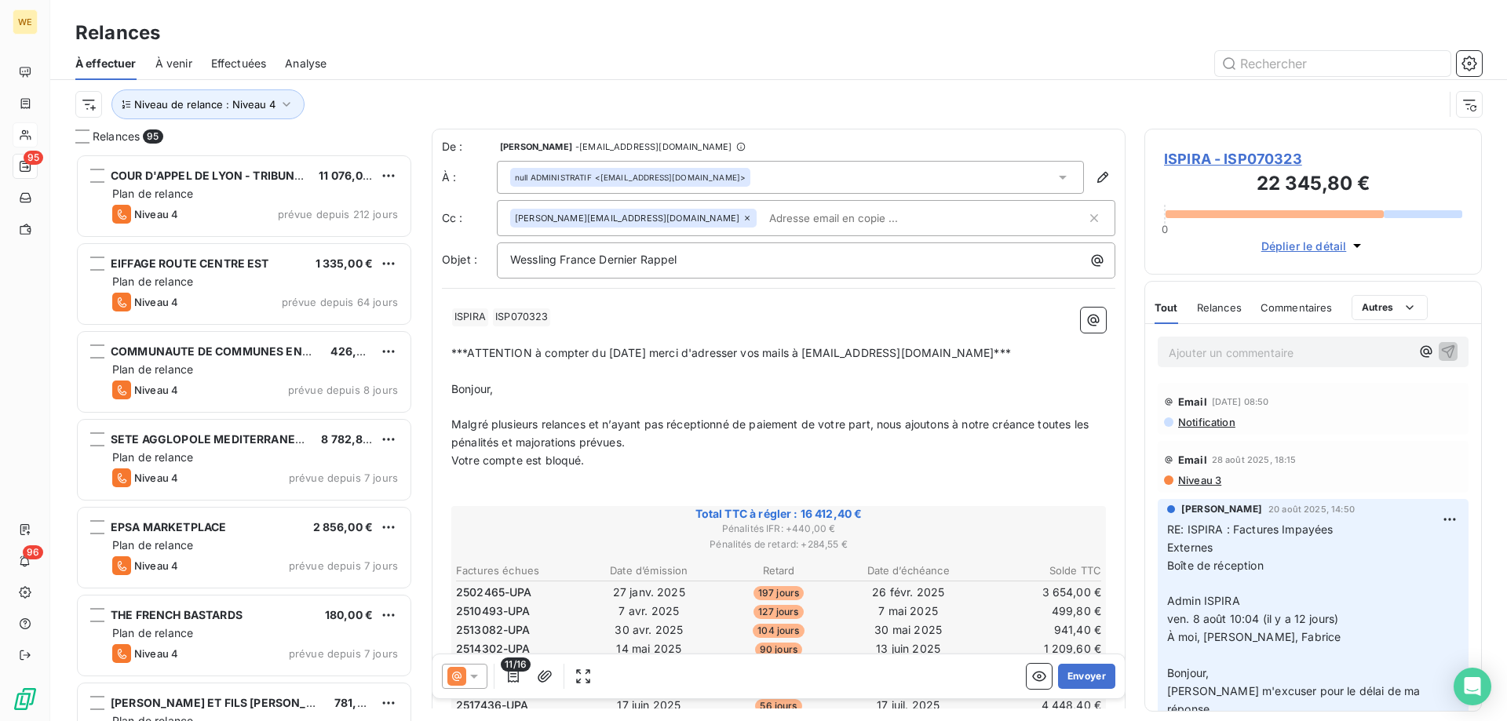
click at [625, 458] on p "Votre compte est bloqué." at bounding box center [778, 461] width 655 height 18
click at [760, 679] on div "11/16 Envoyer" at bounding box center [779, 677] width 692 height 44
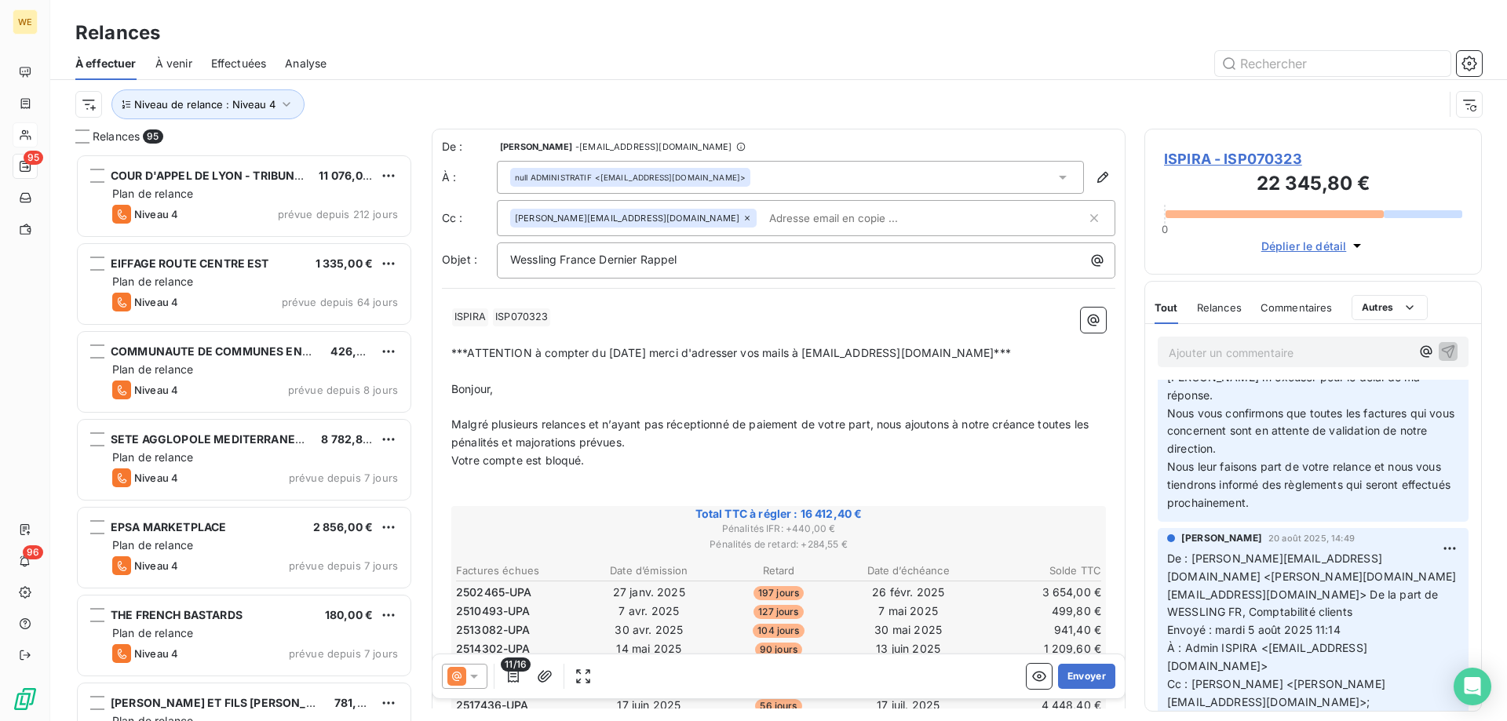
scroll to position [157, 0]
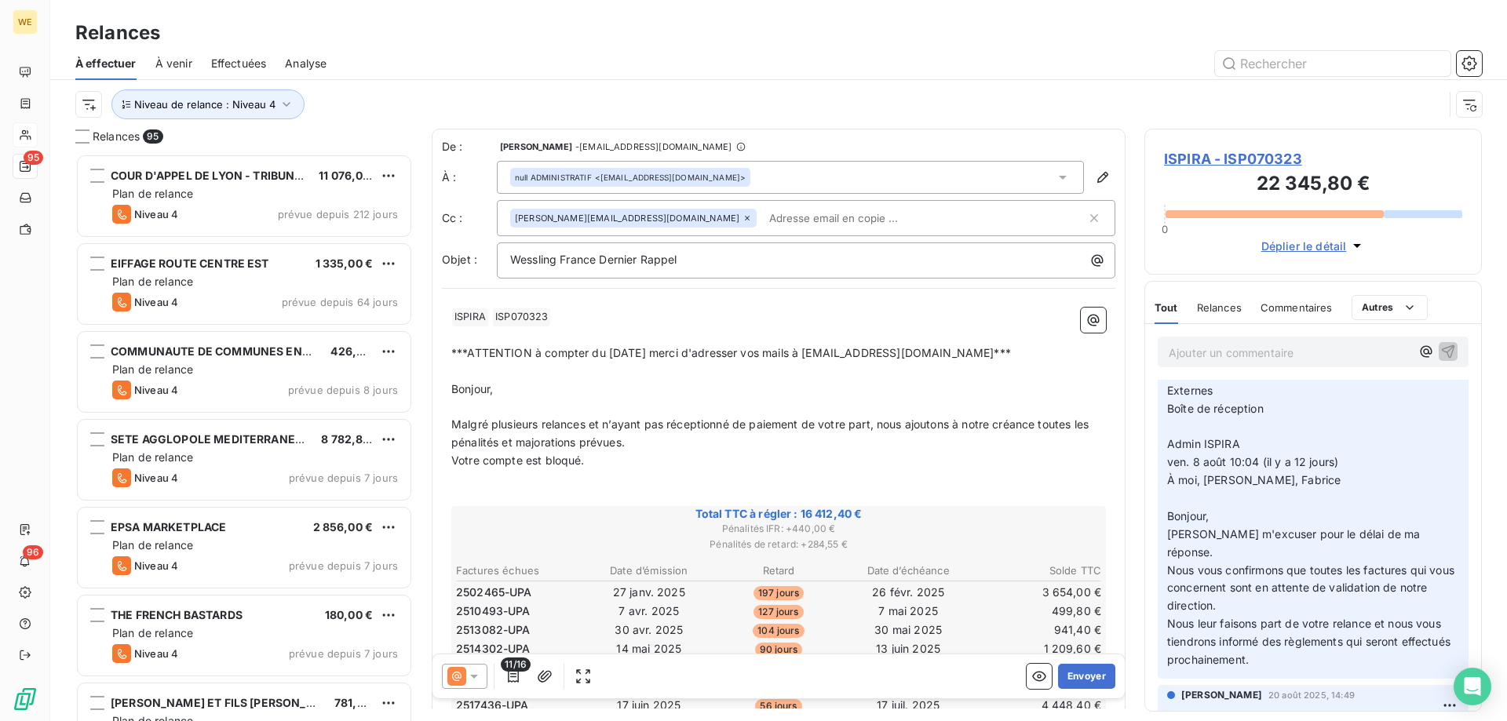
click at [713, 327] on p "﻿" at bounding box center [778, 336] width 655 height 18
click at [575, 396] on p "Bonjour," at bounding box center [778, 390] width 655 height 18
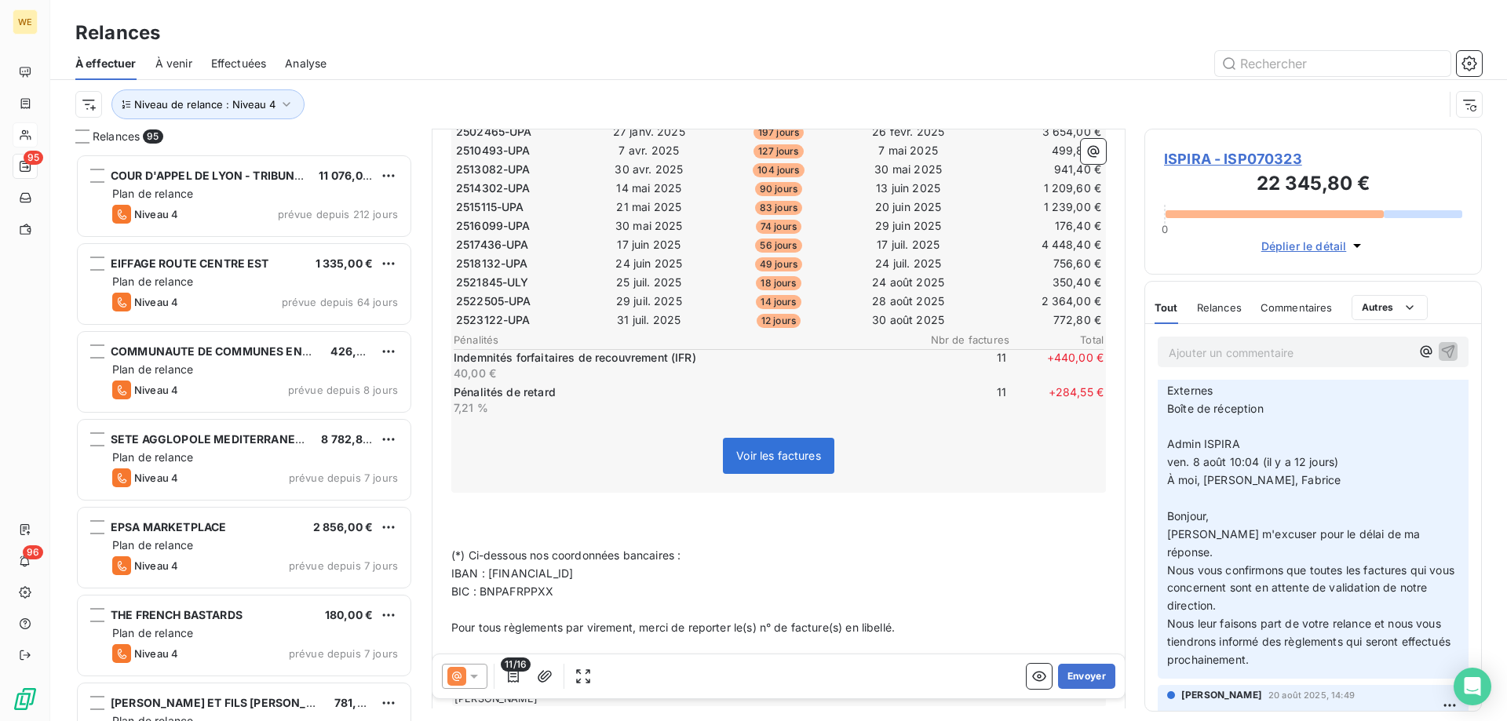
scroll to position [473, 0]
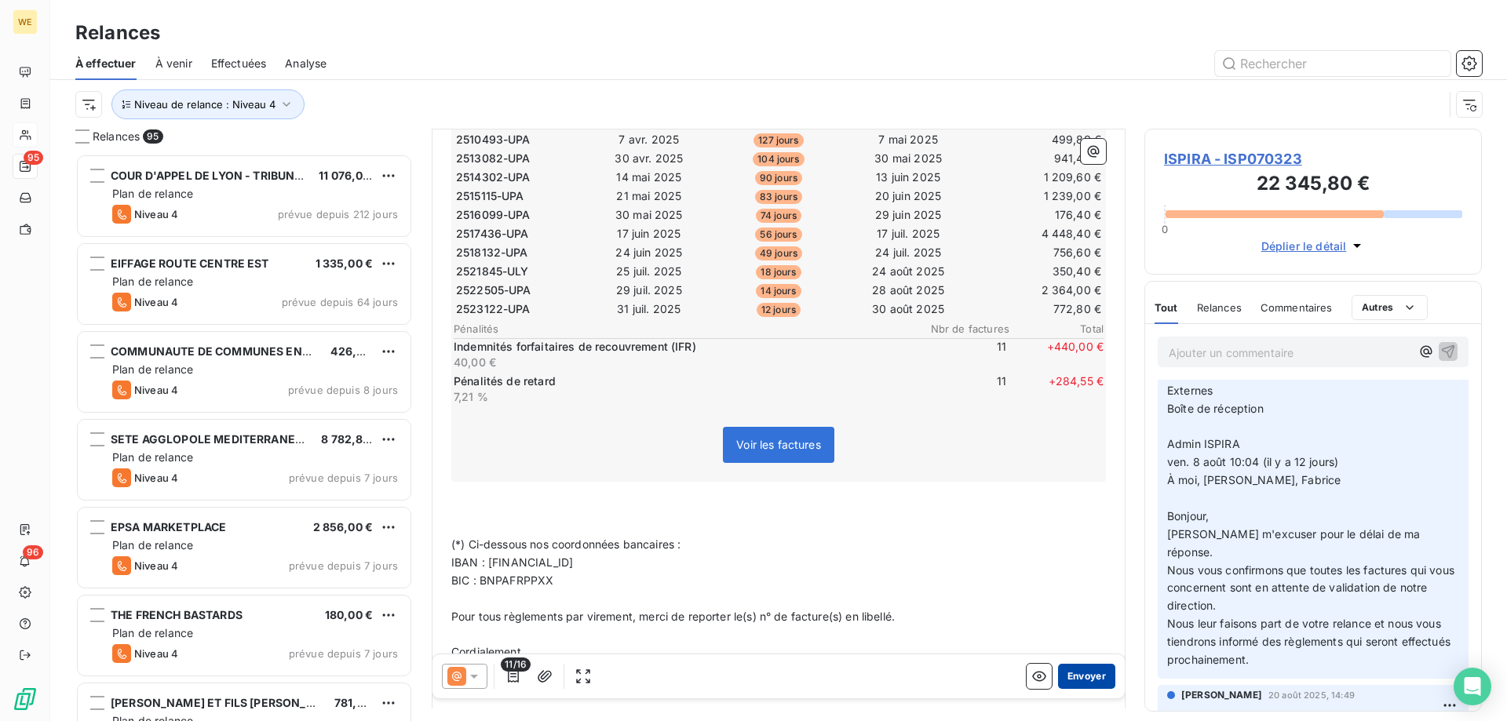
click at [1071, 686] on button "Envoyer" at bounding box center [1086, 676] width 57 height 25
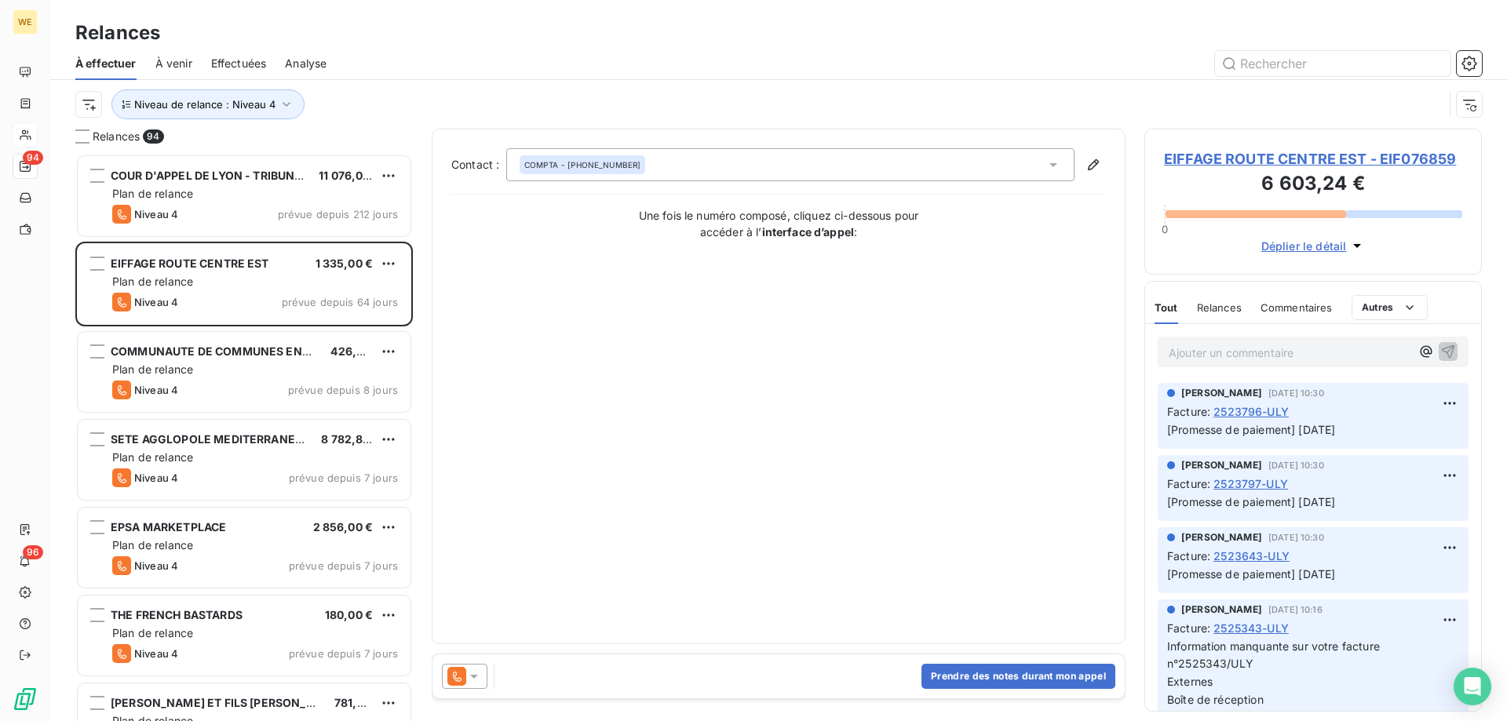
click at [732, 671] on div "Prendre des notes durant mon appel" at bounding box center [779, 677] width 692 height 44
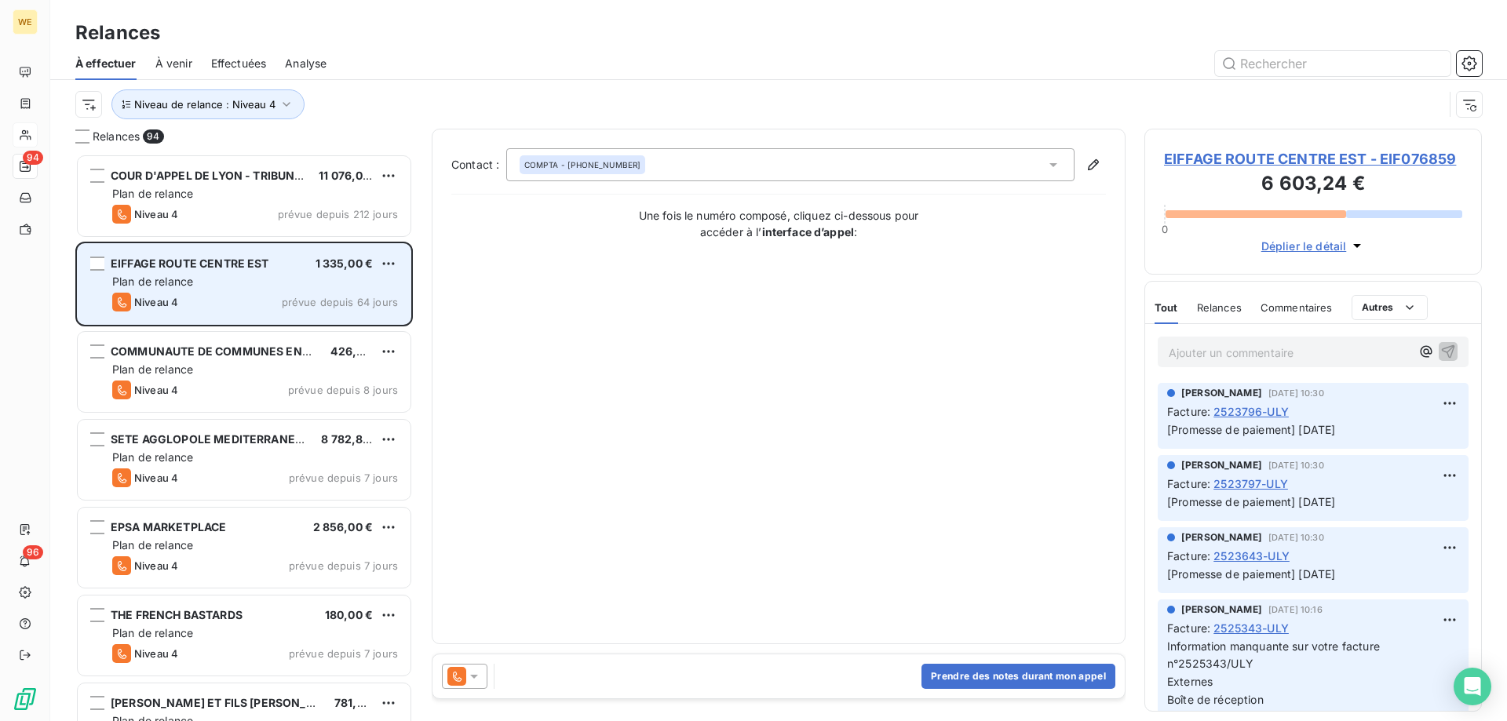
click at [219, 283] on div "Plan de relance" at bounding box center [255, 282] width 286 height 16
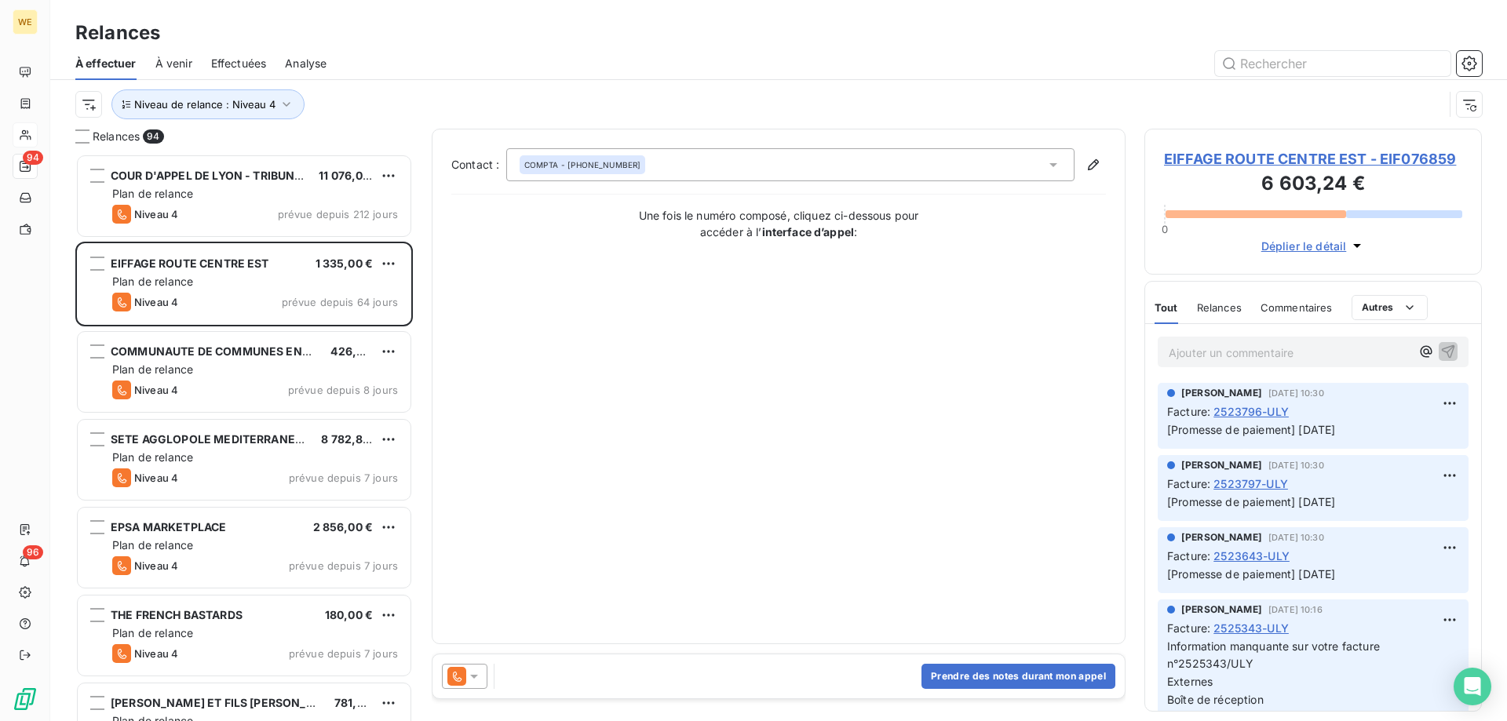
click at [476, 683] on icon at bounding box center [474, 677] width 16 height 16
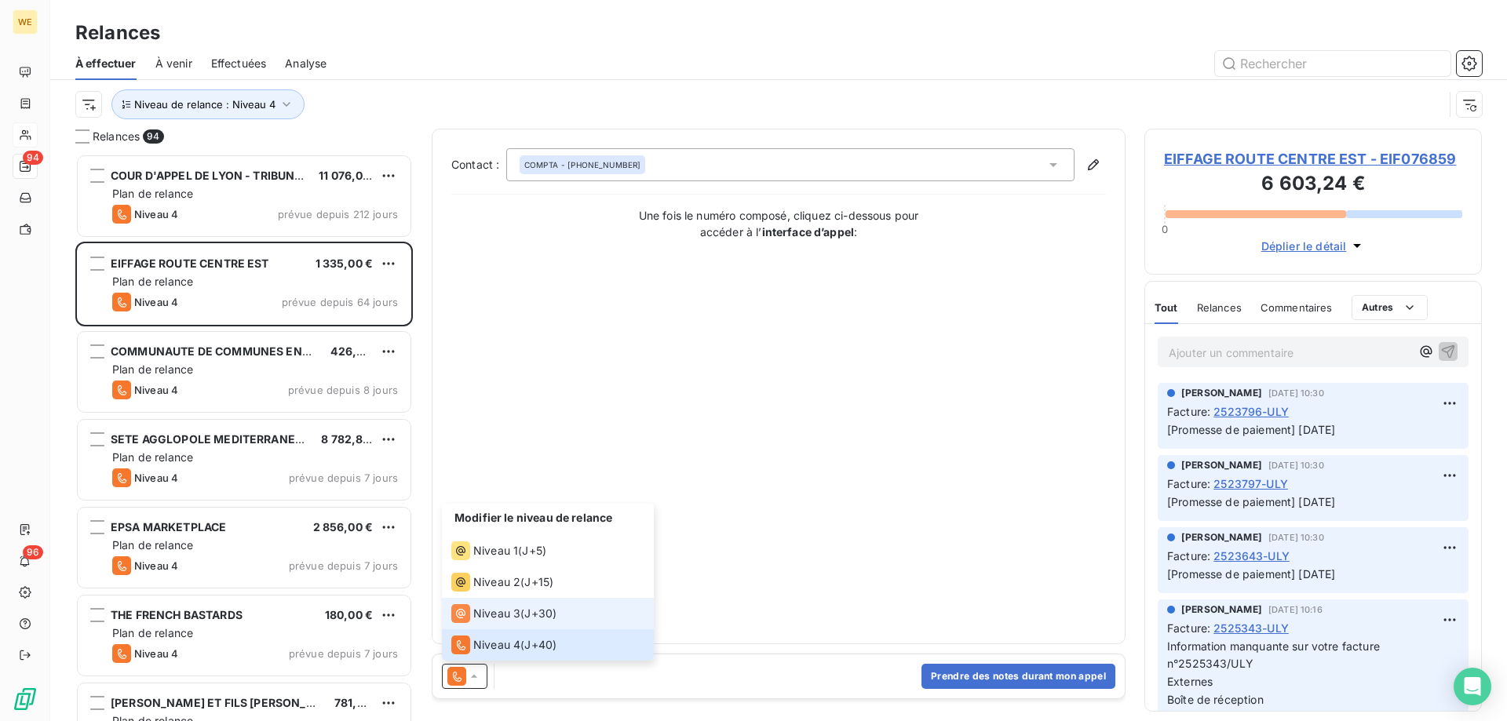
click at [546, 610] on span "J+30 )" at bounding box center [540, 614] width 32 height 16
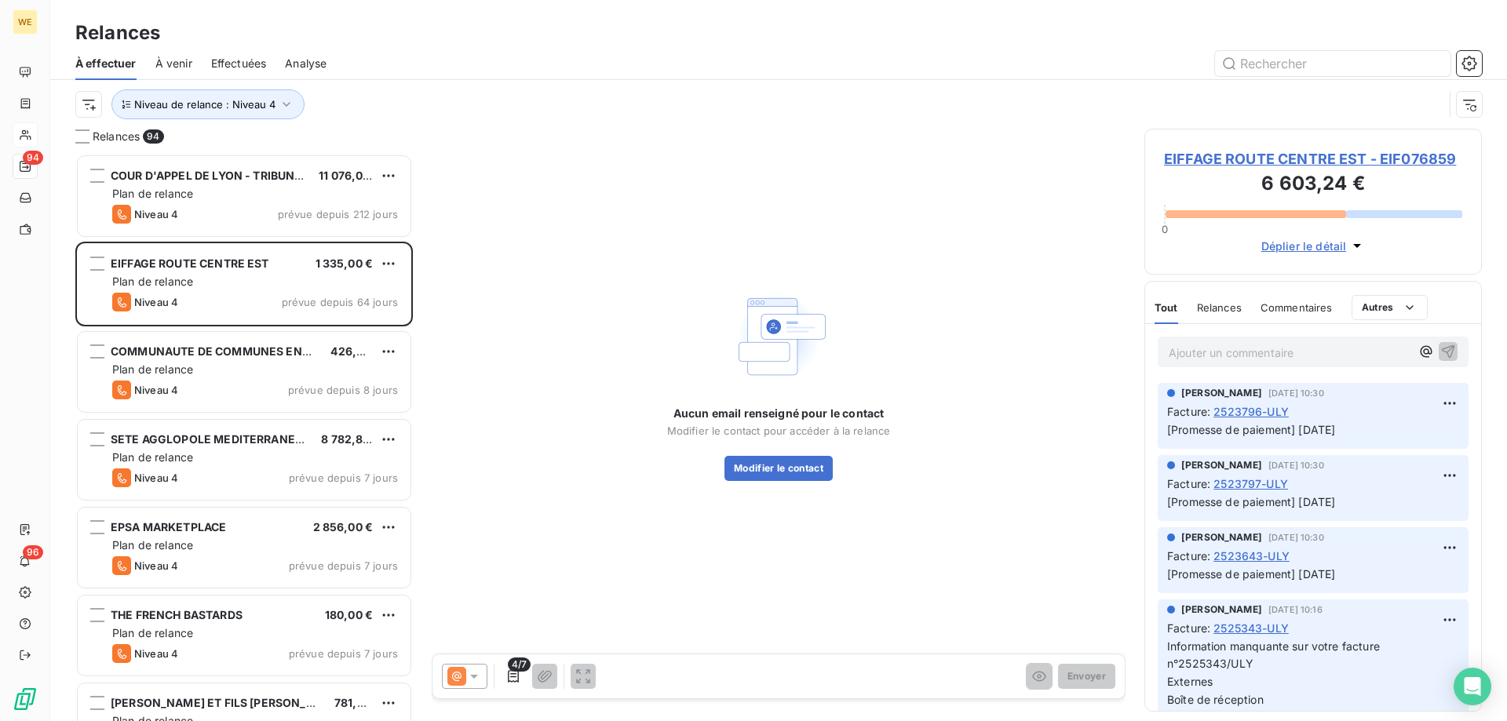
click at [1225, 152] on span "EIFFAGE ROUTE CENTRE EST - EIF076859" at bounding box center [1313, 158] width 298 height 21
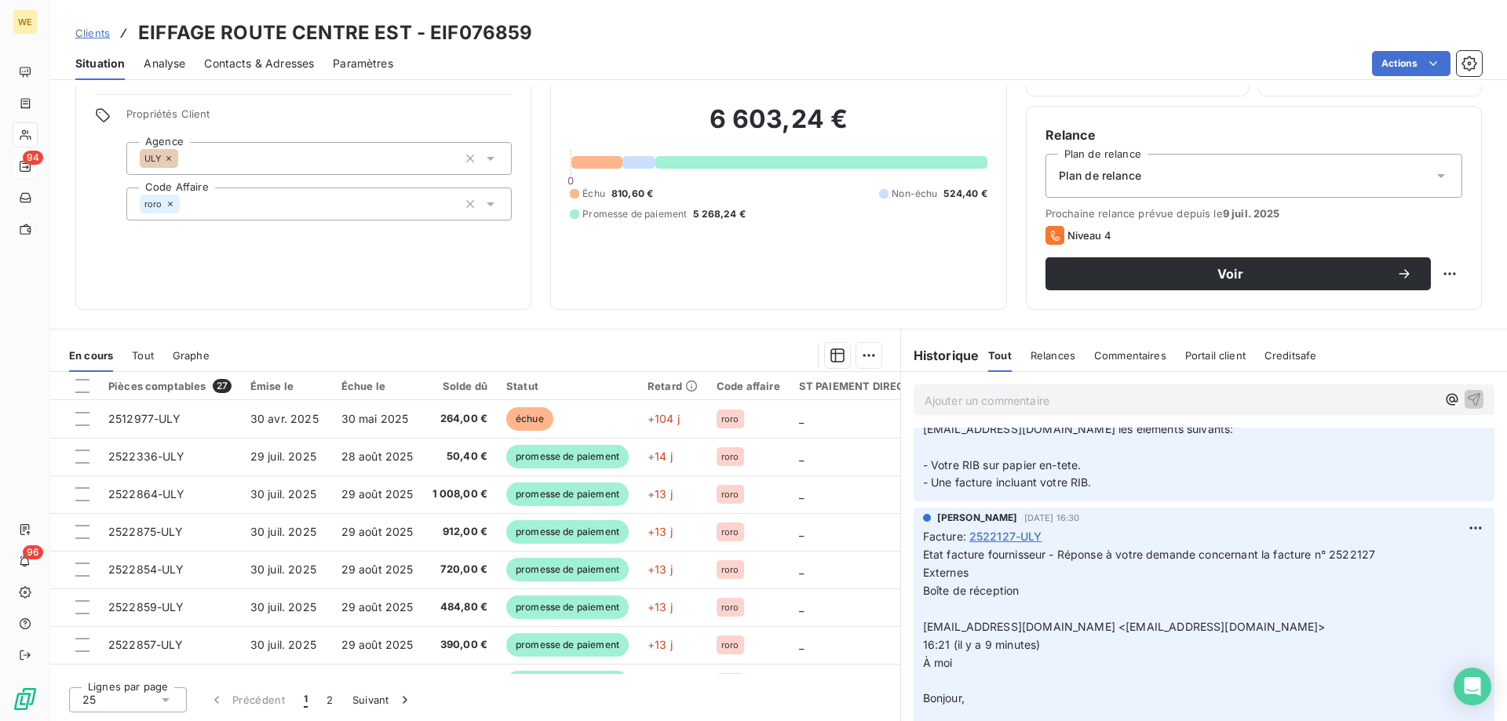
scroll to position [1649, 0]
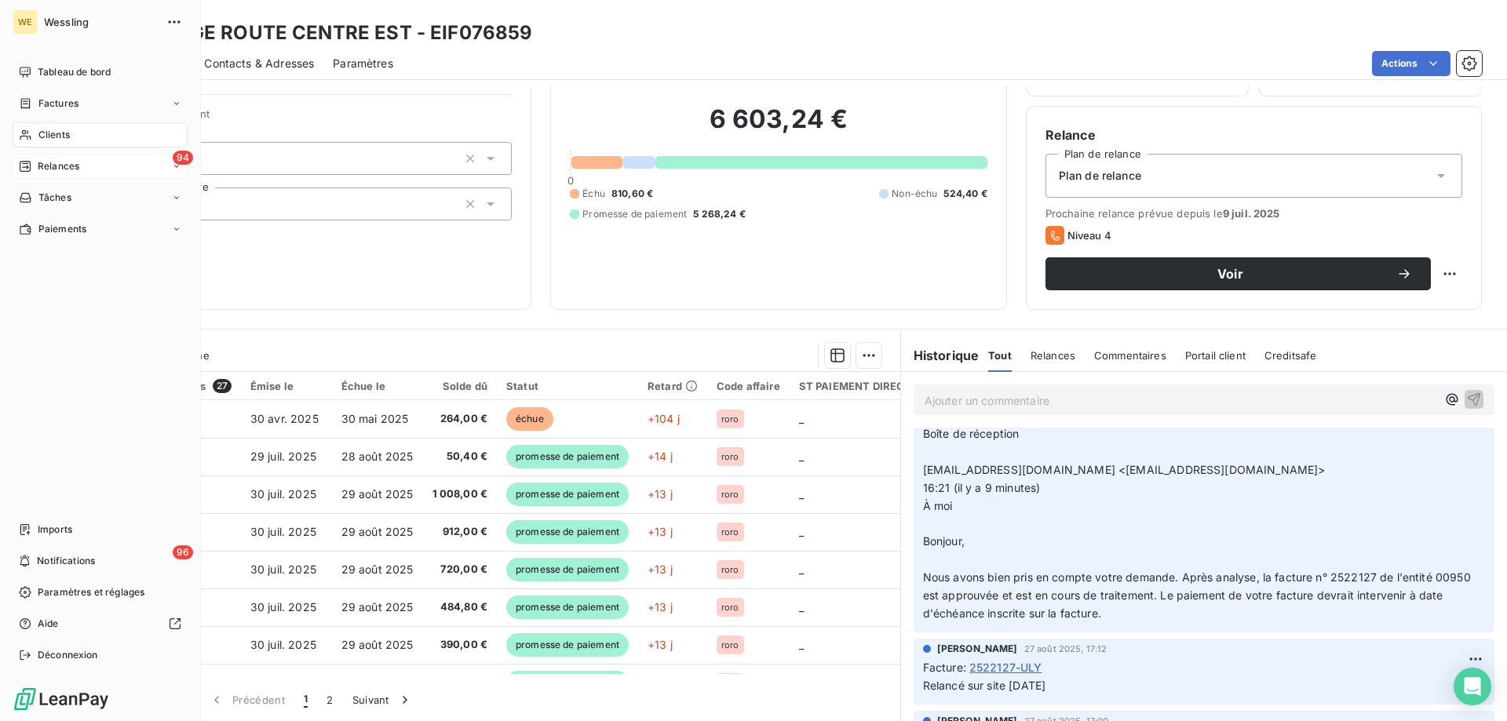
click at [55, 163] on span "Relances" at bounding box center [59, 166] width 42 height 14
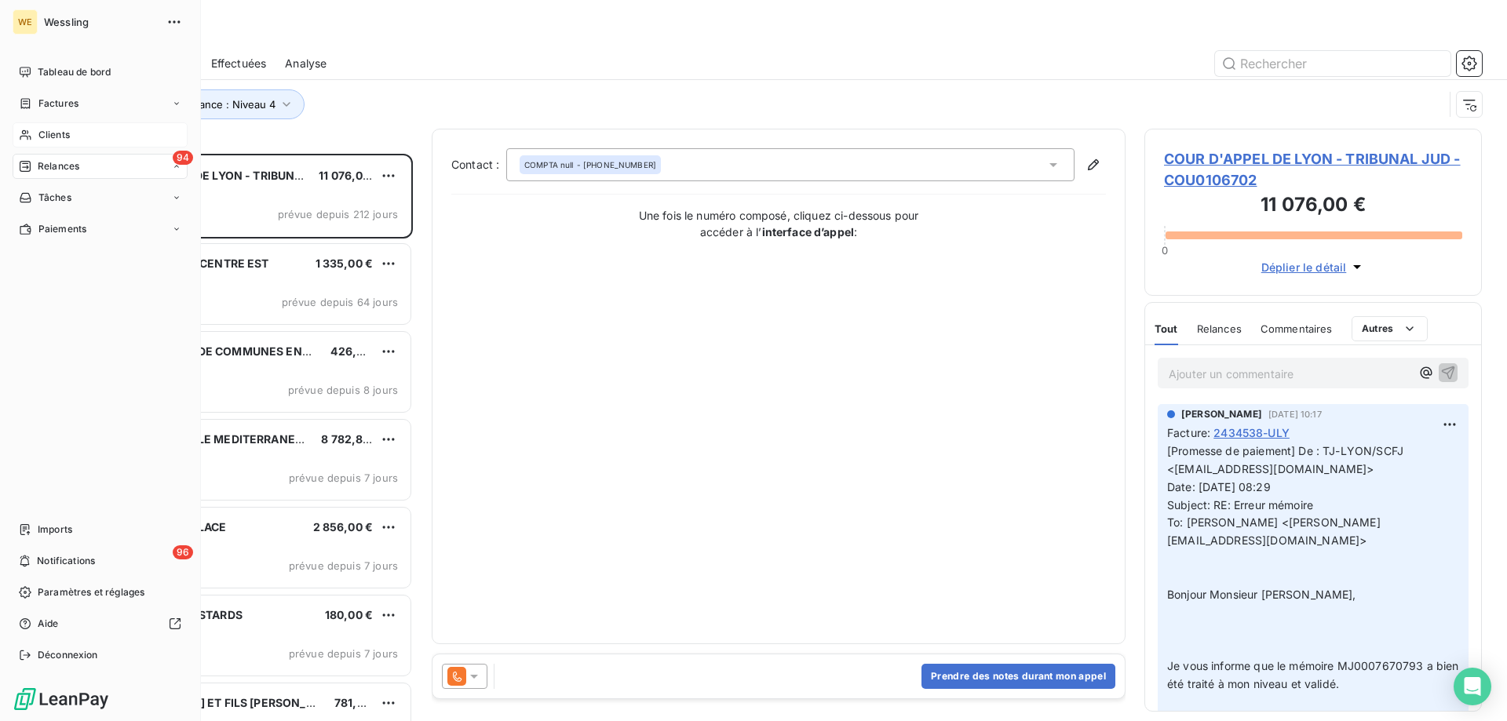
scroll to position [556, 326]
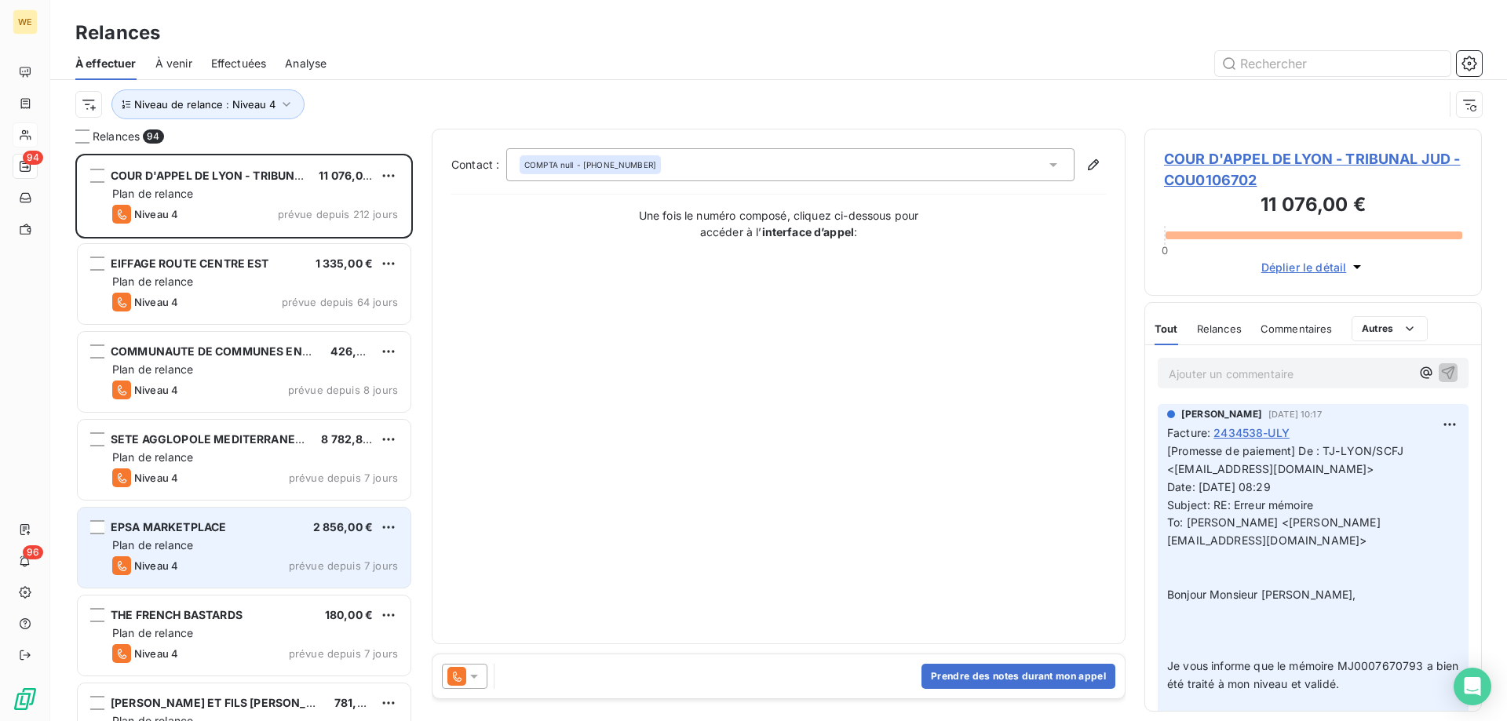
click at [230, 541] on div "Plan de relance" at bounding box center [255, 546] width 286 height 16
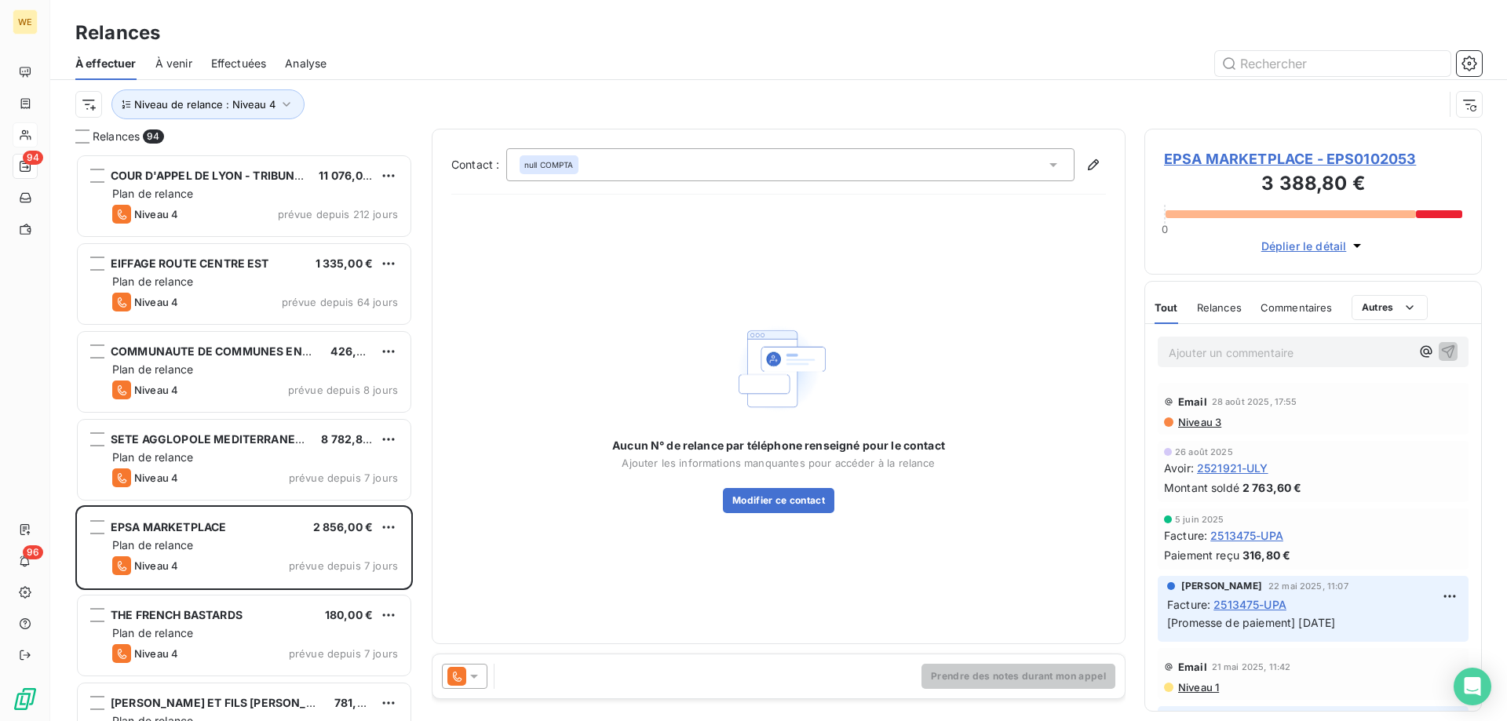
click at [474, 673] on icon at bounding box center [474, 677] width 16 height 16
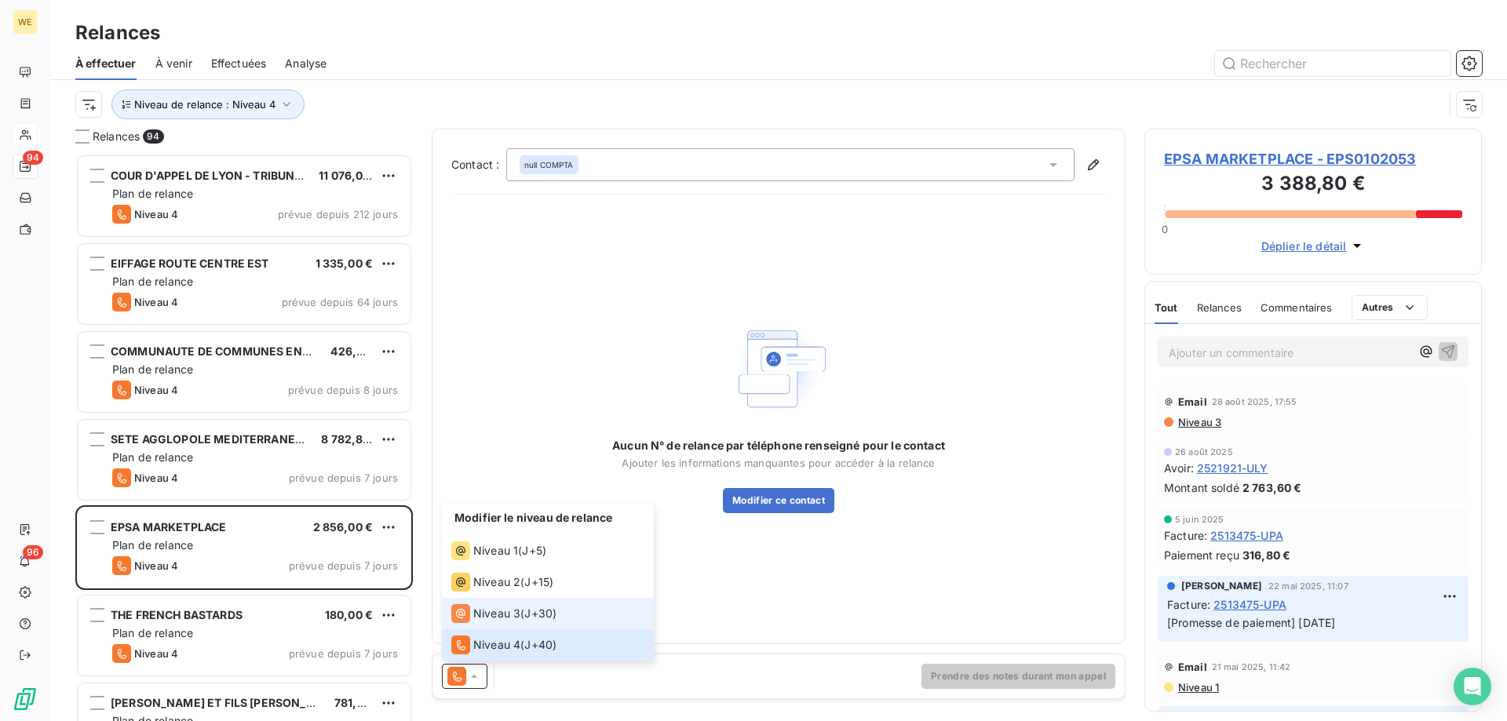
click at [504, 617] on span "Niveau 3" at bounding box center [496, 614] width 47 height 16
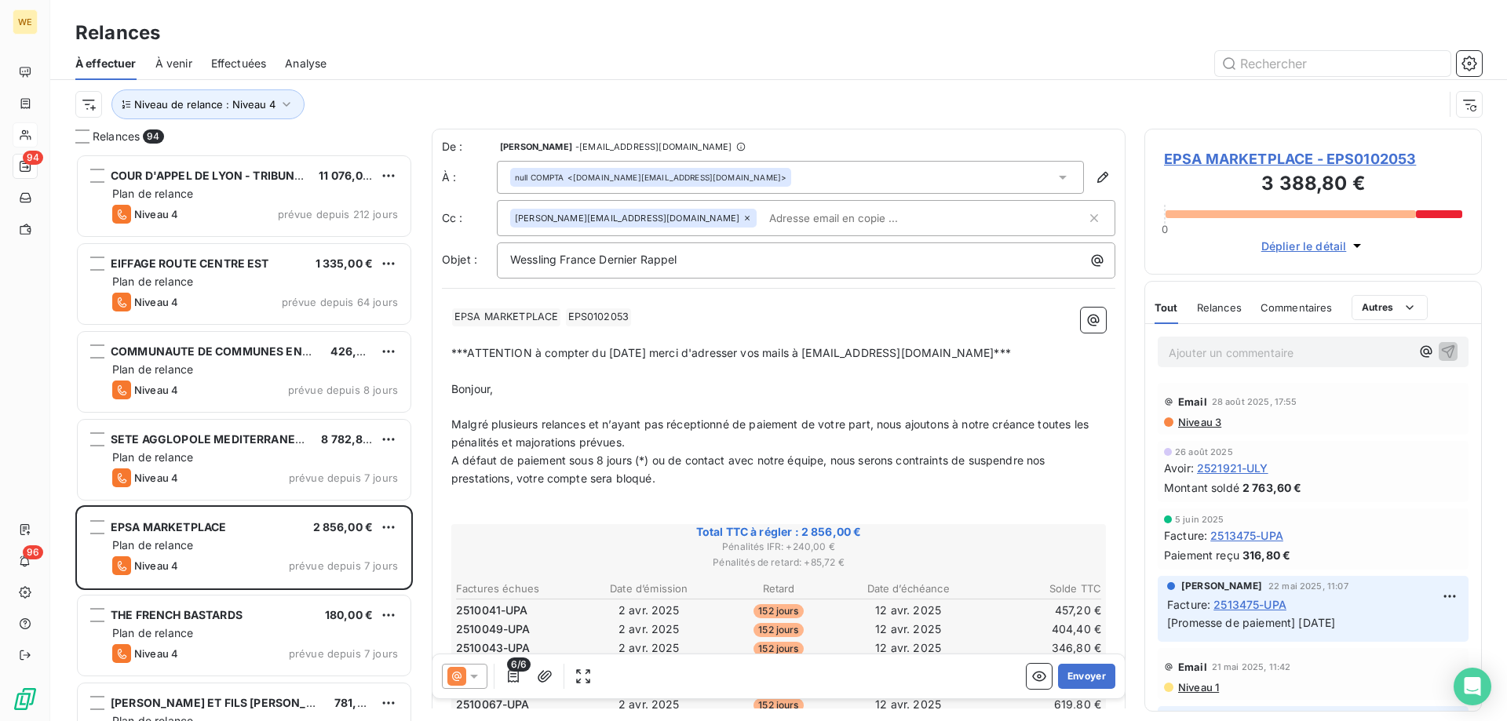
click at [634, 383] on p "Bonjour," at bounding box center [778, 390] width 655 height 18
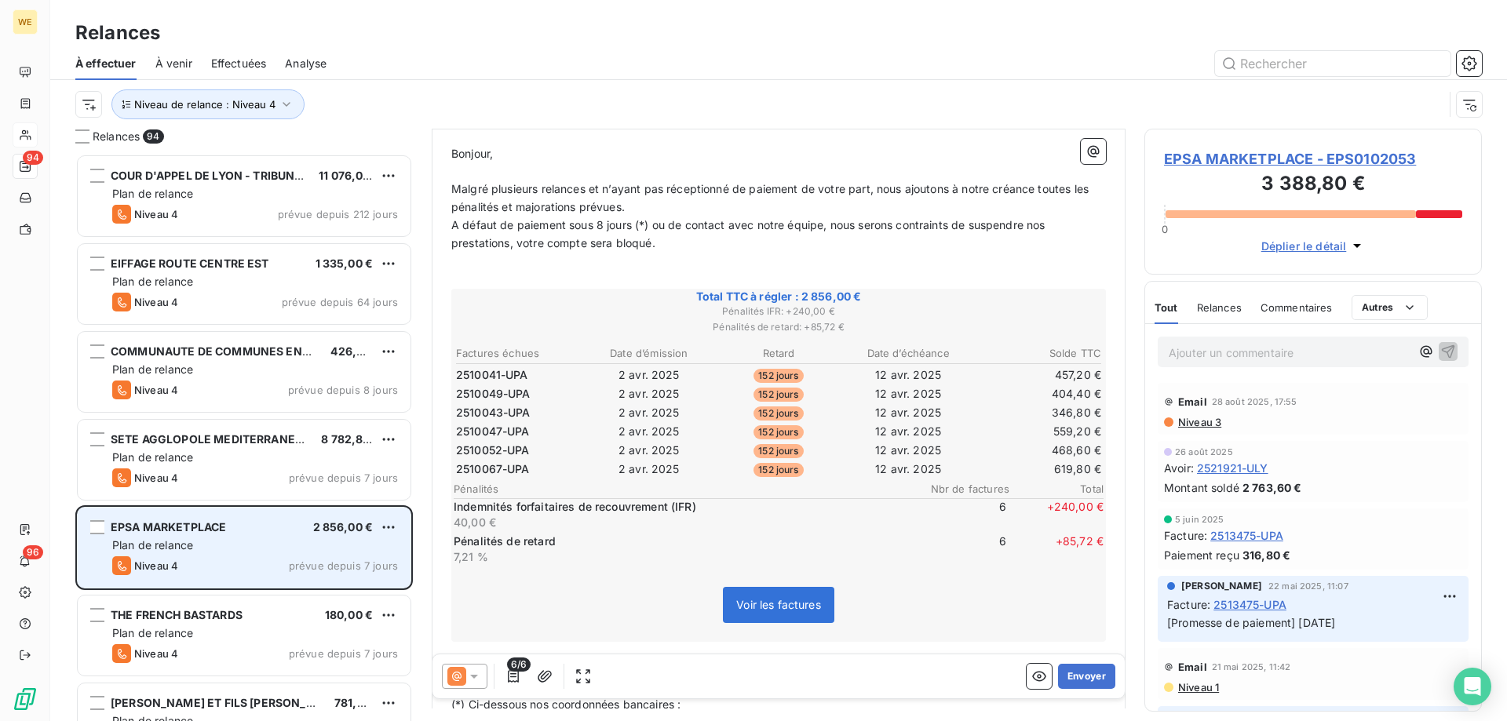
click at [151, 547] on span "Plan de relance" at bounding box center [152, 545] width 81 height 13
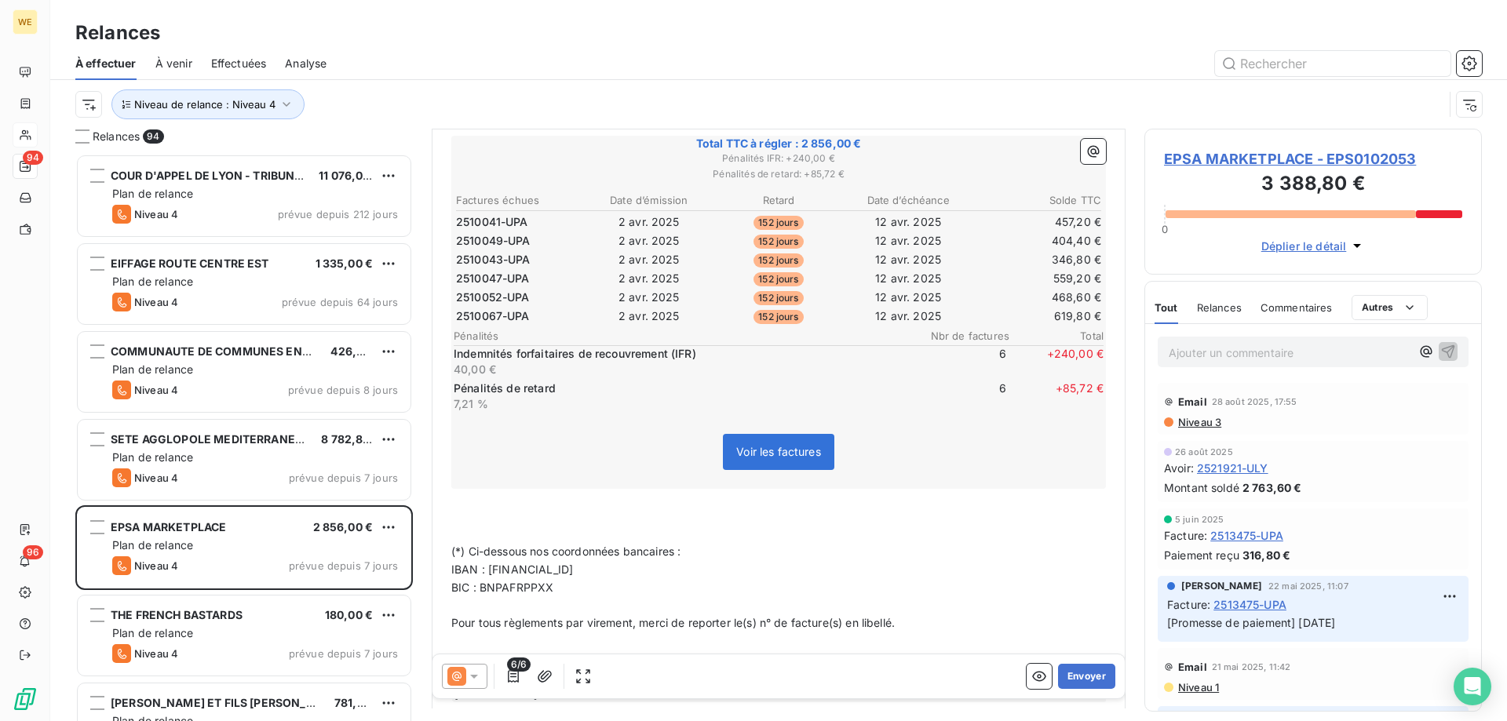
scroll to position [485, 0]
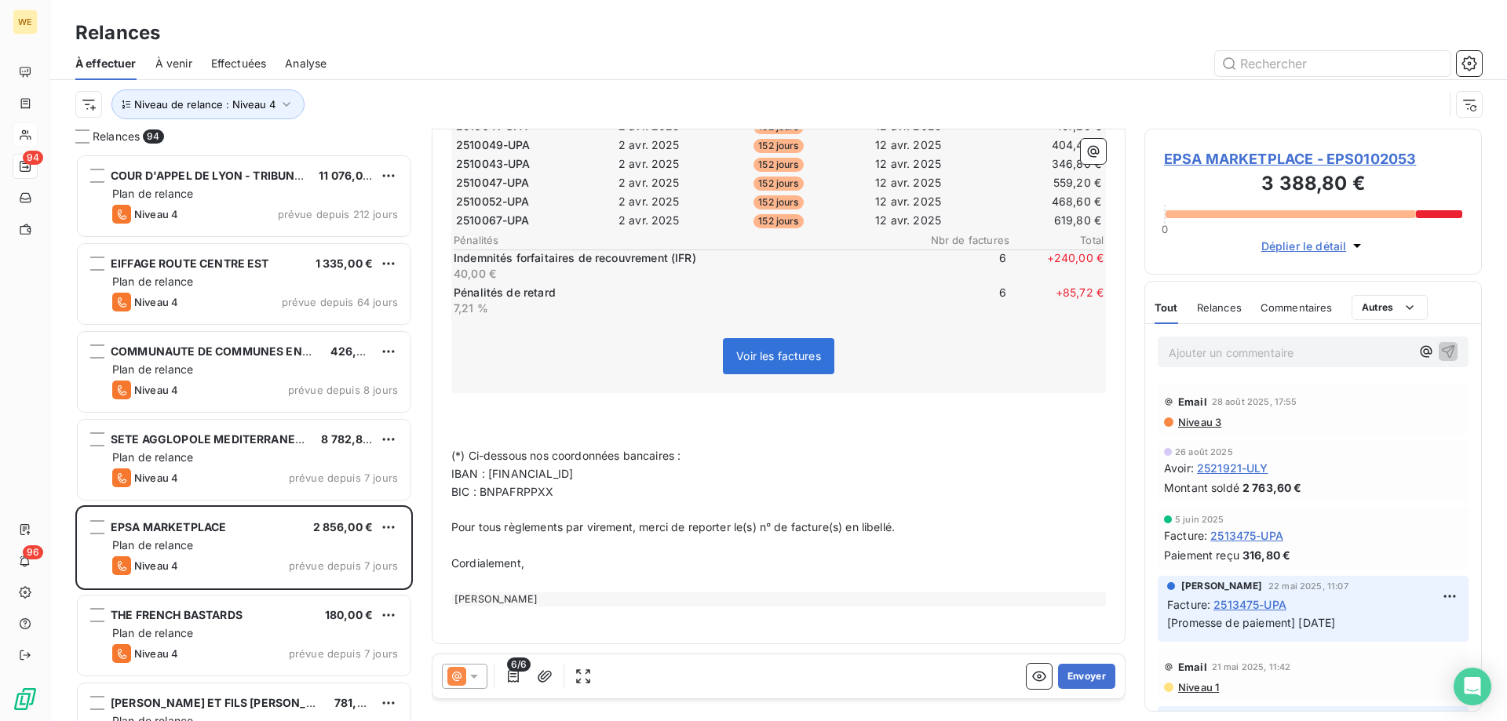
click at [480, 677] on icon at bounding box center [474, 677] width 16 height 16
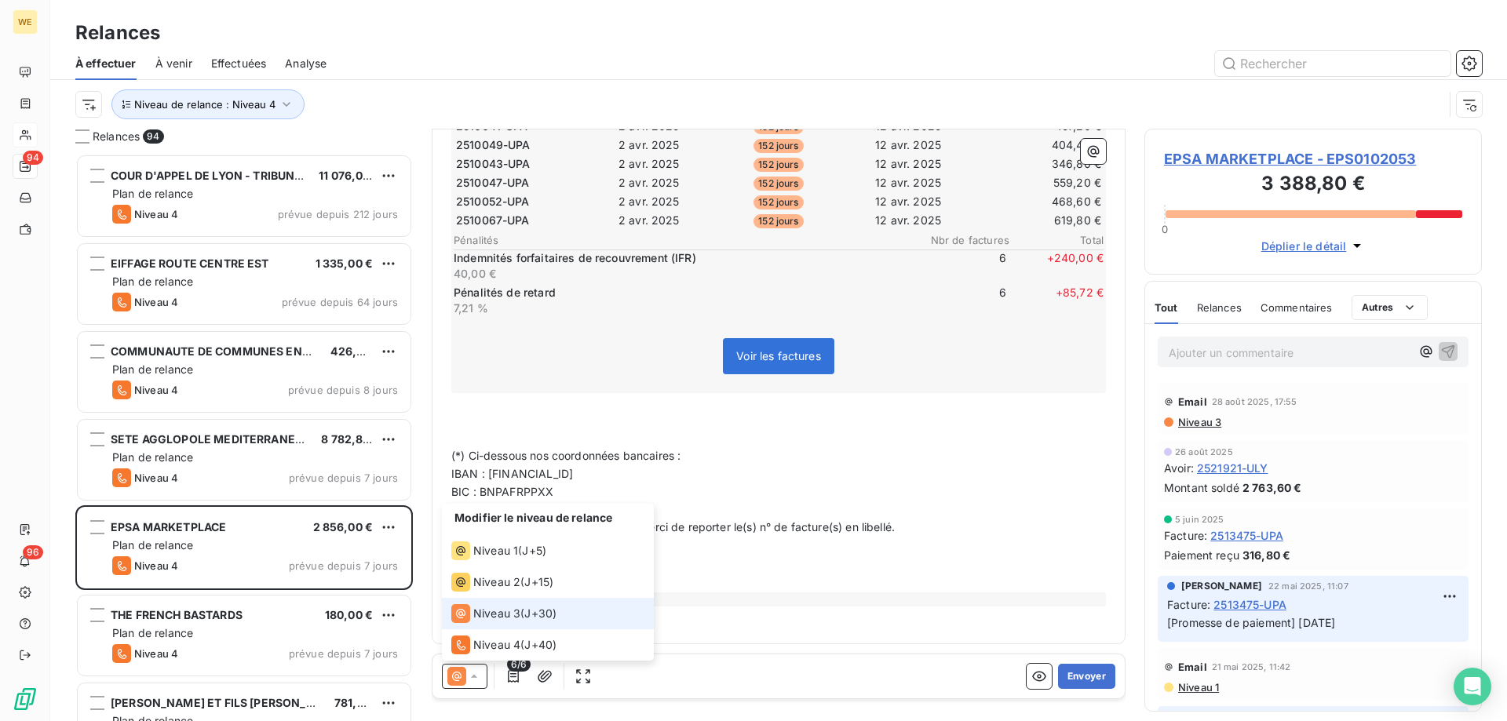
click at [538, 612] on span "J+30 )" at bounding box center [540, 614] width 32 height 16
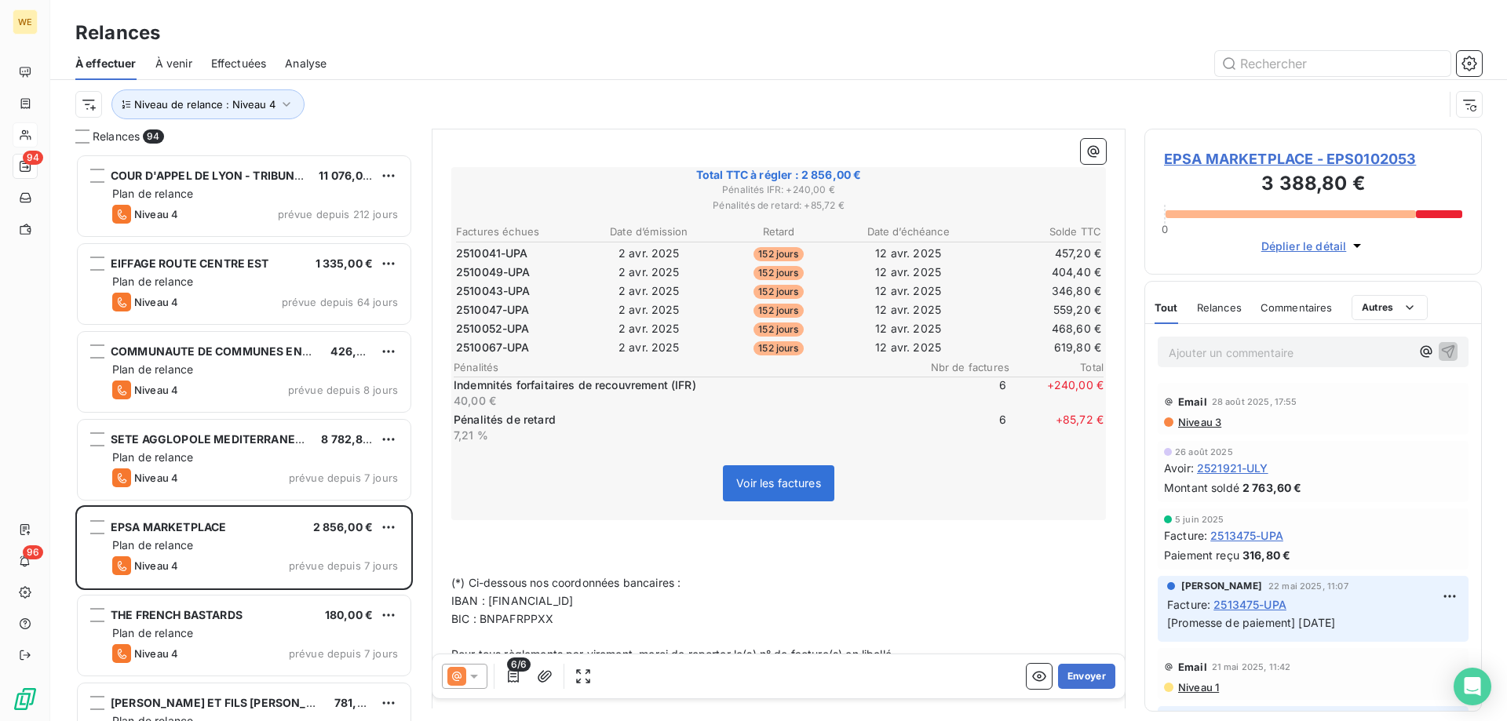
scroll to position [14, 0]
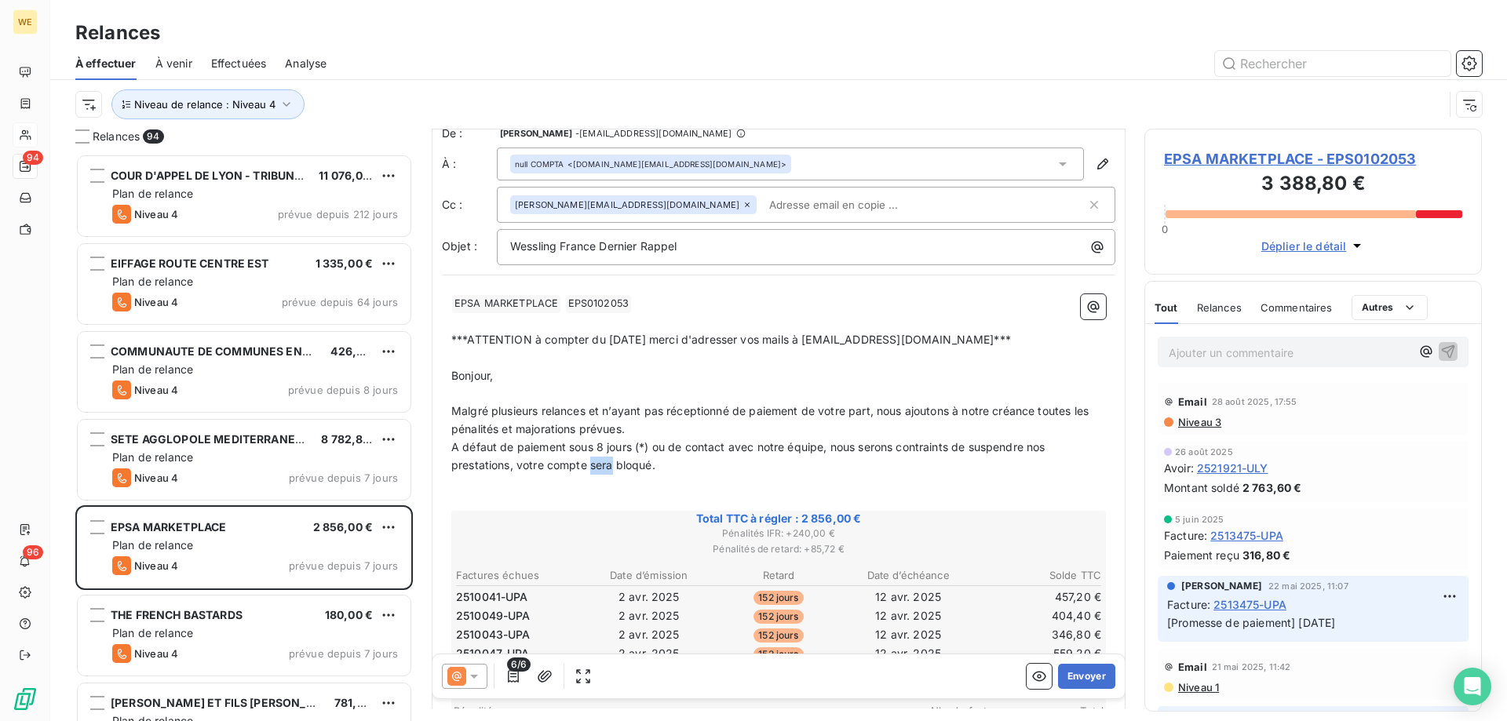
drag, startPoint x: 611, startPoint y: 469, endPoint x: 590, endPoint y: 470, distance: 20.4
click at [590, 470] on span "A défaut de paiement sous 8 jours (*) ou de contact avec notre équipe, nous ser…" at bounding box center [749, 455] width 597 height 31
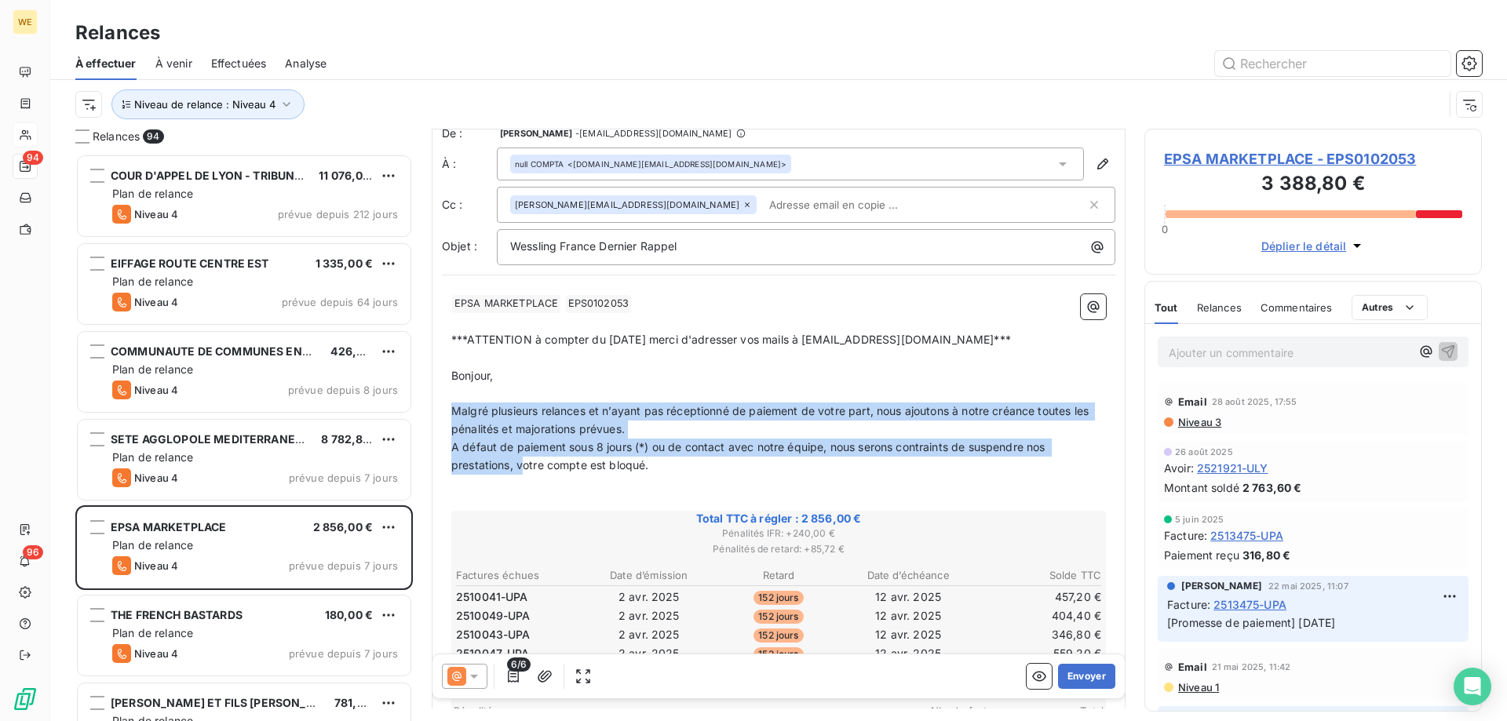
drag, startPoint x: 521, startPoint y: 471, endPoint x: 439, endPoint y: 407, distance: 104.1
click at [439, 407] on div "De : [PERSON_NAME] - [EMAIL_ADDRESS][DOMAIN_NAME] À : null COMPTA <[DOMAIN_NAME…" at bounding box center [779, 615] width 694 height 1000
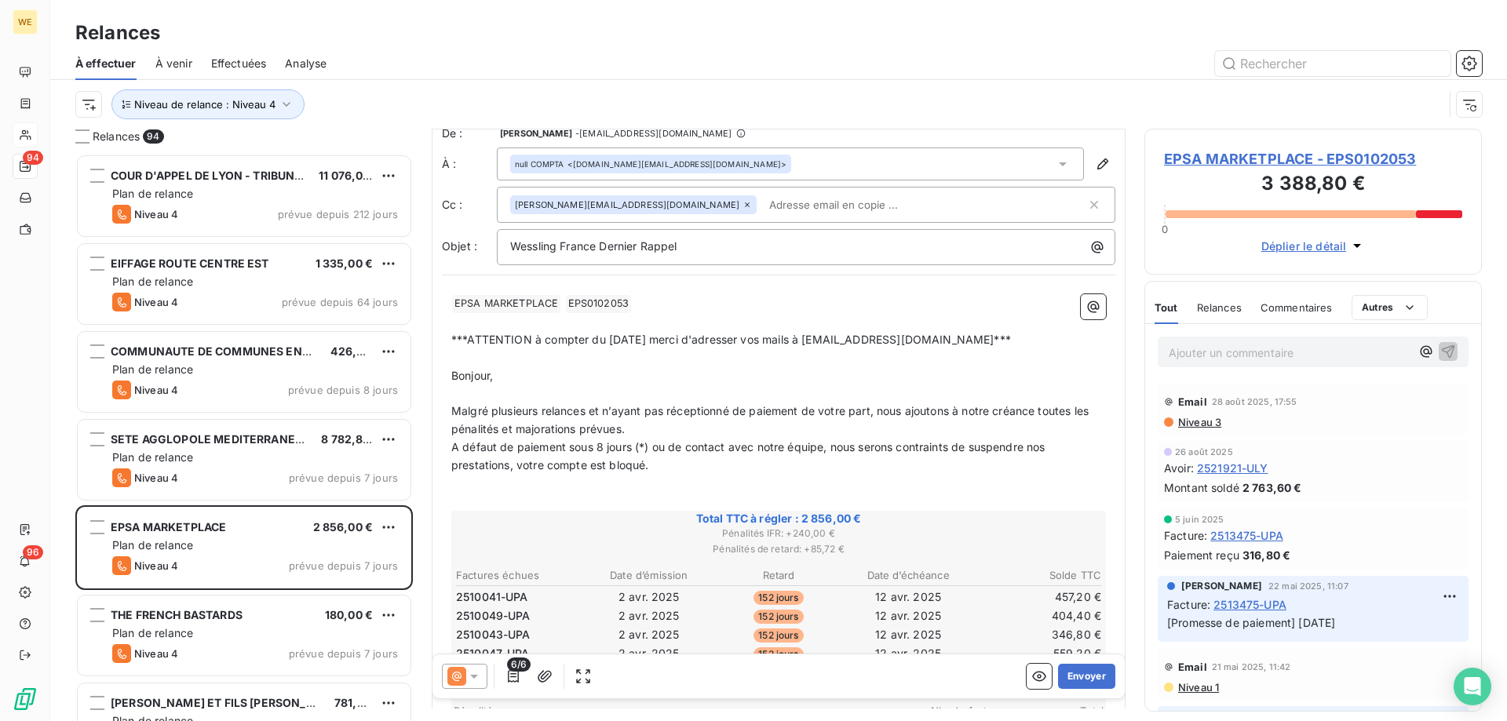
click at [488, 476] on p "﻿" at bounding box center [778, 484] width 655 height 18
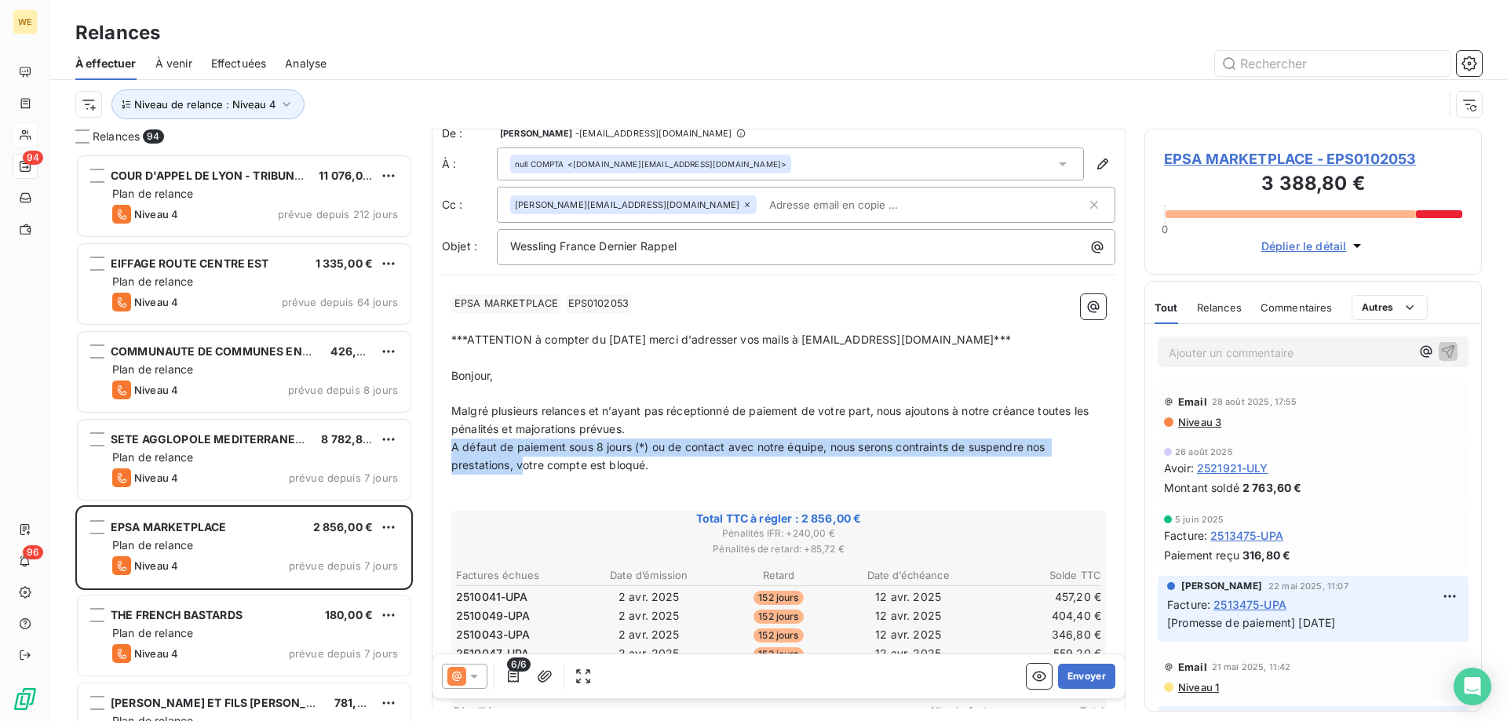
drag, startPoint x: 523, startPoint y: 468, endPoint x: 448, endPoint y: 449, distance: 76.9
click at [448, 449] on div "﻿ EPSA MARKETPLACE ﻿ EPS0102053 ﻿ ﻿ ﻿ ***ATTENTION à compter du [DATE] merci d'…" at bounding box center [779, 695] width 674 height 820
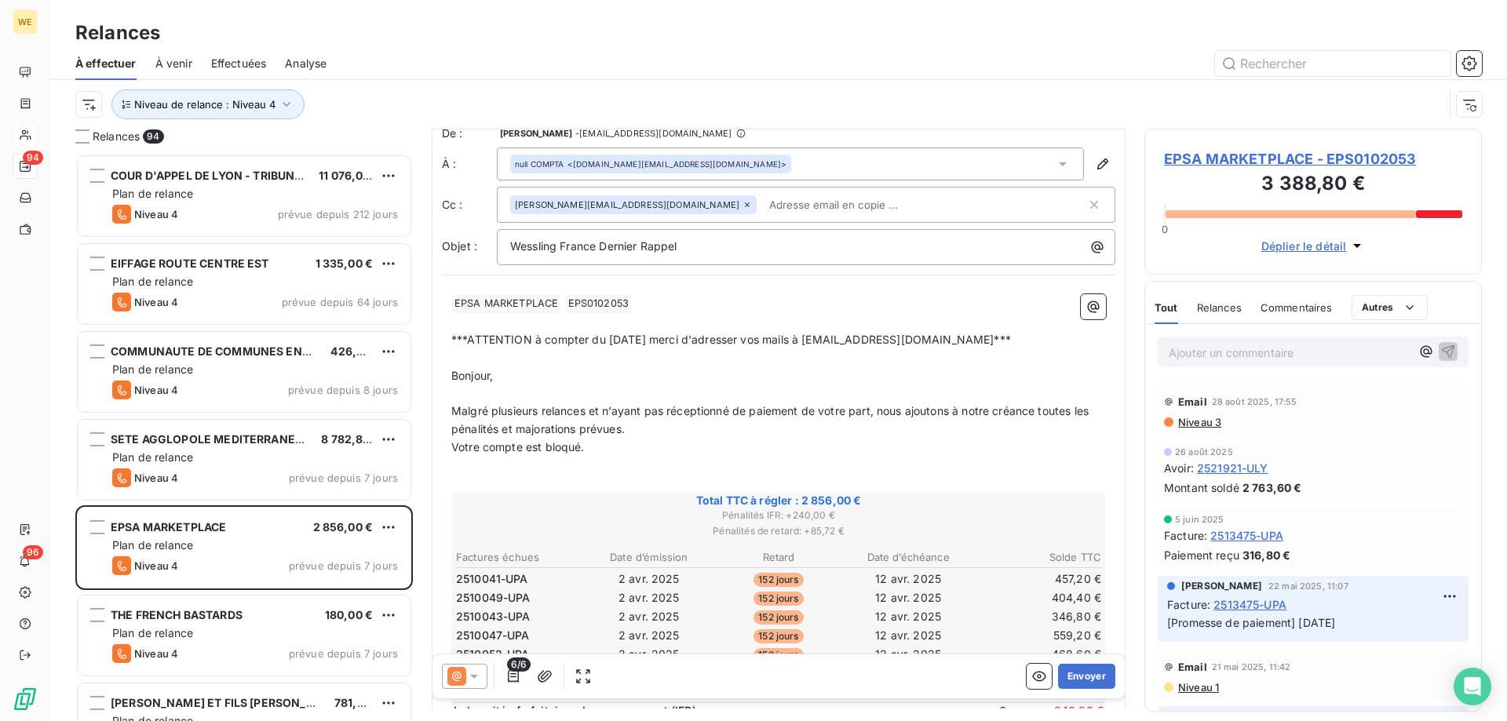
click at [721, 445] on p "Votre compte est bloqué." at bounding box center [778, 448] width 655 height 18
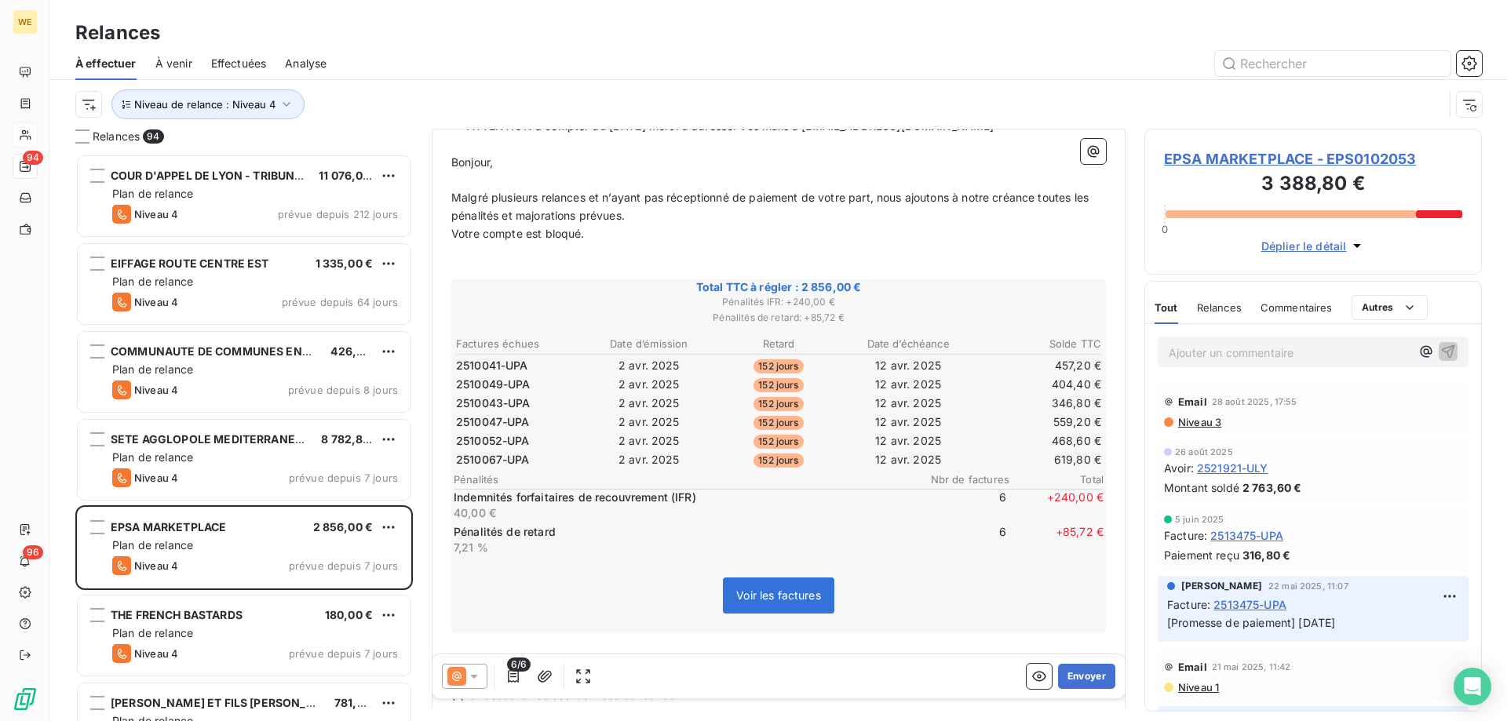
scroll to position [250, 0]
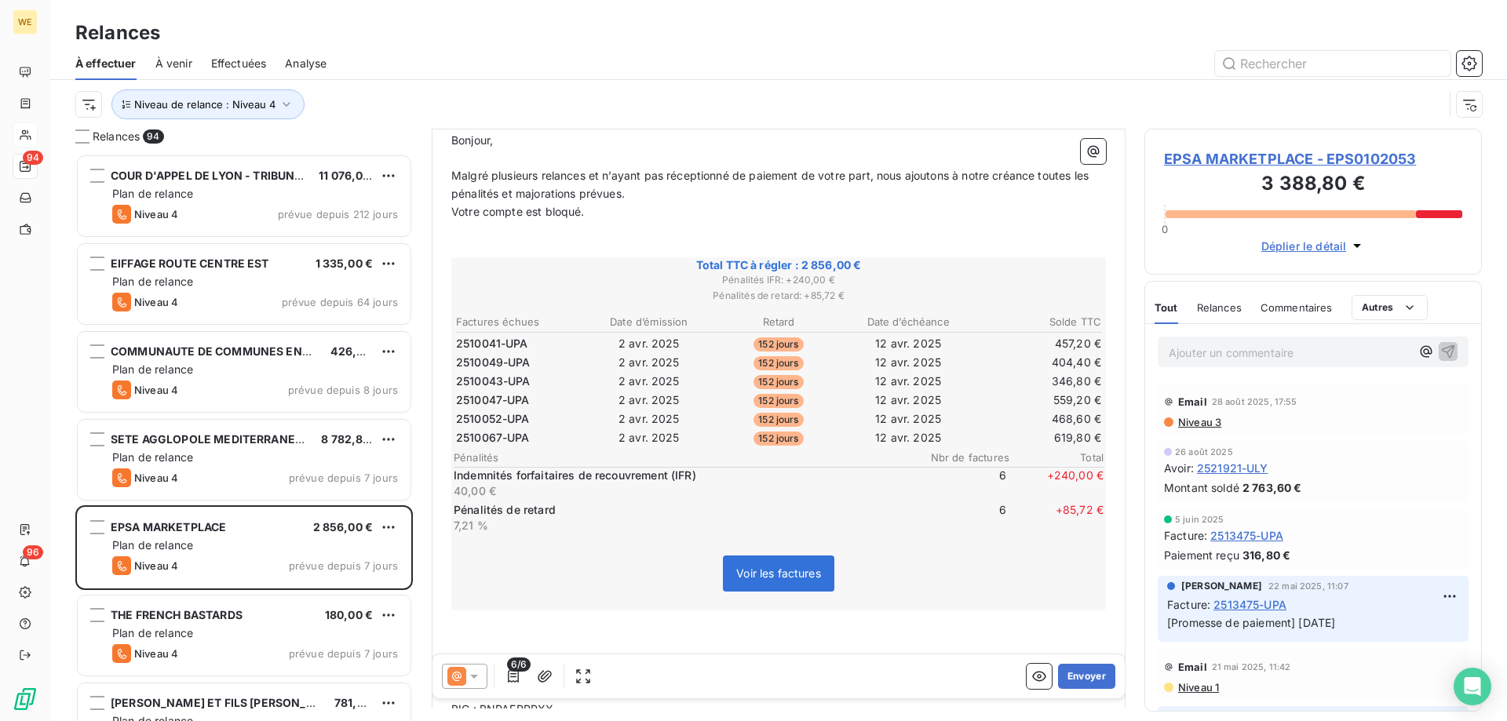
click at [1224, 151] on span "EPSA MARKETPLACE - EPS0102053" at bounding box center [1313, 158] width 298 height 21
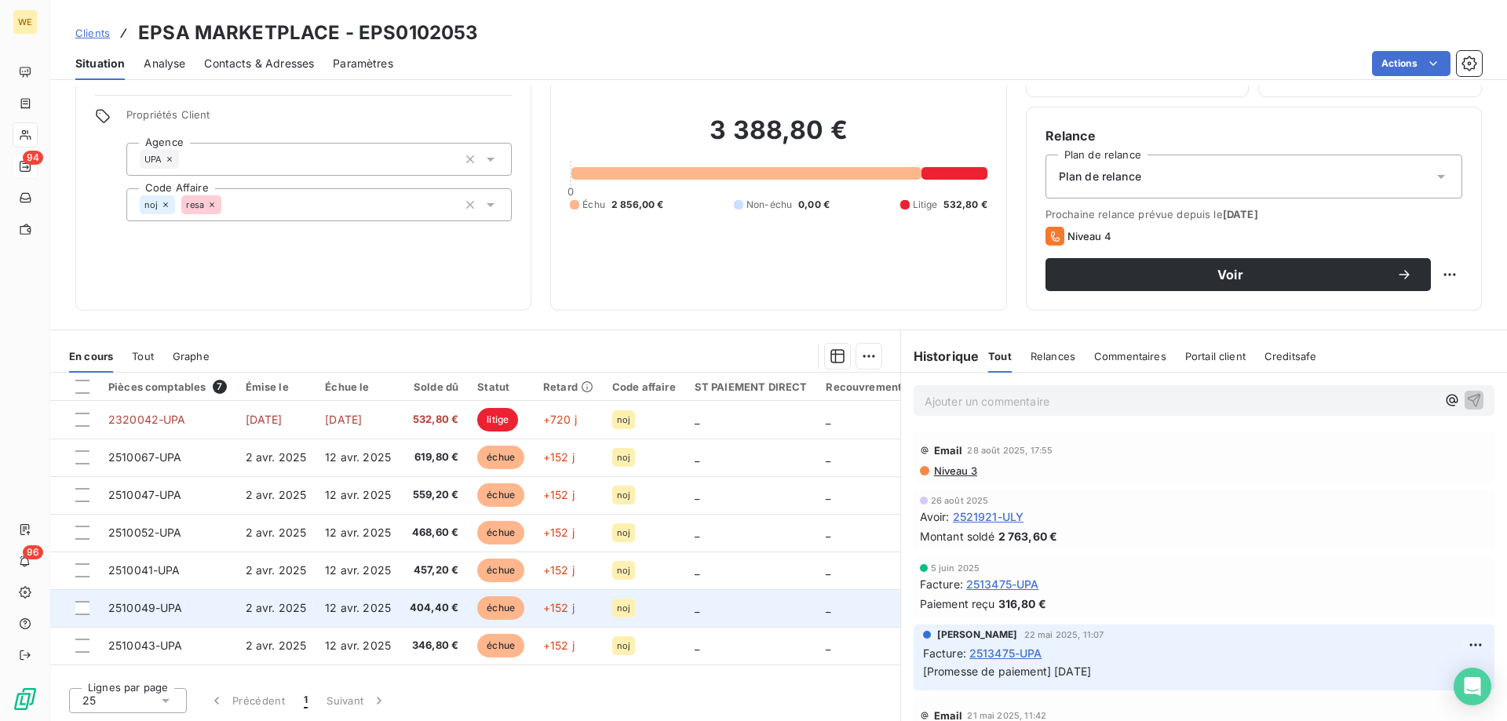
scroll to position [100, 0]
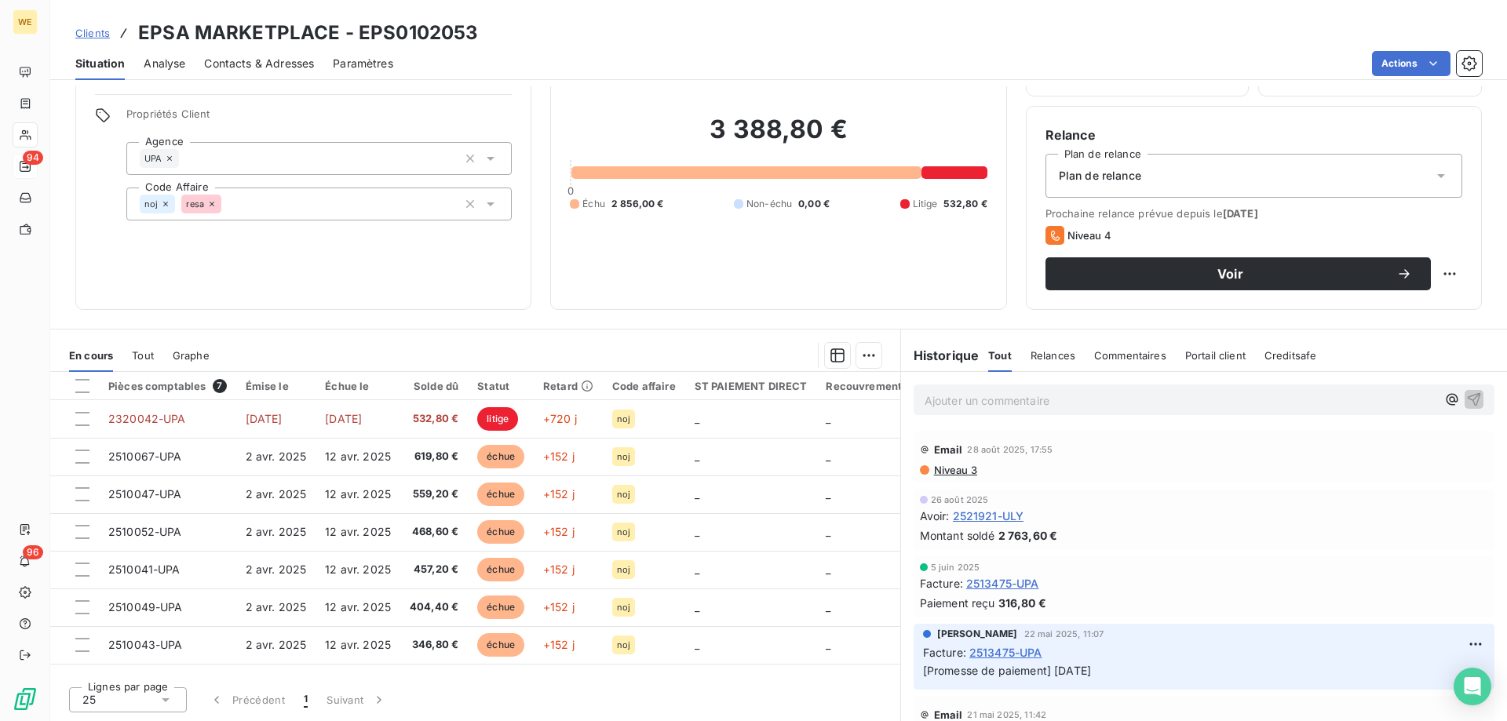
click at [655, 703] on div "Lignes par page 25 Précédent 1 Suivant" at bounding box center [475, 697] width 850 height 47
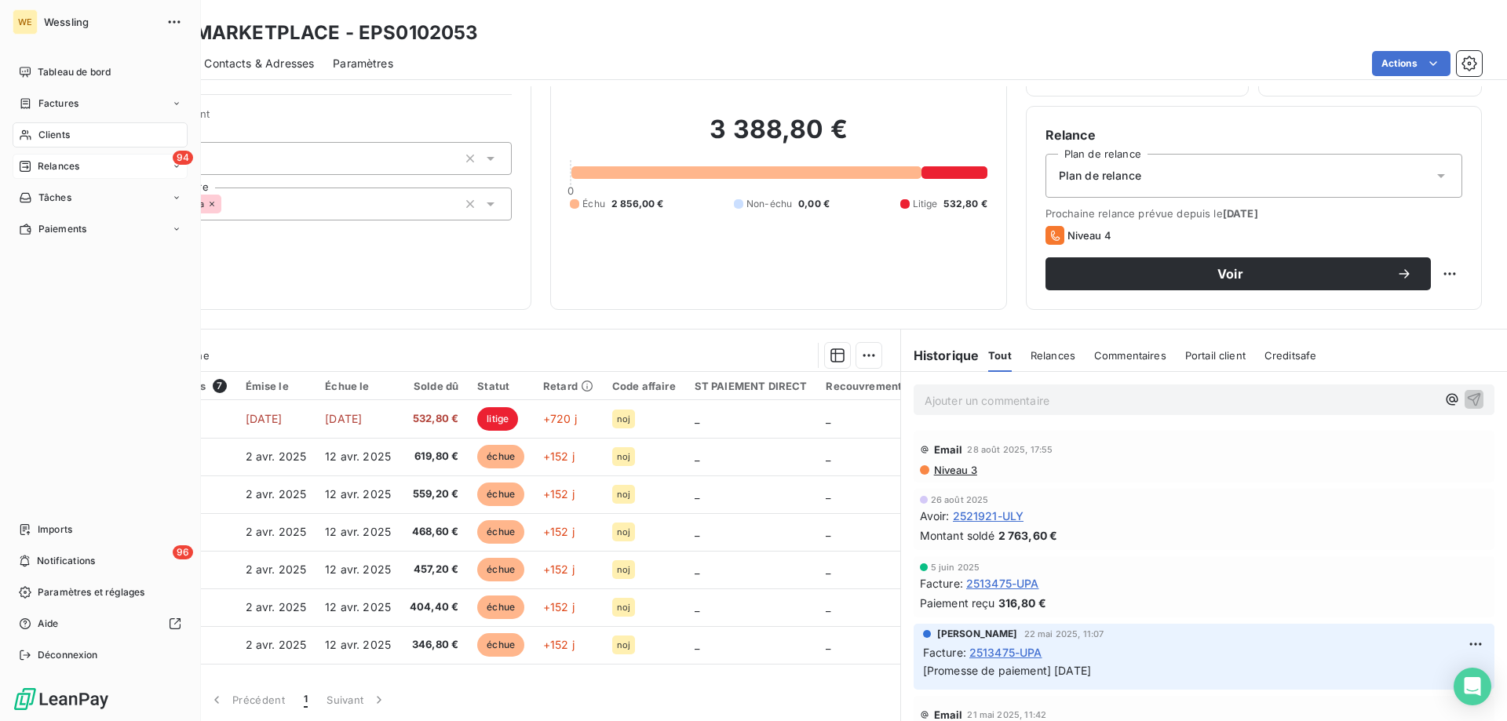
click at [42, 160] on span "Relances" at bounding box center [59, 166] width 42 height 14
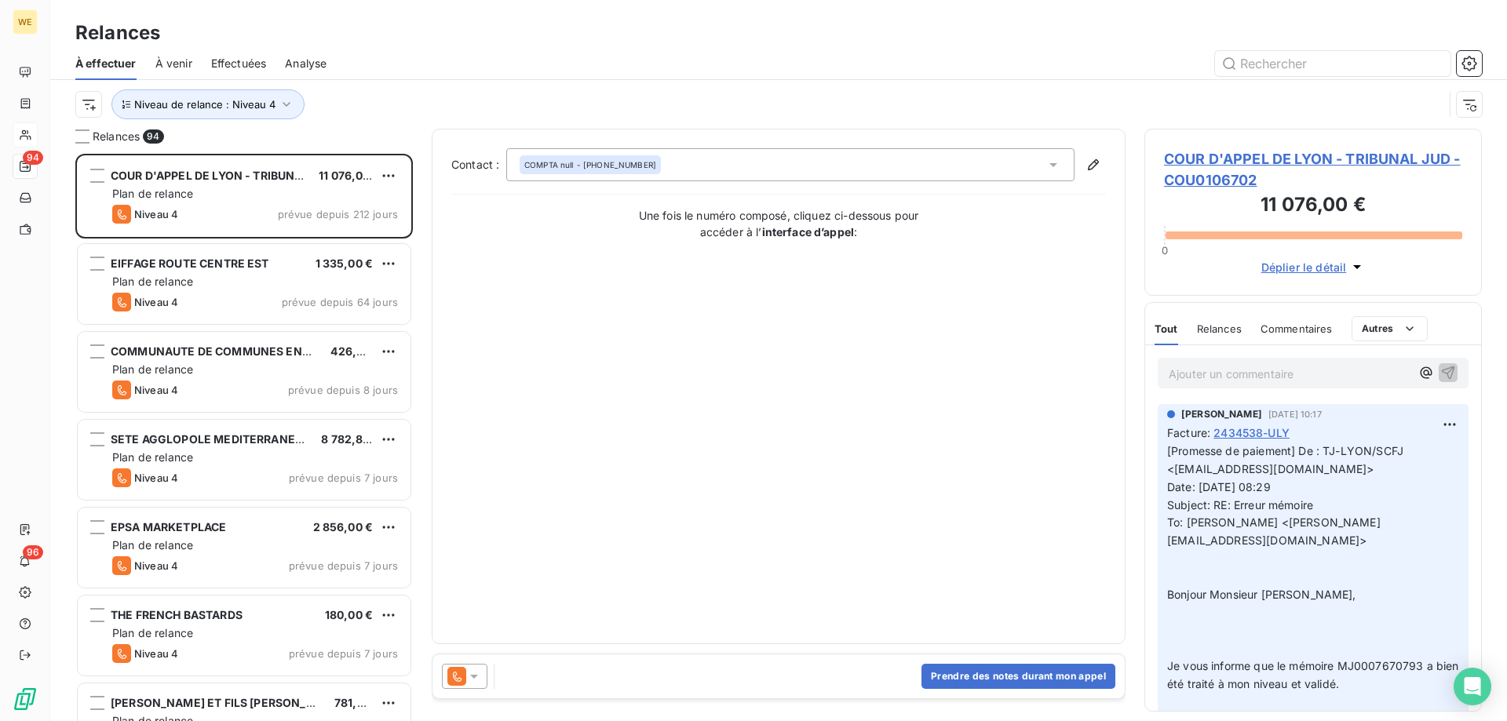
scroll to position [556, 326]
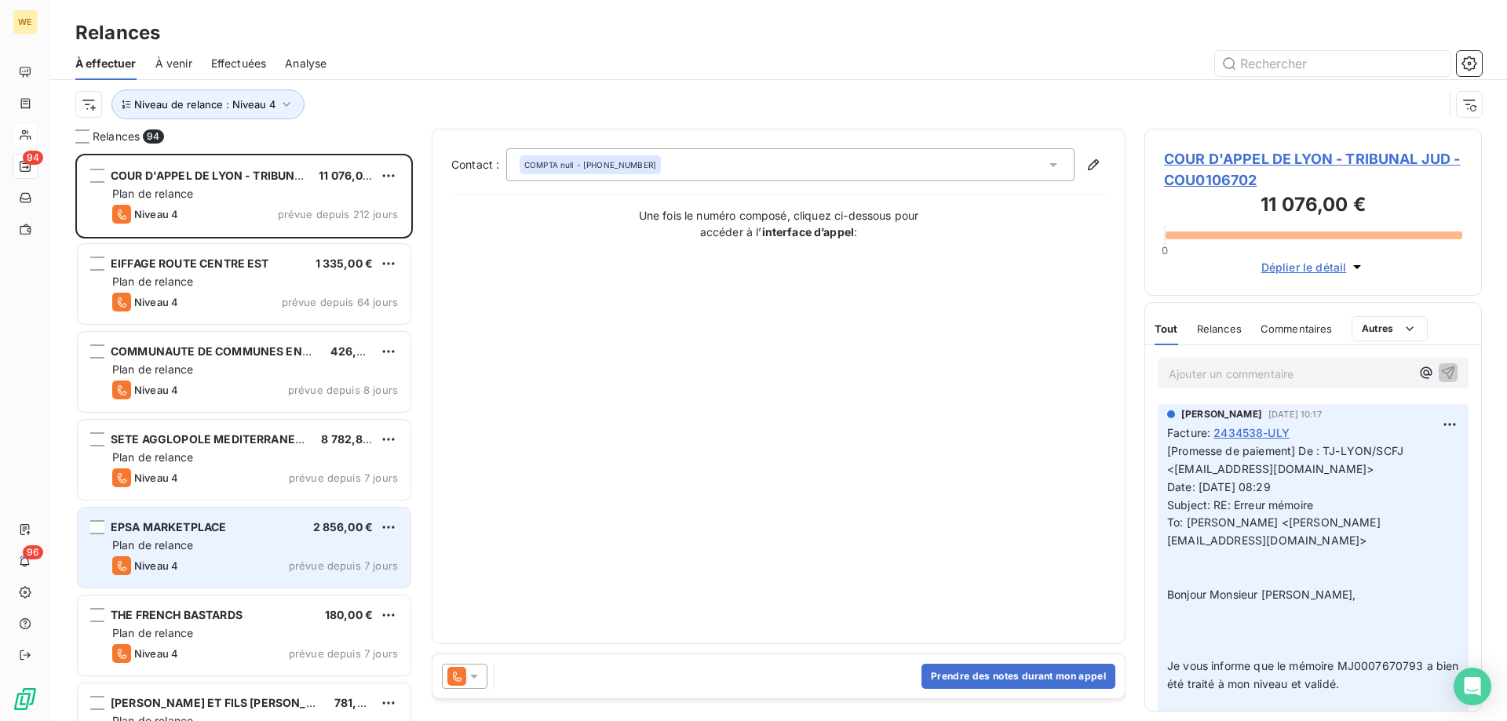
click at [258, 543] on div "Plan de relance" at bounding box center [255, 546] width 286 height 16
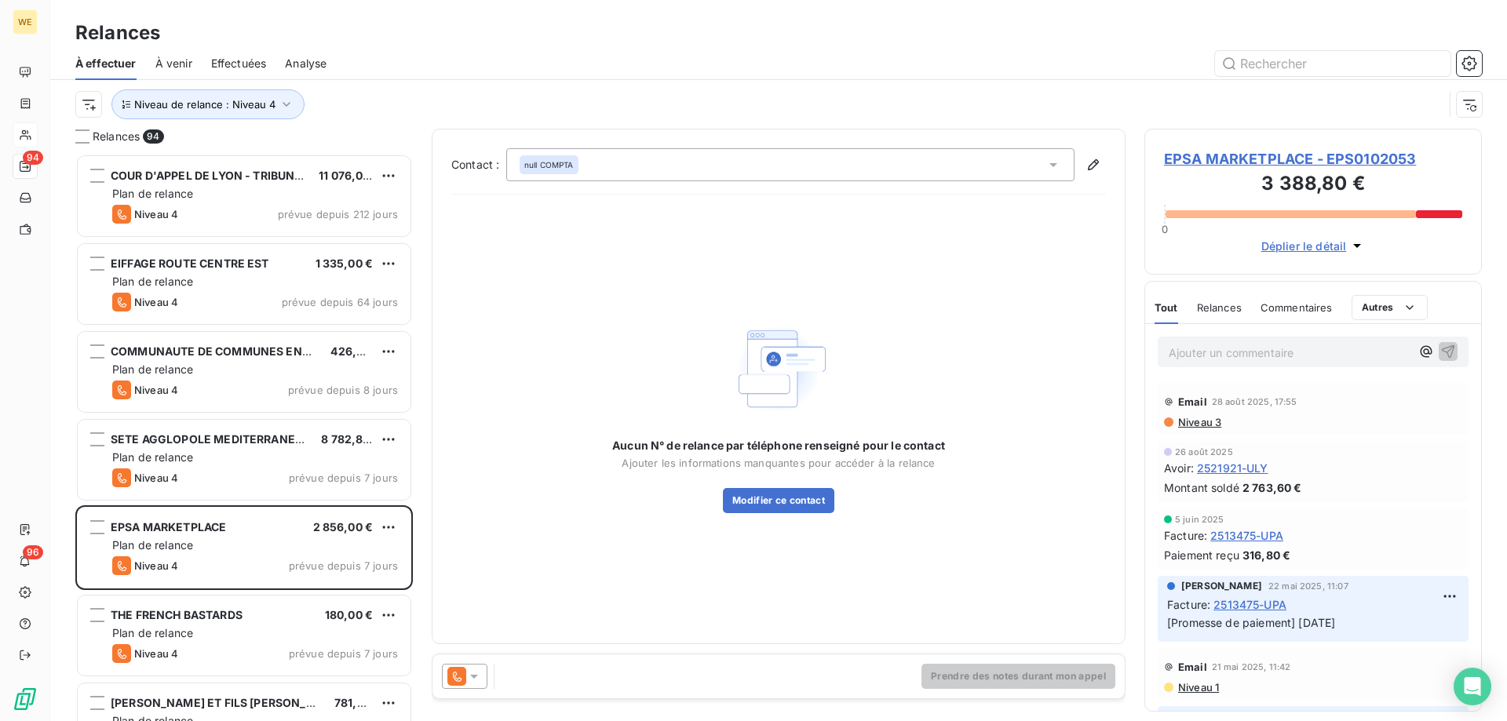
click at [480, 681] on icon at bounding box center [474, 677] width 16 height 16
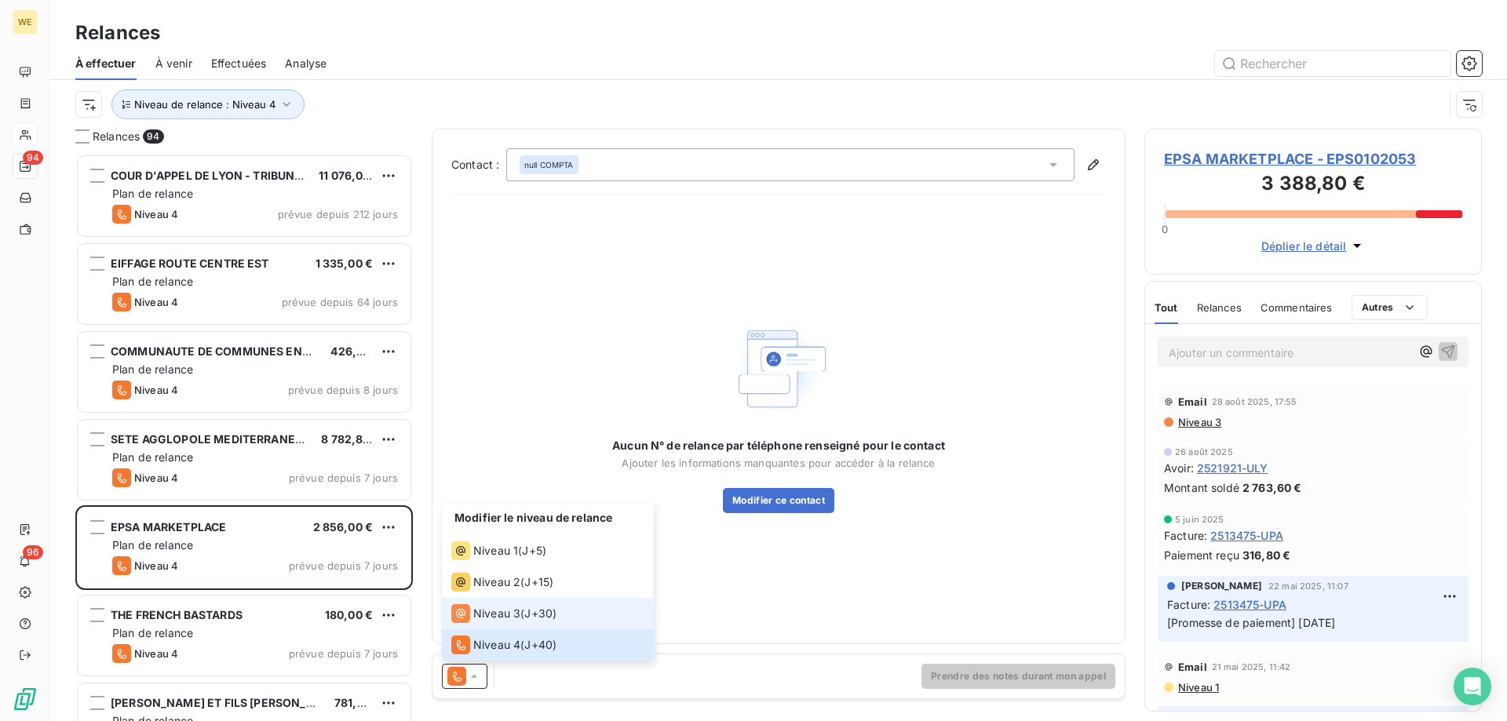
click at [521, 613] on div "Niveau 3 ( J+30 )" at bounding box center [503, 614] width 105 height 19
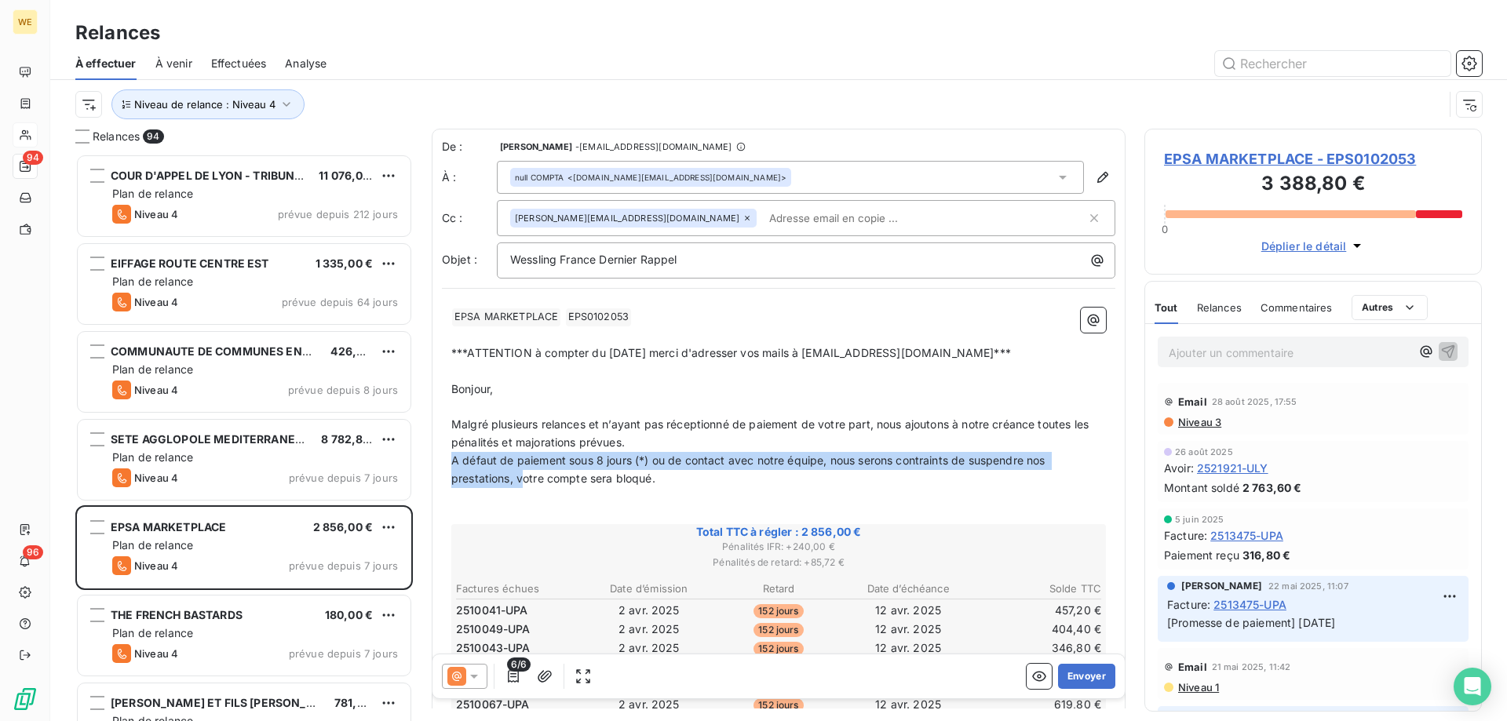
drag, startPoint x: 522, startPoint y: 480, endPoint x: 427, endPoint y: 456, distance: 98.1
click at [427, 458] on div "Relances 94 COUR D'APPEL DE LYON - TRIBUNAL JUD 11 076,00 € Plan de relance Niv…" at bounding box center [778, 425] width 1457 height 593
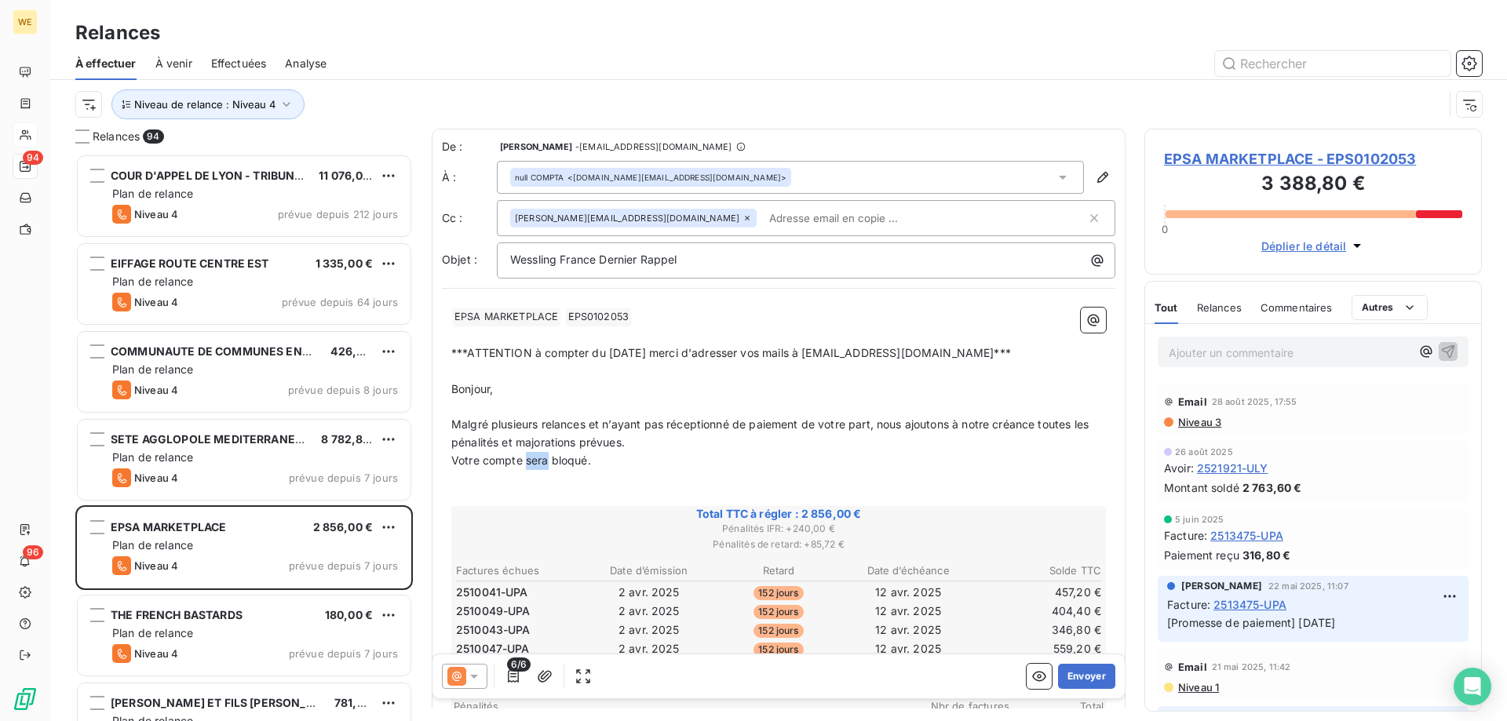
drag, startPoint x: 548, startPoint y: 464, endPoint x: 528, endPoint y: 462, distance: 20.5
click at [528, 462] on span "Votre compte sera bloqué." at bounding box center [521, 460] width 140 height 13
click at [692, 468] on p "Votre compte est bloqué." at bounding box center [778, 461] width 655 height 18
click at [858, 488] on p "﻿" at bounding box center [778, 497] width 655 height 18
click at [1065, 671] on button "Envoyer" at bounding box center [1086, 676] width 57 height 25
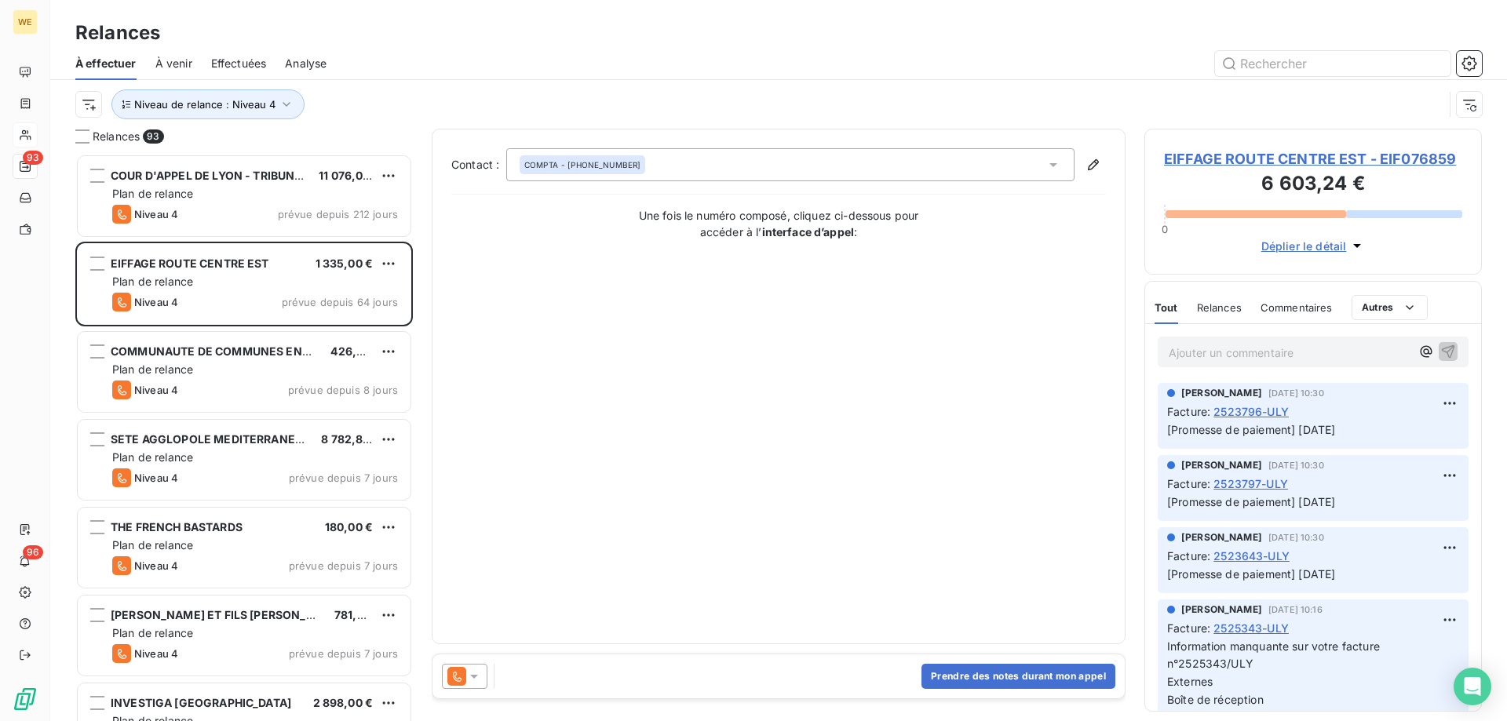
click at [553, 630] on div "Contact : COMPTA - [PHONE_NUMBER] Une fois le numéro composé, cliquez ci-dessou…" at bounding box center [779, 387] width 694 height 516
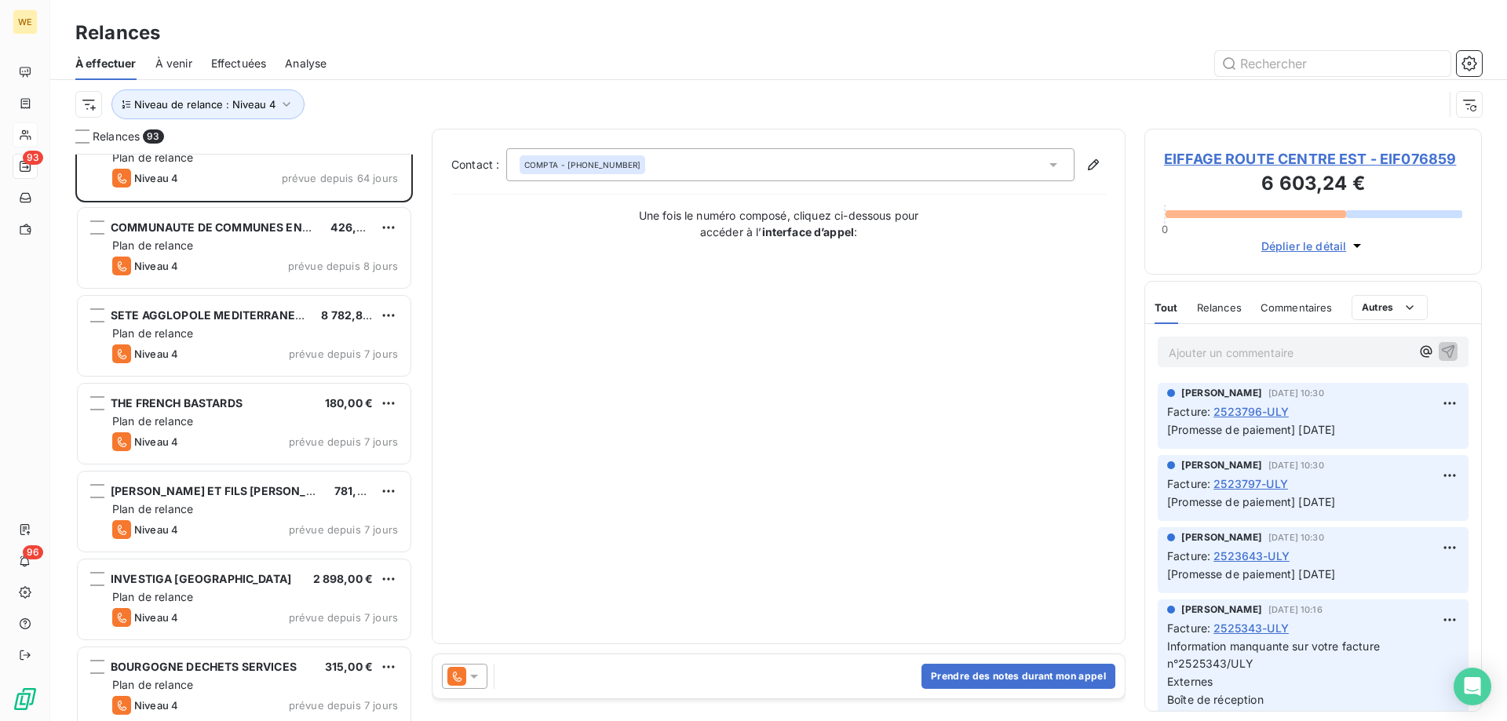
scroll to position [158, 0]
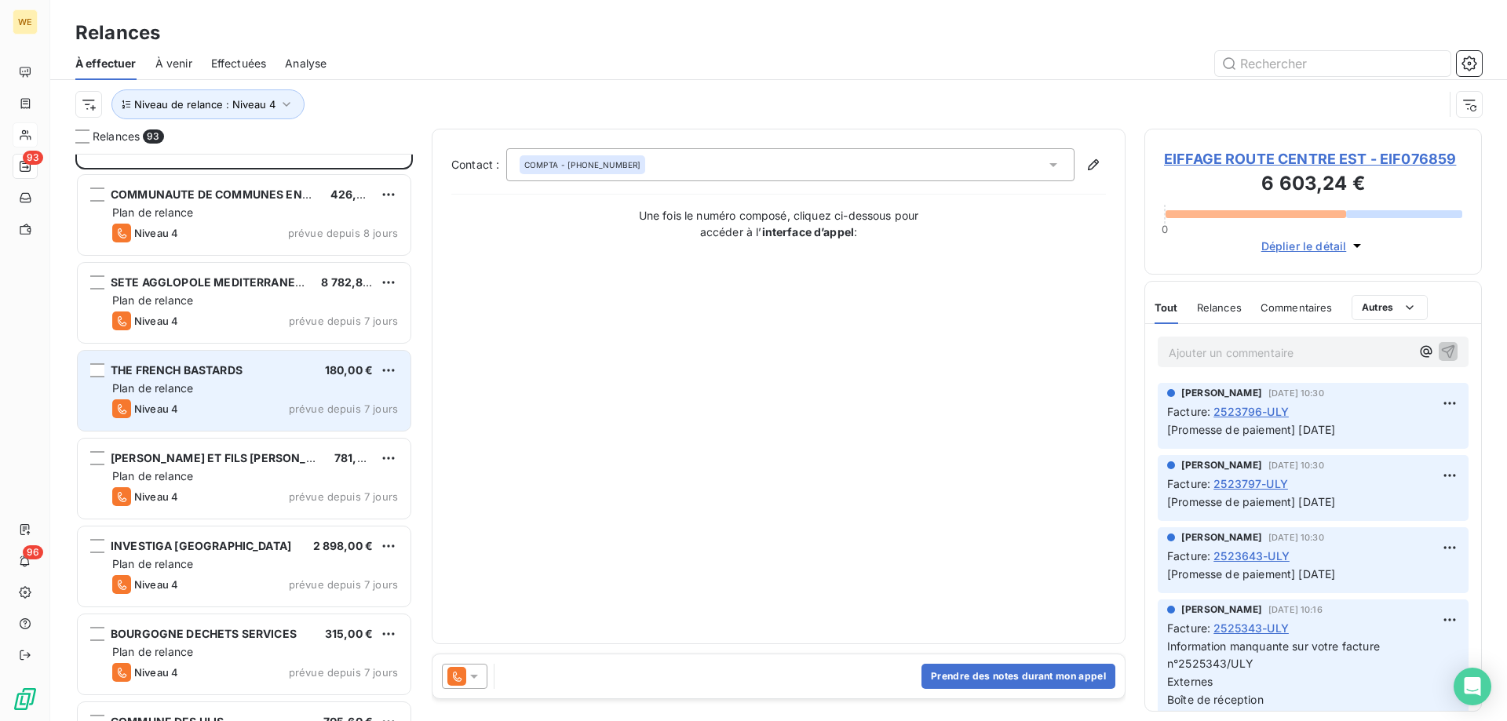
click at [231, 379] on div "THE FRENCH BASTARDS 180,00 € Plan de relance Niveau 4 prévue depuis 7 jours" at bounding box center [244, 391] width 333 height 80
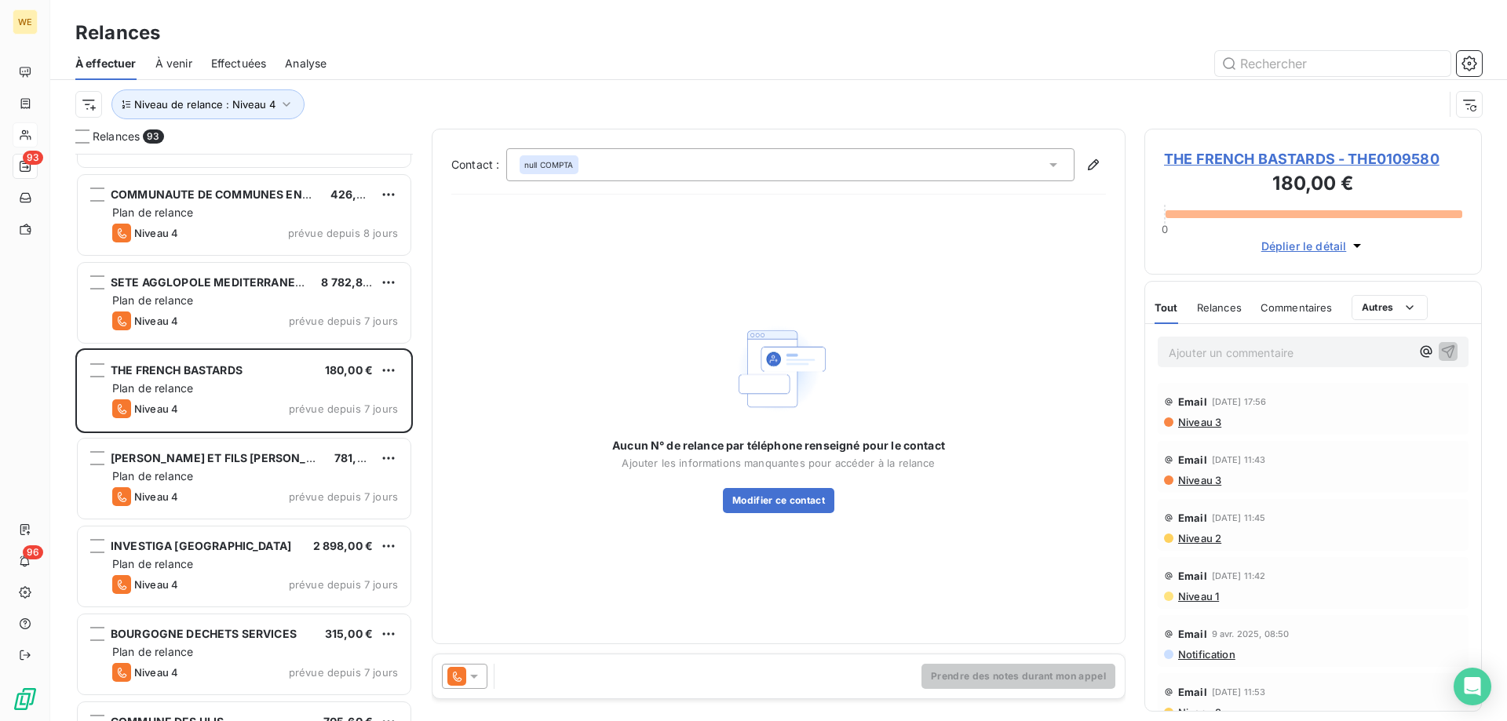
click at [475, 684] on icon at bounding box center [474, 677] width 16 height 16
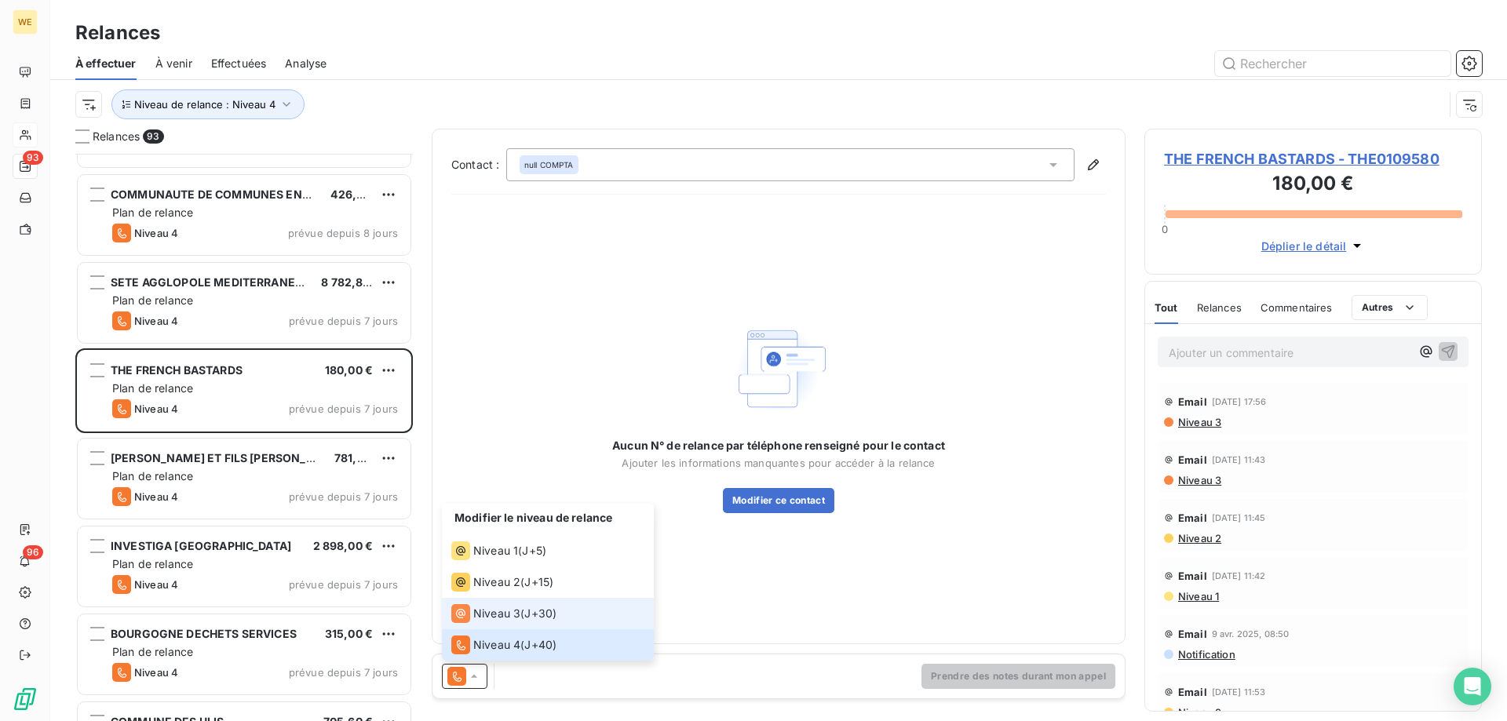
click at [537, 615] on span "J+30 )" at bounding box center [540, 614] width 32 height 16
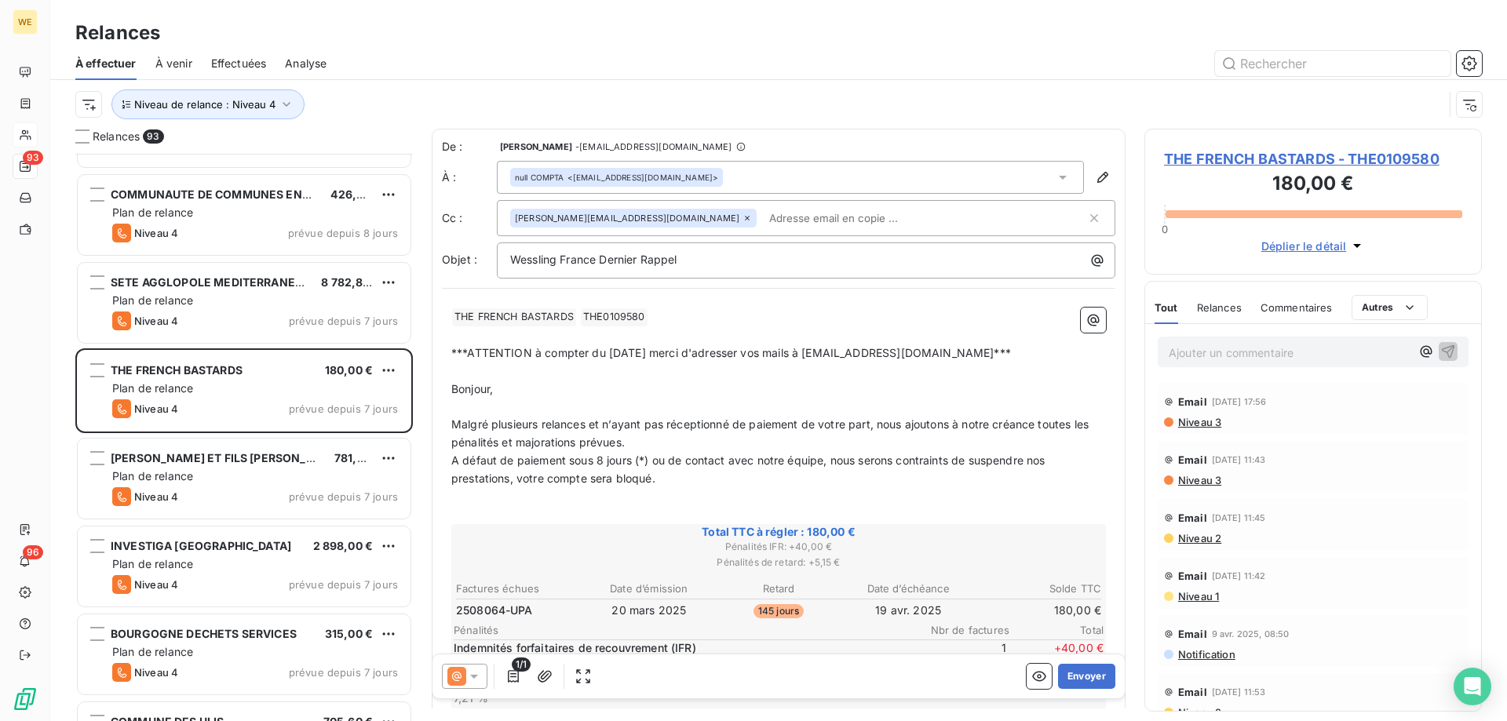
click at [655, 457] on span "A défaut de paiement sous 8 jours (*) ou de contact avec notre équipe, nous ser…" at bounding box center [749, 469] width 597 height 31
click at [1300, 156] on span "THE FRENCH BASTARDS - THE0109580" at bounding box center [1313, 158] width 298 height 21
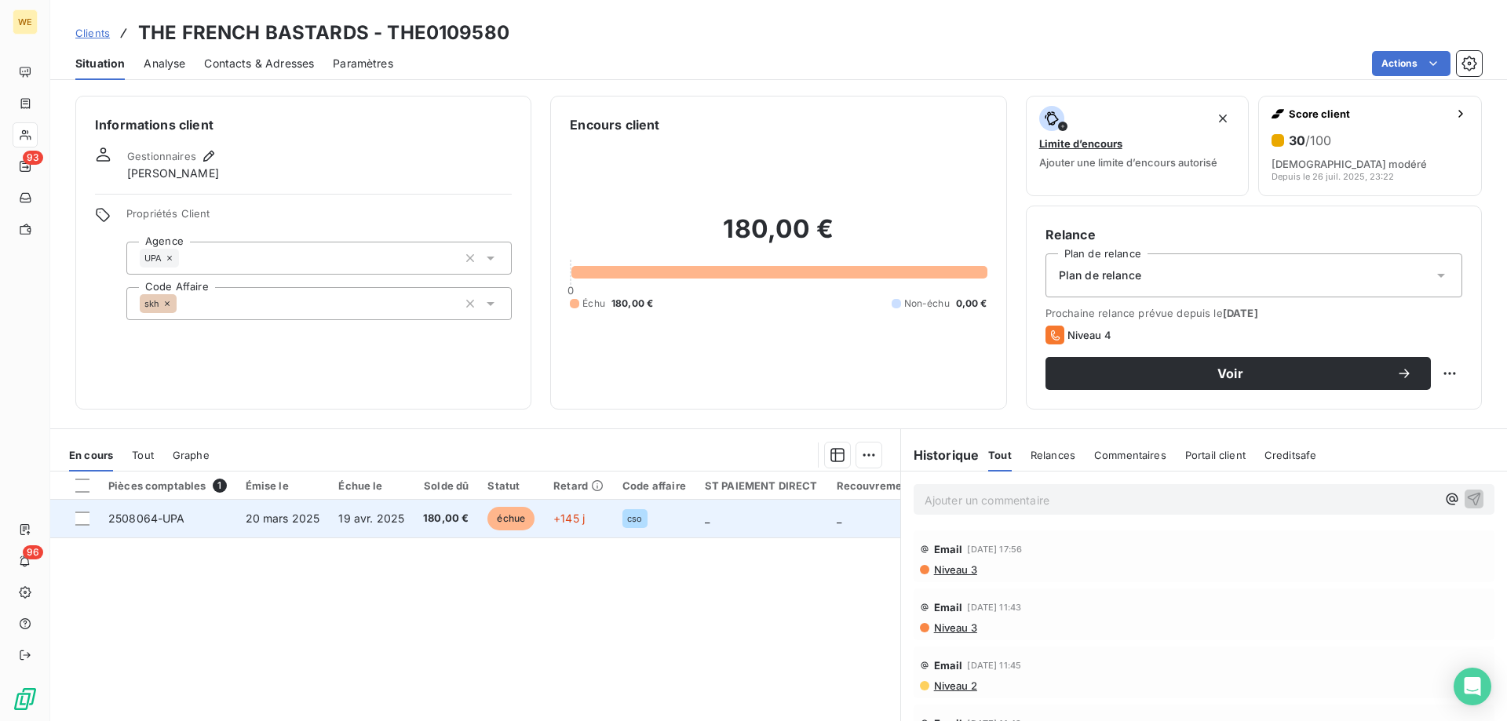
click at [338, 527] on td "19 avr. 2025" at bounding box center [371, 519] width 85 height 38
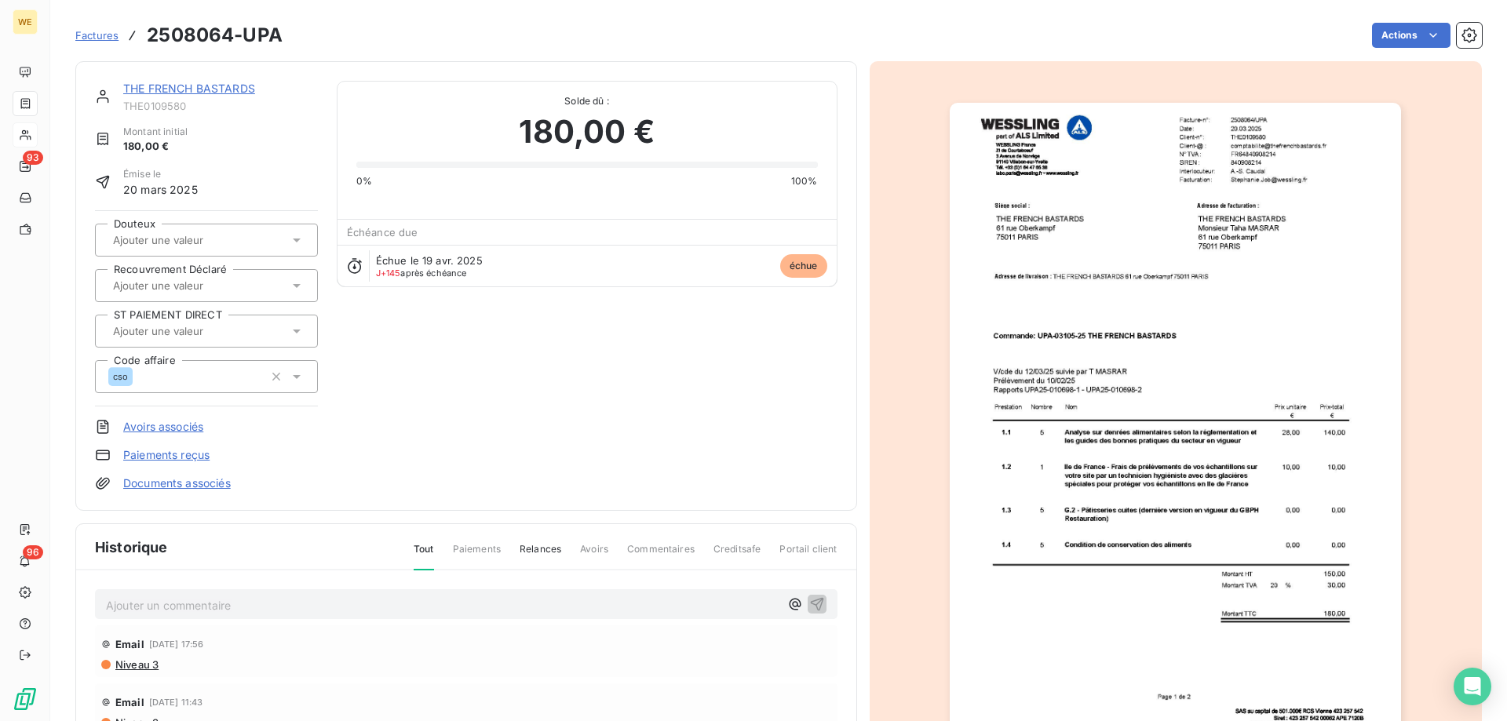
click at [747, 685] on div "Email [DATE] 11:43 Niveau 3" at bounding box center [466, 710] width 743 height 52
drag, startPoint x: 163, startPoint y: 89, endPoint x: 209, endPoint y: 97, distance: 47.0
click at [164, 89] on link "THE FRENCH BASTARDS" at bounding box center [189, 88] width 132 height 13
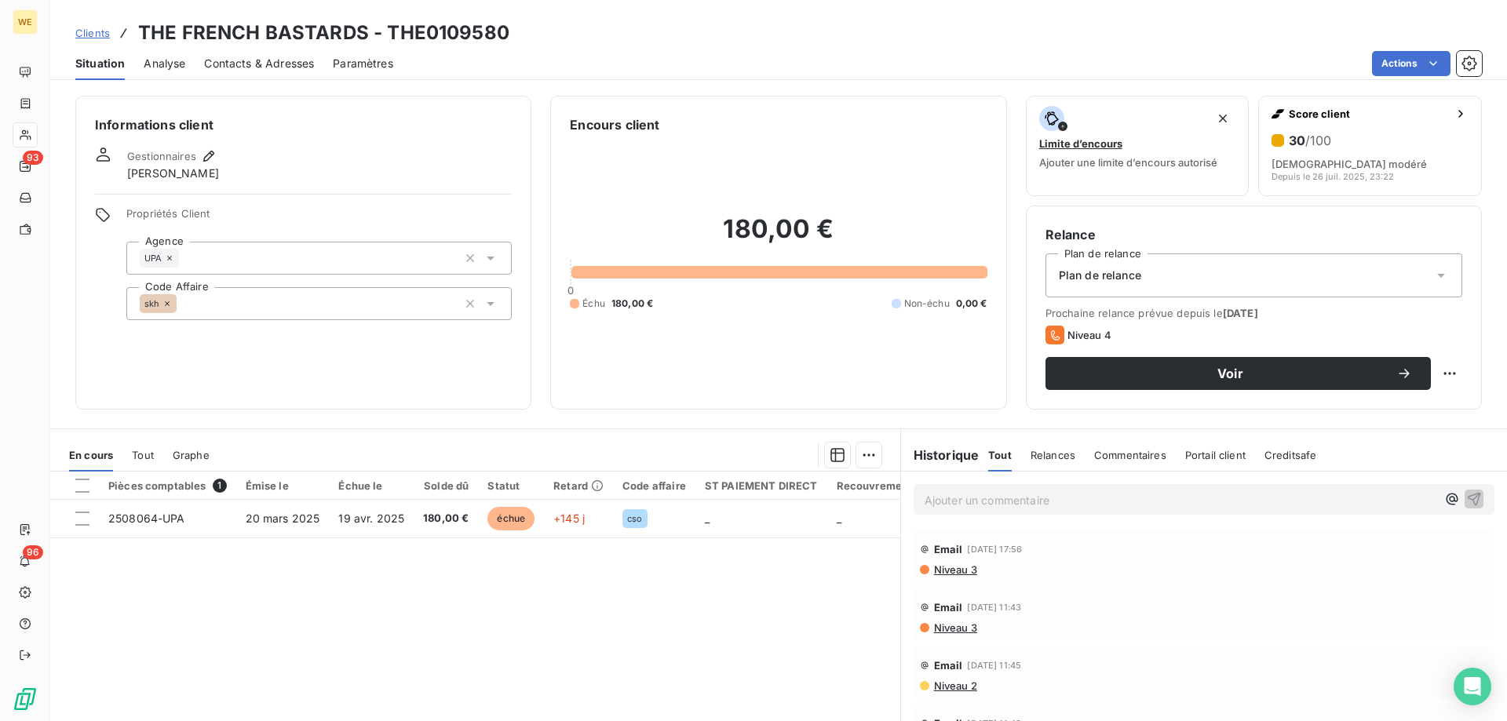
drag, startPoint x: 268, startPoint y: 58, endPoint x: 287, endPoint y: 84, distance: 32.0
click at [268, 59] on span "Contacts & Adresses" at bounding box center [259, 64] width 110 height 16
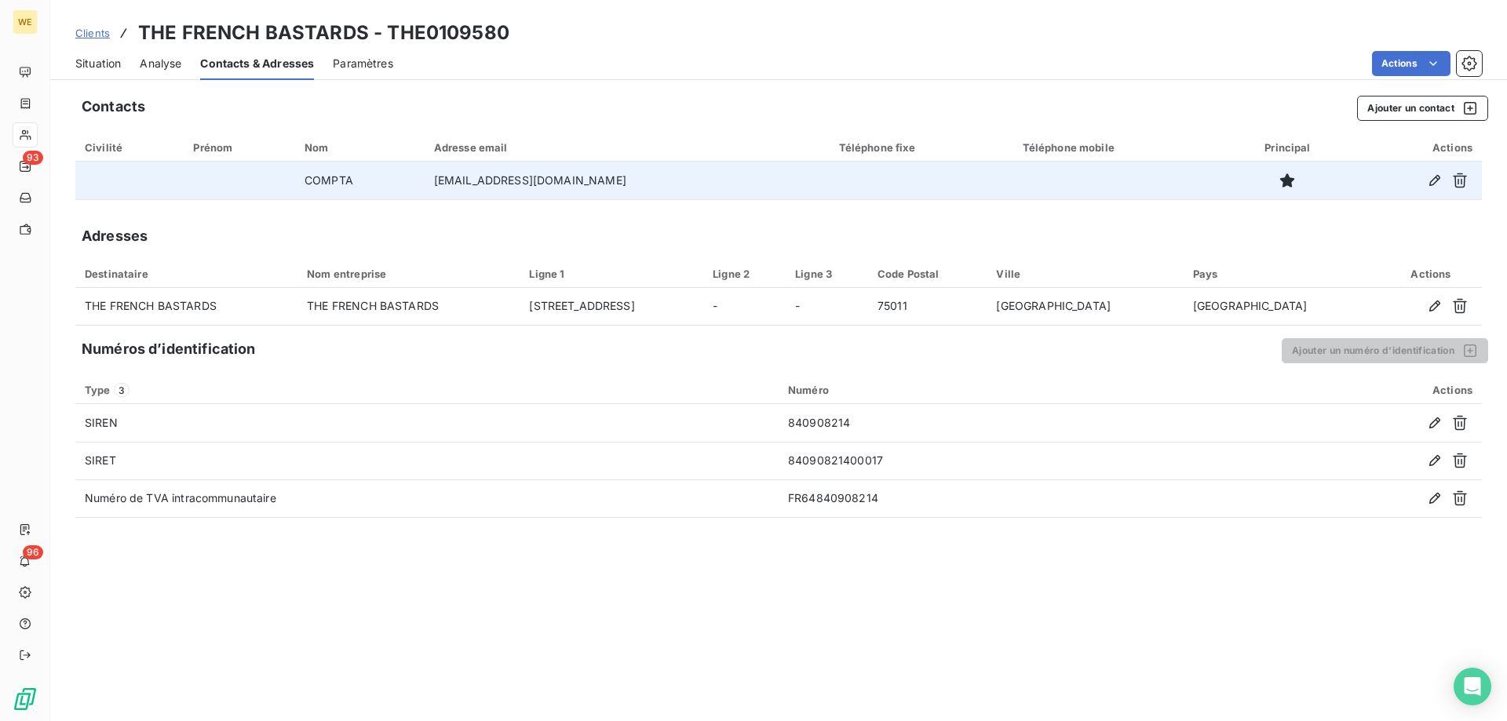
drag, startPoint x: 665, startPoint y: 181, endPoint x: 437, endPoint y: 190, distance: 228.7
click at [437, 190] on td "[EMAIL_ADDRESS][DOMAIN_NAME]" at bounding box center [627, 181] width 405 height 38
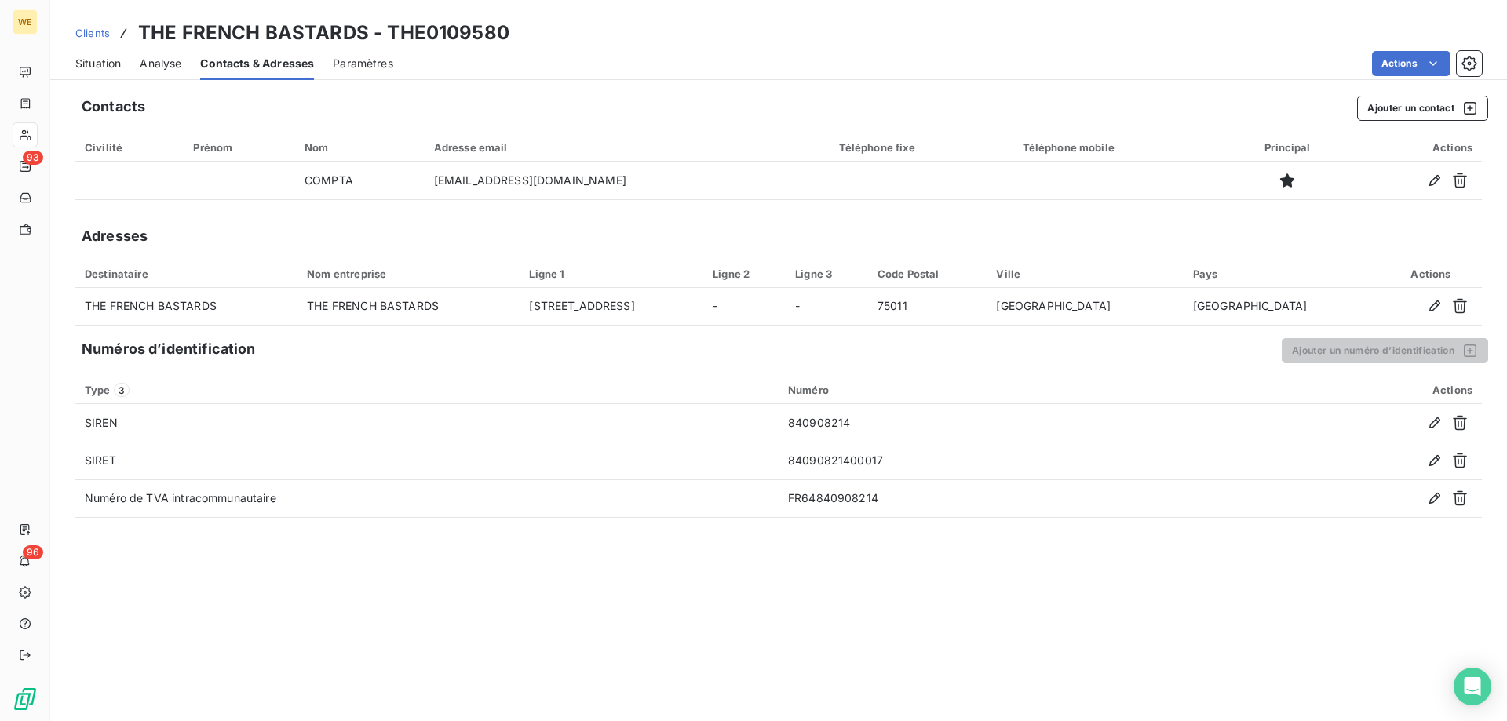
click at [547, 652] on div "Contacts Ajouter un contact Civilité Prénom Nom Adresse email Téléphone fixe Té…" at bounding box center [778, 403] width 1457 height 635
click at [98, 66] on span "Situation" at bounding box center [98, 64] width 46 height 16
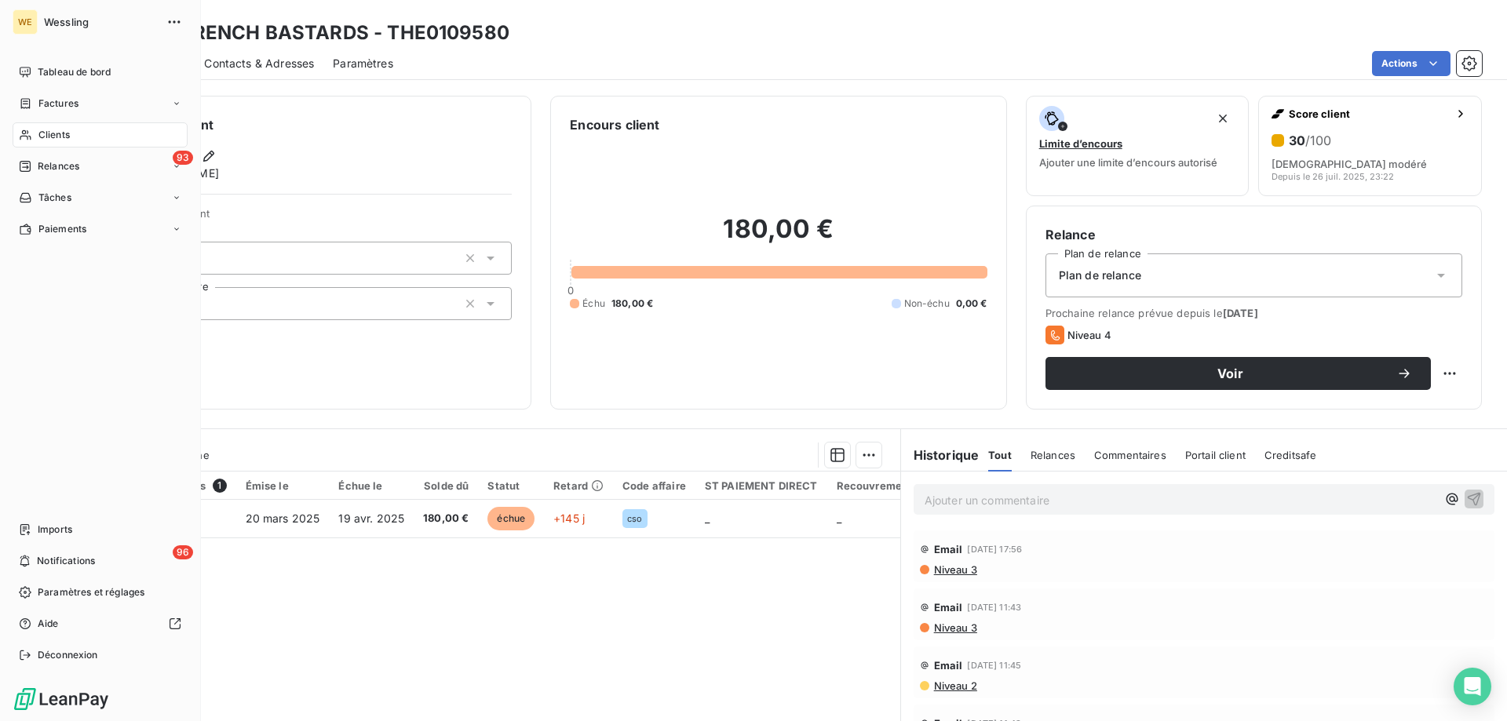
drag, startPoint x: 49, startPoint y: 166, endPoint x: 63, endPoint y: 179, distance: 18.3
click at [50, 167] on span "Relances" at bounding box center [59, 166] width 42 height 14
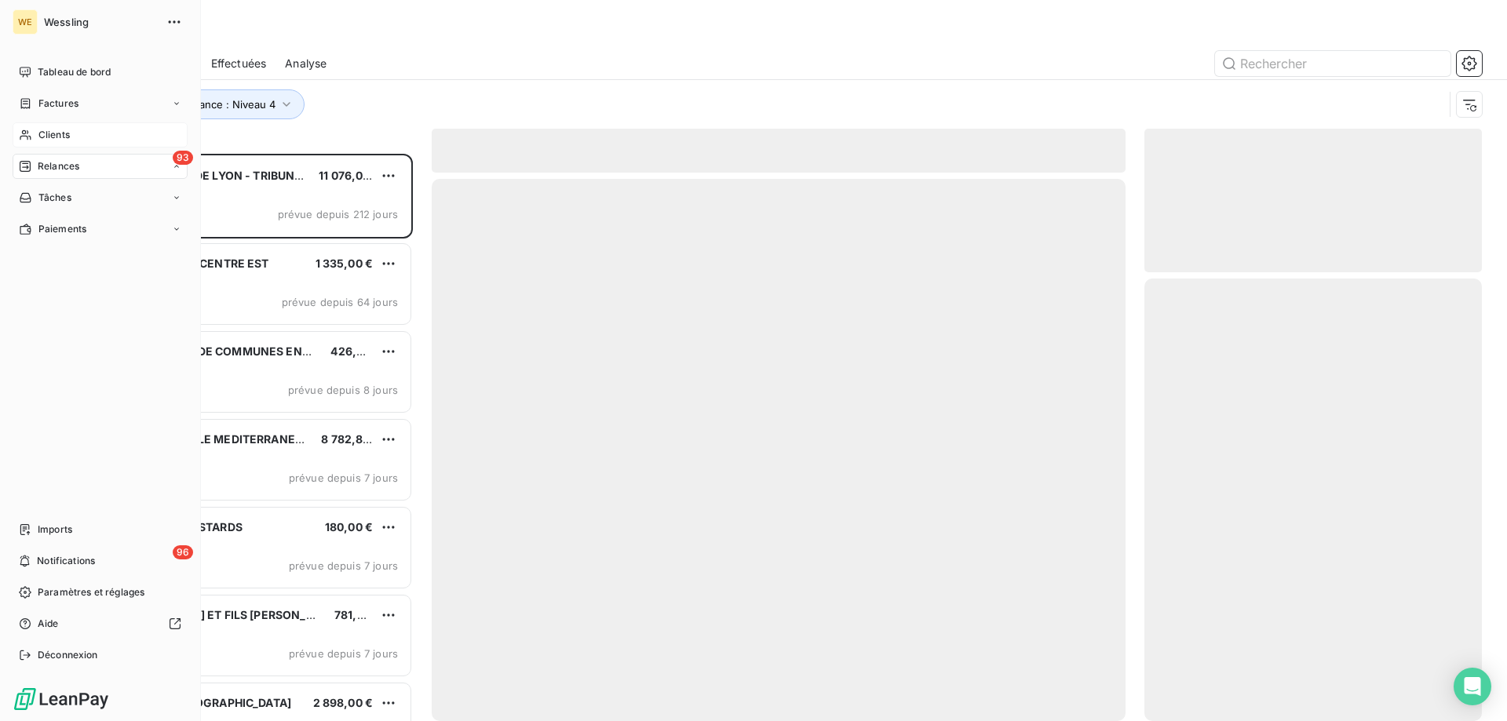
scroll to position [556, 326]
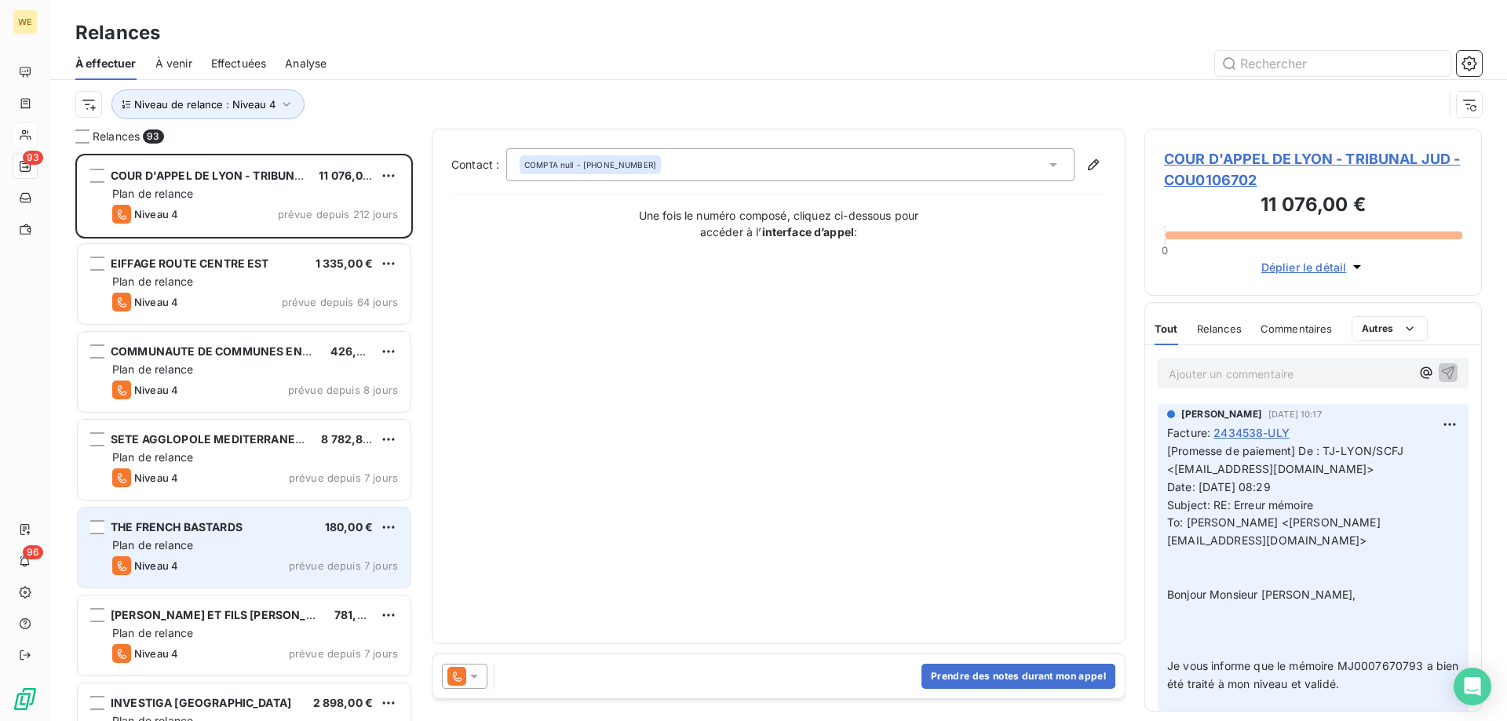
click at [225, 552] on div "Plan de relance" at bounding box center [255, 546] width 286 height 16
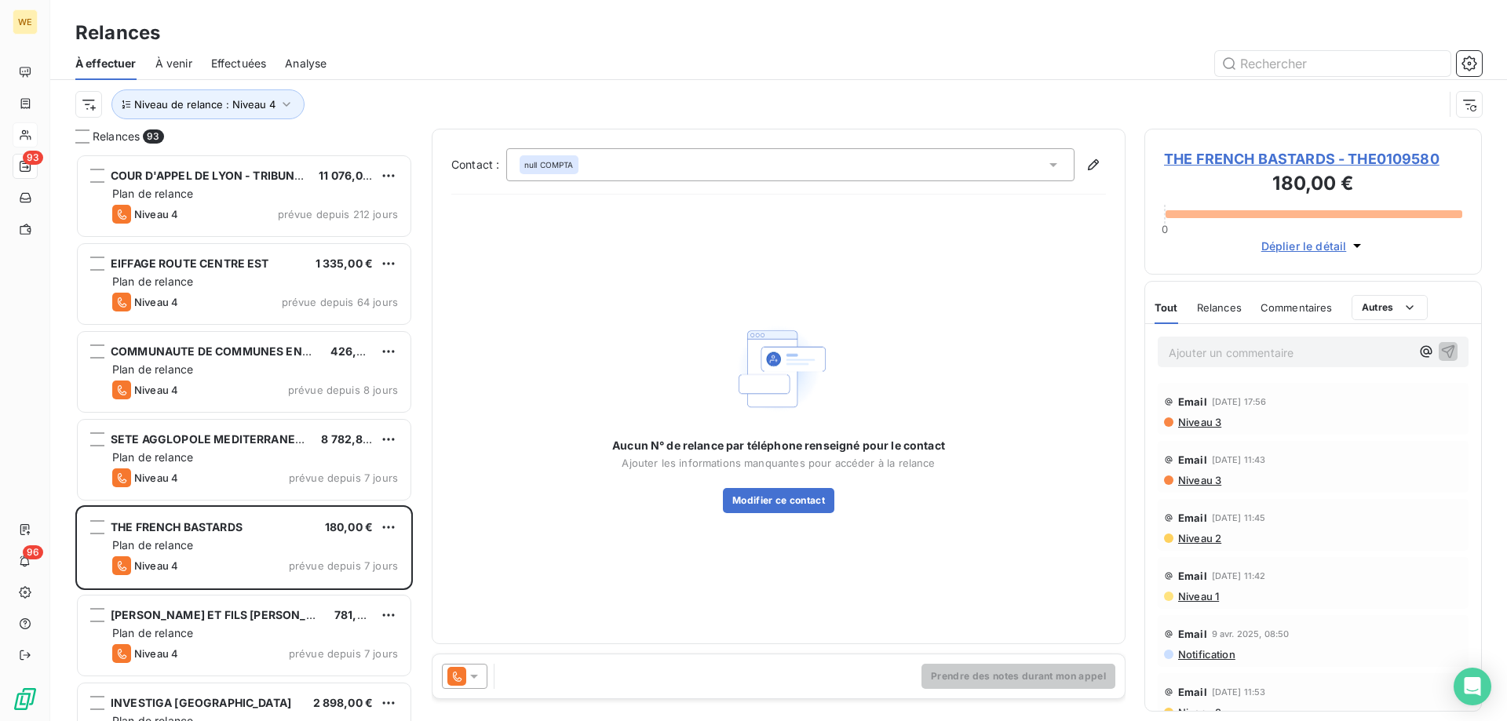
click at [476, 681] on icon at bounding box center [474, 677] width 16 height 16
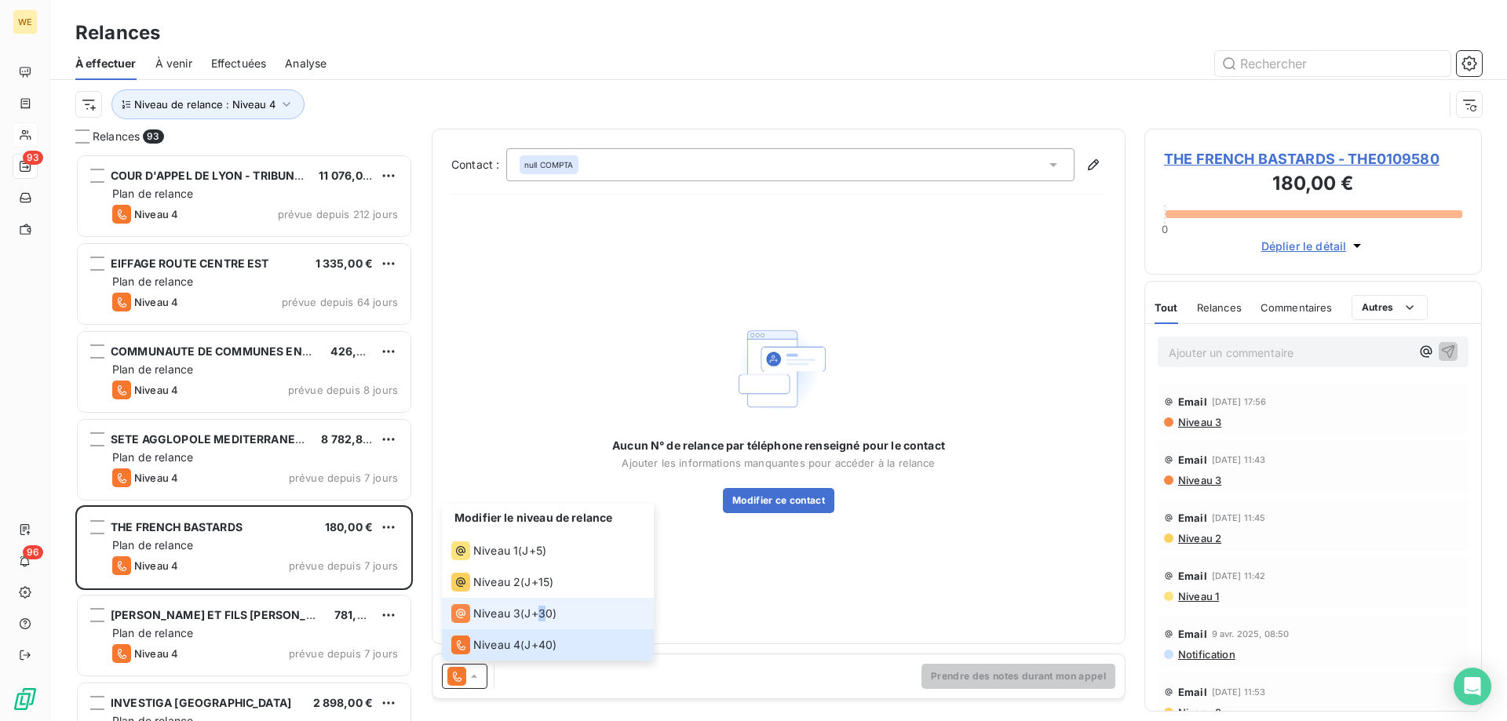
click at [543, 620] on span "J+30 )" at bounding box center [540, 614] width 32 height 16
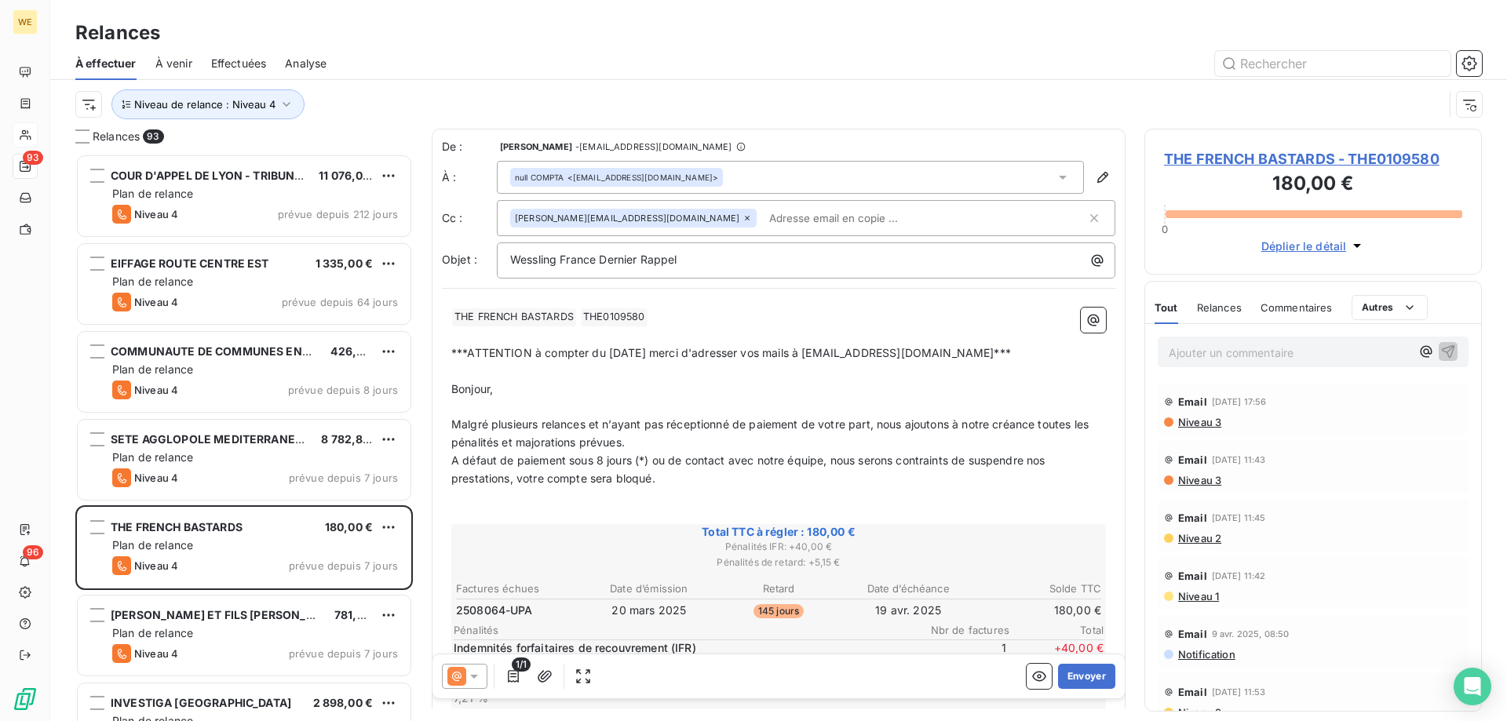
click at [763, 208] on input "text" at bounding box center [853, 218] width 181 height 24
paste input "[EMAIL_ADDRESS][DOMAIN_NAME]"
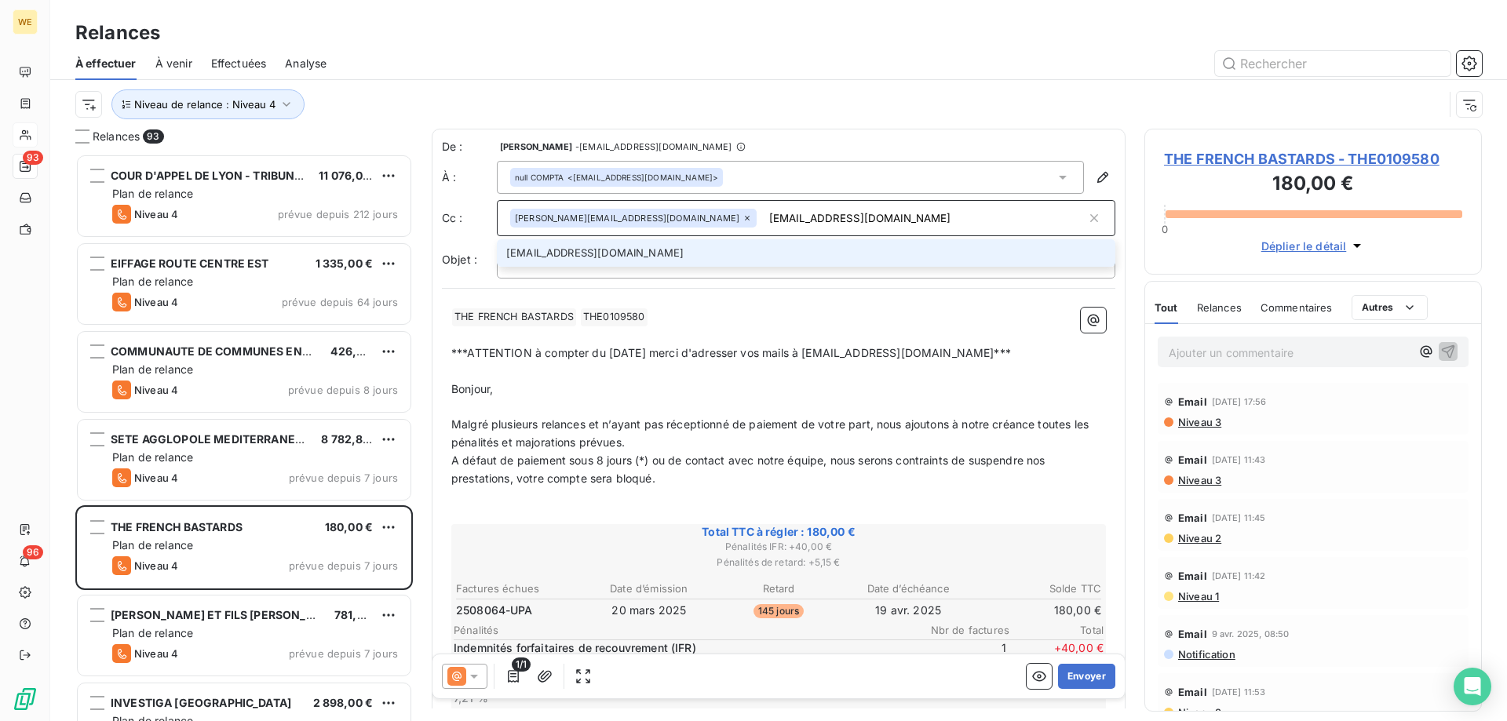
type input "[EMAIL_ADDRESS][DOMAIN_NAME]"
click at [587, 256] on li "[EMAIL_ADDRESS][DOMAIN_NAME]" at bounding box center [806, 252] width 619 height 27
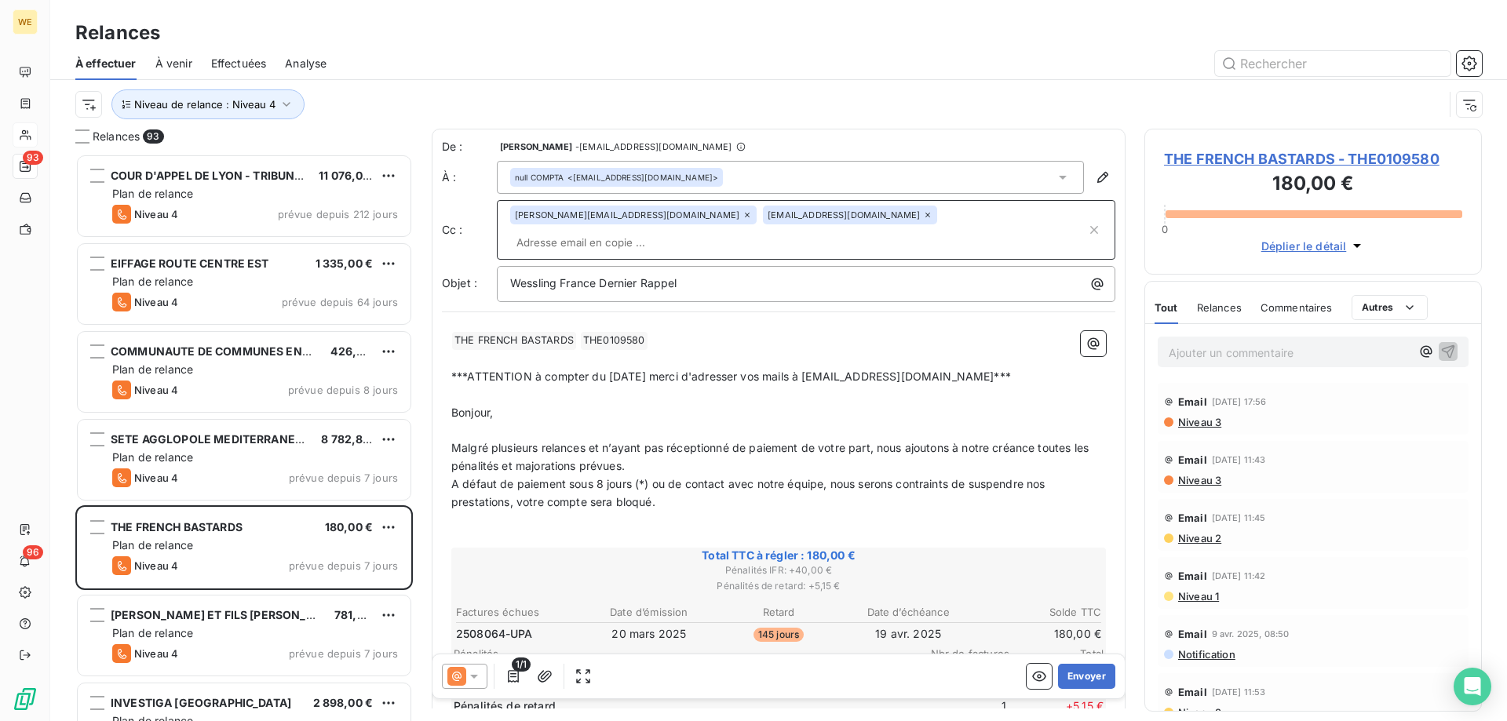
click at [585, 404] on p "Bonjour," at bounding box center [778, 413] width 655 height 18
drag, startPoint x: 587, startPoint y: 480, endPoint x: 548, endPoint y: 482, distance: 39.3
click at [548, 482] on span "A défaut de paiement sous 8 jours (*) ou de contact avec notre équipe, nous ser…" at bounding box center [749, 492] width 597 height 31
drag, startPoint x: 589, startPoint y: 478, endPoint x: 601, endPoint y: 487, distance: 15.2
click at [589, 479] on span "A défaut de paiement sous 8 jours (*) ou de contact avec notre équipe, nous ser…" at bounding box center [749, 492] width 597 height 31
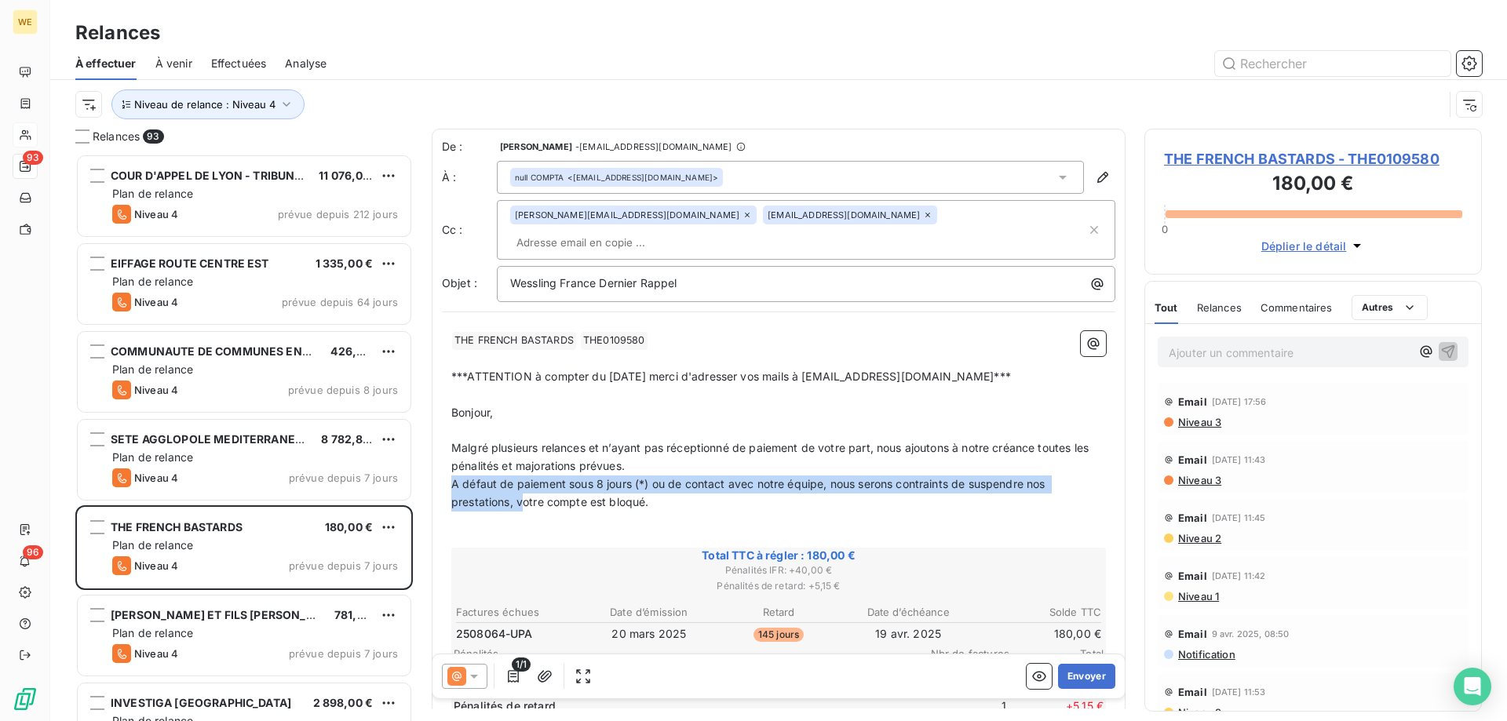
drag, startPoint x: 521, startPoint y: 477, endPoint x: 439, endPoint y: 462, distance: 83.6
click at [439, 462] on div "De : [PERSON_NAME] - [EMAIL_ADDRESS][DOMAIN_NAME] À : null COMPTA <[EMAIL_ADDRE…" at bounding box center [779, 594] width 694 height 930
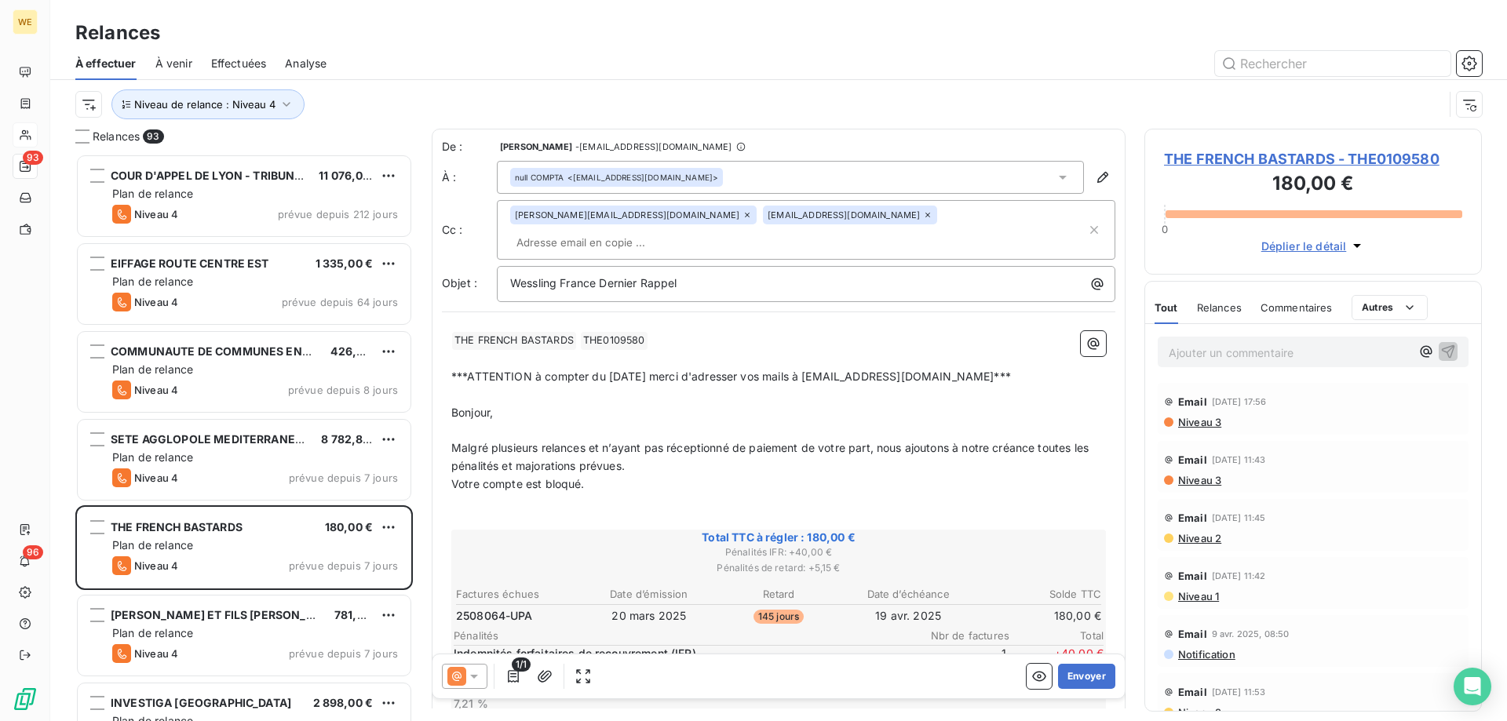
click at [700, 450] on p "Malgré plusieurs relances et n’ayant pas réceptionné de paiement de votre part,…" at bounding box center [778, 458] width 655 height 36
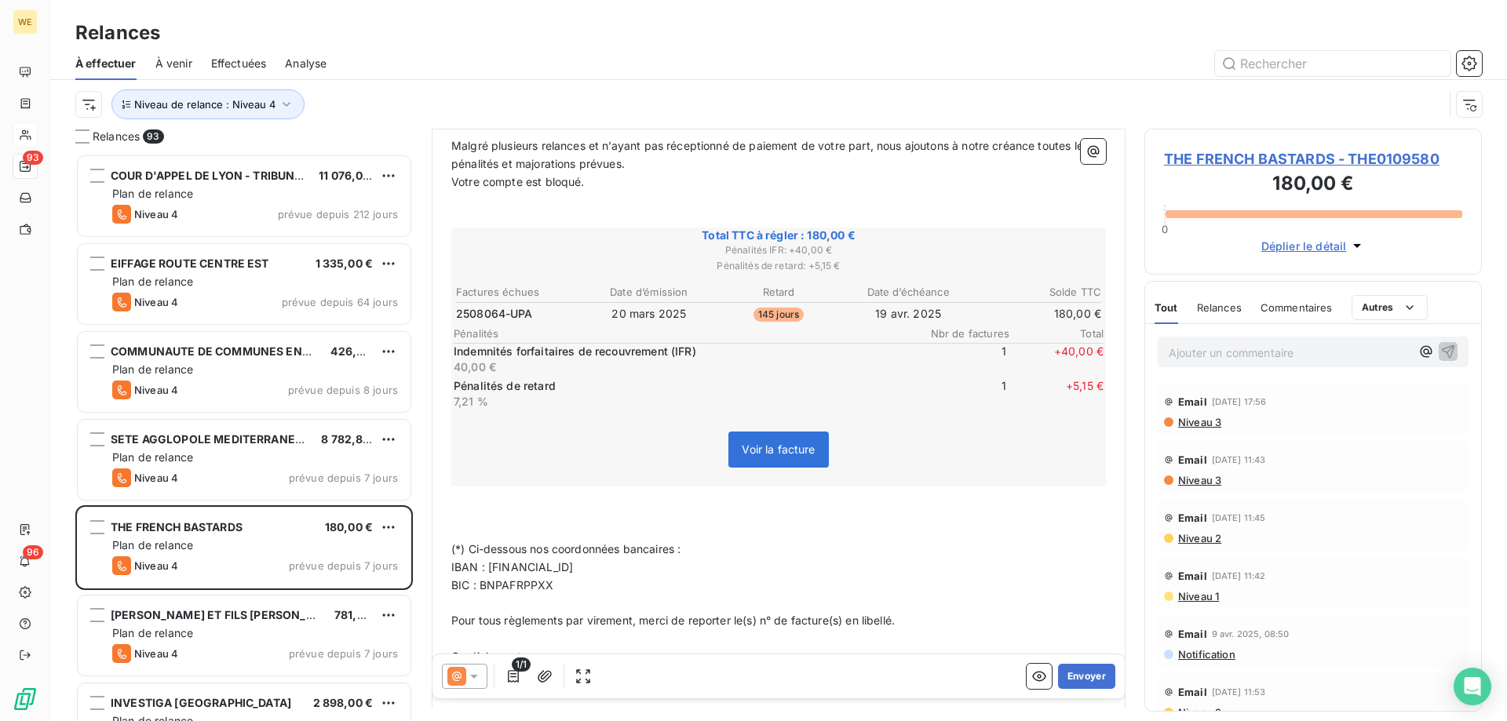
scroll to position [318, 0]
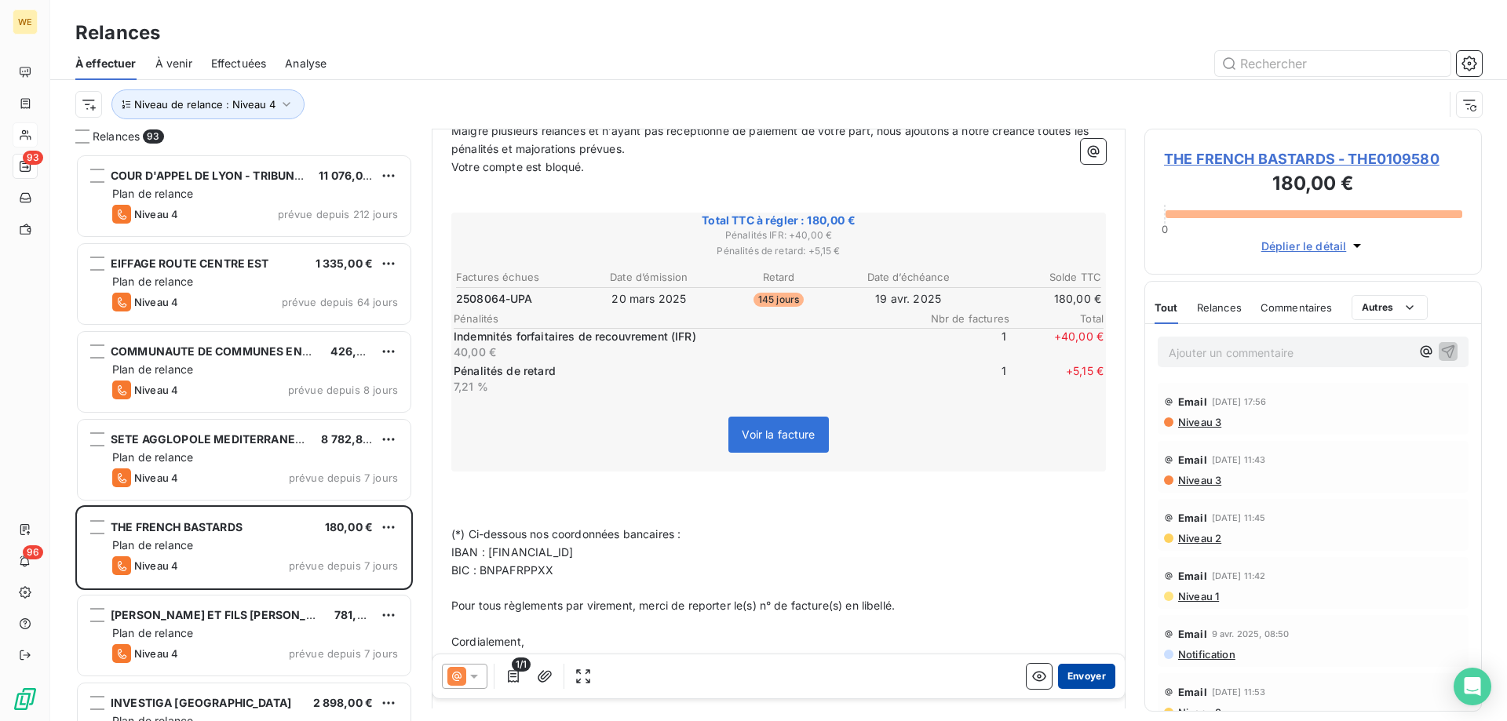
click at [1079, 679] on button "Envoyer" at bounding box center [1086, 676] width 57 height 25
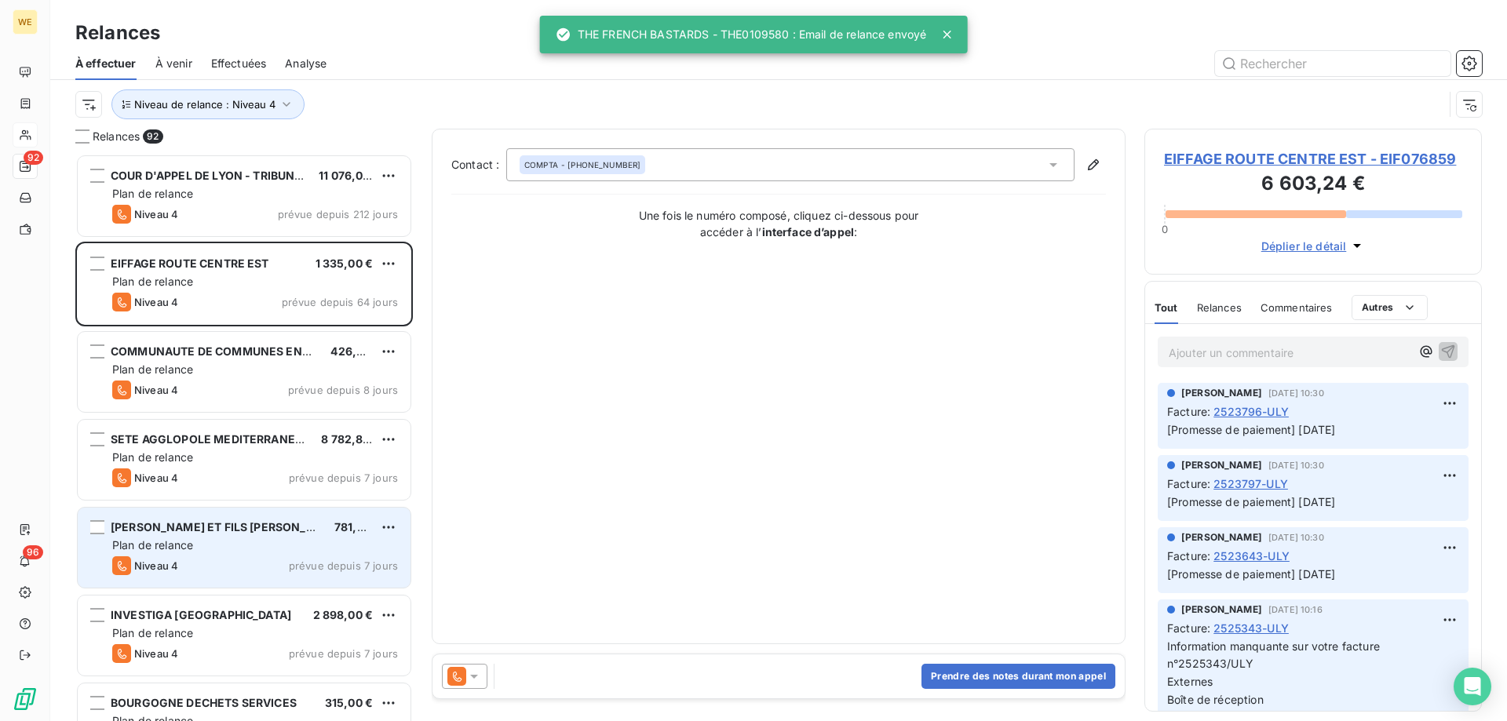
click at [243, 555] on div "[PERSON_NAME] ET FILS [PERSON_NAME] SNC 781,20 € Plan de relance Niveau 4 prévu…" at bounding box center [244, 548] width 333 height 80
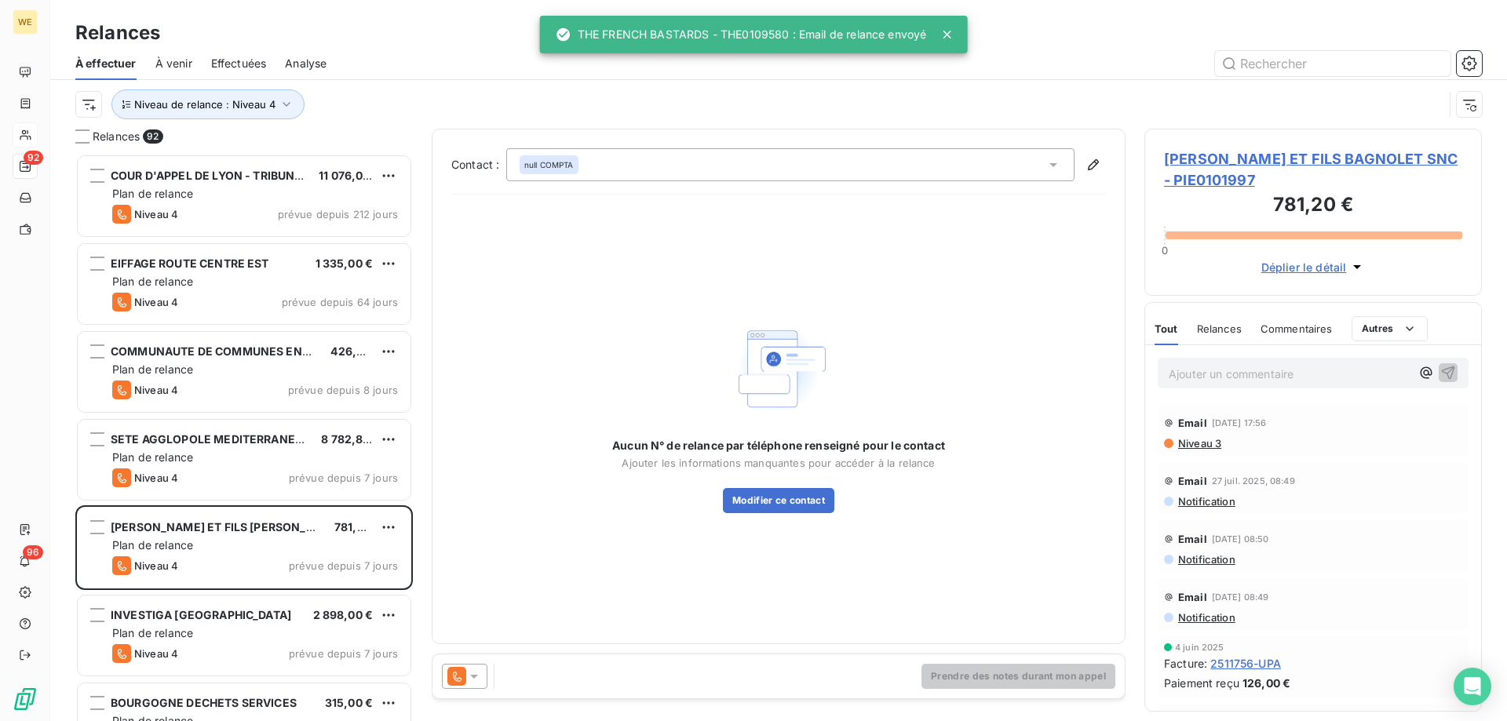
click at [477, 680] on icon at bounding box center [474, 677] width 16 height 16
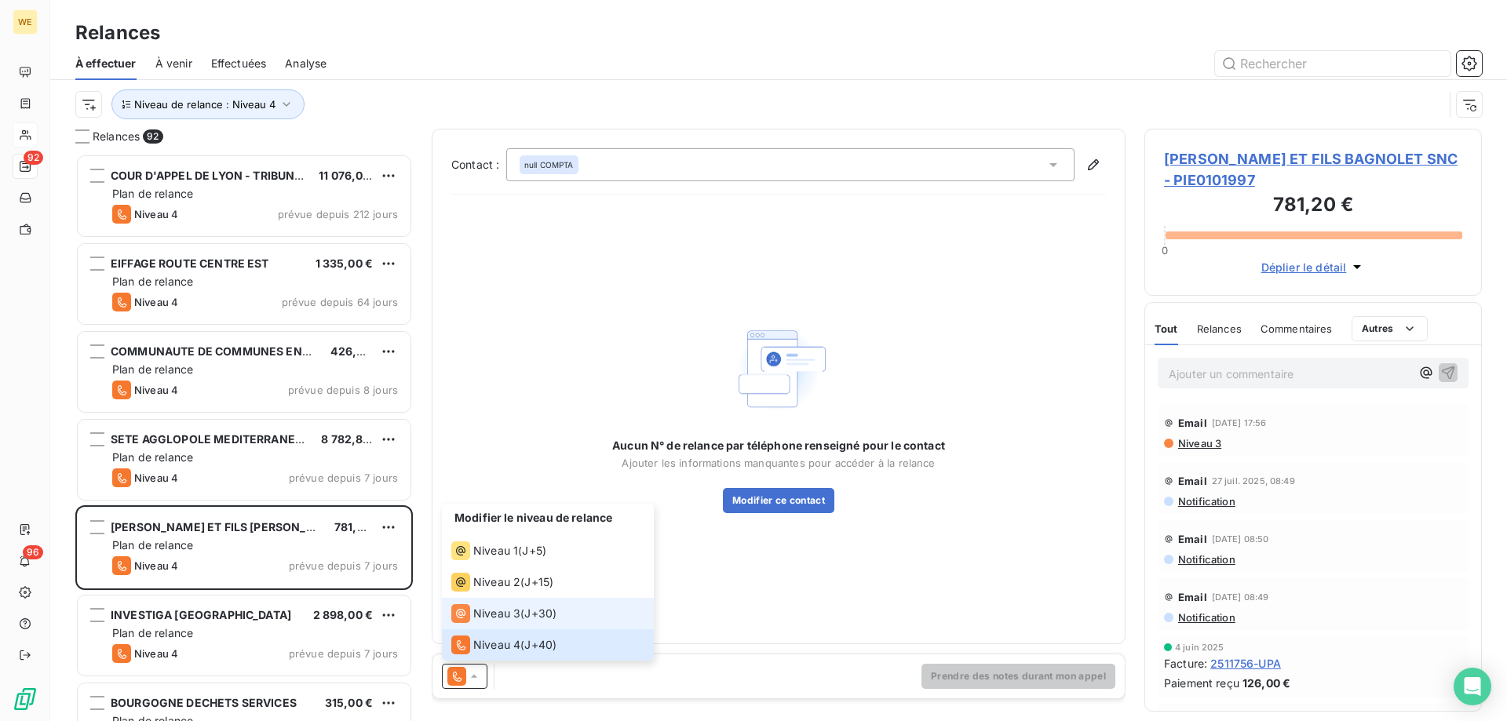
click at [557, 619] on span "J+30 )" at bounding box center [540, 614] width 32 height 16
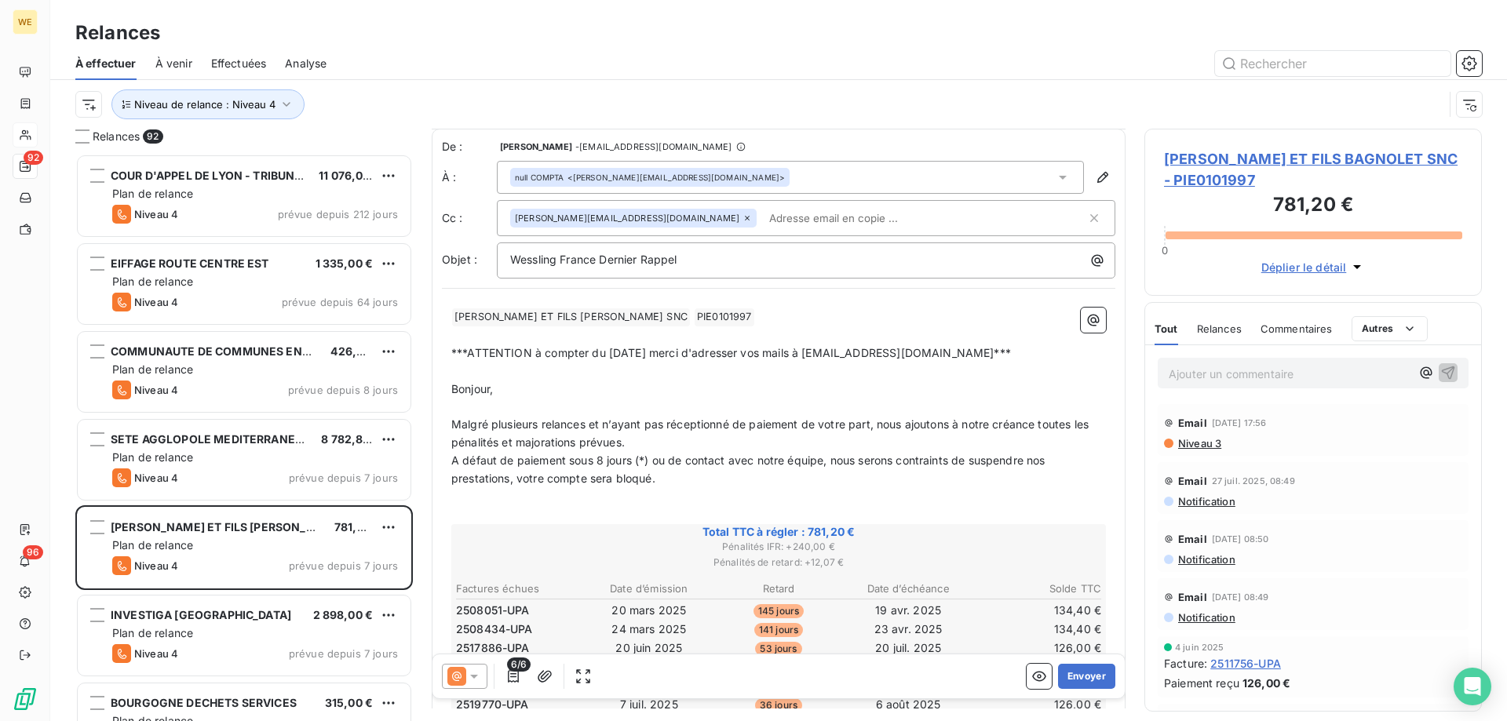
scroll to position [315, 0]
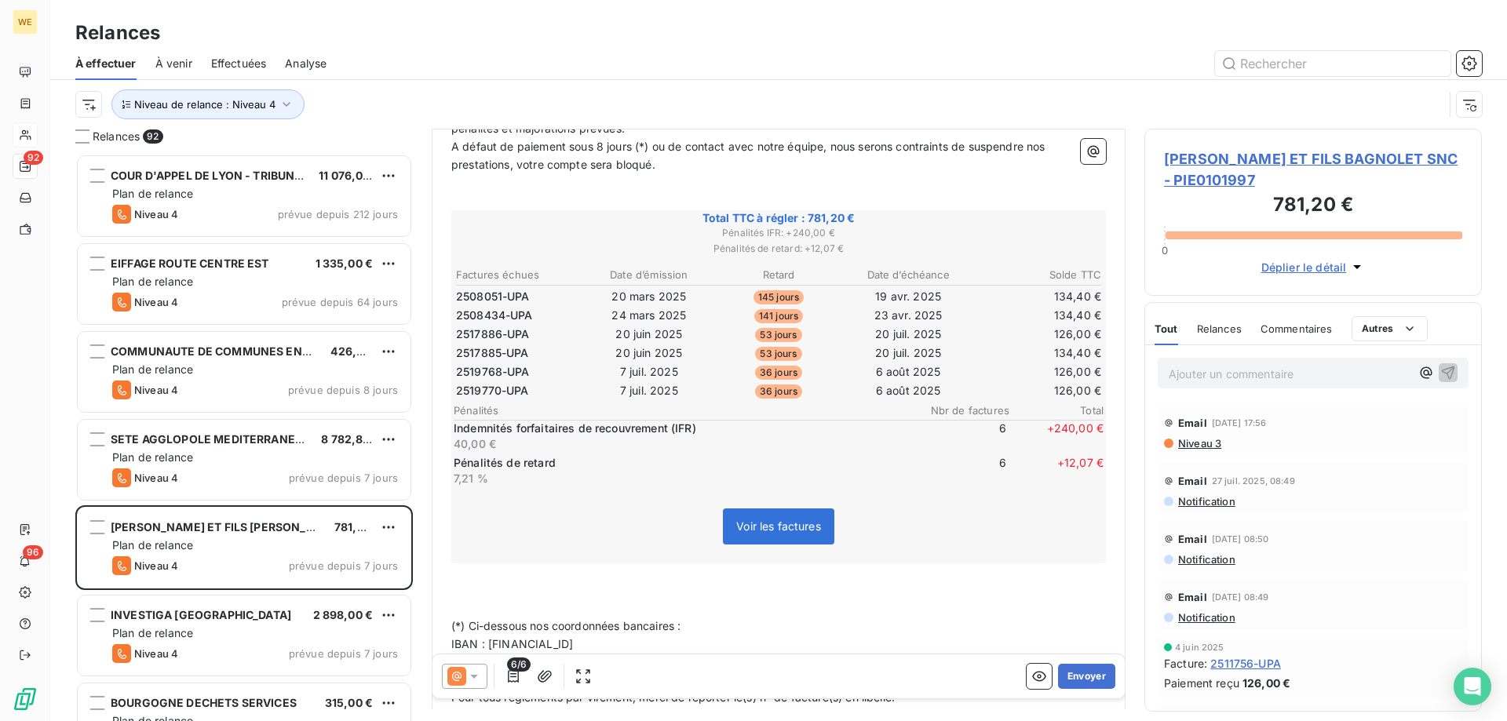
click at [473, 678] on icon at bounding box center [474, 677] width 8 height 4
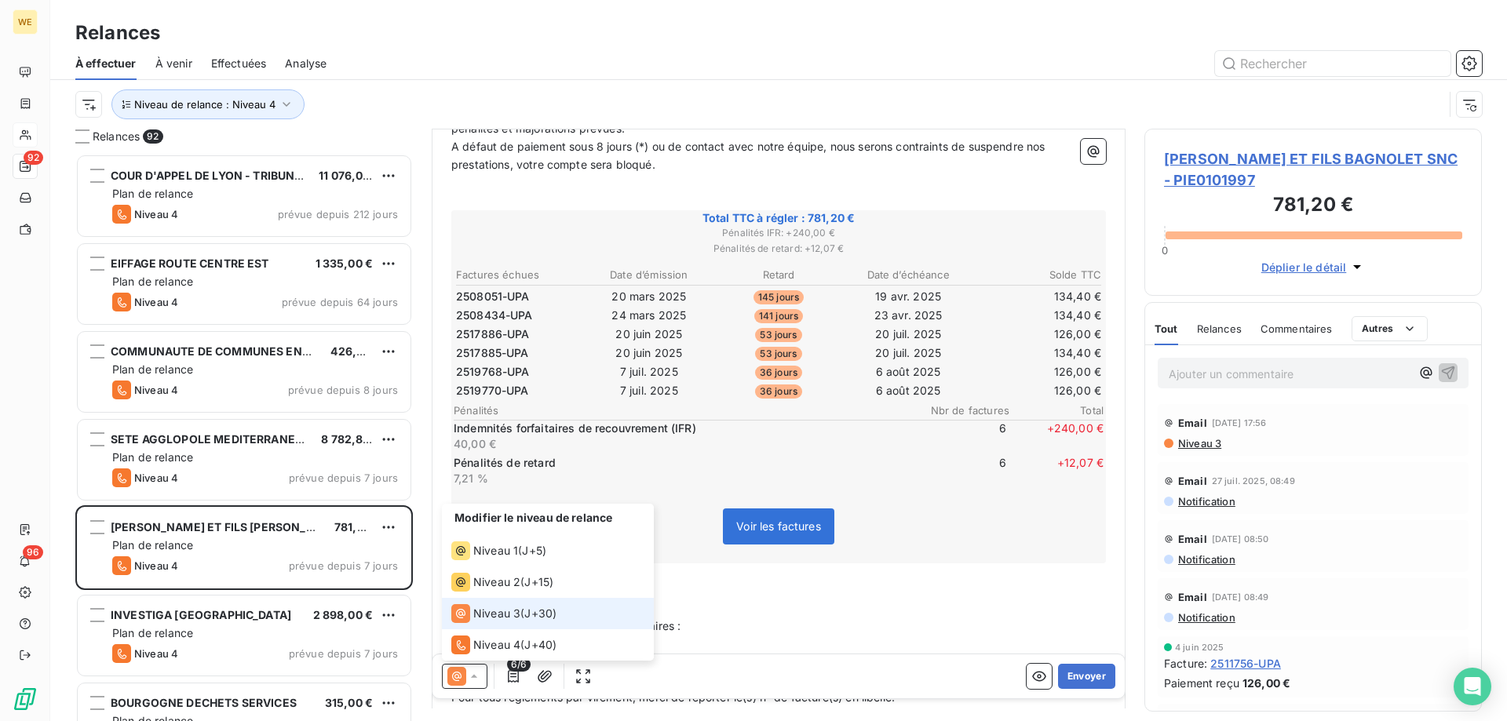
click at [503, 620] on span "Niveau 3" at bounding box center [496, 614] width 47 height 16
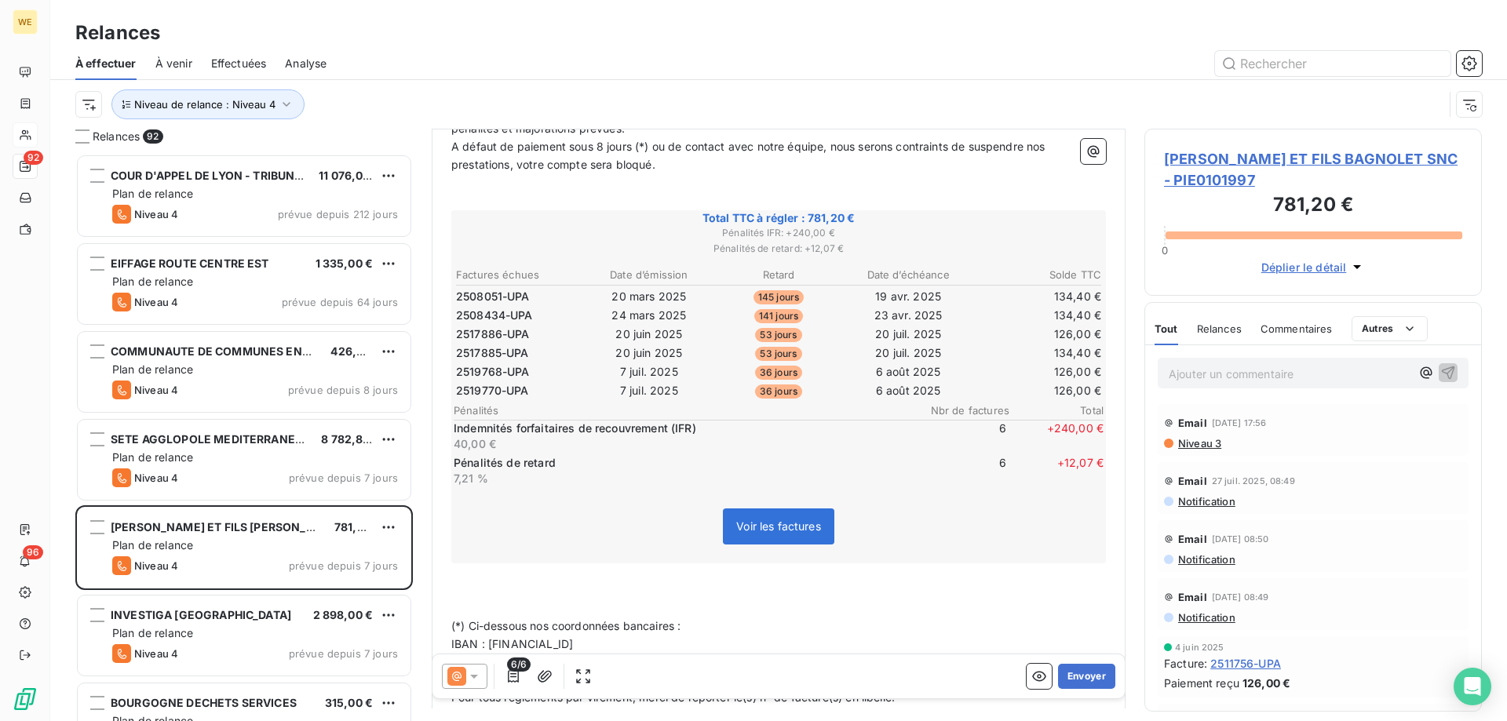
scroll to position [0, 0]
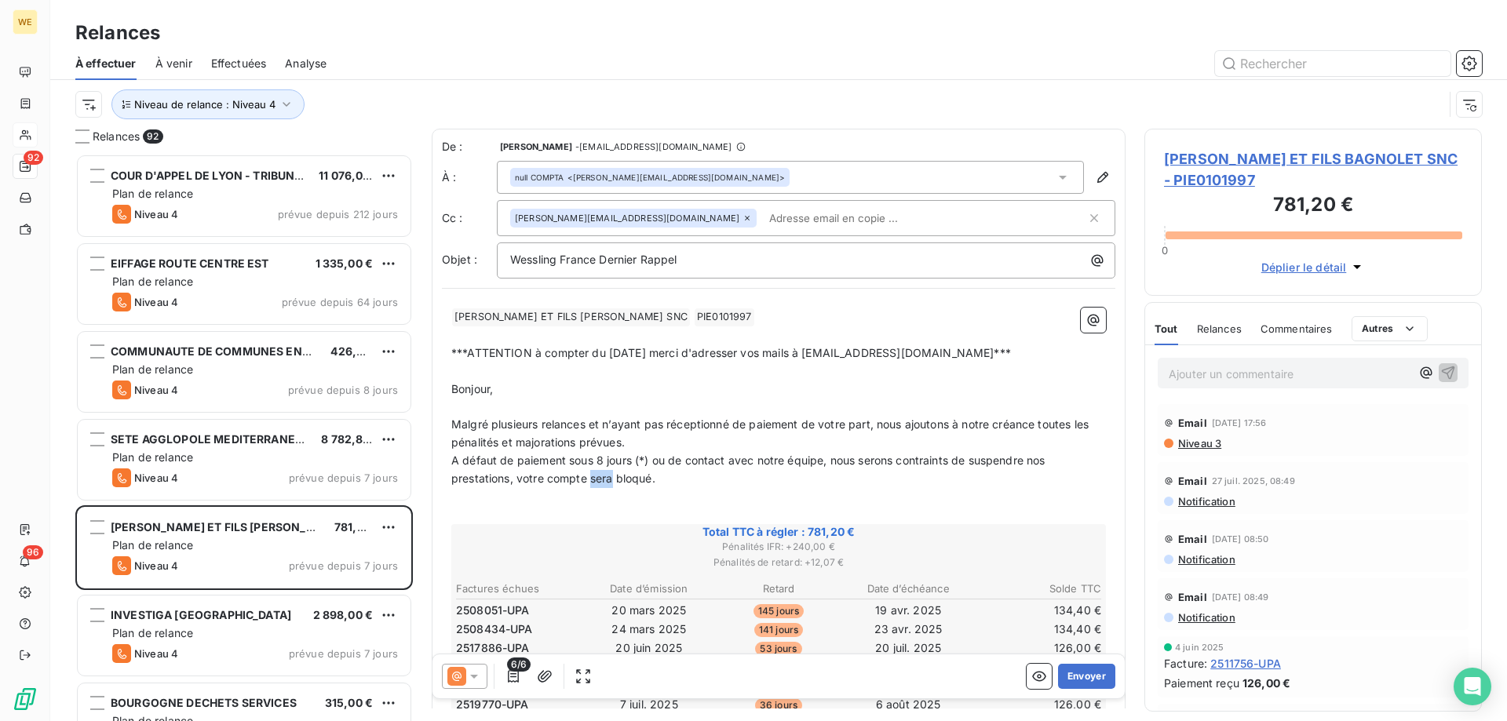
drag, startPoint x: 612, startPoint y: 488, endPoint x: 592, endPoint y: 480, distance: 21.6
click at [592, 480] on p "A défaut de paiement sous 8 jours (*) ou de contact avec notre équipe, nous ser…" at bounding box center [778, 470] width 655 height 36
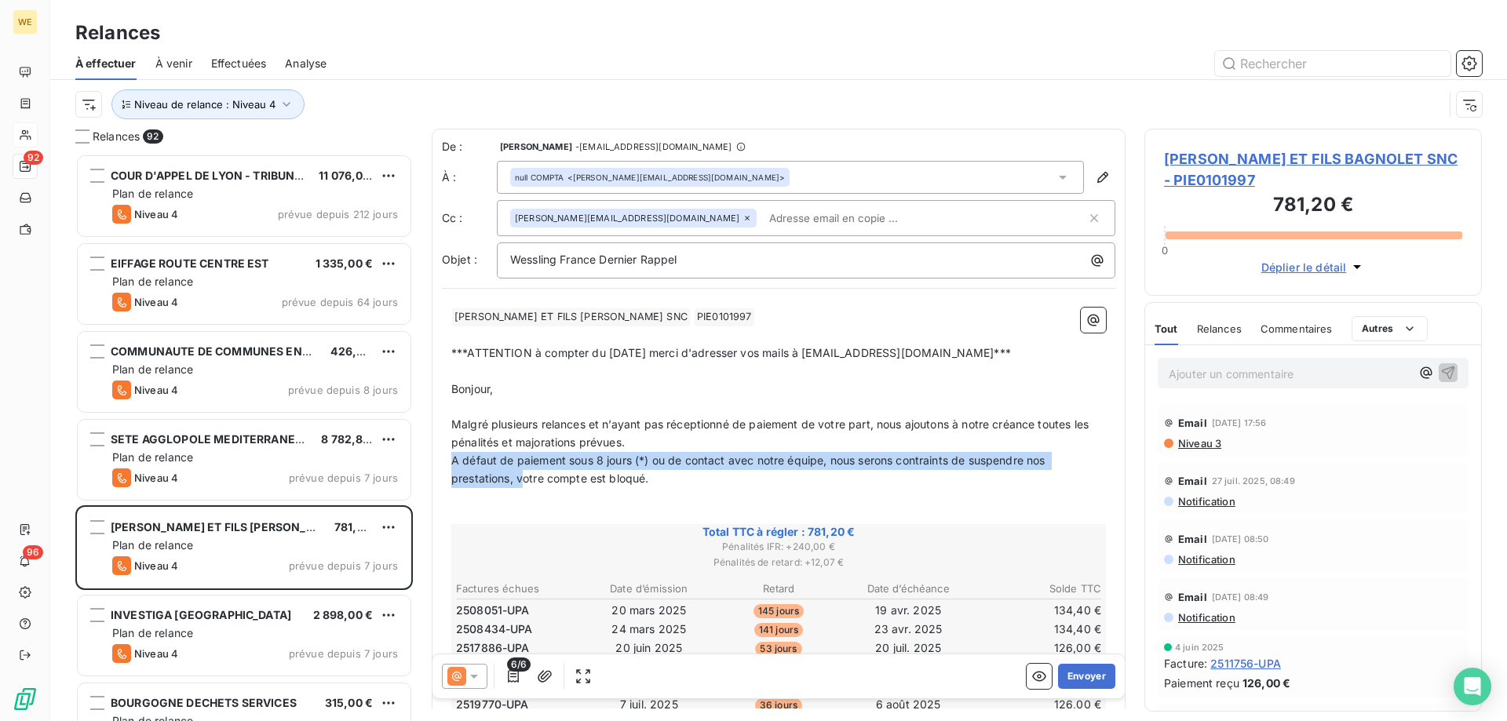
drag, startPoint x: 524, startPoint y: 480, endPoint x: 424, endPoint y: 461, distance: 102.4
click at [425, 459] on div "Relances 92 COUR D'APPEL DE LYON - TRIBUNAL JUD 11 076,00 € Plan de relance Niv…" at bounding box center [778, 425] width 1457 height 593
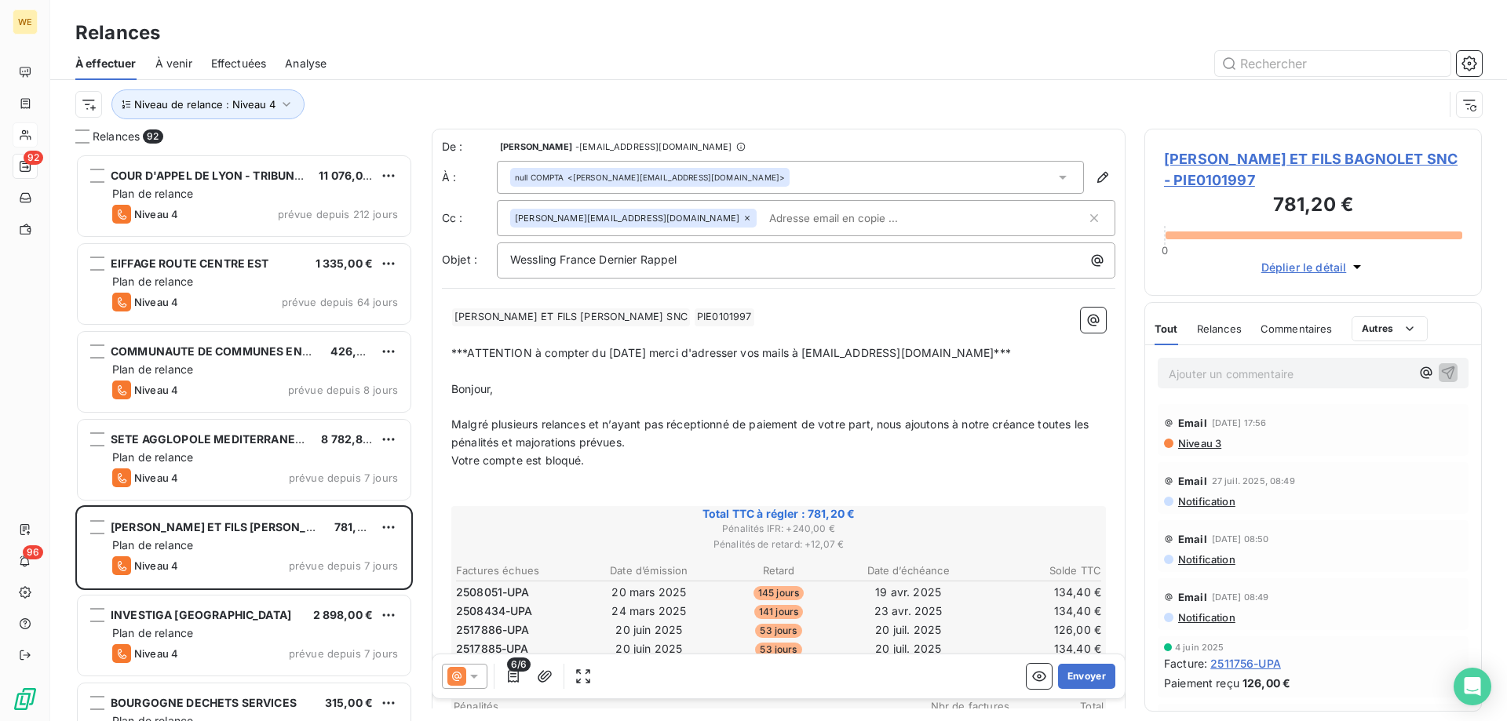
click at [659, 482] on p "﻿" at bounding box center [778, 479] width 655 height 18
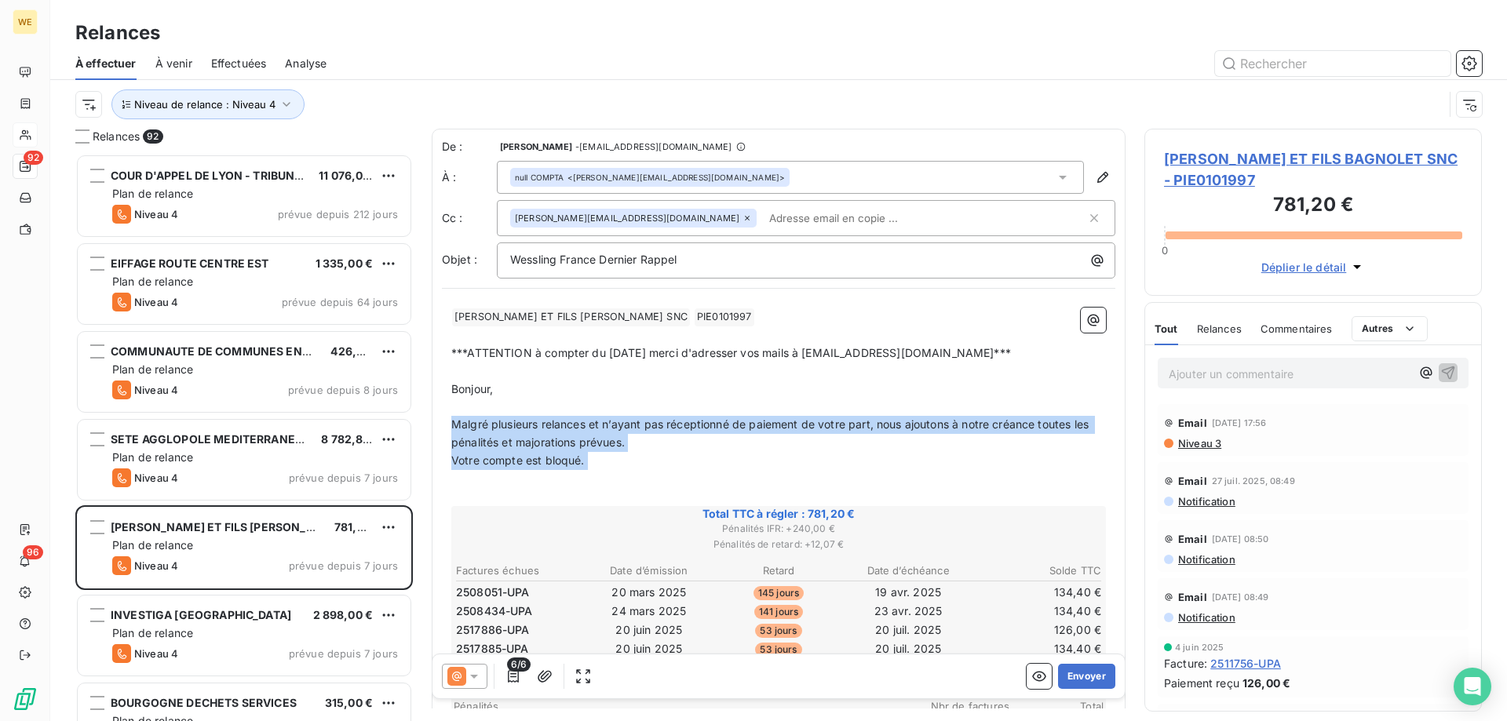
drag, startPoint x: 606, startPoint y: 470, endPoint x: 491, endPoint y: 437, distance: 120.0
click at [447, 422] on div "﻿ [PERSON_NAME] ET FILS BAGNOLET SNC ﻿ PIE0101997 ﻿ ﻿ ﻿ ***ATTENTION à compter …" at bounding box center [779, 699] width 674 height 802
copy div "Malgré plusieurs relances et n’ayant pas réceptionné de paiement de votre part,…"
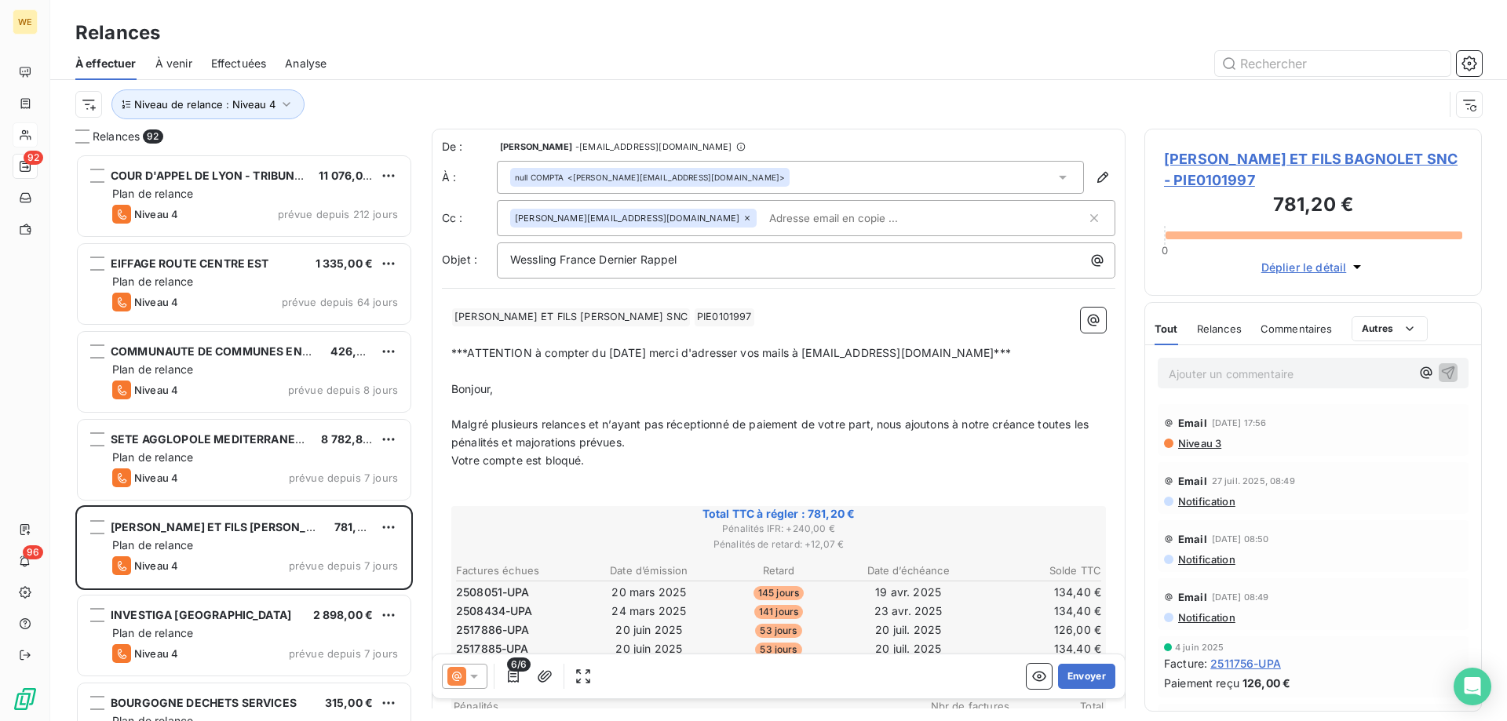
click at [1310, 159] on span "[PERSON_NAME] ET FILS BAGNOLET SNC - PIE0101997" at bounding box center [1313, 169] width 298 height 42
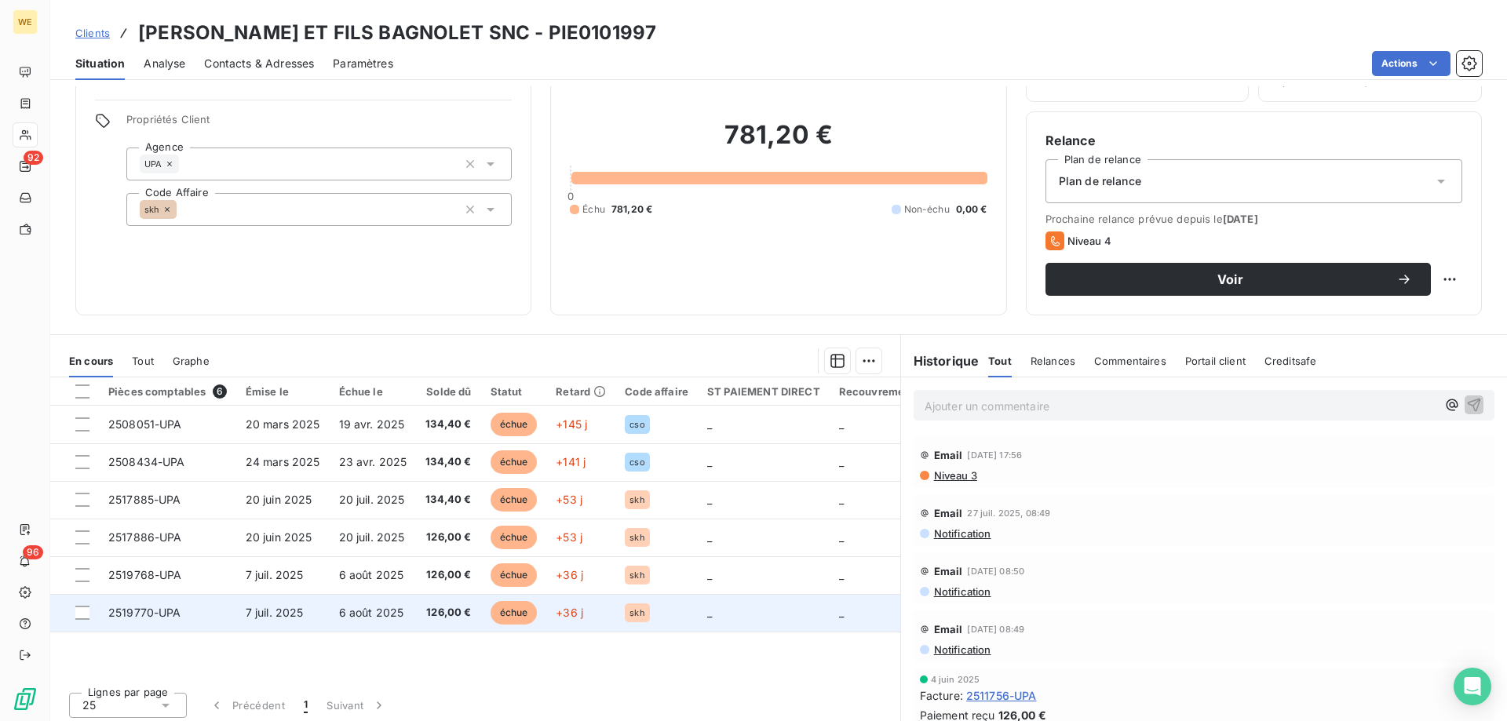
scroll to position [100, 0]
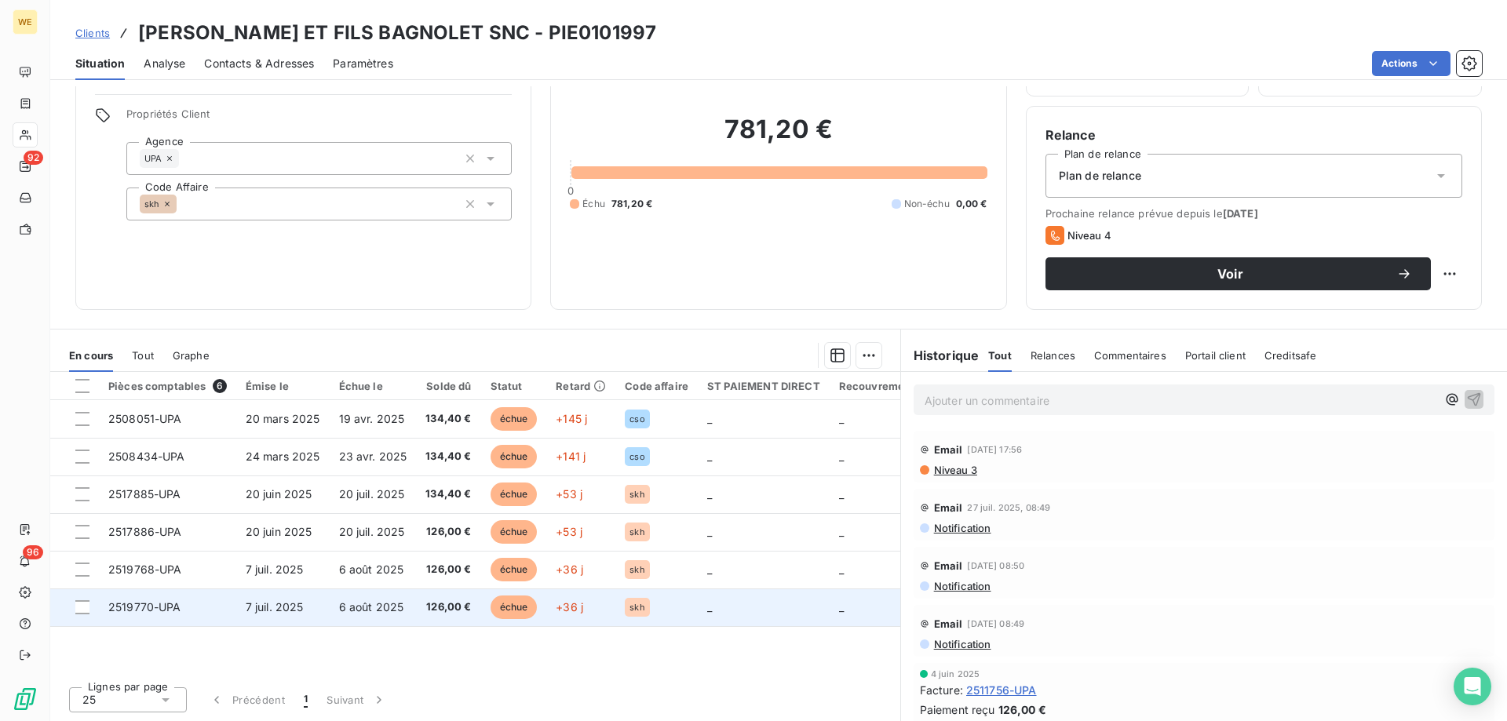
click at [305, 605] on td "7 juil. 2025" at bounding box center [282, 608] width 93 height 38
click at [375, 607] on span "6 août 2025" at bounding box center [371, 607] width 65 height 13
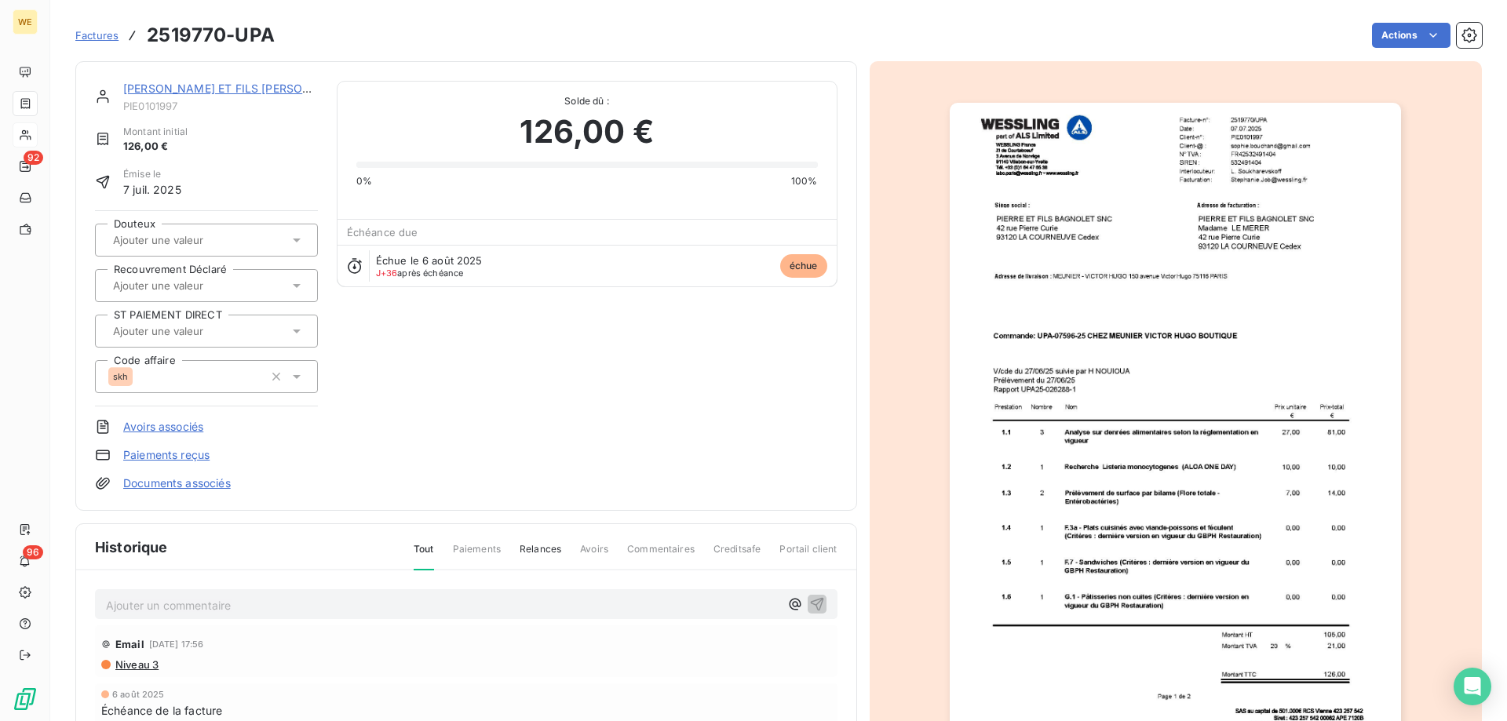
click at [1242, 676] on img "button" at bounding box center [1175, 422] width 451 height 639
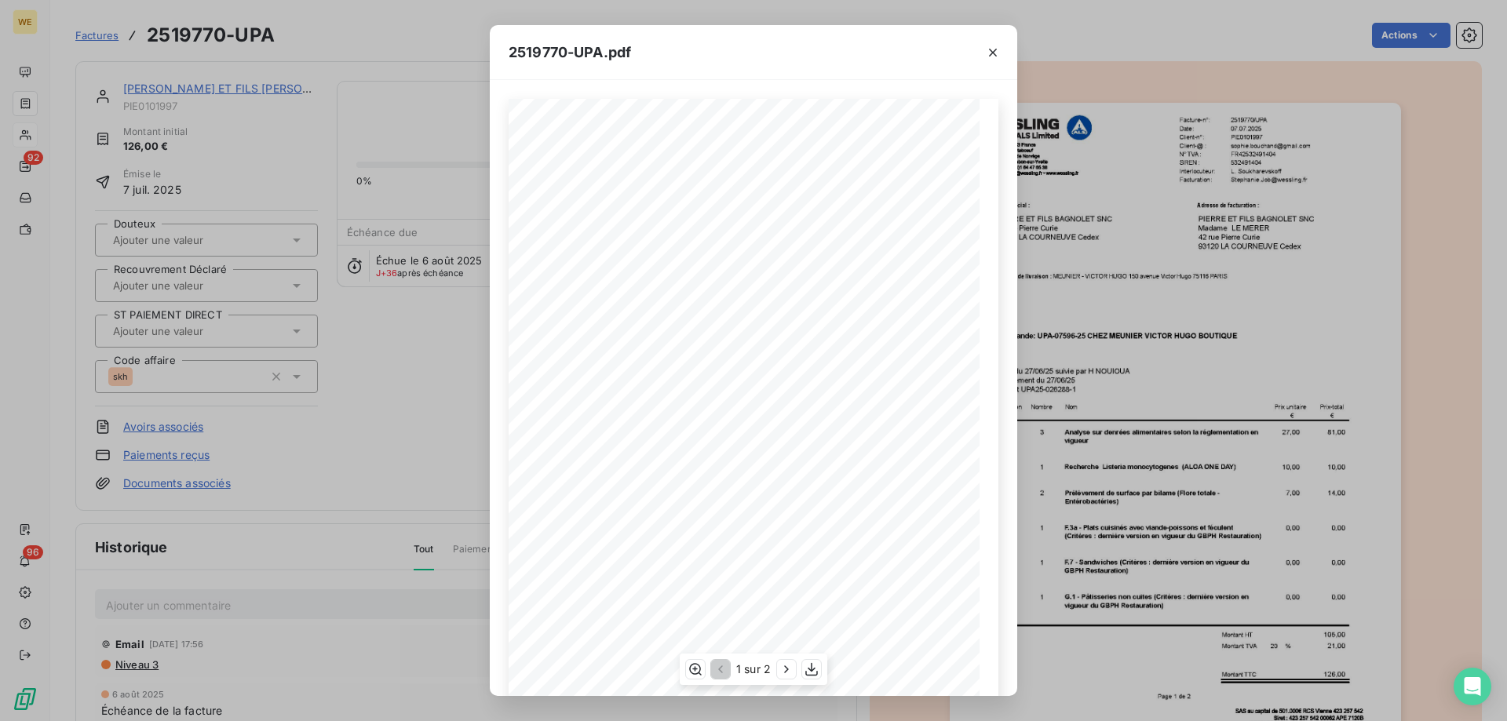
click at [686, 378] on span "V/cde du [DATE] suivie par [PERSON_NAME]" at bounding box center [641, 378] width 154 height 8
copy span "NOUIOUA"
click at [378, 662] on div "2519770-UPA.pdf 2519770/UPA Facture-n°: [DATE] Date: Client-n°: PIE0101997 [PER…" at bounding box center [753, 360] width 1507 height 721
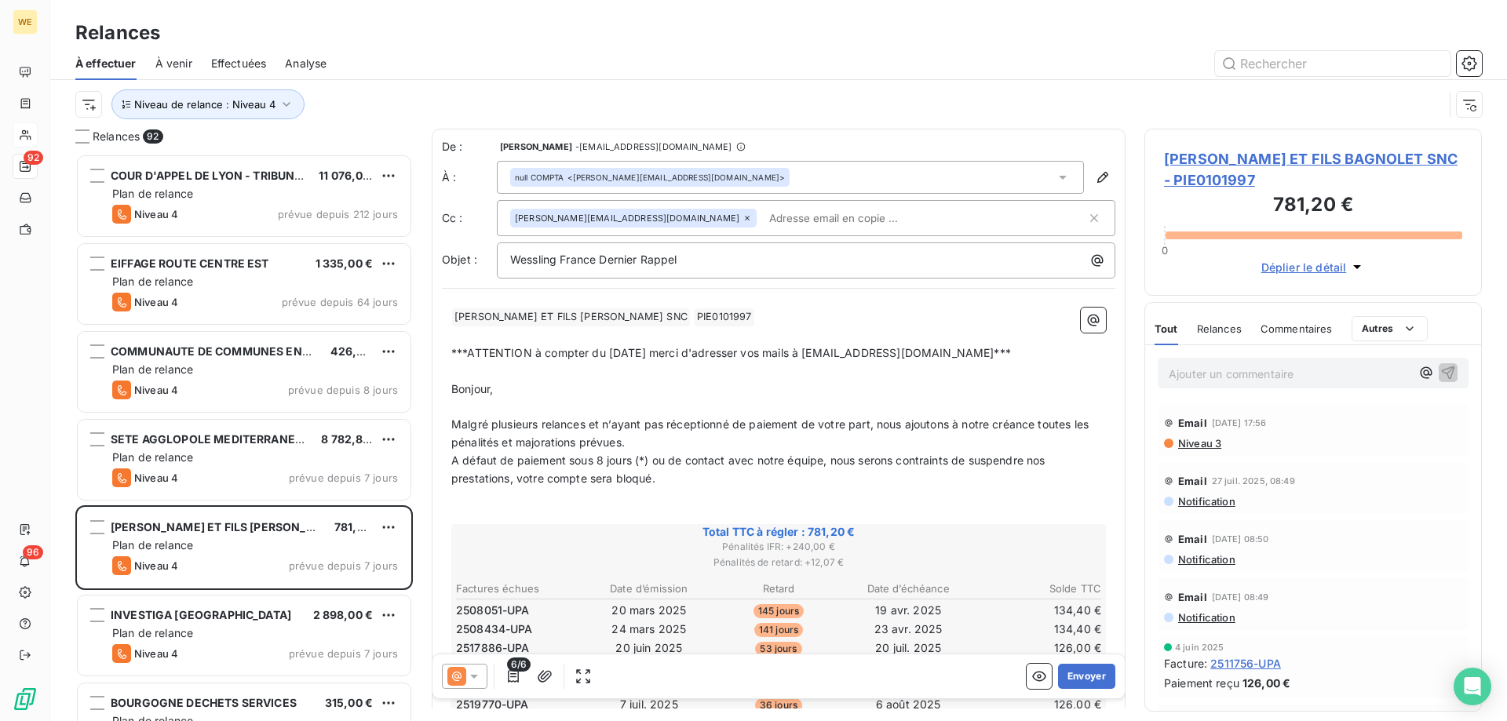
click at [763, 217] on input "text" at bounding box center [853, 218] width 181 height 24
paste input "[EMAIL_ADDRESS][DOMAIN_NAME]"
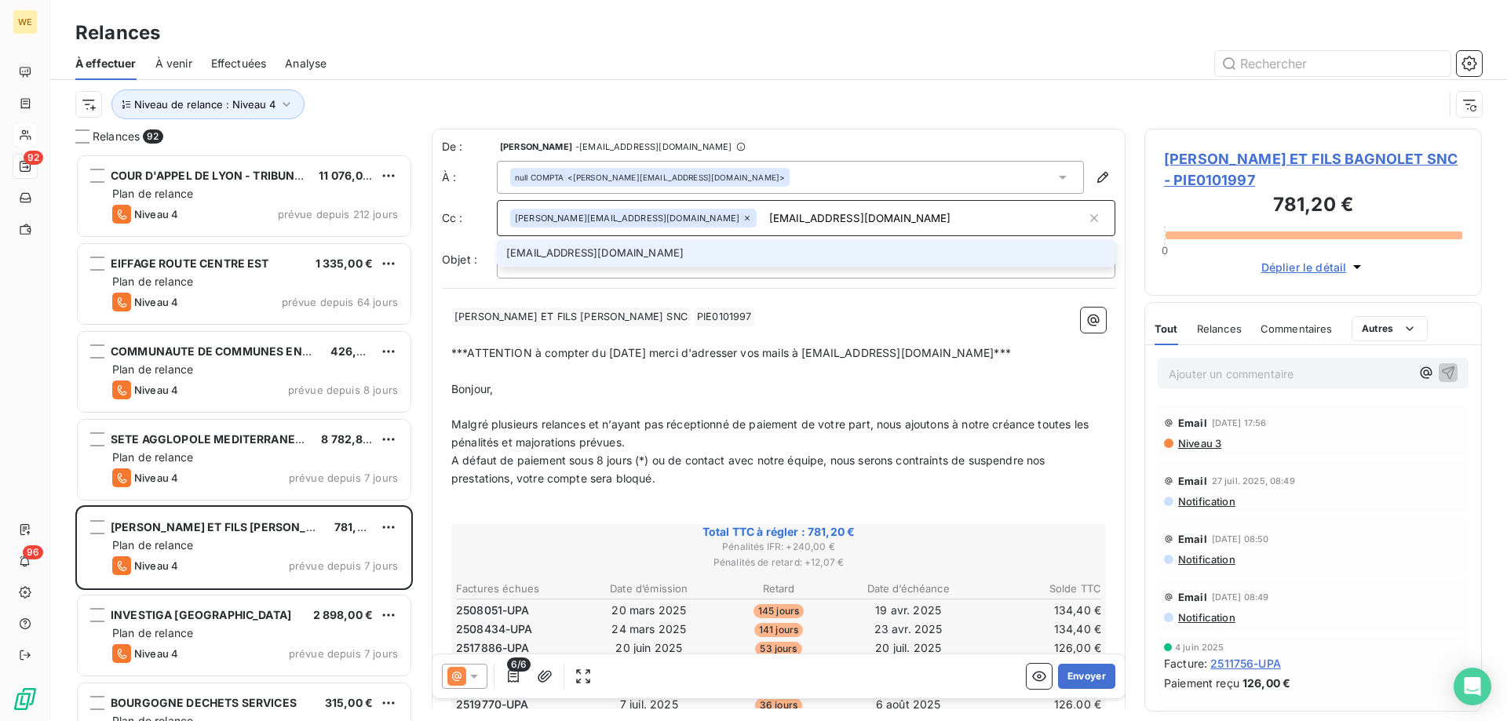
type input "[EMAIL_ADDRESS][DOMAIN_NAME]"
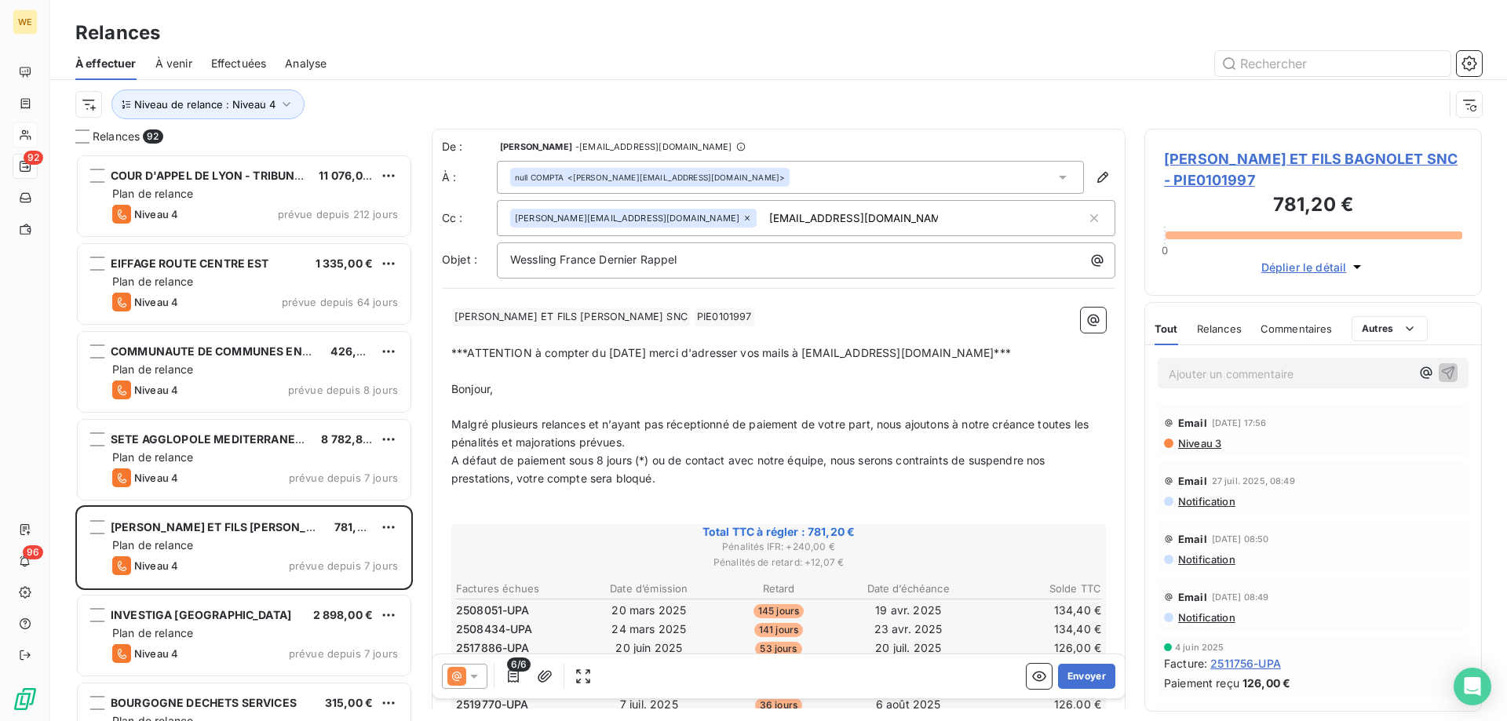
click at [612, 342] on p "﻿" at bounding box center [778, 336] width 655 height 18
click at [627, 169] on div "null COMPTA <[PERSON_NAME][EMAIL_ADDRESS][DOMAIN_NAME]>" at bounding box center [649, 177] width 279 height 19
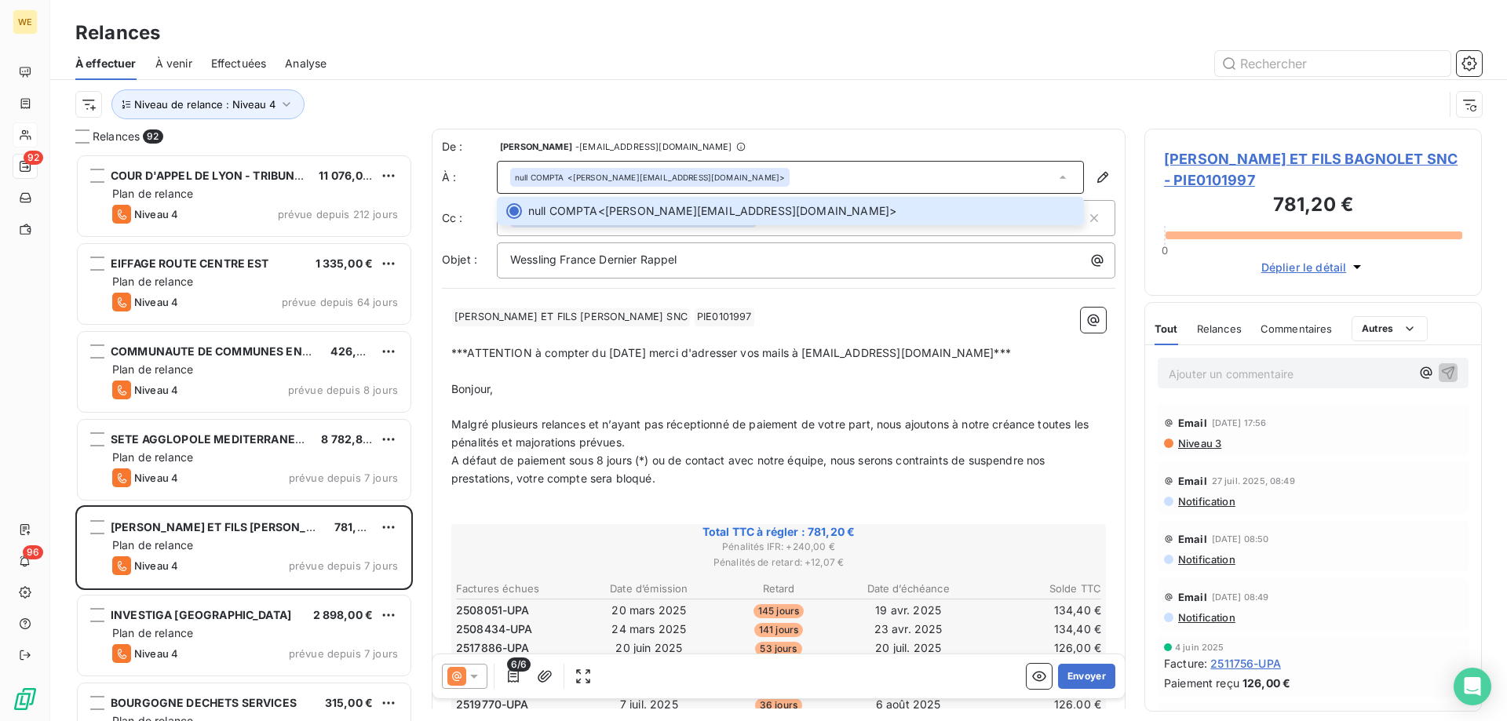
click at [1280, 162] on span "[PERSON_NAME] ET FILS BAGNOLET SNC - PIE0101997" at bounding box center [1313, 169] width 298 height 42
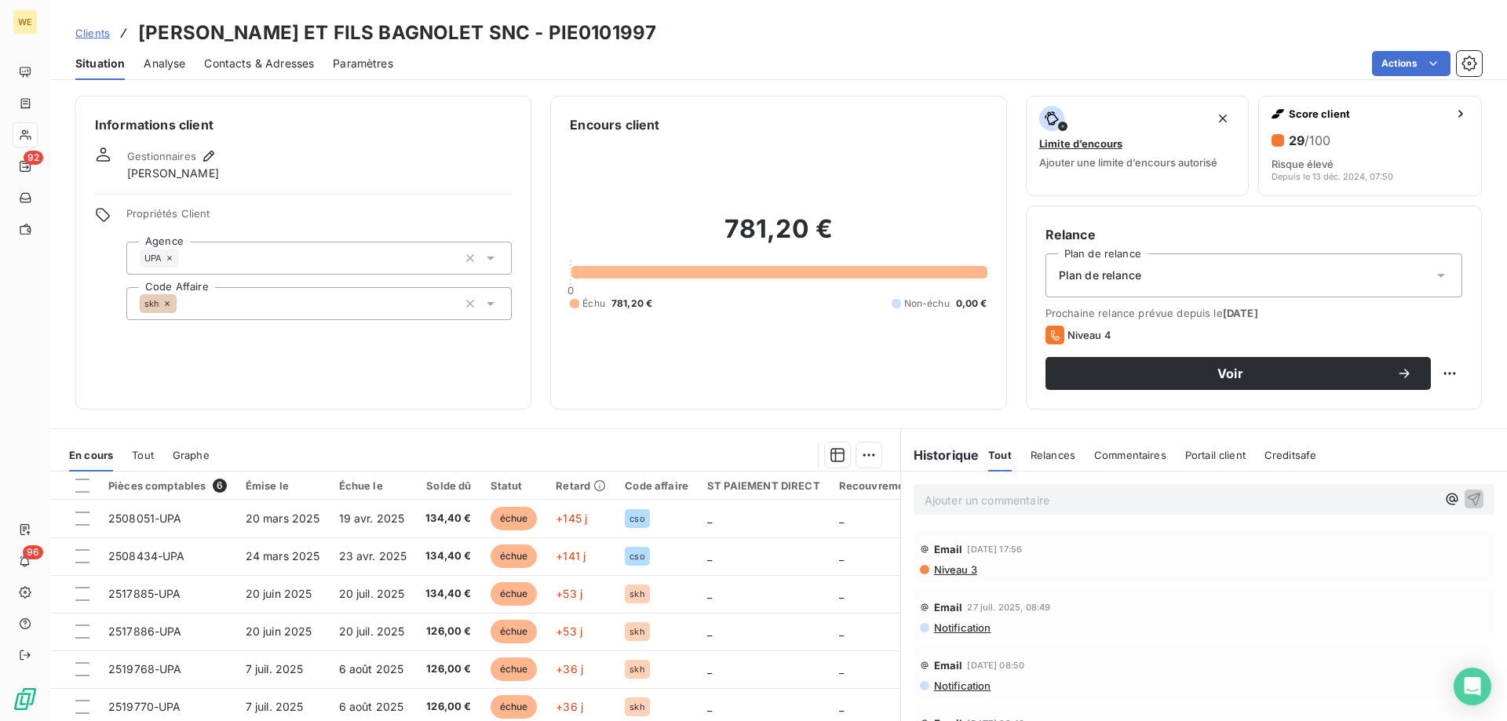
click at [265, 58] on span "Contacts & Adresses" at bounding box center [259, 64] width 110 height 16
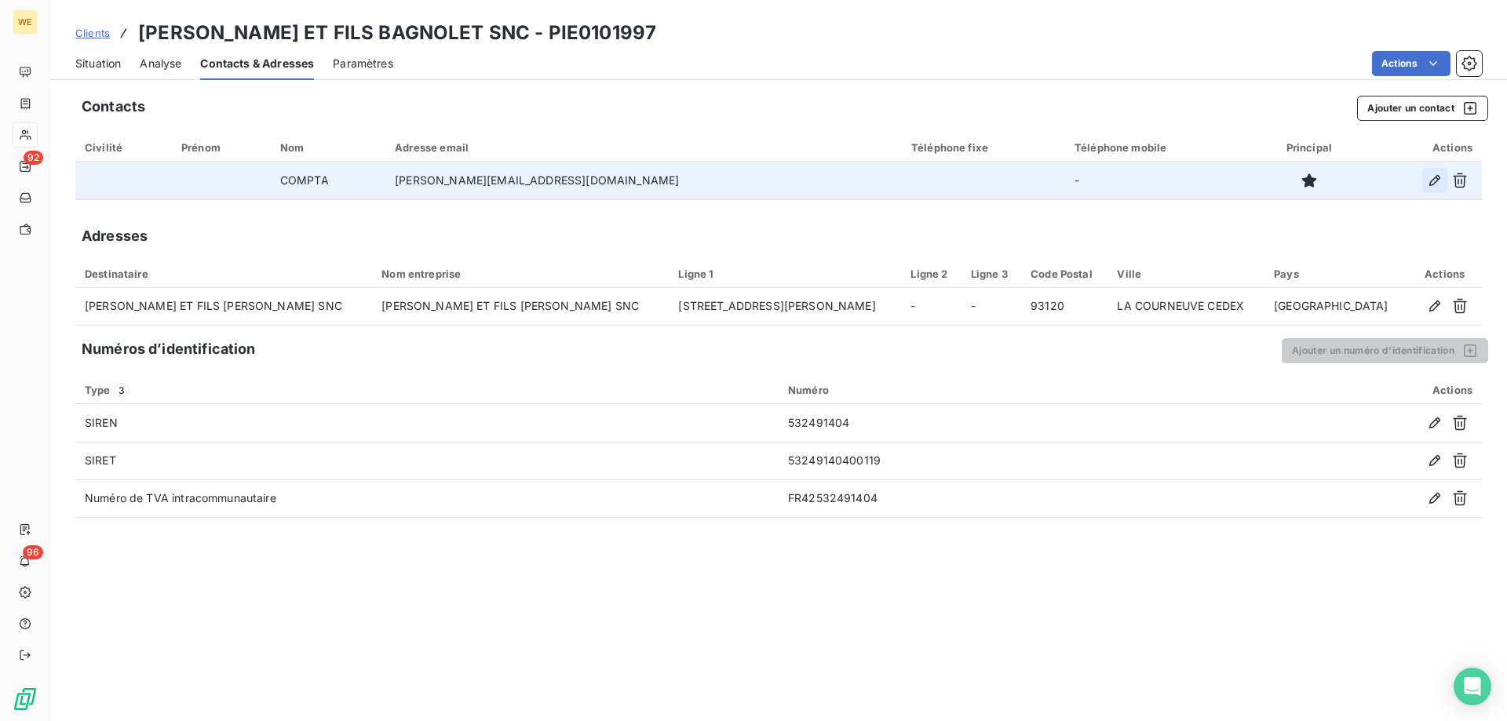
click at [1437, 184] on icon "button" at bounding box center [1435, 181] width 16 height 16
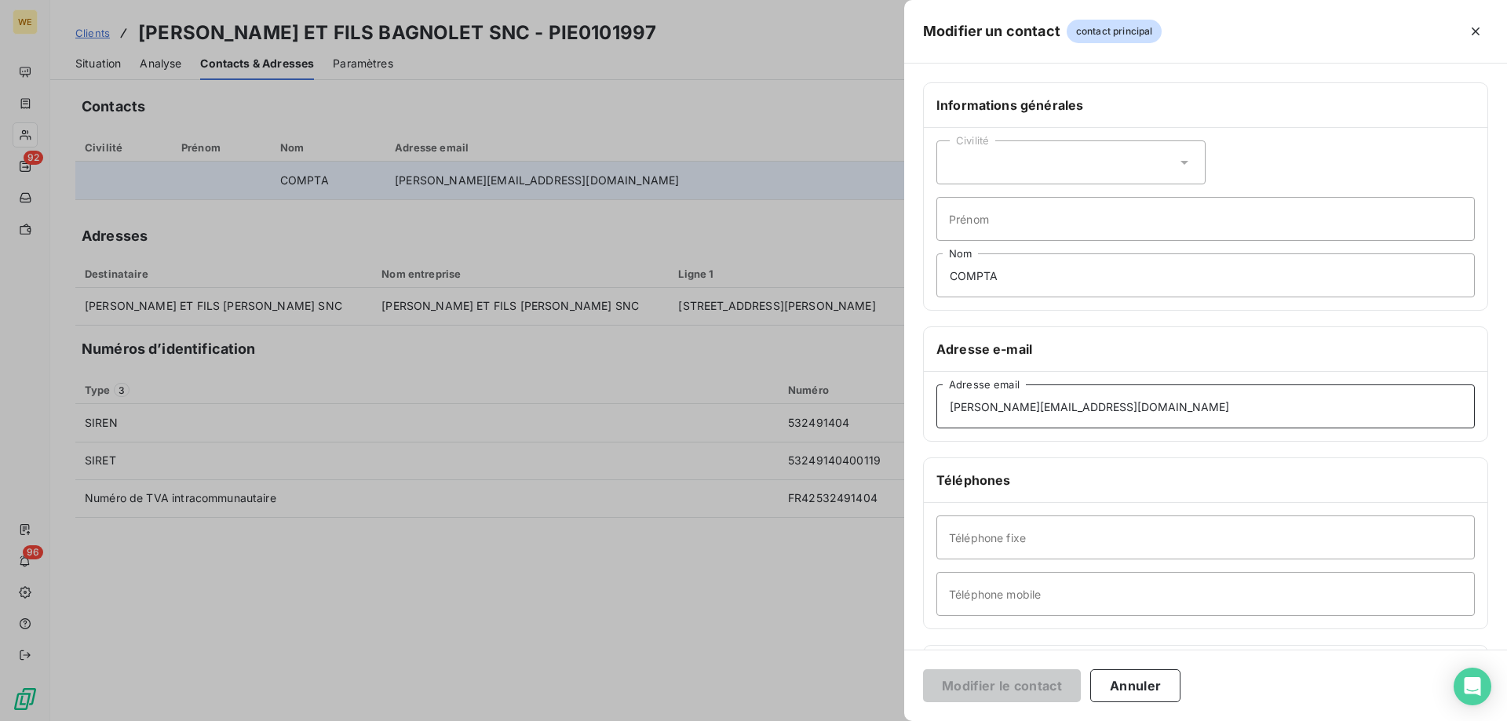
drag, startPoint x: 1120, startPoint y: 411, endPoint x: 615, endPoint y: 372, distance: 506.3
click at [564, 721] on div "Modifier un contact contact principal Informations générales Civilité Prénom CO…" at bounding box center [753, 721] width 1507 height 0
paste input "[EMAIL_ADDRESS][DOMAIN_NAME]"
type input "[EMAIL_ADDRESS][DOMAIN_NAME]"
click at [973, 696] on button "Modifier le contact" at bounding box center [1002, 686] width 158 height 33
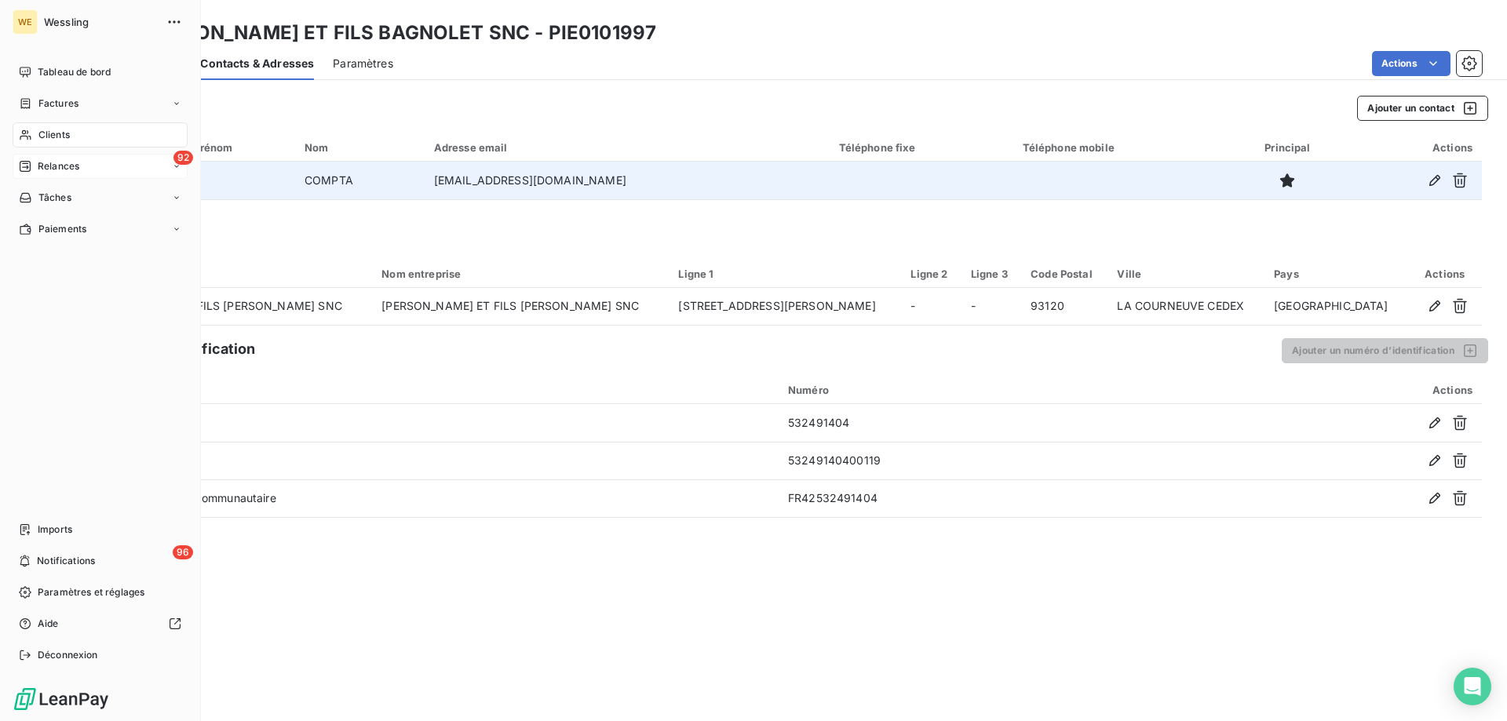
click at [60, 166] on span "Relances" at bounding box center [59, 166] width 42 height 14
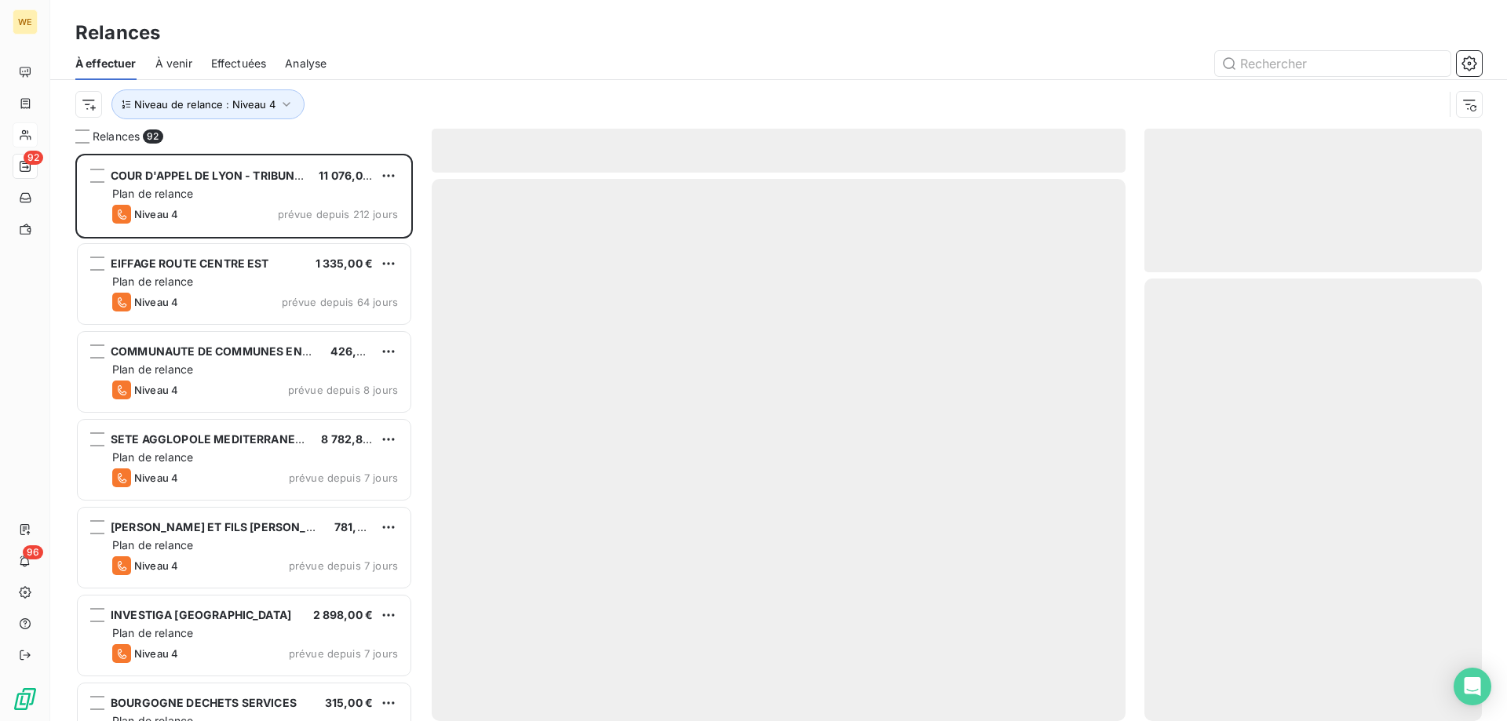
scroll to position [556, 326]
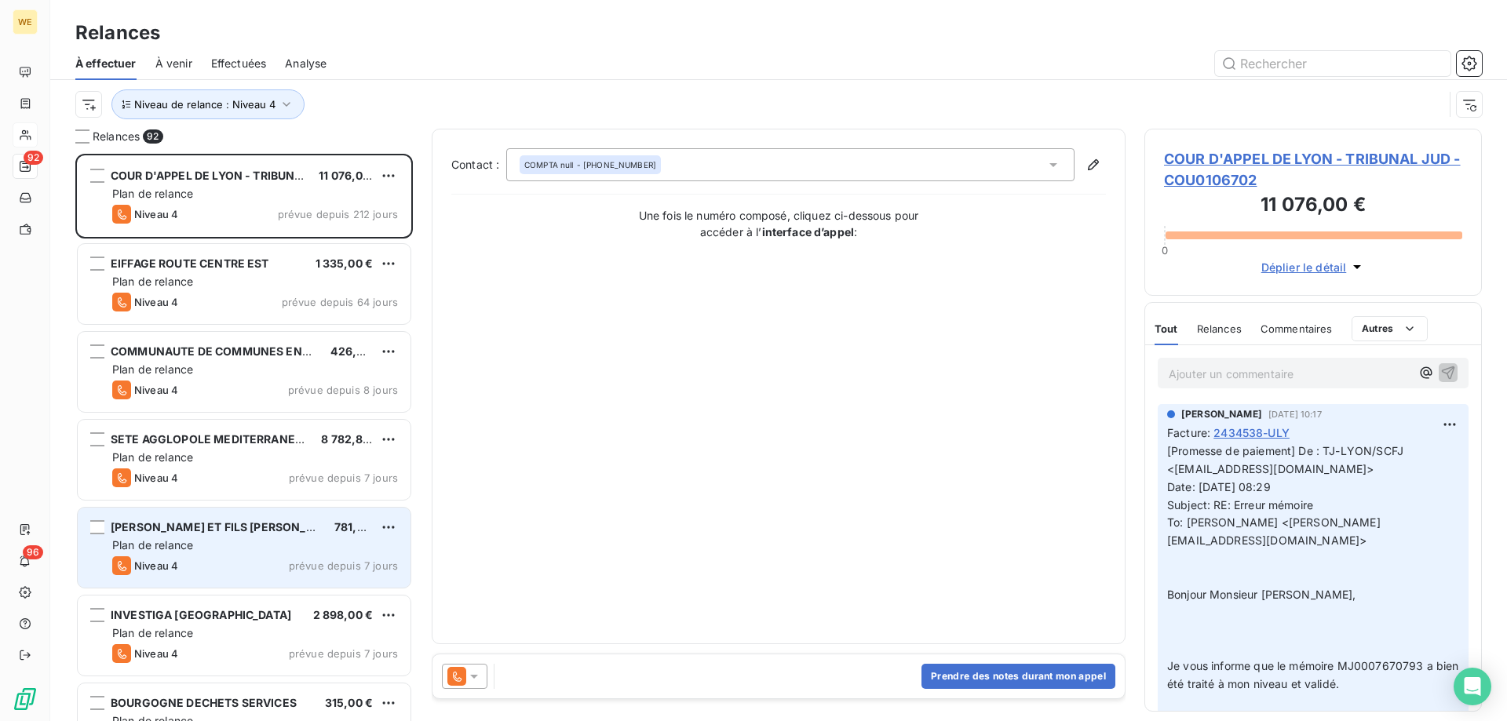
click at [221, 554] on div "[PERSON_NAME] ET FILS [PERSON_NAME] SNC 781,20 € Plan de relance Niveau 4 prévu…" at bounding box center [244, 548] width 333 height 80
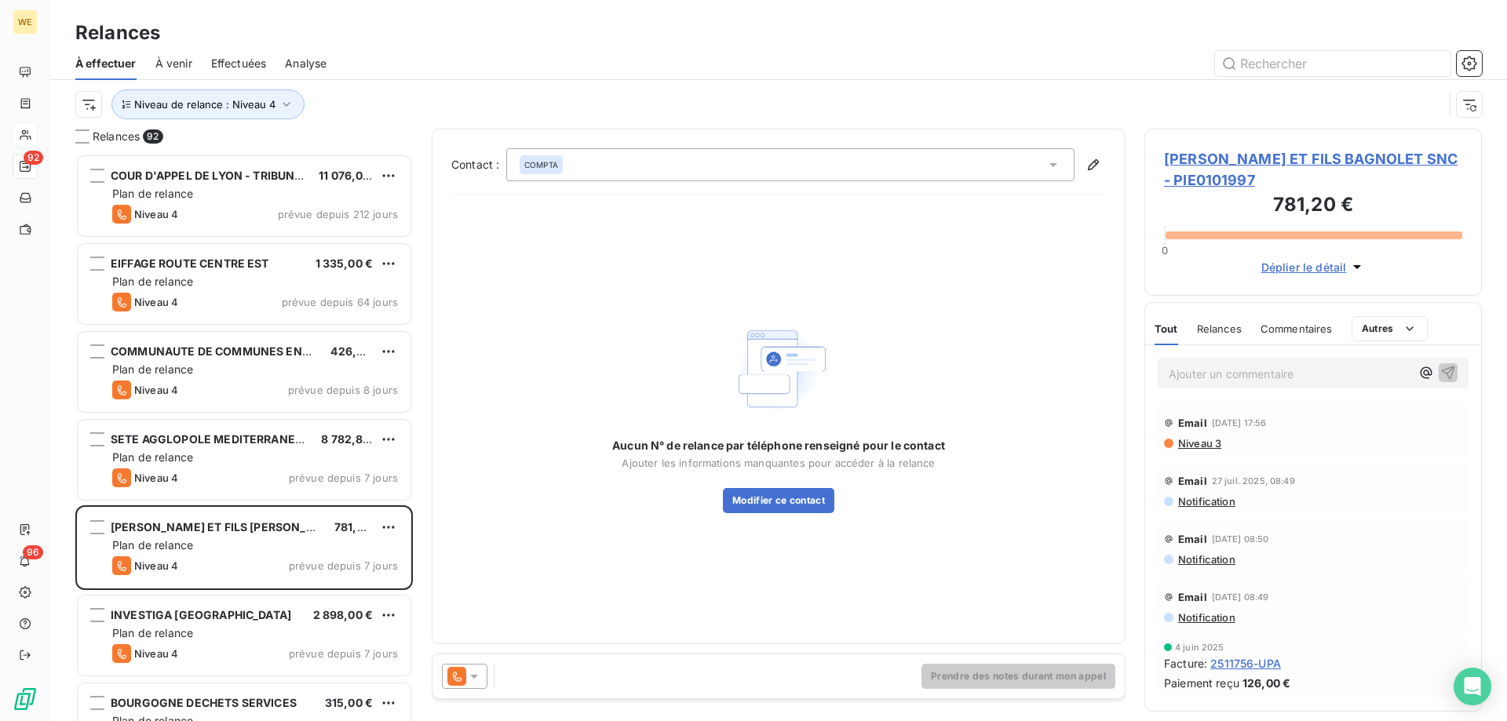
click at [475, 676] on icon at bounding box center [474, 677] width 8 height 4
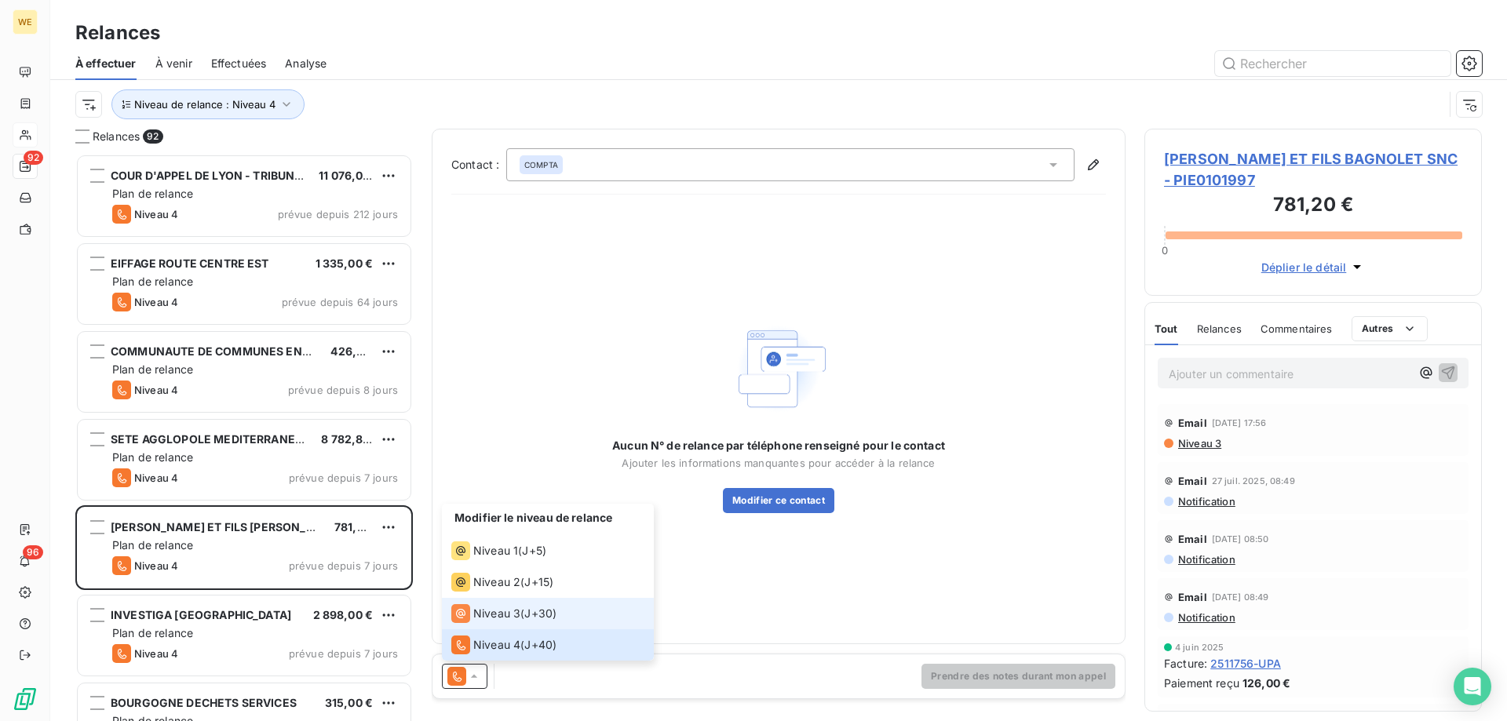
click at [515, 614] on span "Niveau 3" at bounding box center [496, 614] width 47 height 16
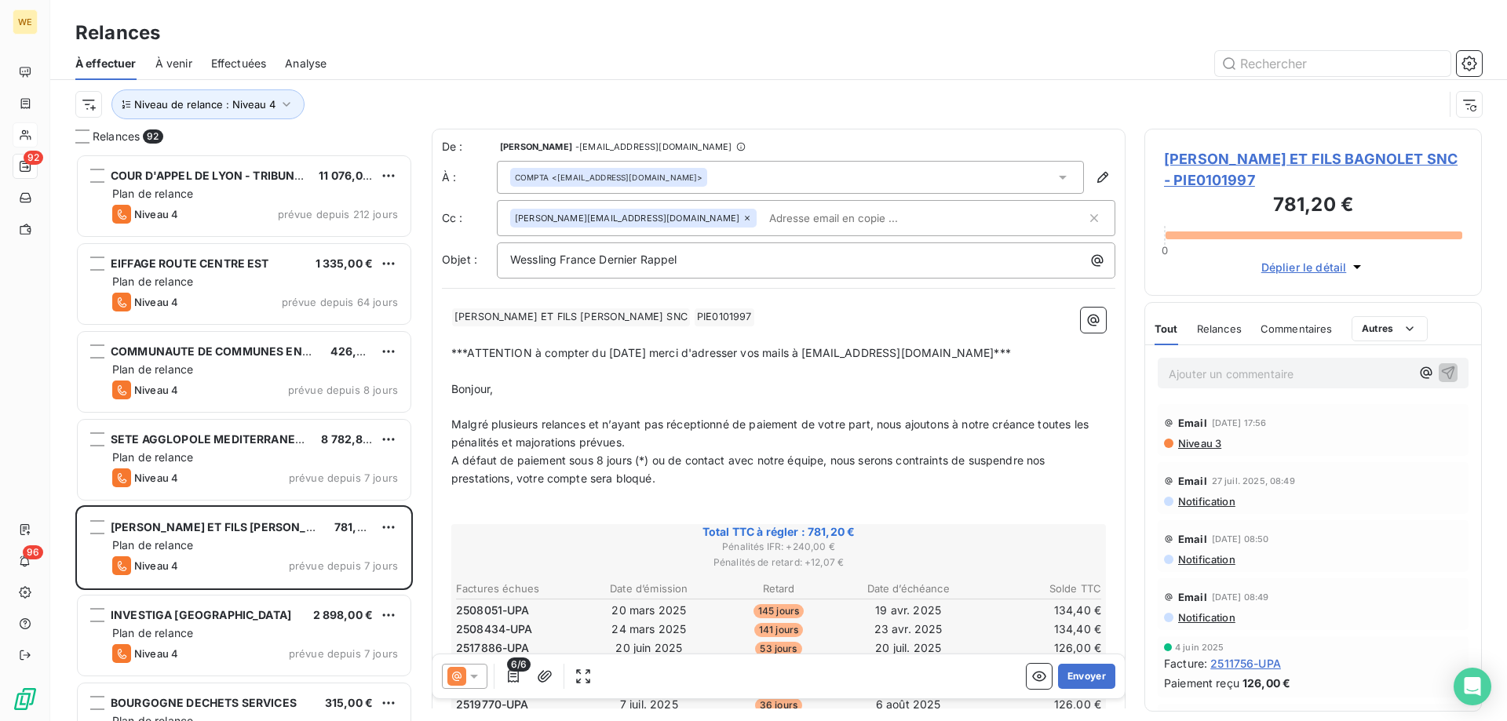
click at [568, 393] on p "Bonjour," at bounding box center [778, 390] width 655 height 18
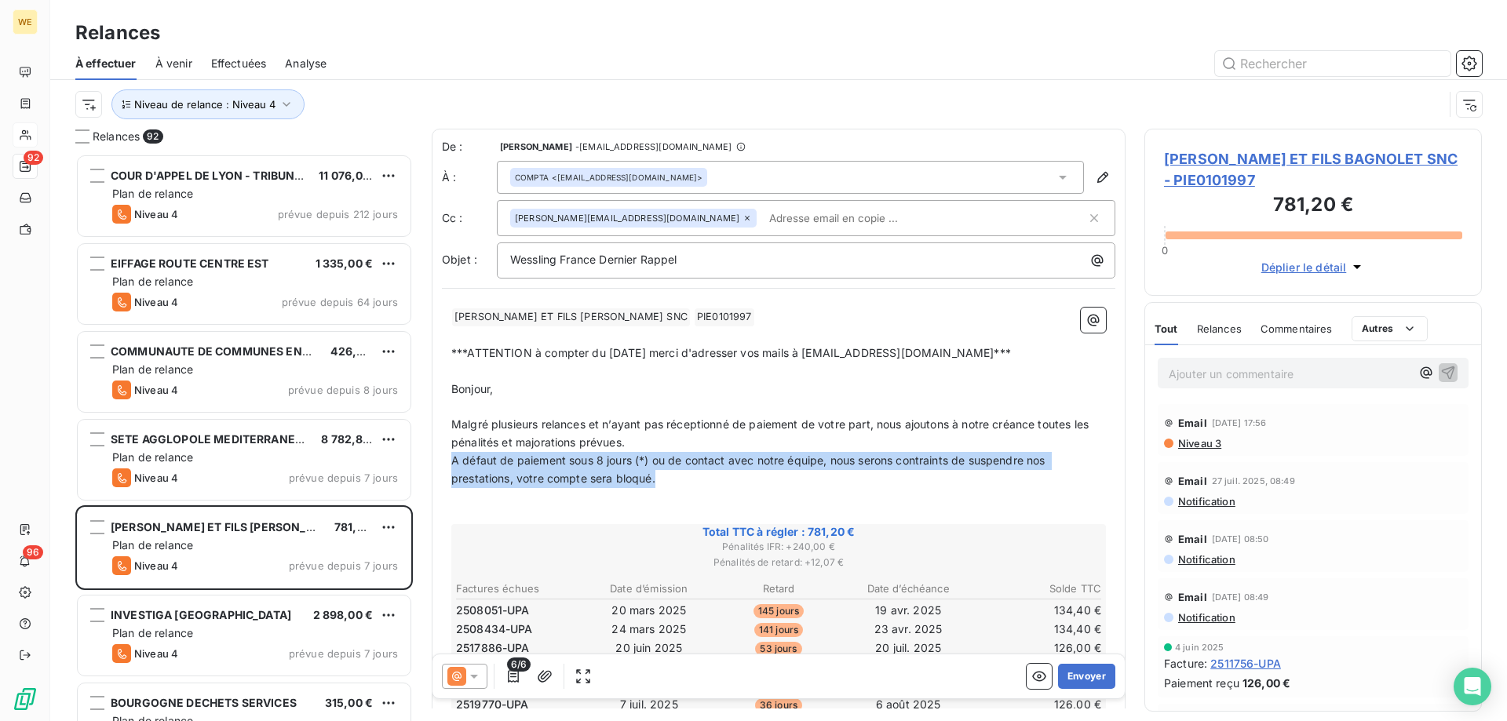
drag, startPoint x: 668, startPoint y: 476, endPoint x: 440, endPoint y: 469, distance: 228.6
click at [440, 469] on div "De : [PERSON_NAME] - [EMAIL_ADDRESS][DOMAIN_NAME] À : COMPTA <[EMAIL_ADDRESS][D…" at bounding box center [779, 629] width 694 height 1000
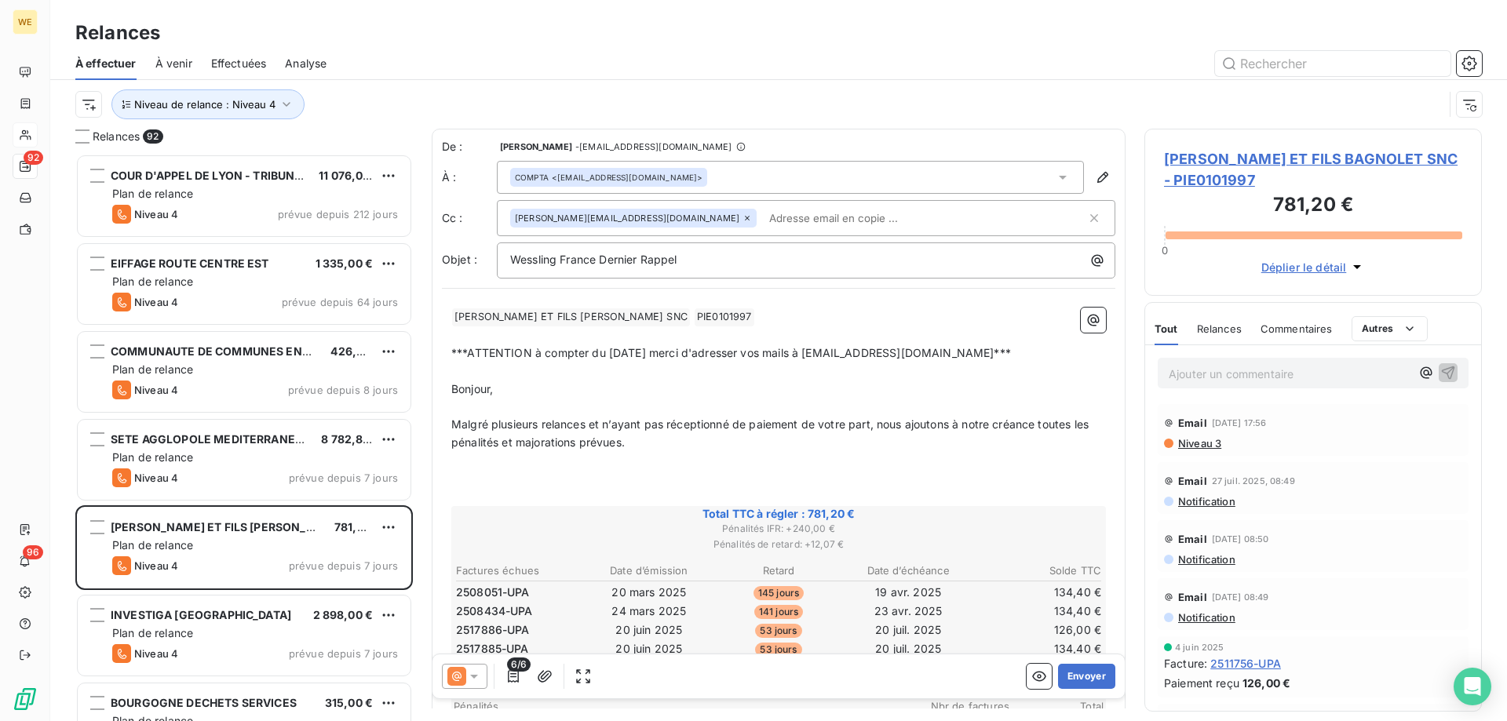
click at [710, 393] on p "Bonjour," at bounding box center [778, 390] width 655 height 18
click at [824, 644] on td "53 jours" at bounding box center [778, 649] width 128 height 17
drag, startPoint x: 760, startPoint y: 210, endPoint x: 762, endPoint y: 221, distance: 10.3
click at [763, 221] on input "text" at bounding box center [853, 218] width 181 height 24
paste input "[EMAIL_ADDRESS][DOMAIN_NAME]"
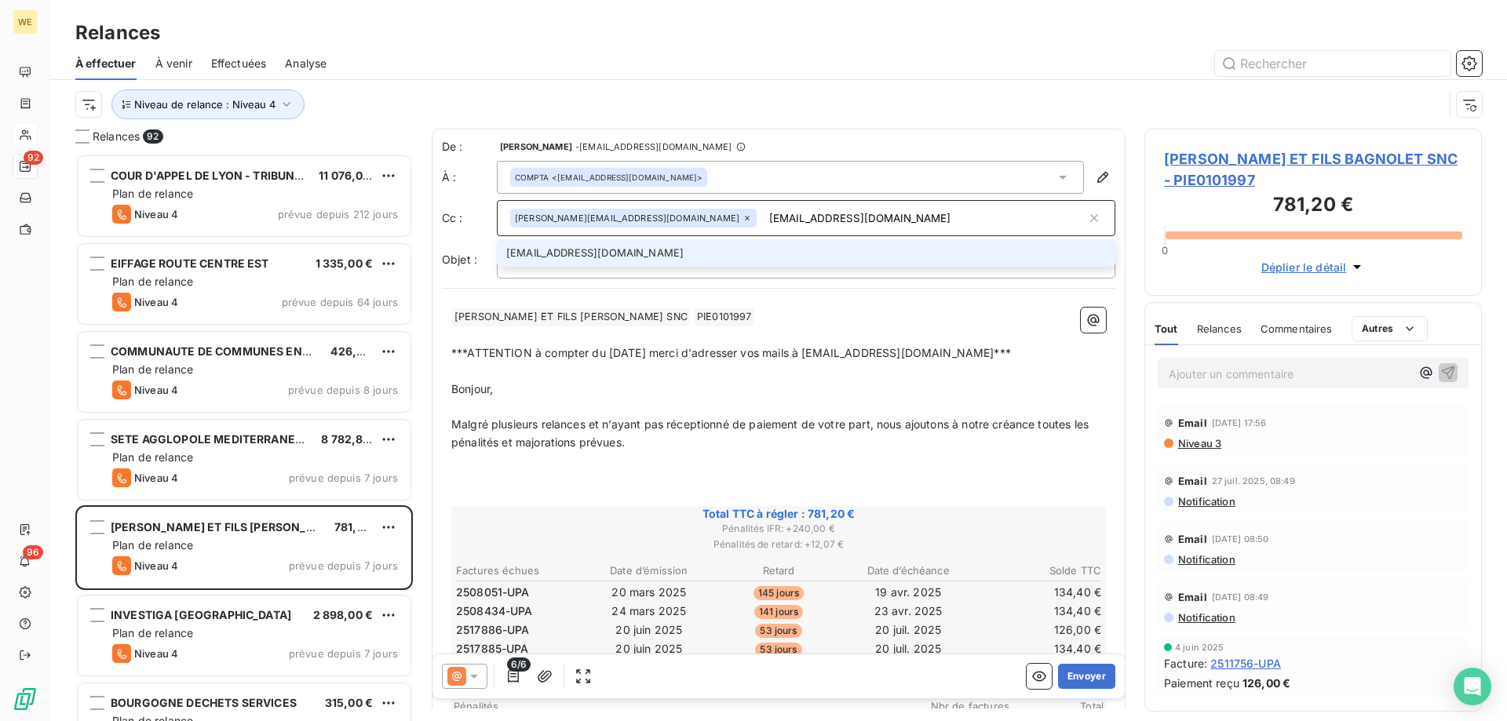
type input "[EMAIL_ADDRESS][DOMAIN_NAME]"
click at [567, 258] on li "[EMAIL_ADDRESS][DOMAIN_NAME]" at bounding box center [806, 252] width 619 height 27
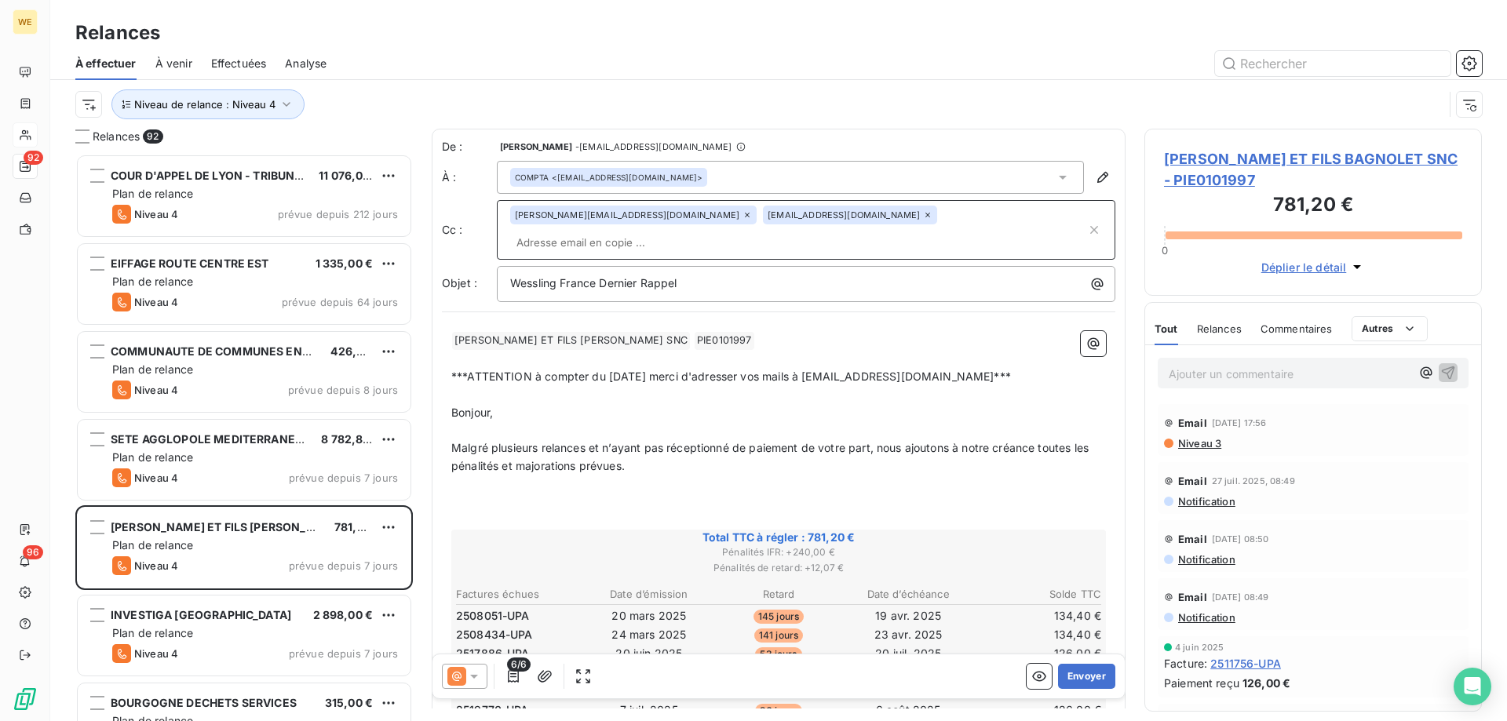
click at [722, 404] on p "Bonjour," at bounding box center [778, 413] width 655 height 18
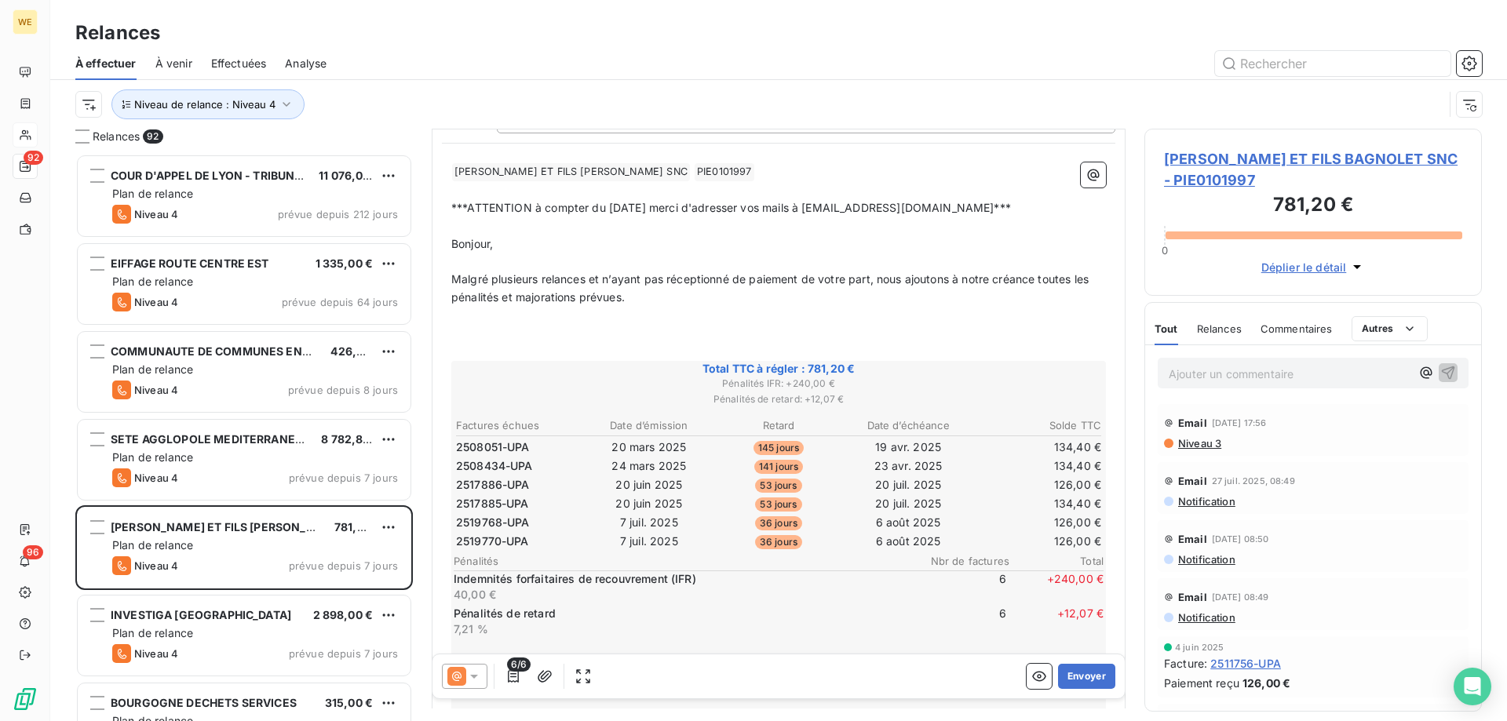
scroll to position [467, 0]
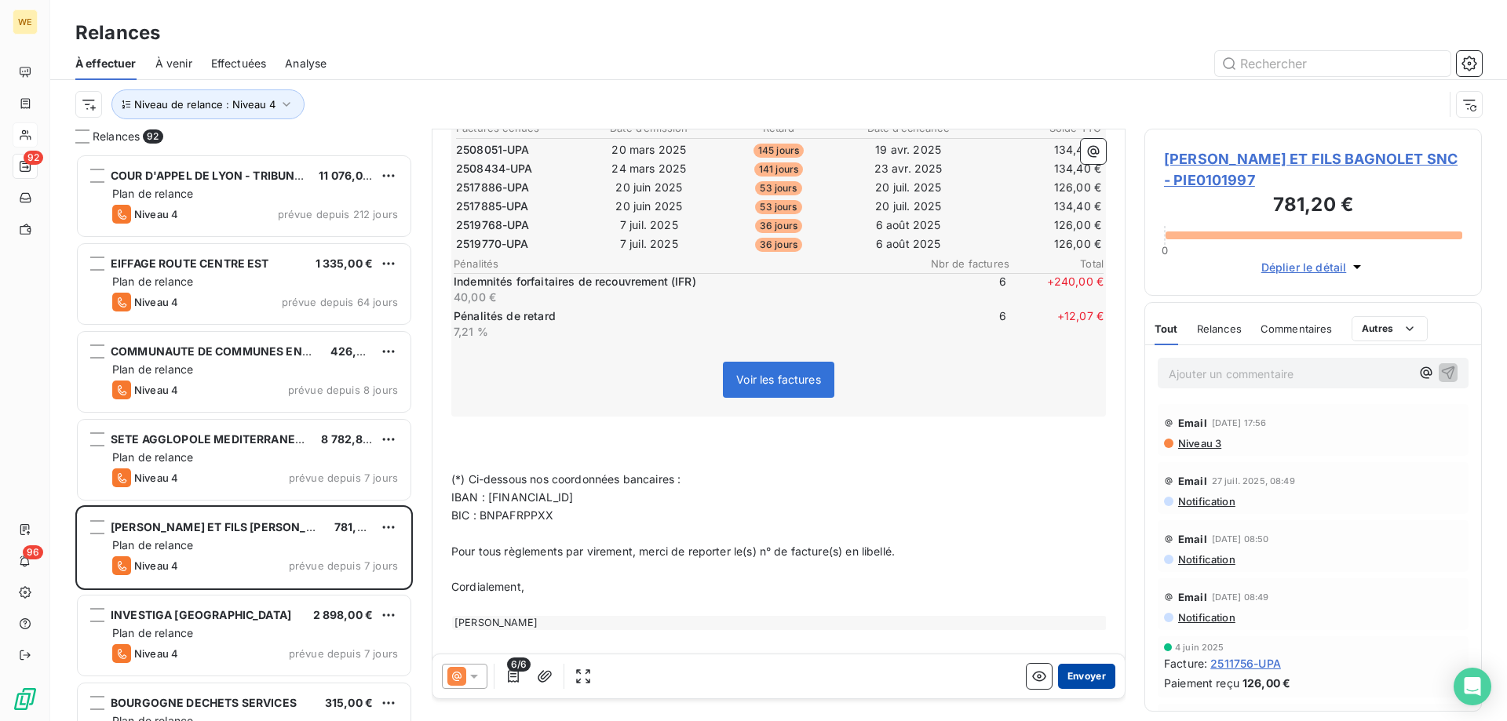
click at [1072, 679] on button "Envoyer" at bounding box center [1086, 676] width 57 height 25
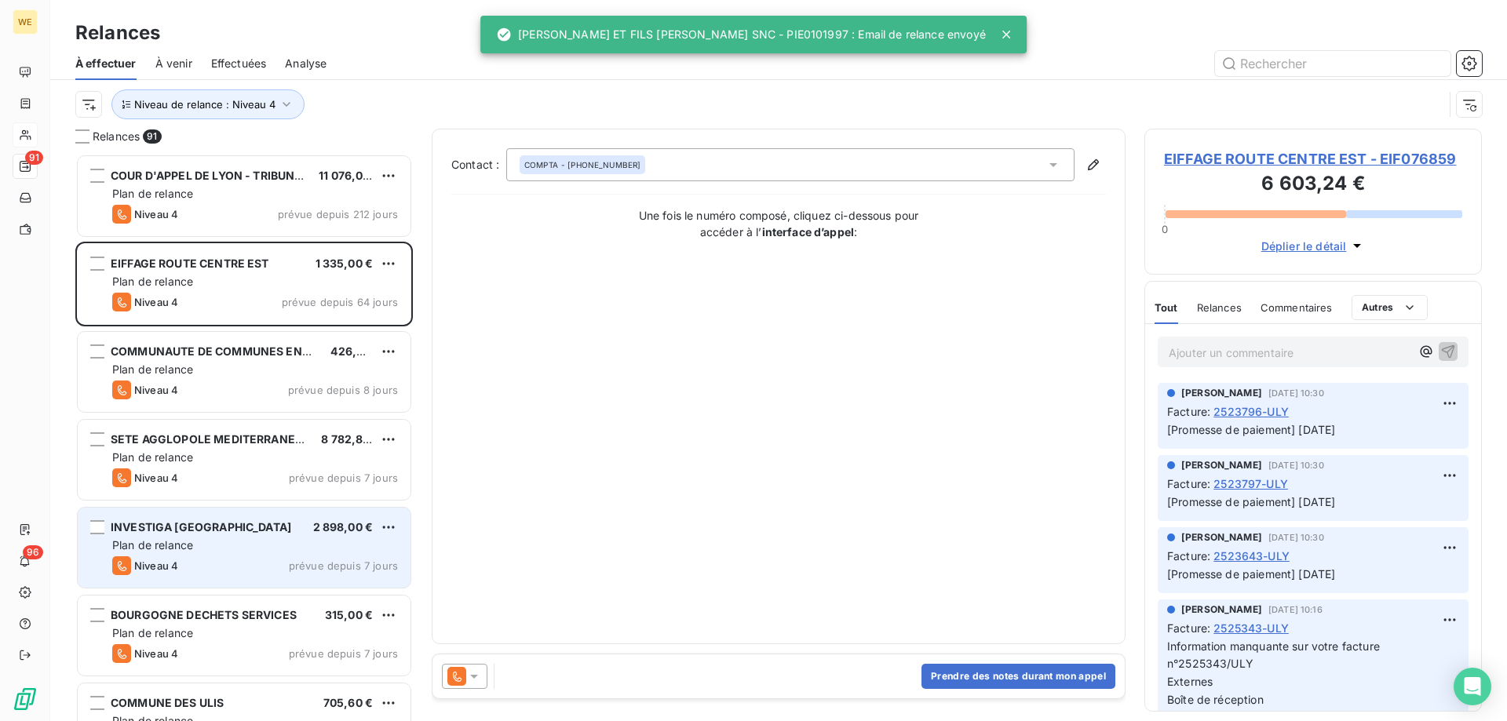
click at [267, 555] on div "INVESTIGA FRANCE 2 898,00 € Plan de relance Niveau 4 prévue depuis 7 jours" at bounding box center [244, 548] width 333 height 80
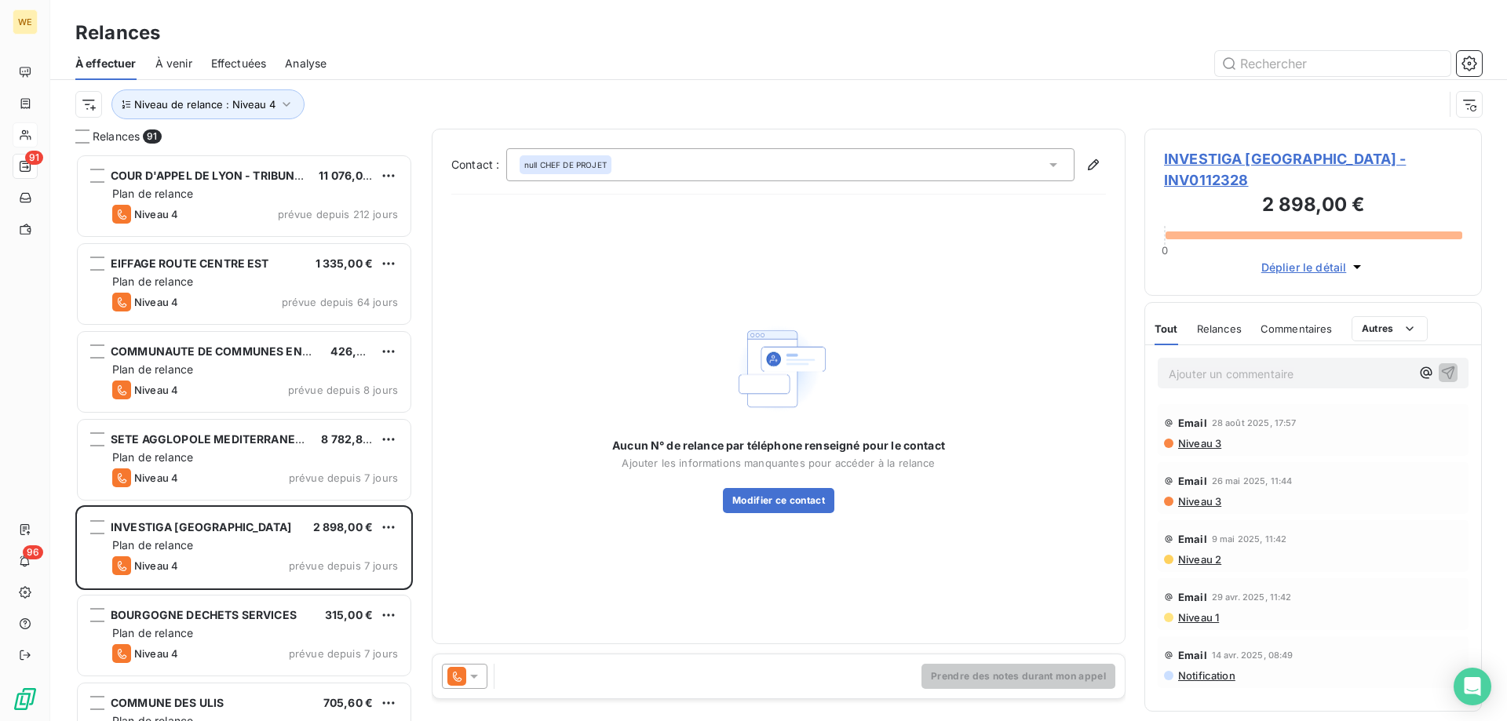
click at [473, 685] on div at bounding box center [465, 676] width 46 height 25
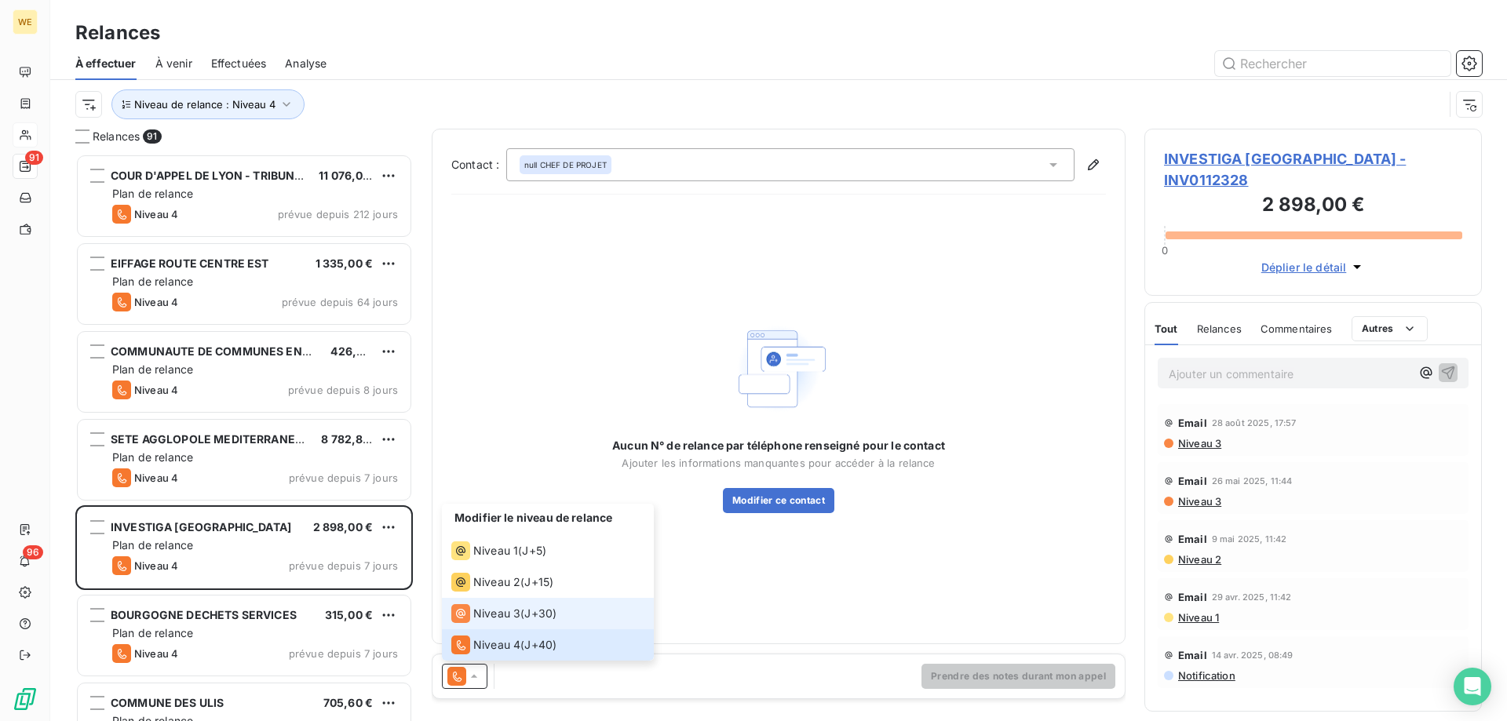
click at [497, 619] on span "Niveau 3" at bounding box center [496, 614] width 47 height 16
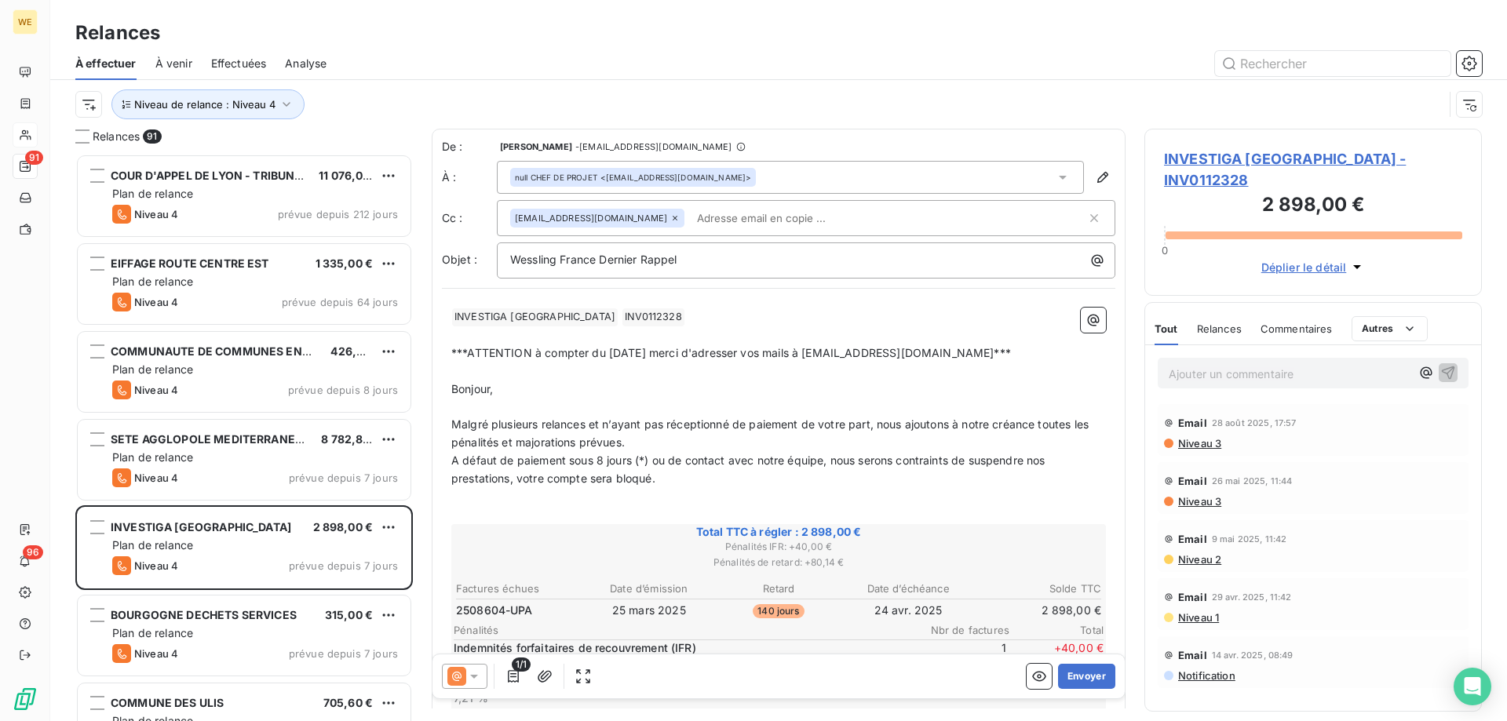
click at [659, 396] on p "Bonjour," at bounding box center [778, 390] width 655 height 18
click at [762, 682] on div "1/1 Envoyer" at bounding box center [779, 677] width 692 height 44
